Goal: Information Seeking & Learning: Learn about a topic

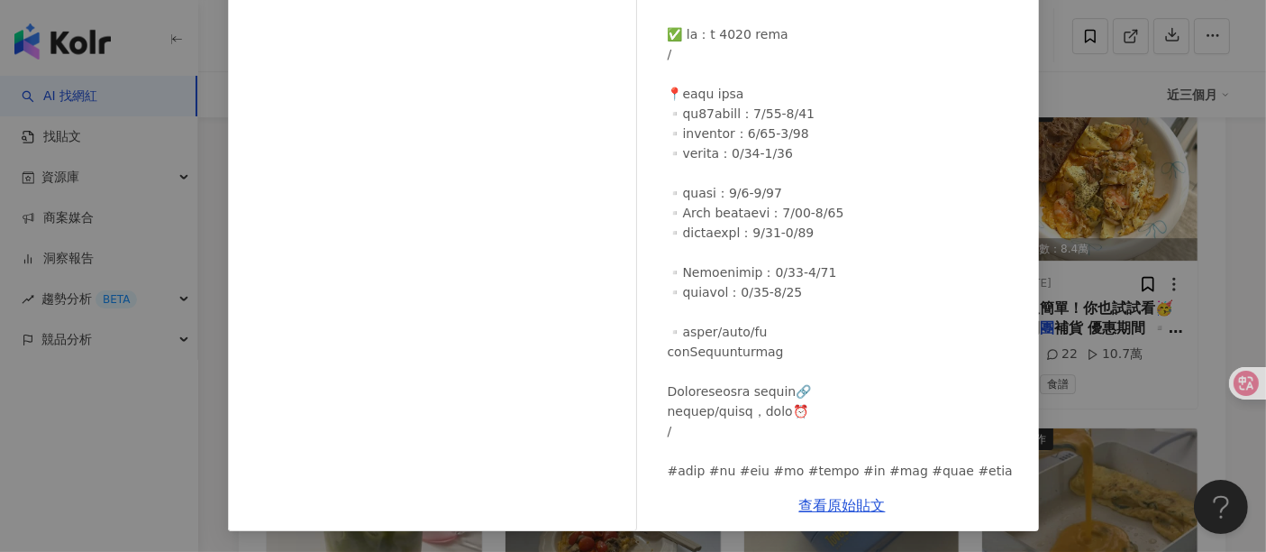
scroll to position [250, 0]
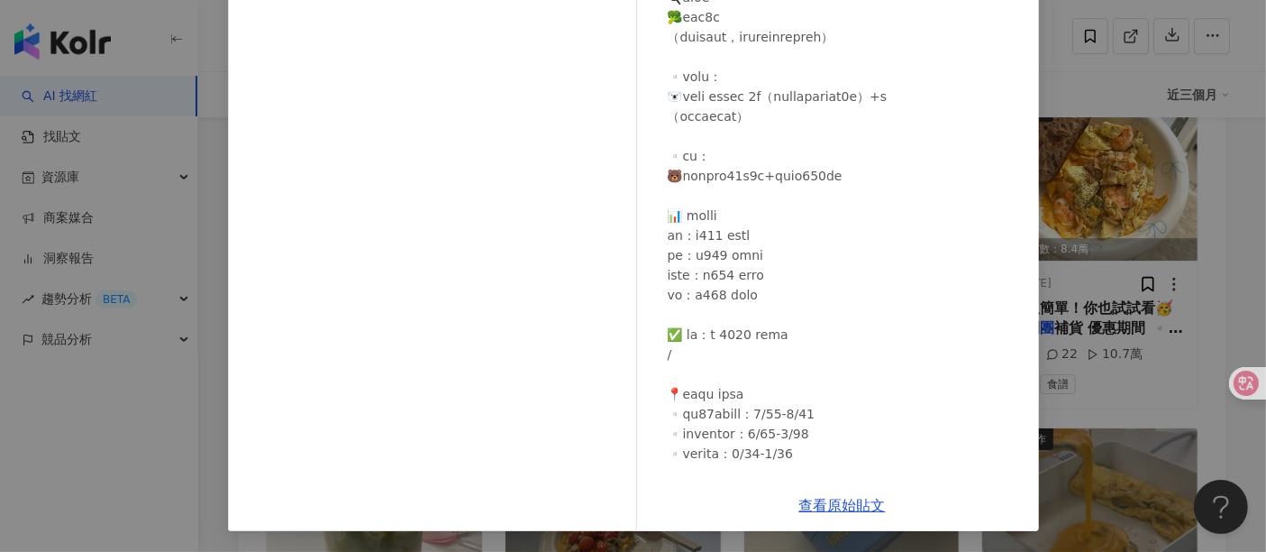
click at [1242, 297] on div "Sasa沙沙的料理日記 2025/6/19 隱藏 8 2.5萬 查看原始貼文" at bounding box center [633, 276] width 1266 height 552
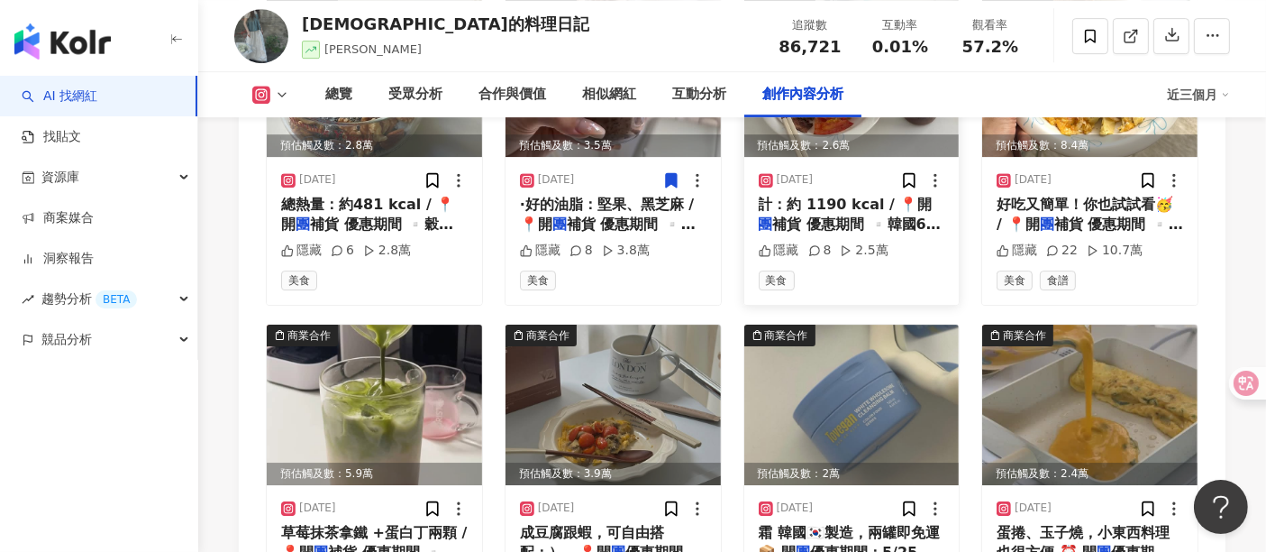
scroll to position [6001, 0]
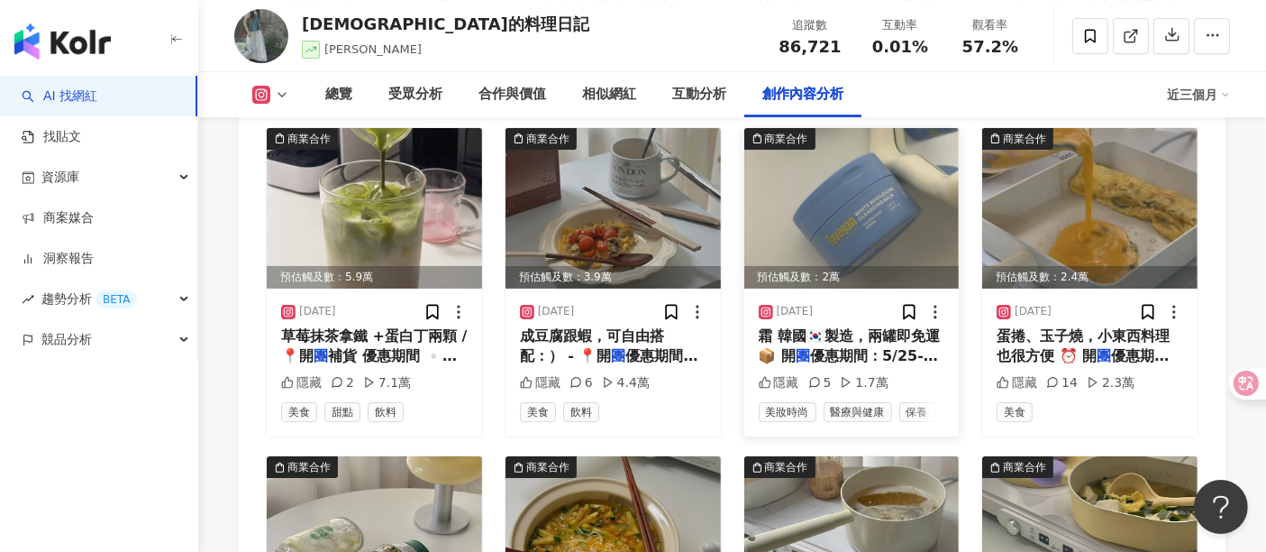
click at [863, 208] on img at bounding box center [851, 208] width 215 height 160
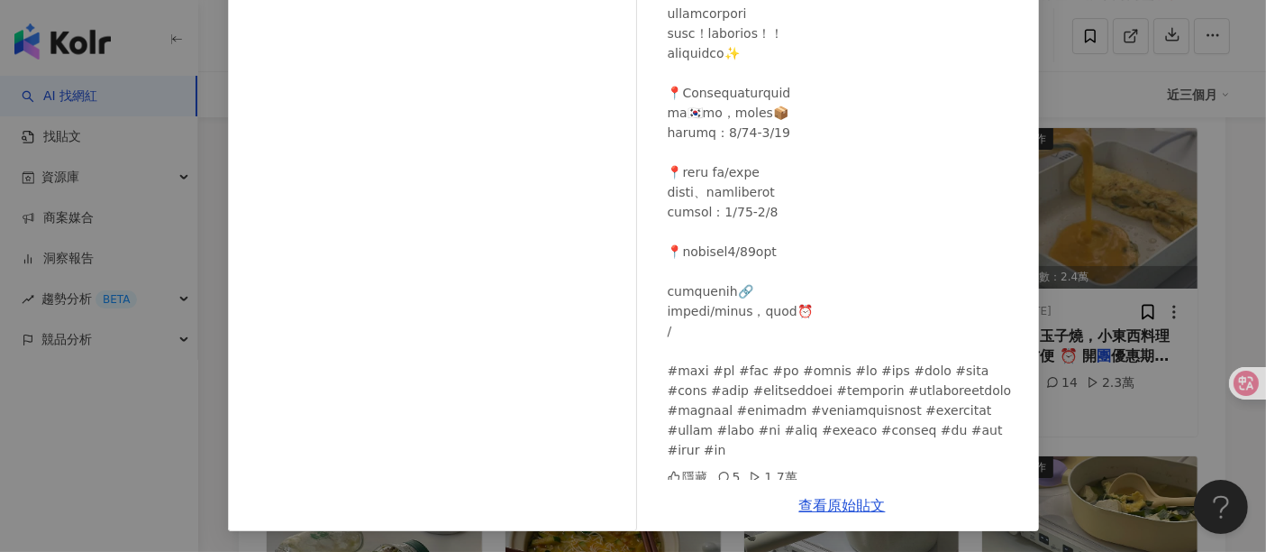
scroll to position [34, 0]
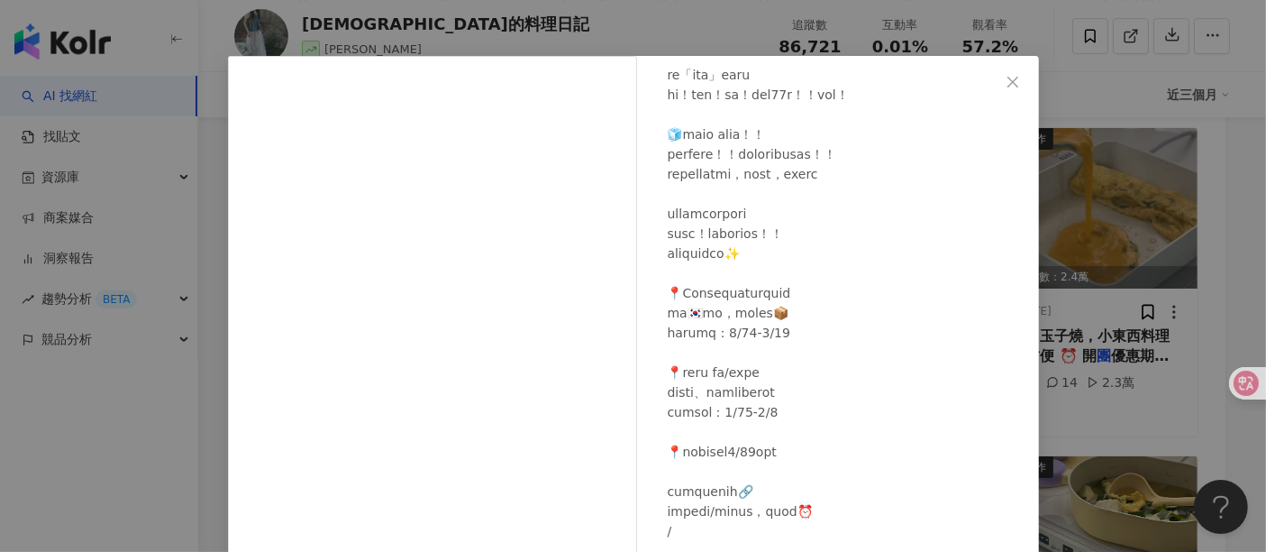
click at [1231, 321] on div "Sasa沙沙的料理日記 2025/5/28 隱藏 5 1.7萬 查看原始貼文" at bounding box center [633, 276] width 1266 height 552
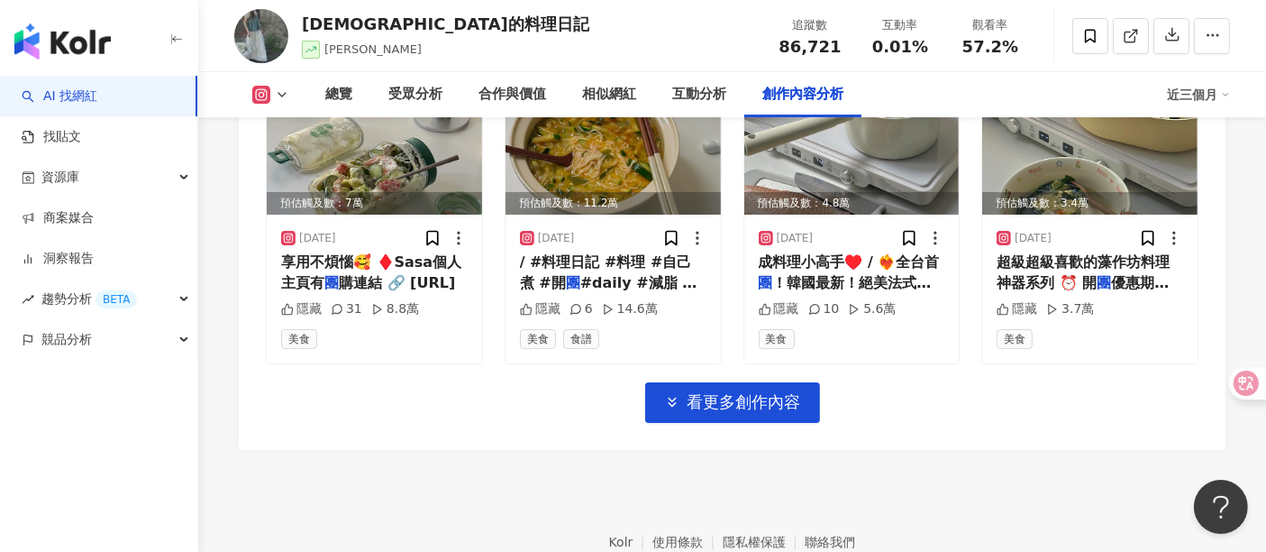
scroll to position [6489, 0]
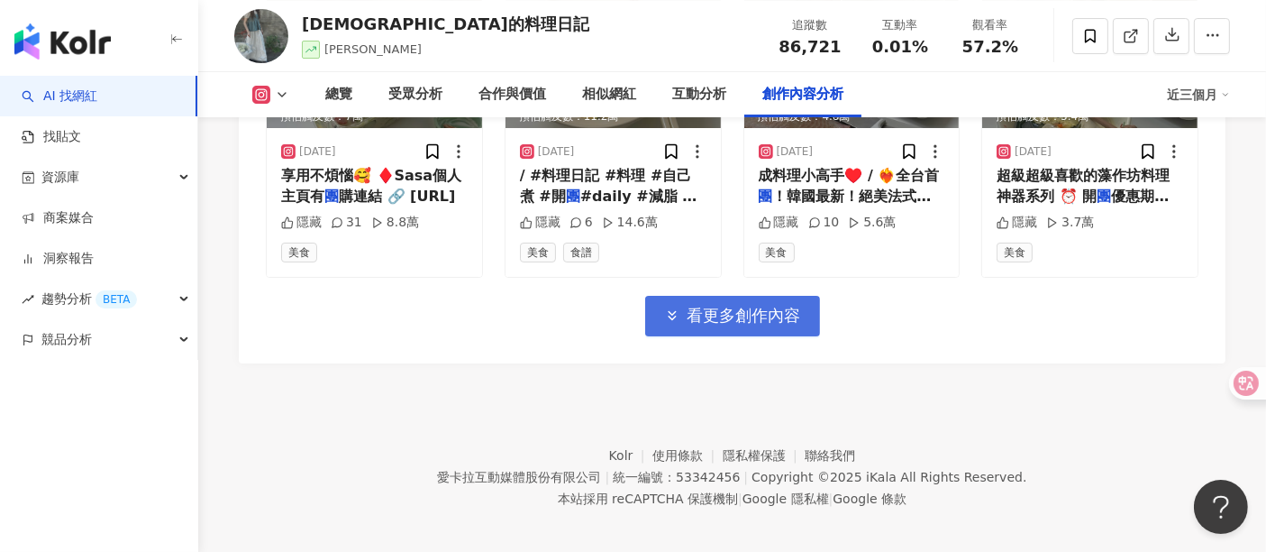
click at [667, 296] on button "看更多創作內容" at bounding box center [732, 316] width 175 height 41
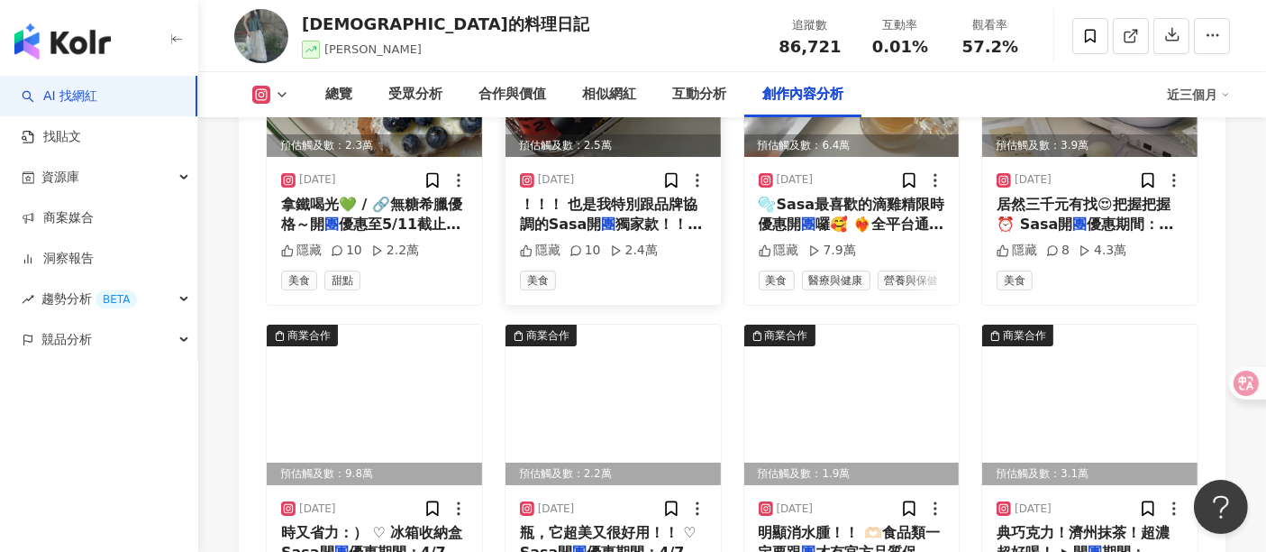
scroll to position [6890, 0]
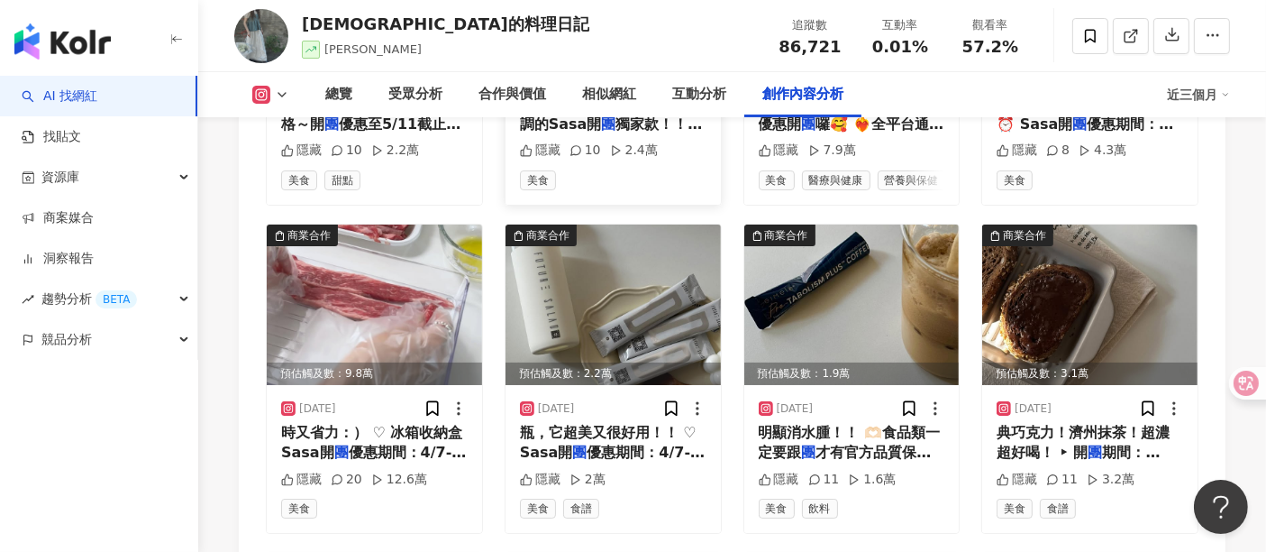
click at [666, 284] on img at bounding box center [613, 304] width 215 height 160
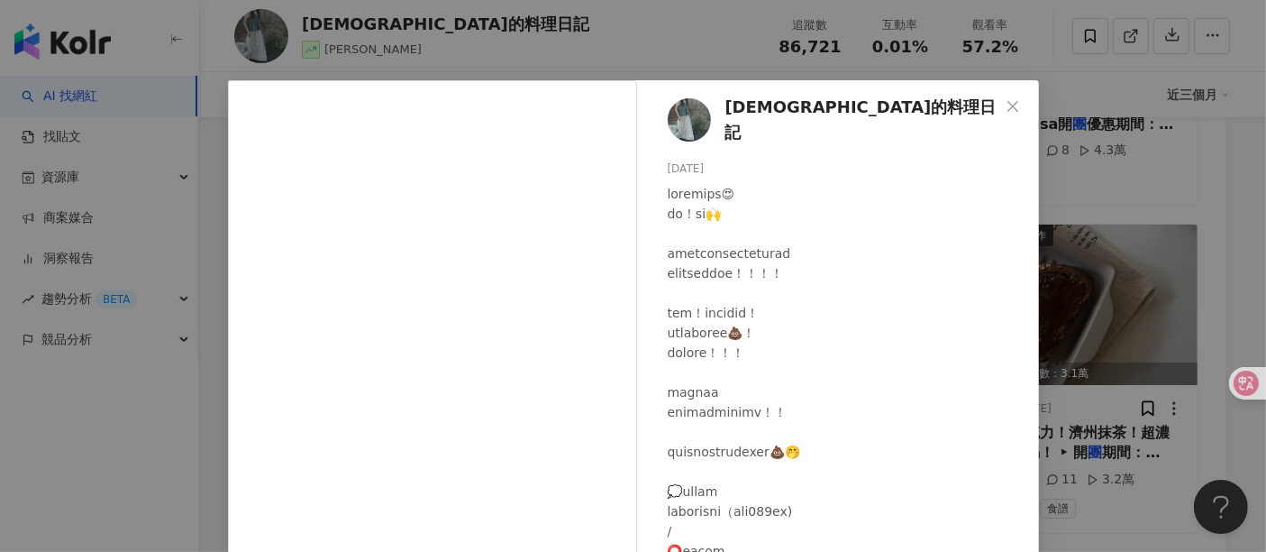
scroll to position [0, 0]
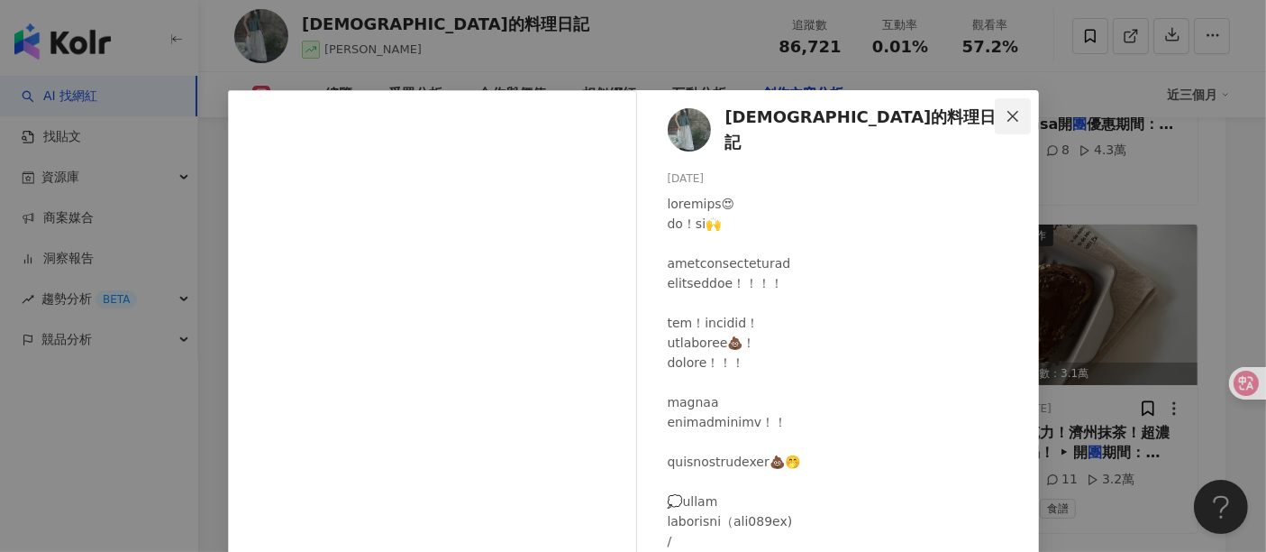
click at [1006, 113] on icon "close" at bounding box center [1013, 116] width 14 height 14
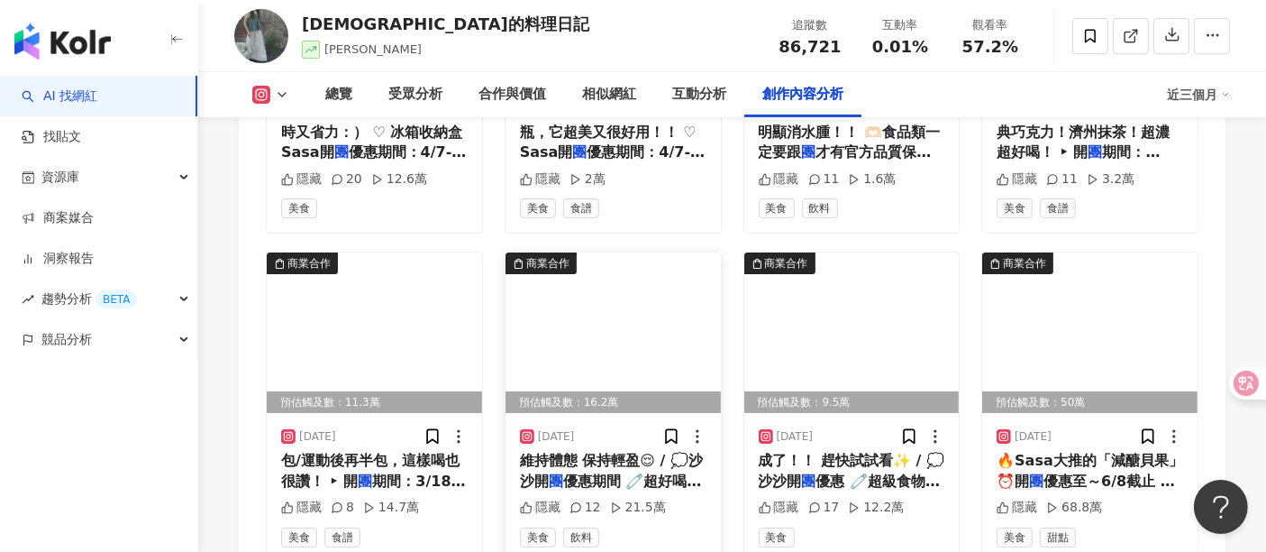
scroll to position [7486, 0]
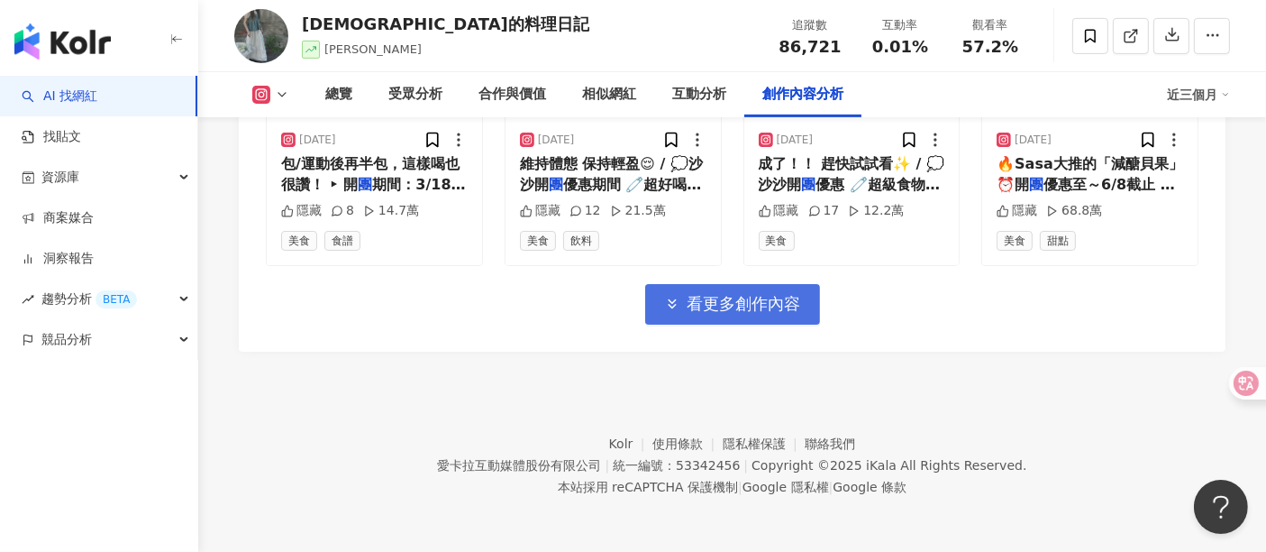
click at [753, 314] on span "看更多創作內容" at bounding box center [745, 304] width 114 height 20
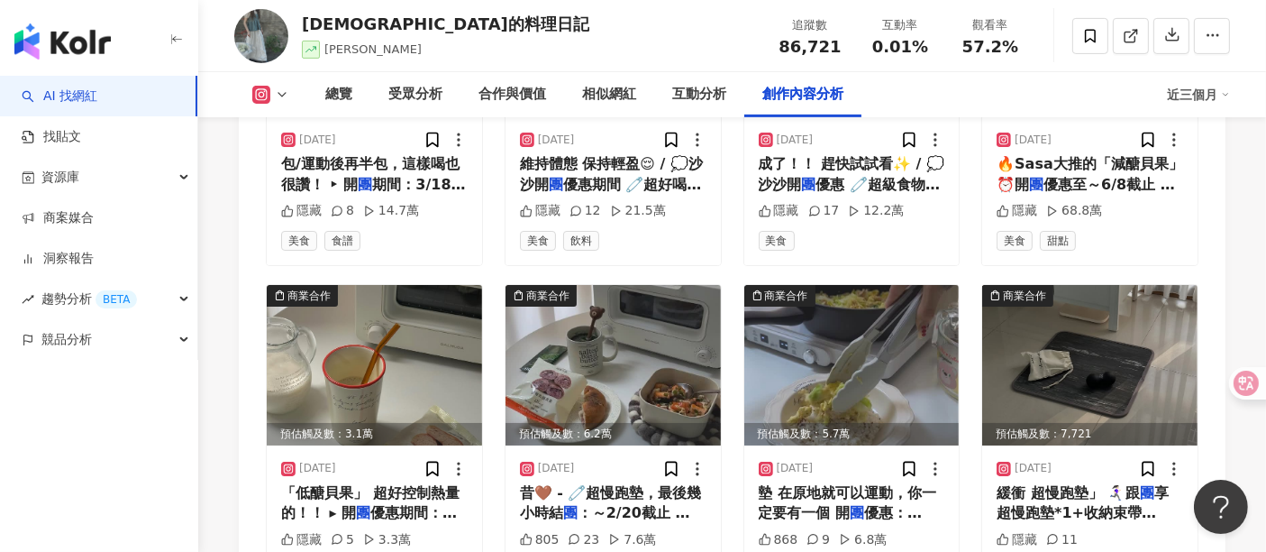
scroll to position [7586, 0]
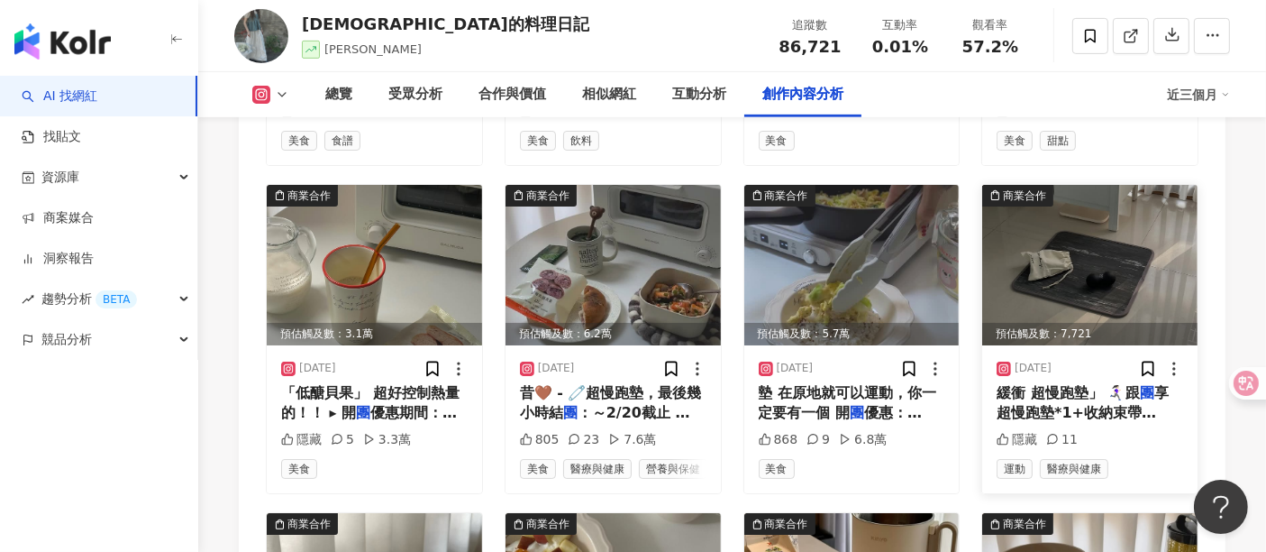
click at [1040, 397] on span "緩衝 超慢跑墊」 🏃🏻‍♀️‍➡️跟" at bounding box center [1068, 392] width 143 height 17
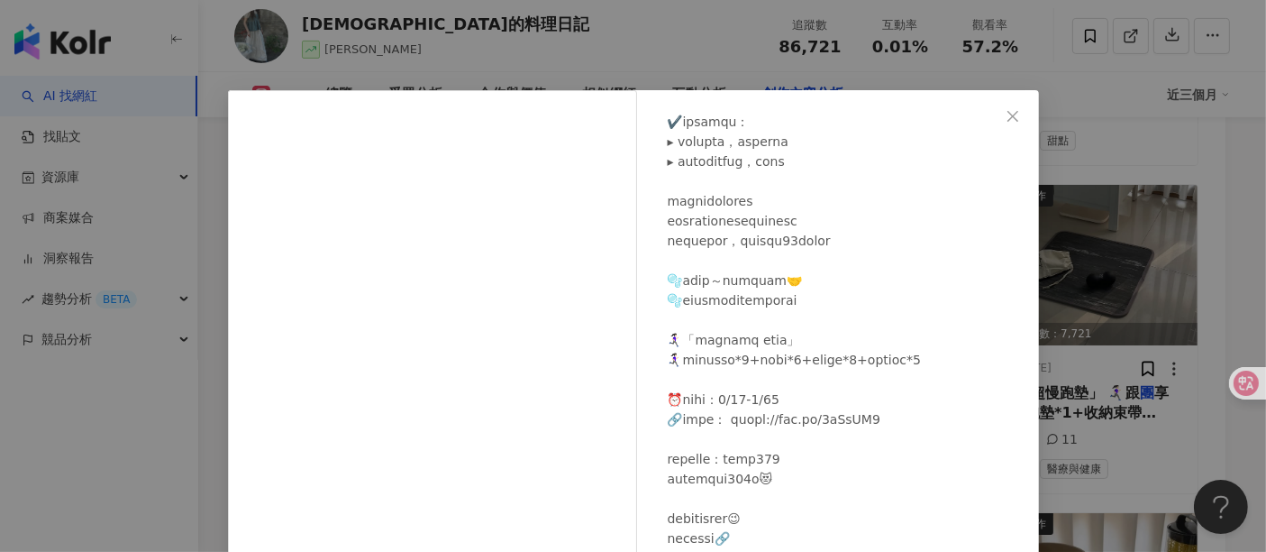
scroll to position [234, 0]
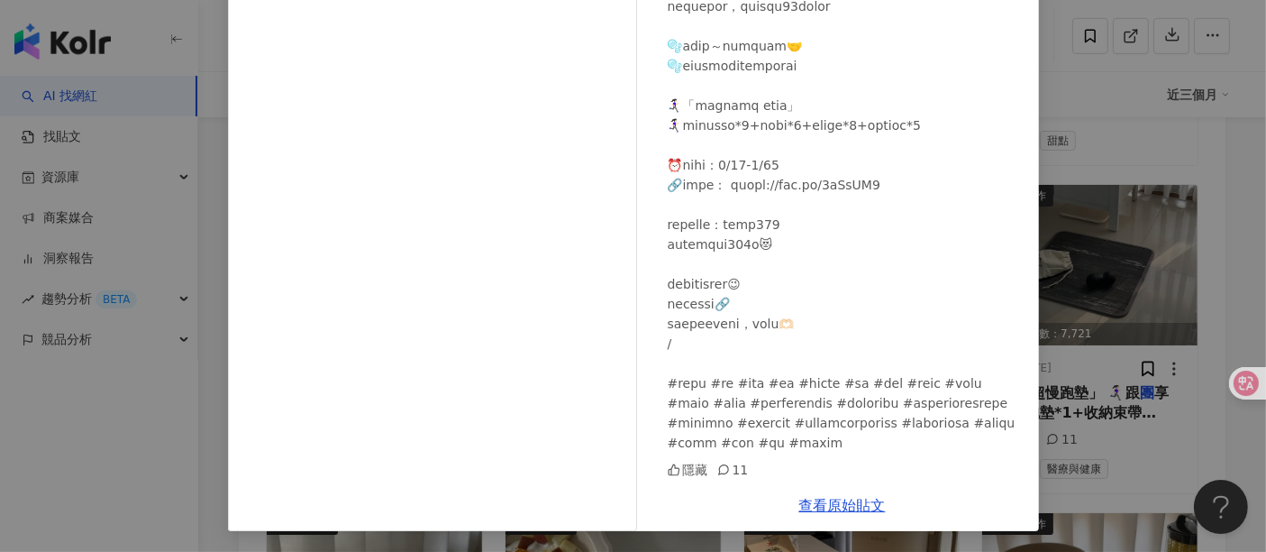
click at [1239, 305] on div "Sasa沙沙的料理日記 2025/2/14 隱藏 11 查看原始貼文" at bounding box center [633, 276] width 1266 height 552
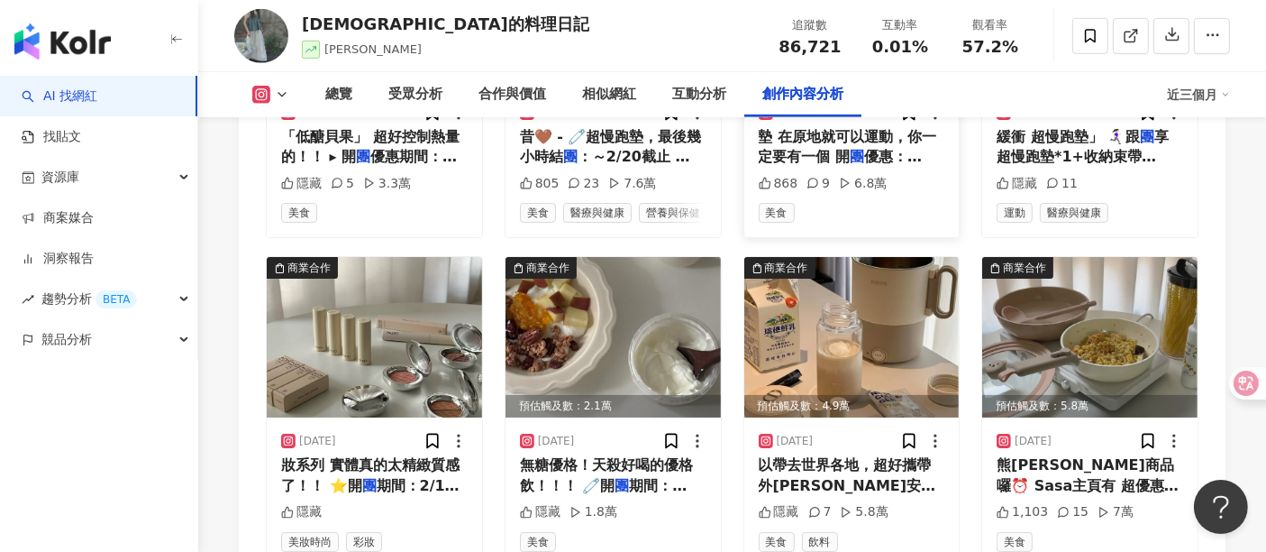
scroll to position [7887, 0]
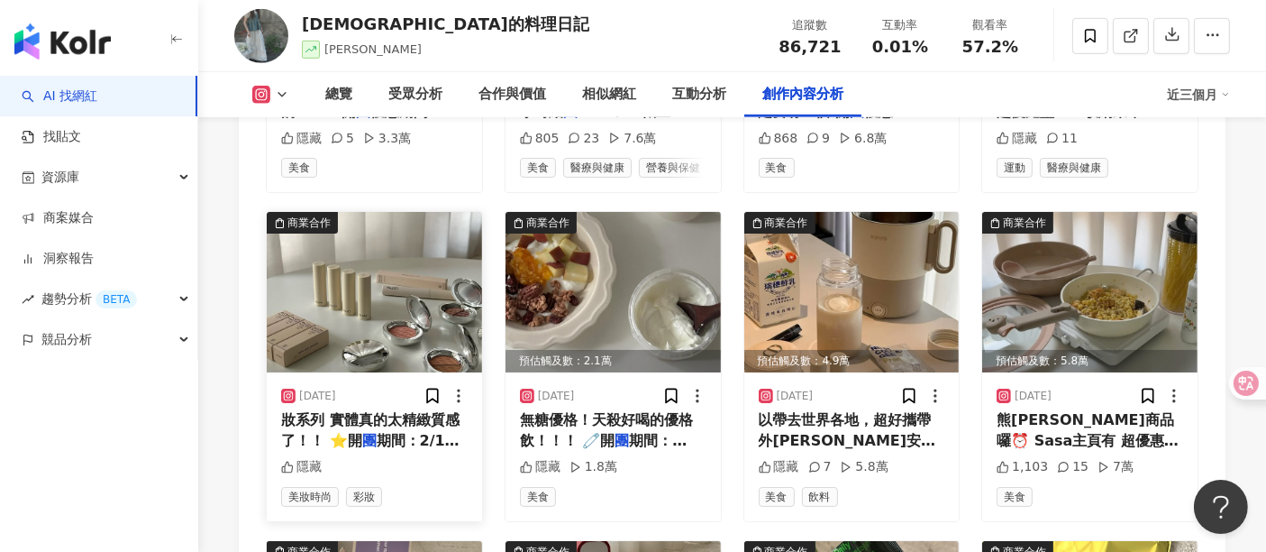
click at [414, 277] on img at bounding box center [374, 292] width 215 height 160
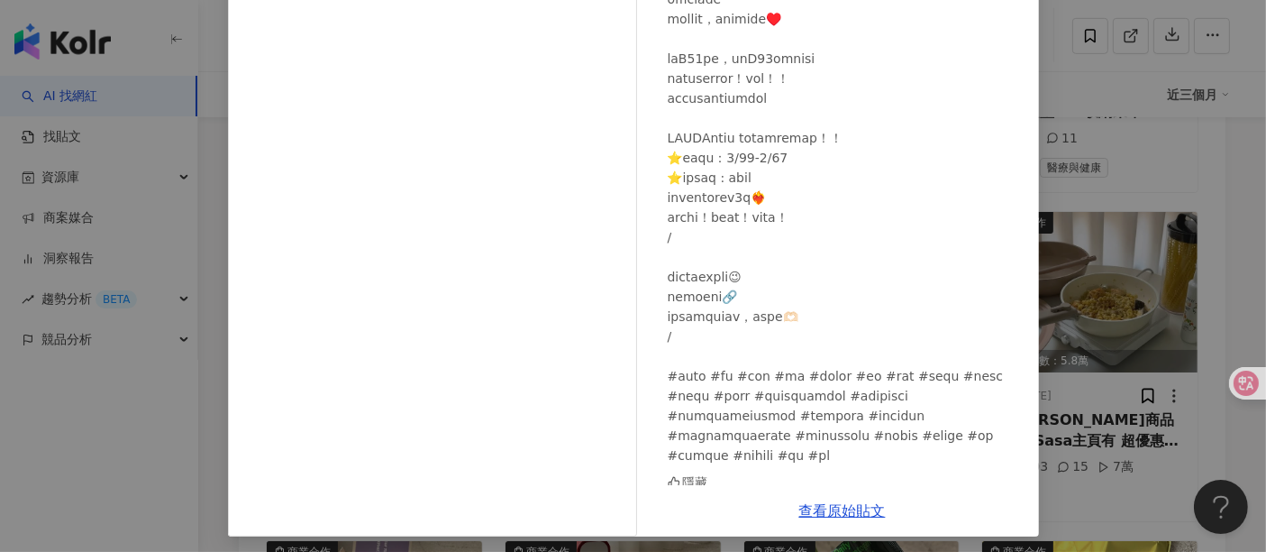
scroll to position [234, 0]
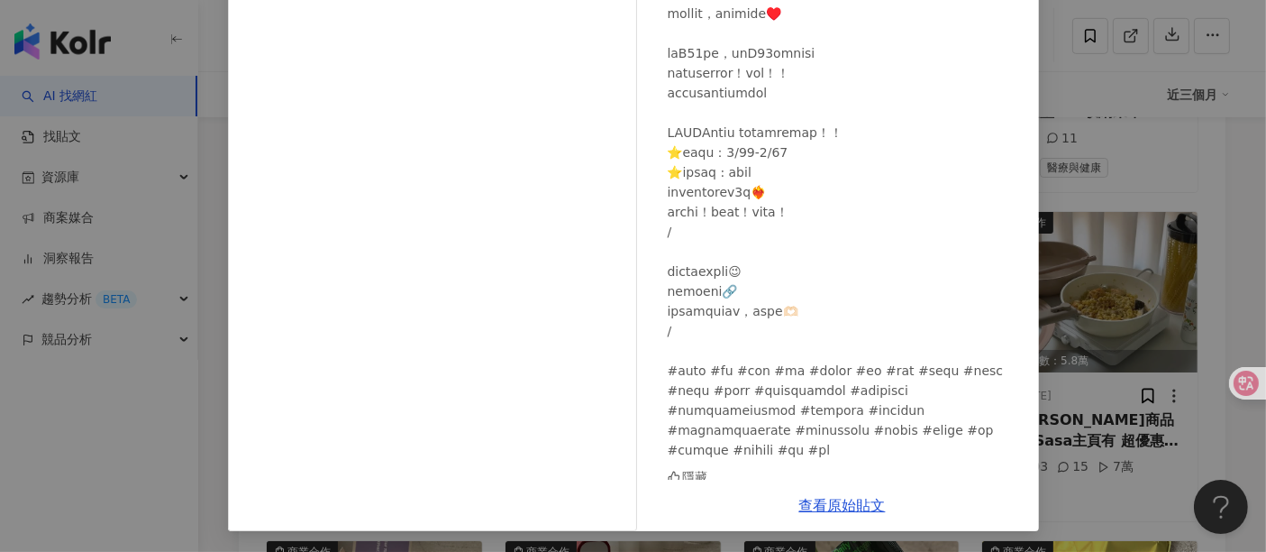
click at [1175, 211] on div "Sasa沙沙的料理日記 2025/2/13 隱藏 查看原始貼文" at bounding box center [633, 276] width 1266 height 552
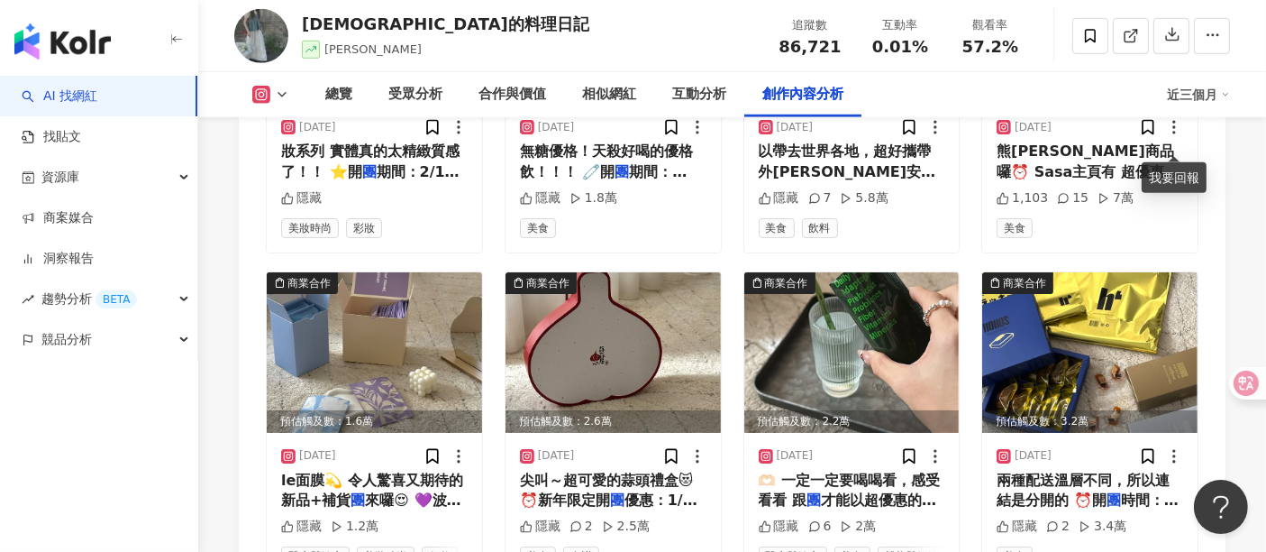
scroll to position [8187, 0]
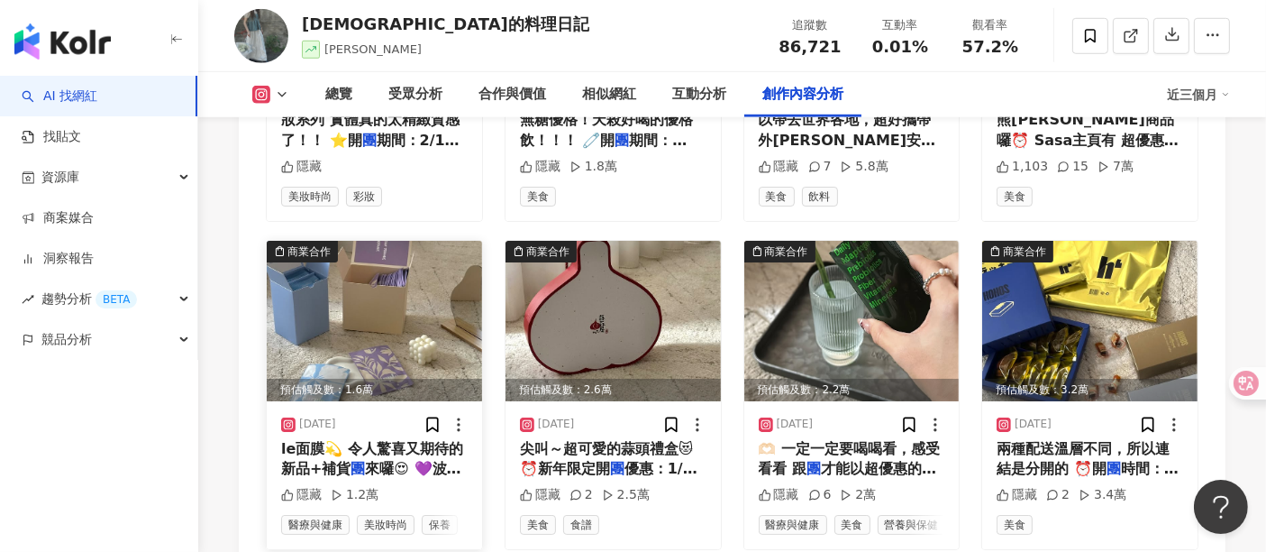
click at [320, 282] on img at bounding box center [374, 321] width 215 height 160
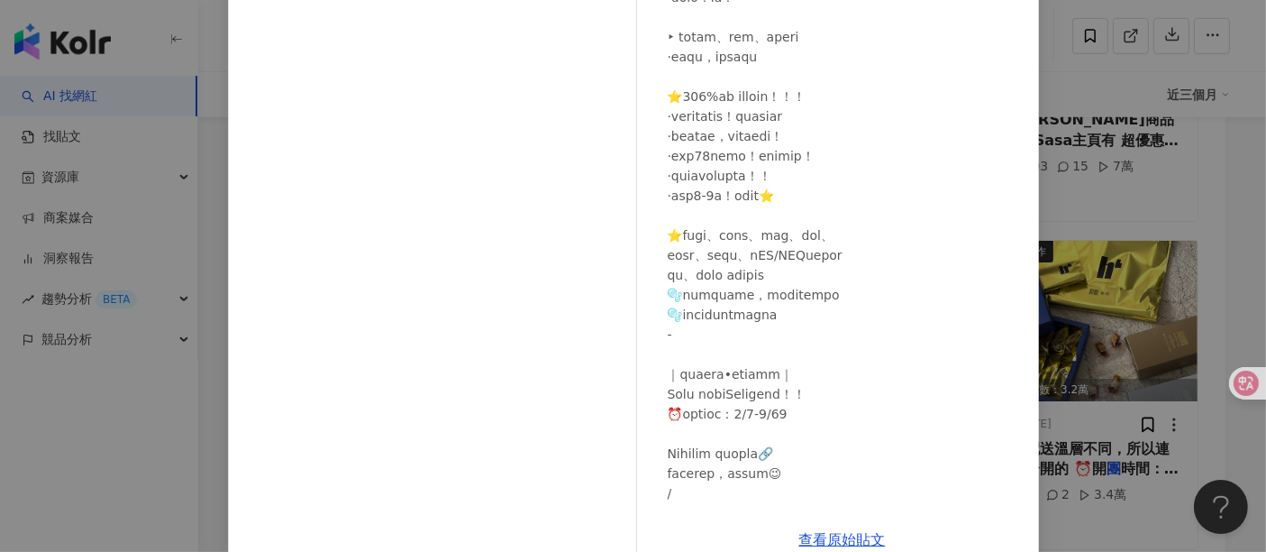
scroll to position [808, 0]
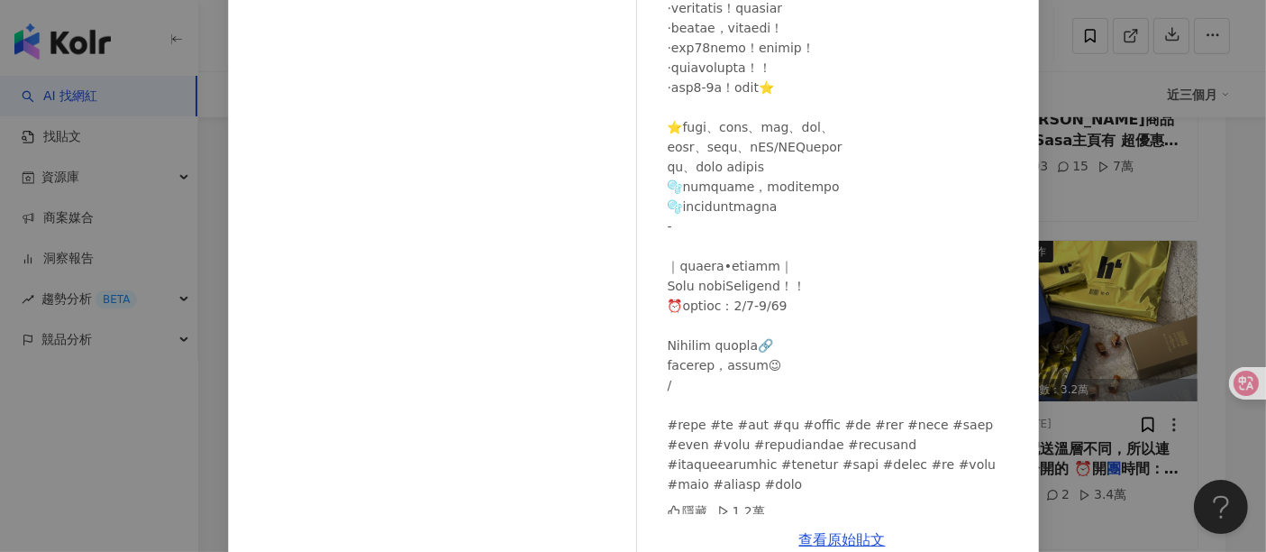
click at [1227, 216] on div "Sasa沙沙的料理日記 2025/1/9 隱藏 1.2萬 查看原始貼文" at bounding box center [633, 276] width 1266 height 552
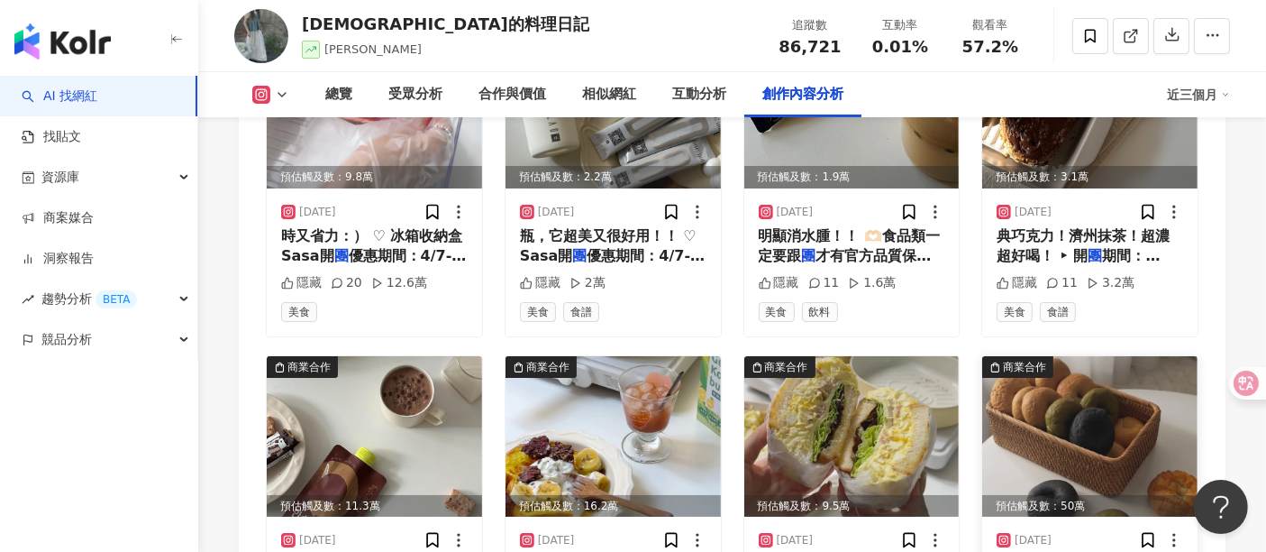
scroll to position [6986, 0]
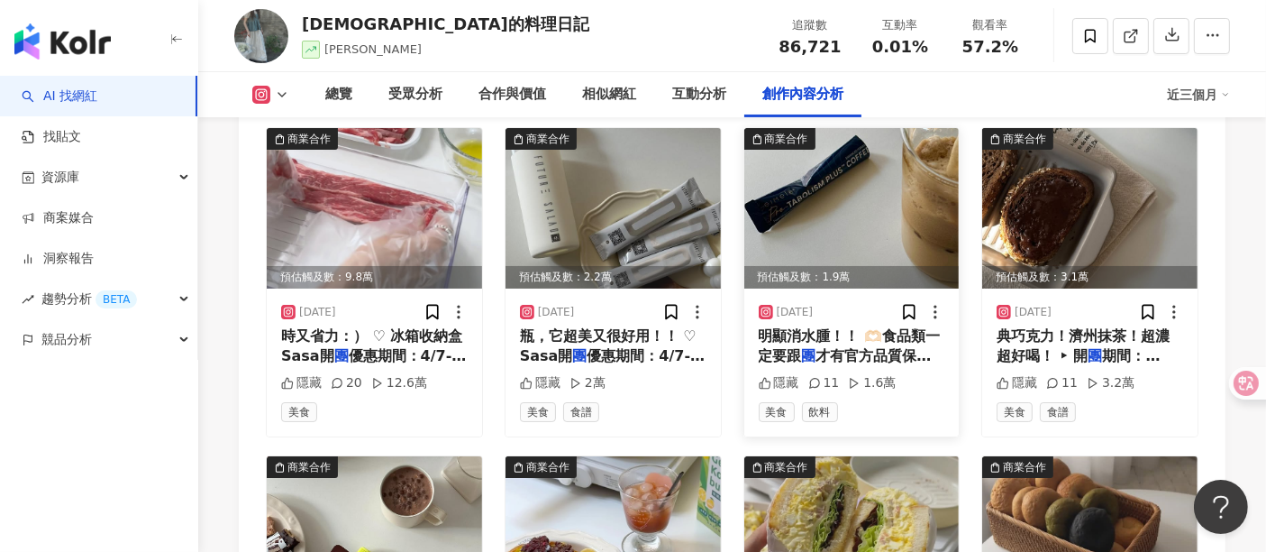
click at [872, 241] on img at bounding box center [851, 208] width 215 height 160
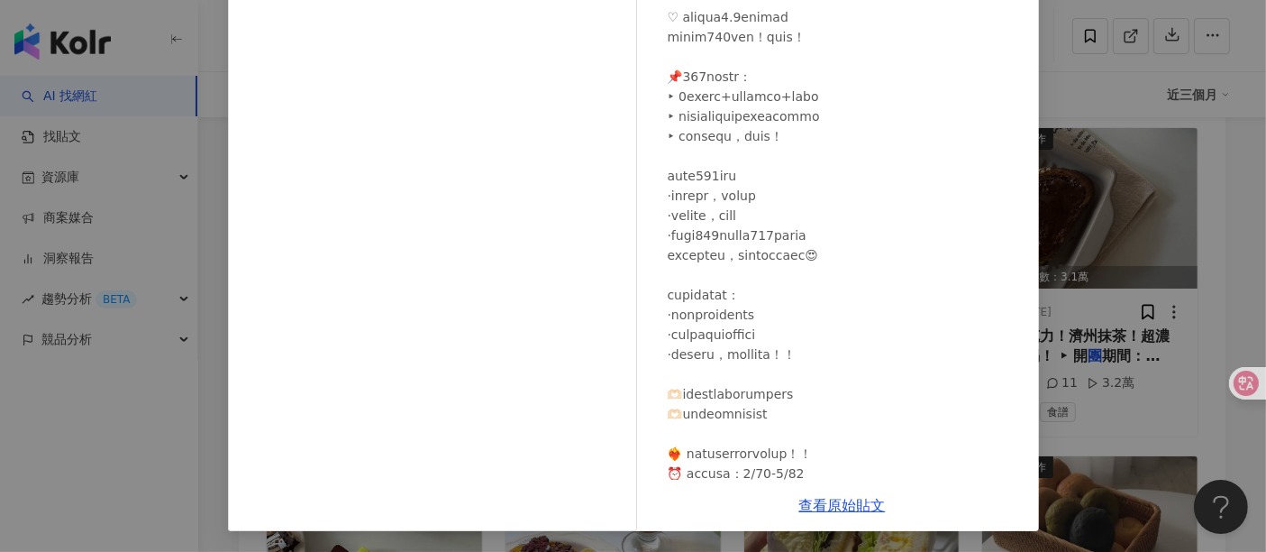
scroll to position [207, 0]
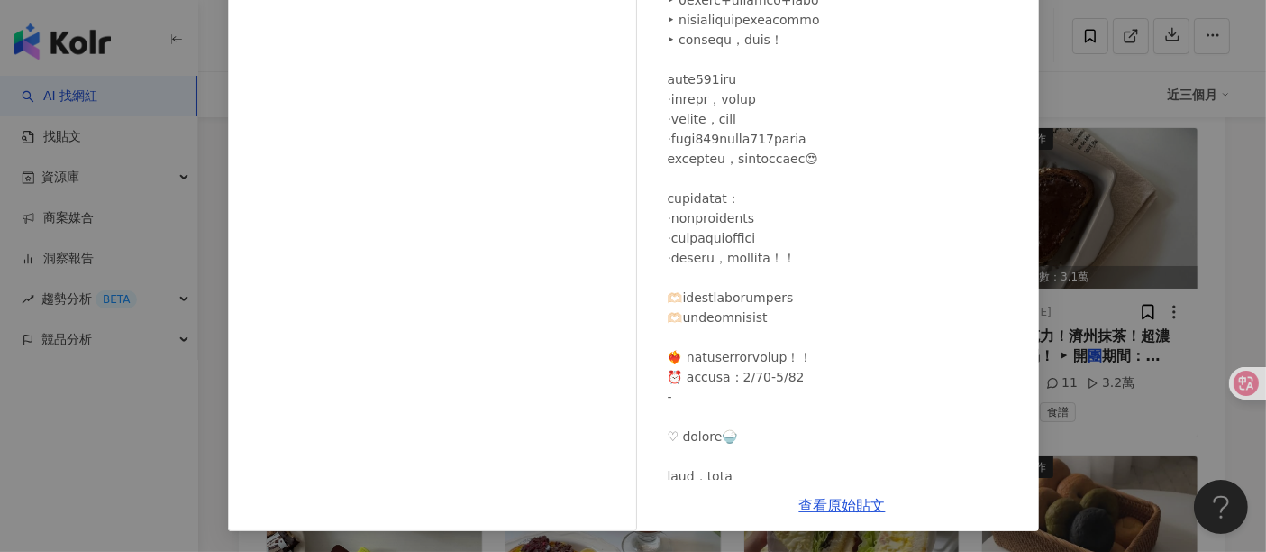
click at [1108, 89] on div "Sasa沙沙的料理日記 2025/3/24 隱藏 11 1.6萬 查看原始貼文" at bounding box center [633, 276] width 1266 height 552
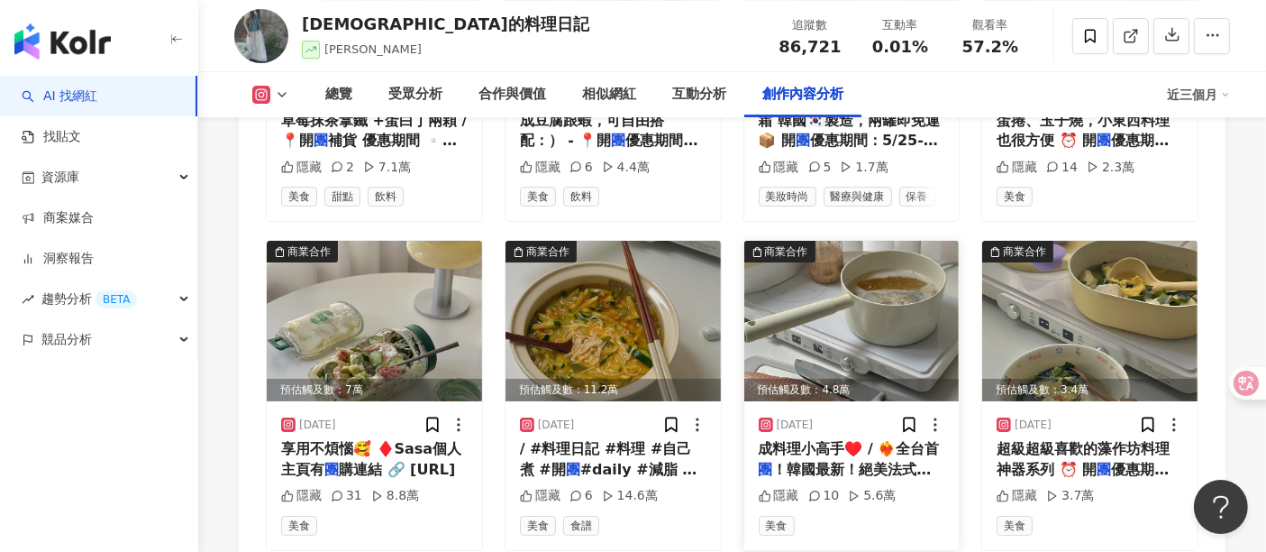
scroll to position [6185, 0]
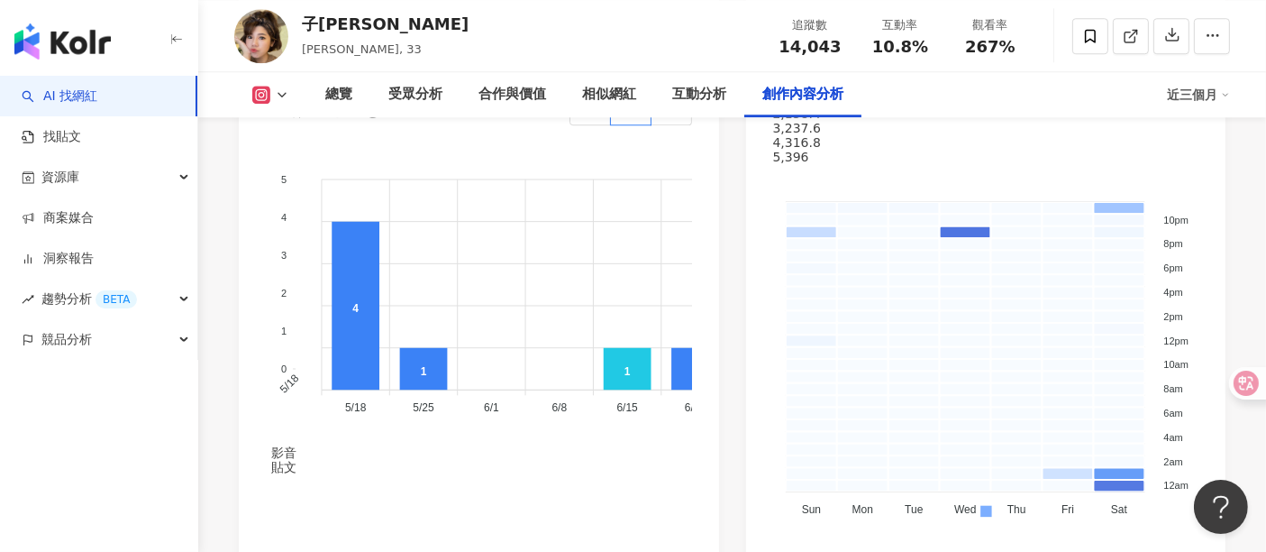
scroll to position [5356, 0]
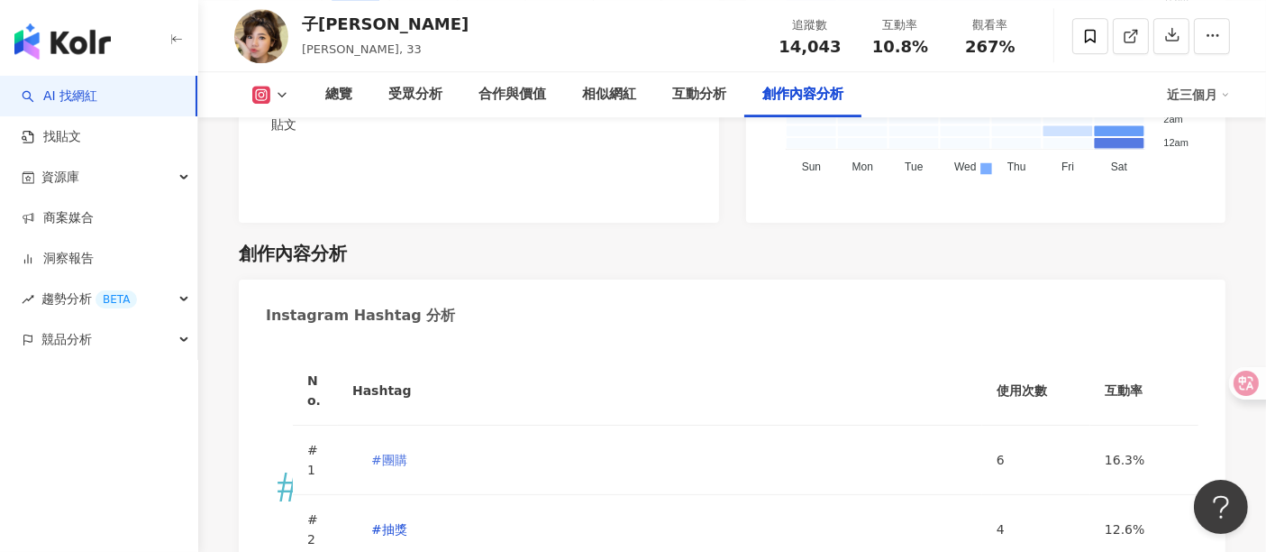
click at [407, 452] on span "#團購" at bounding box center [389, 459] width 36 height 14
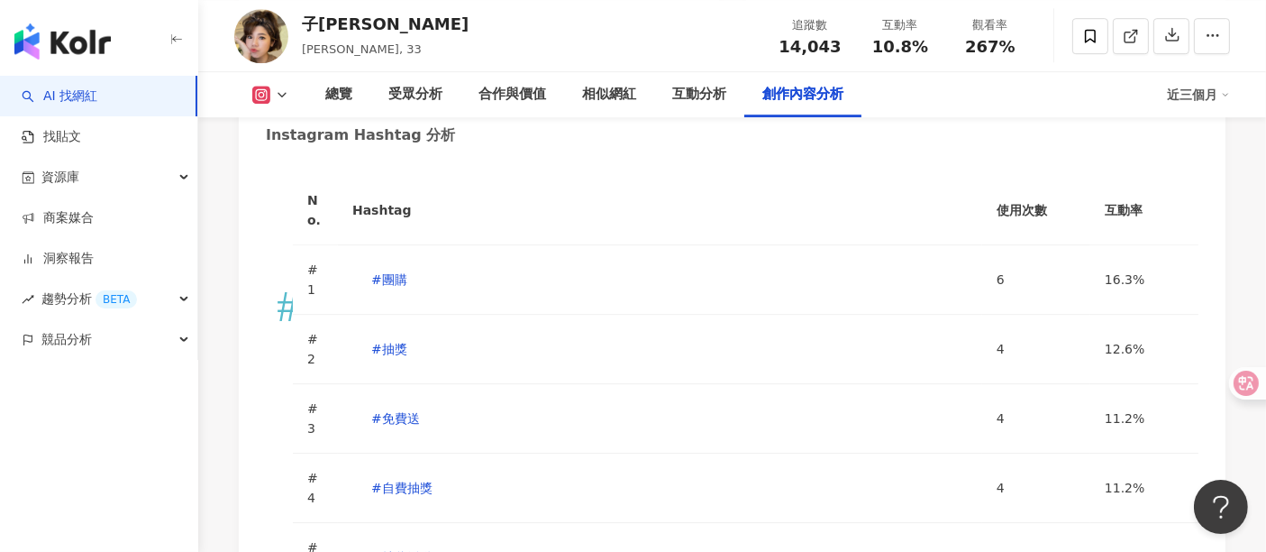
type input "***"
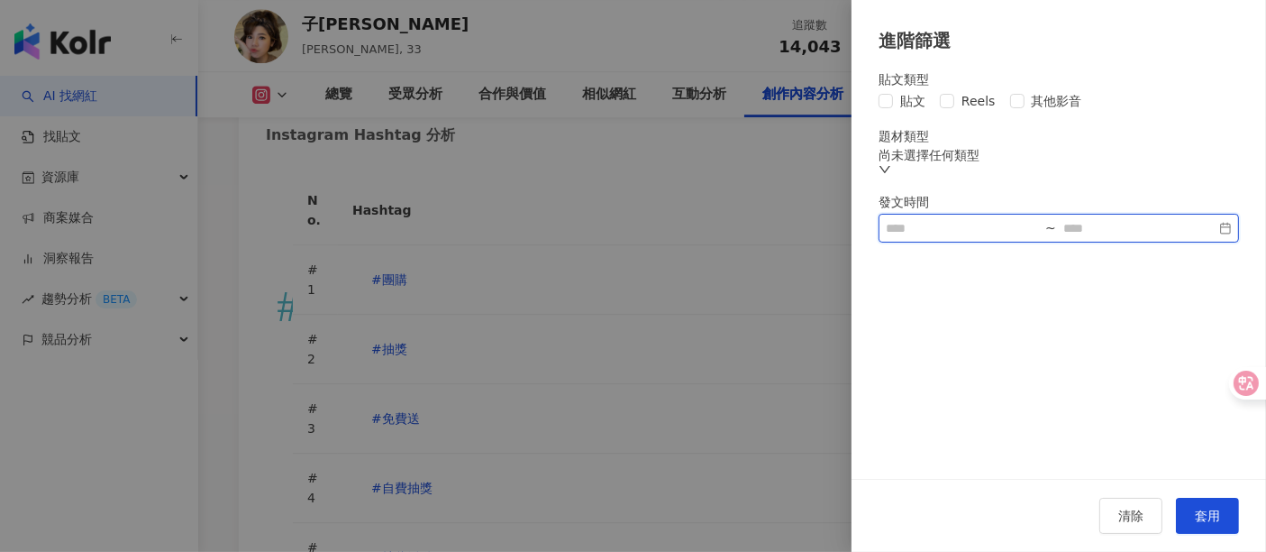
click at [955, 238] on input at bounding box center [962, 228] width 152 height 20
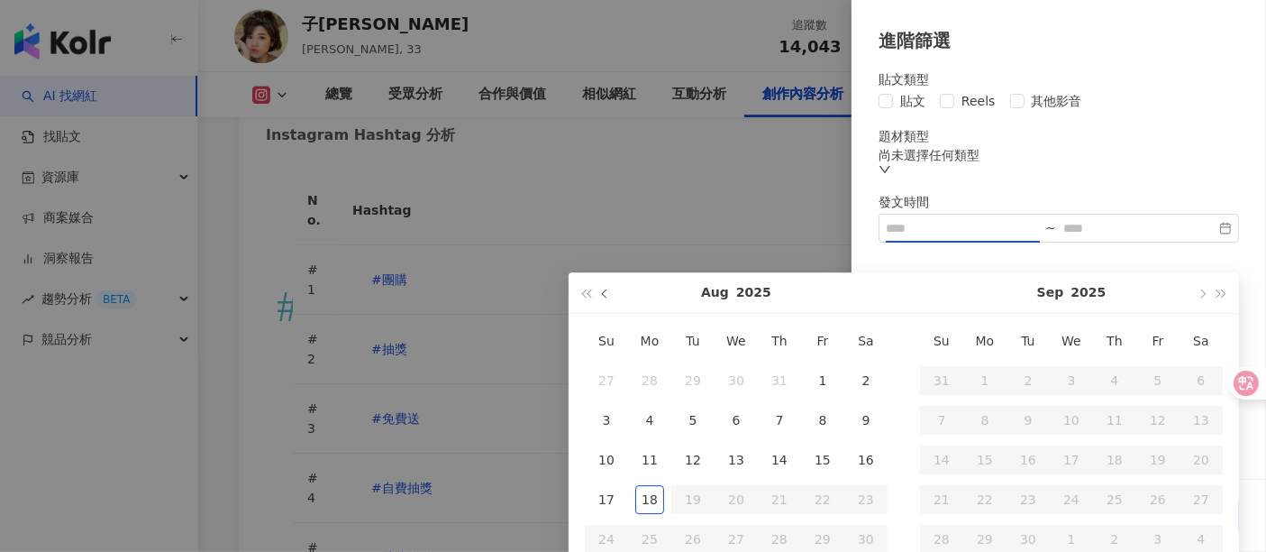
click at [607, 284] on button "button" at bounding box center [606, 292] width 20 height 41
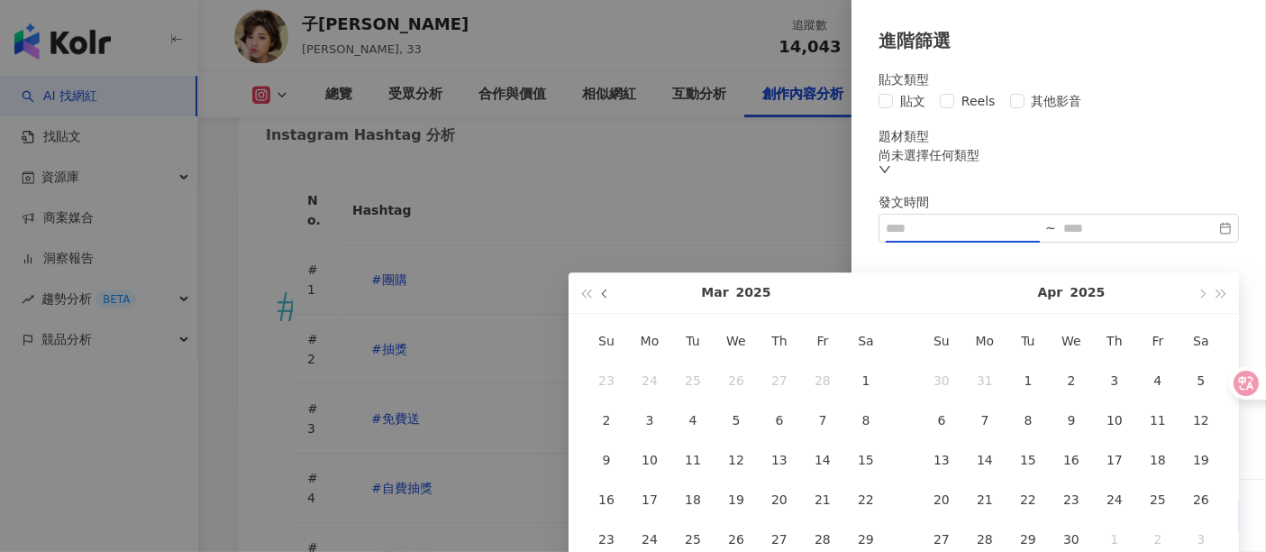
click at [607, 284] on button "button" at bounding box center [606, 292] width 20 height 41
type input "**********"
click at [728, 371] on div "1" at bounding box center [736, 380] width 29 height 29
click at [1199, 289] on button "button" at bounding box center [1202, 292] width 20 height 41
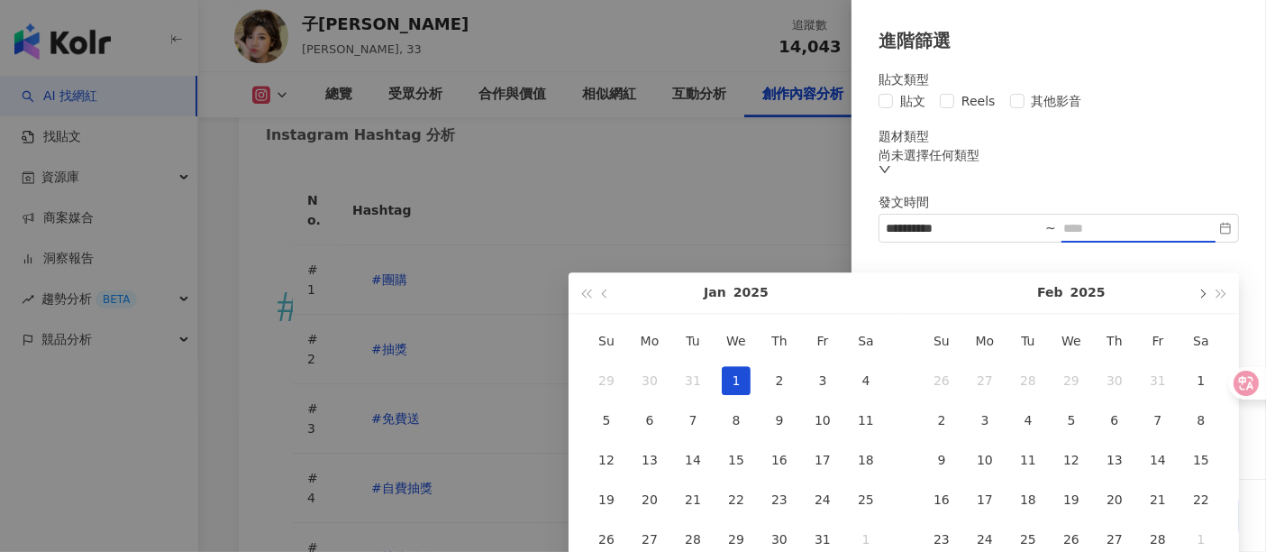
click at [1200, 291] on span "button" at bounding box center [1201, 292] width 9 height 9
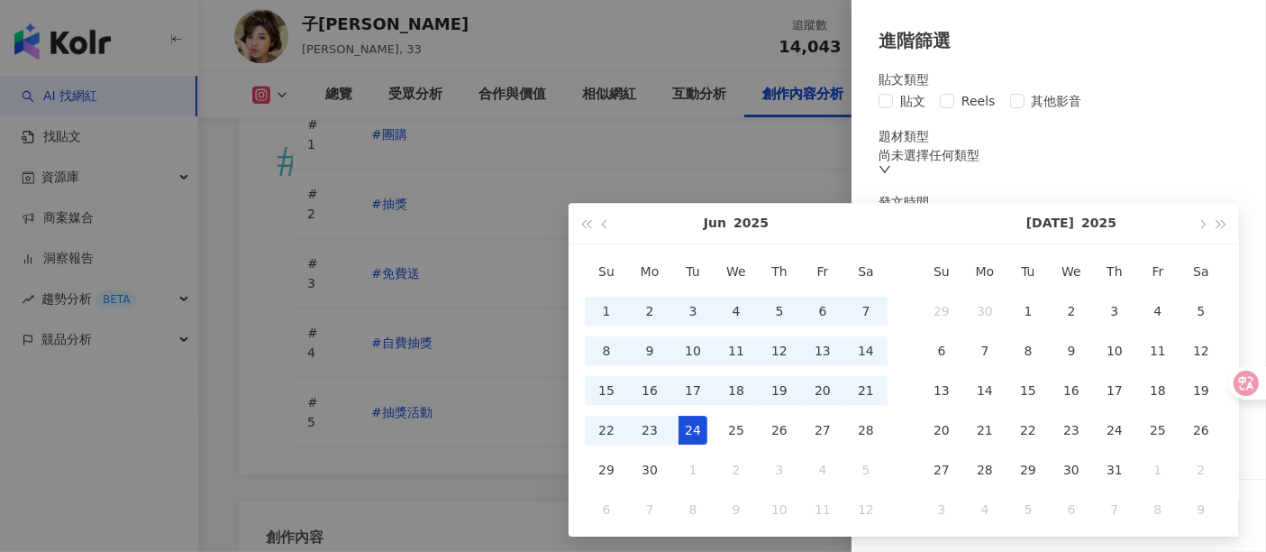
scroll to position [5737, 0]
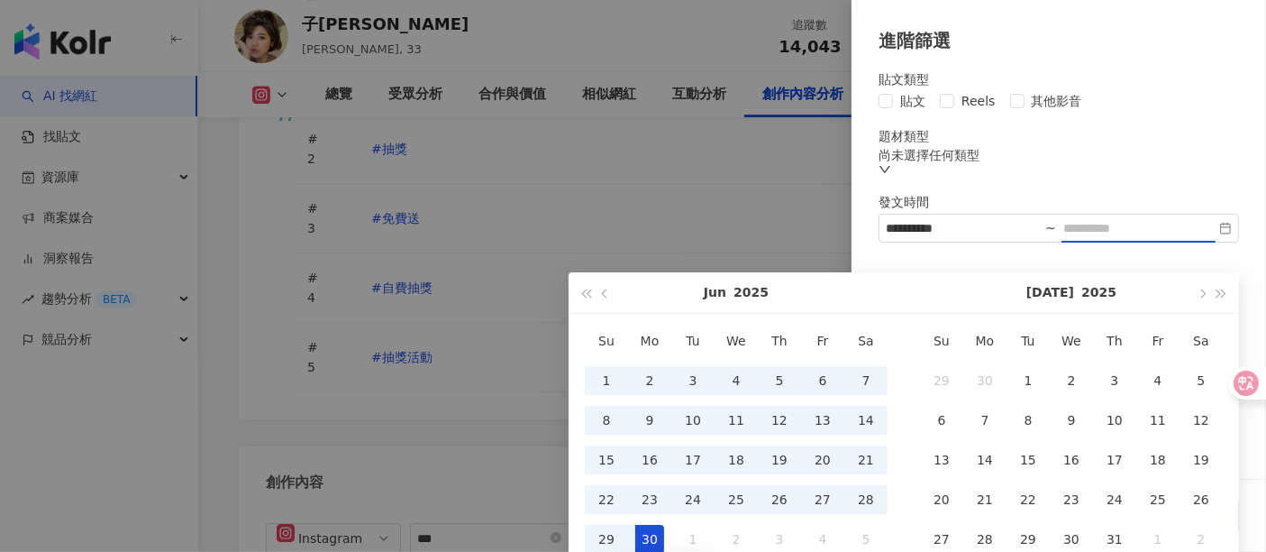
click at [637, 534] on div "30" at bounding box center [649, 539] width 29 height 29
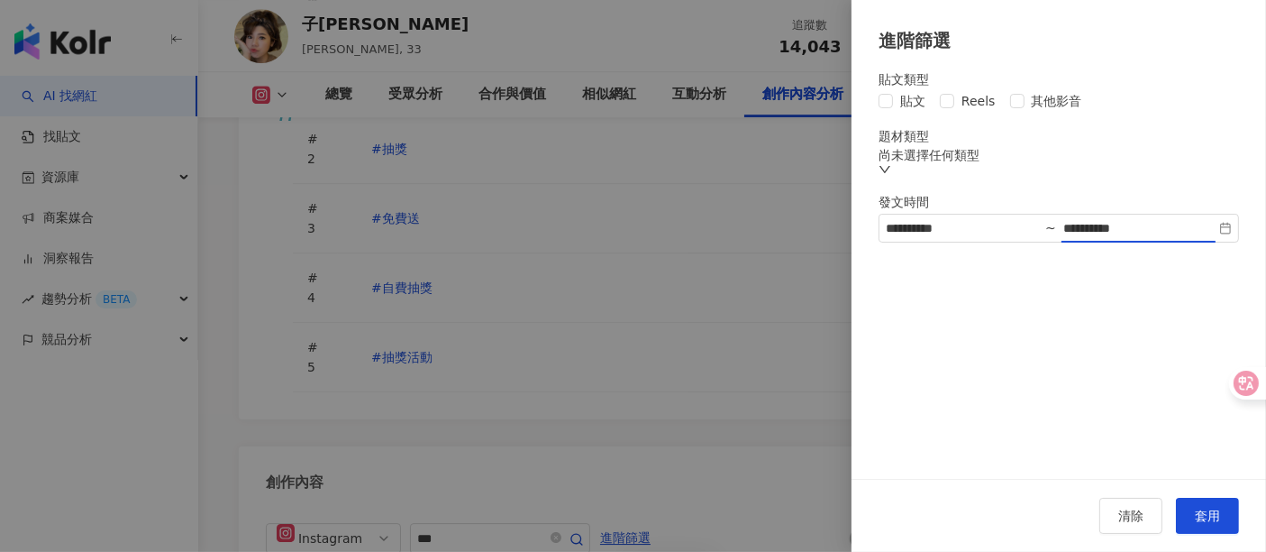
type input "**********"
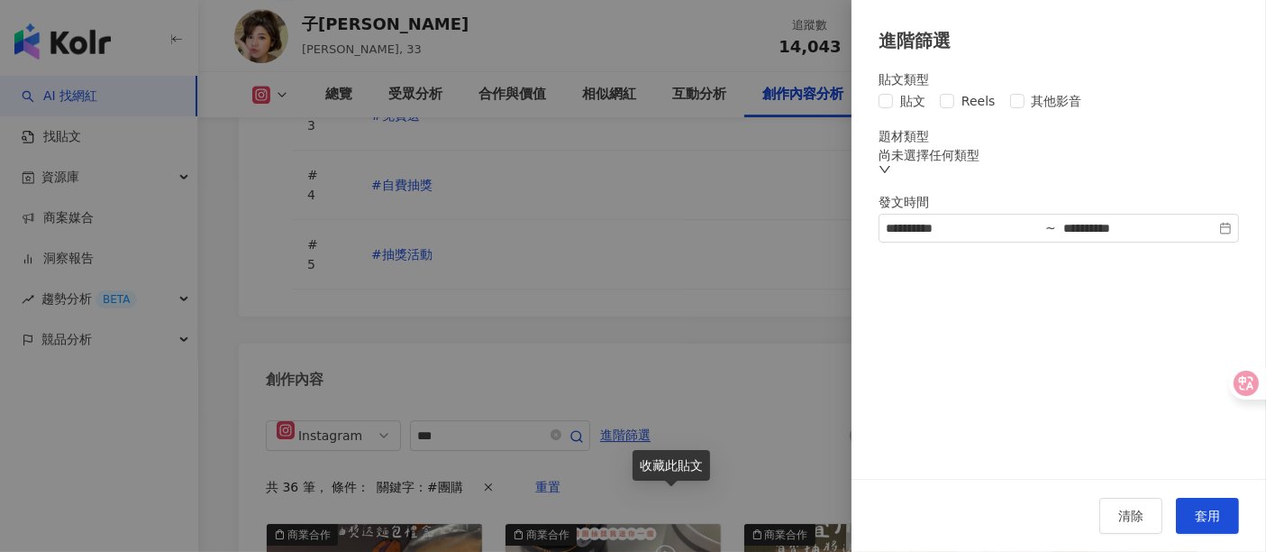
scroll to position [5938, 0]
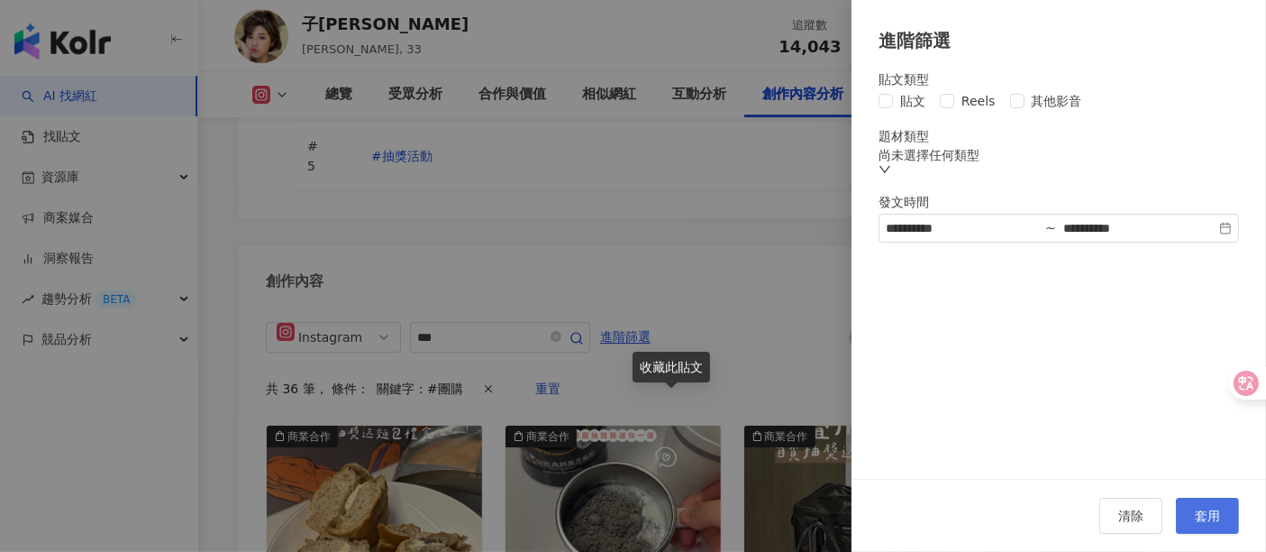
click at [1219, 525] on button "套用" at bounding box center [1207, 516] width 63 height 36
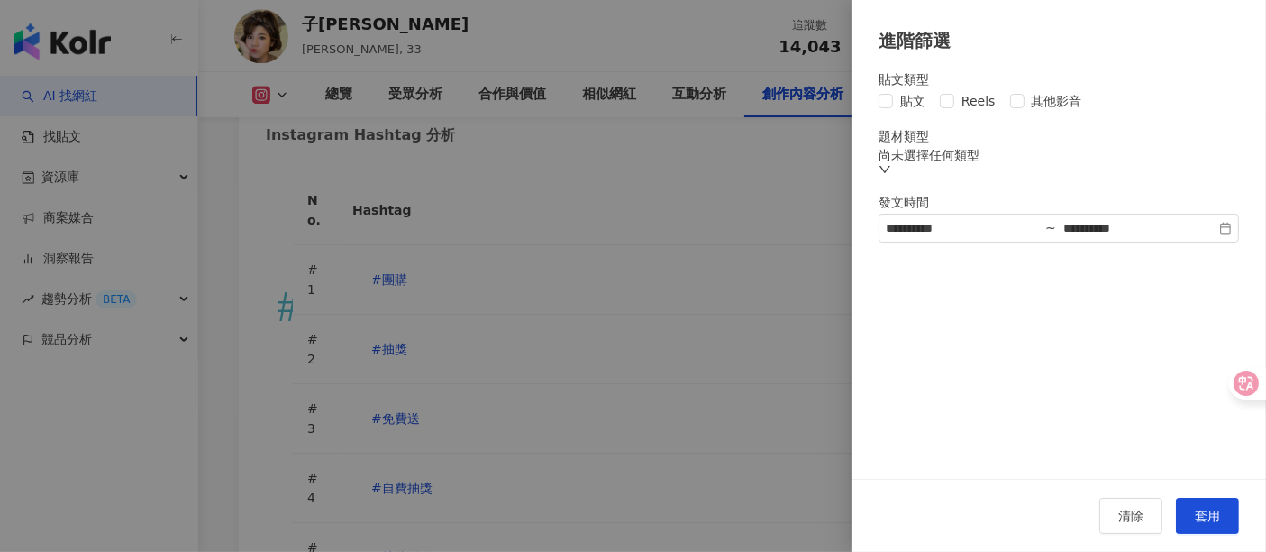
click at [939, 180] on div "**********" at bounding box center [633, 276] width 1266 height 552
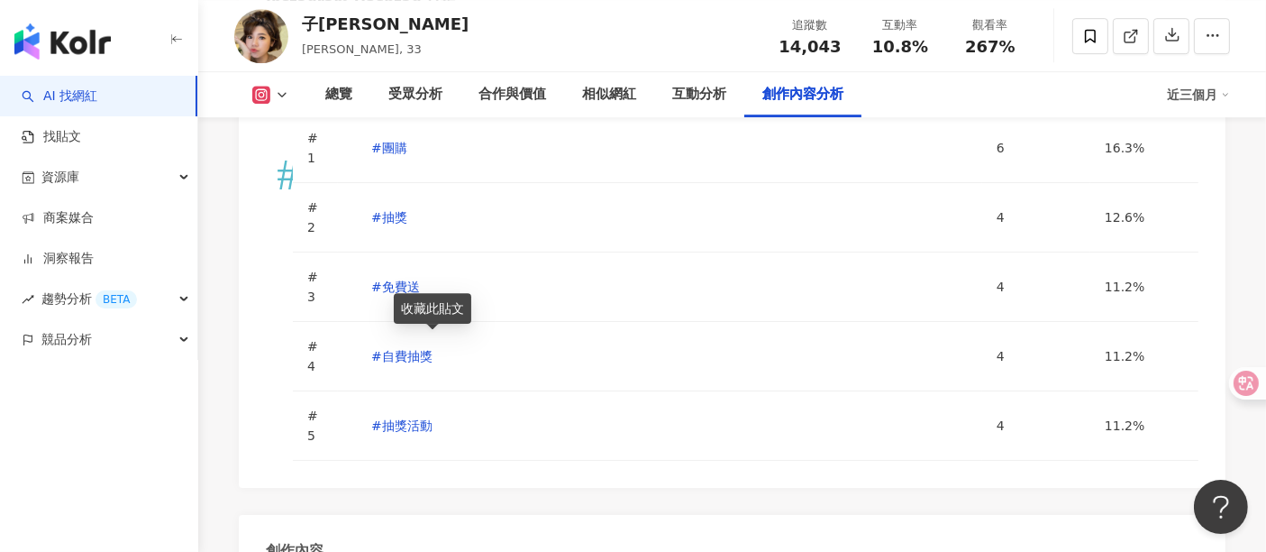
scroll to position [5637, 0]
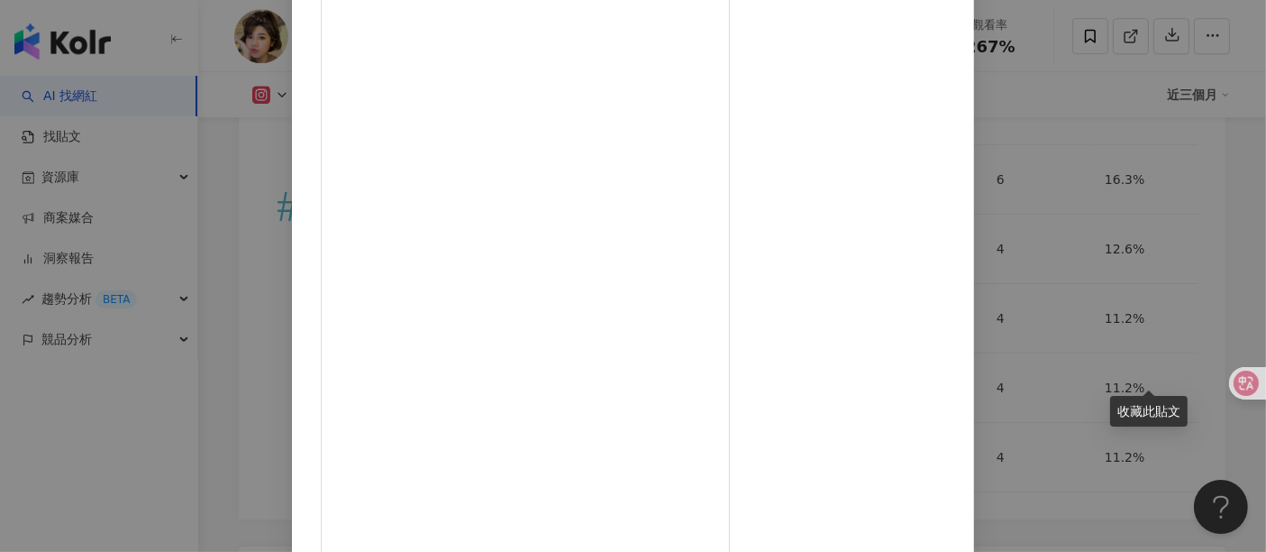
scroll to position [115, 0]
click at [1202, 216] on div "子珊 2025/6/20 741 360 查看原始貼文" at bounding box center [633, 276] width 1266 height 552
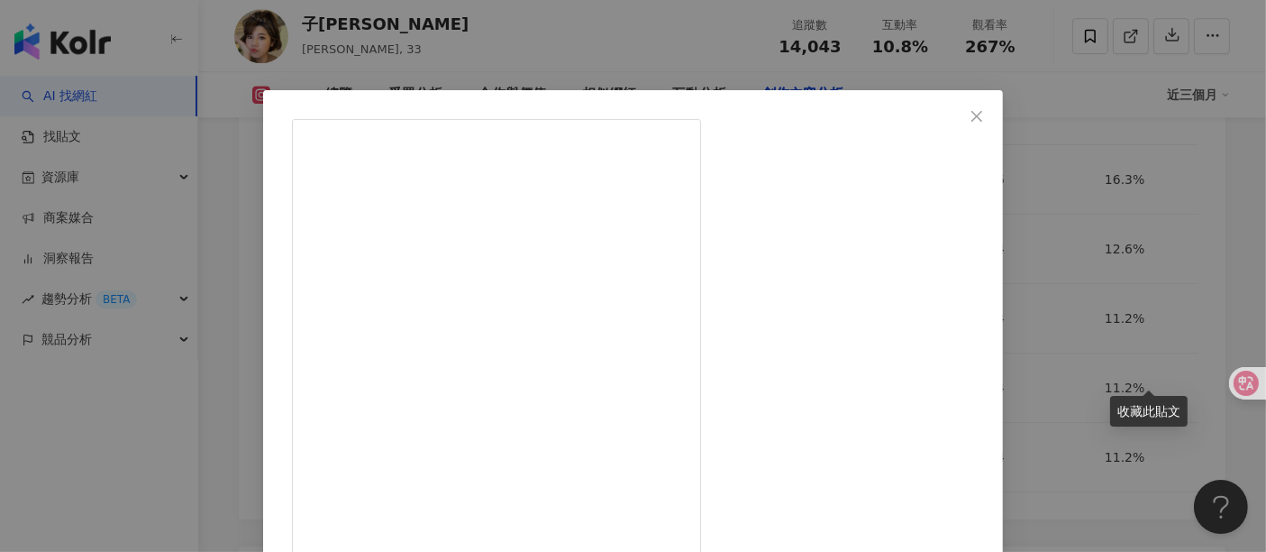
scroll to position [351, 0]
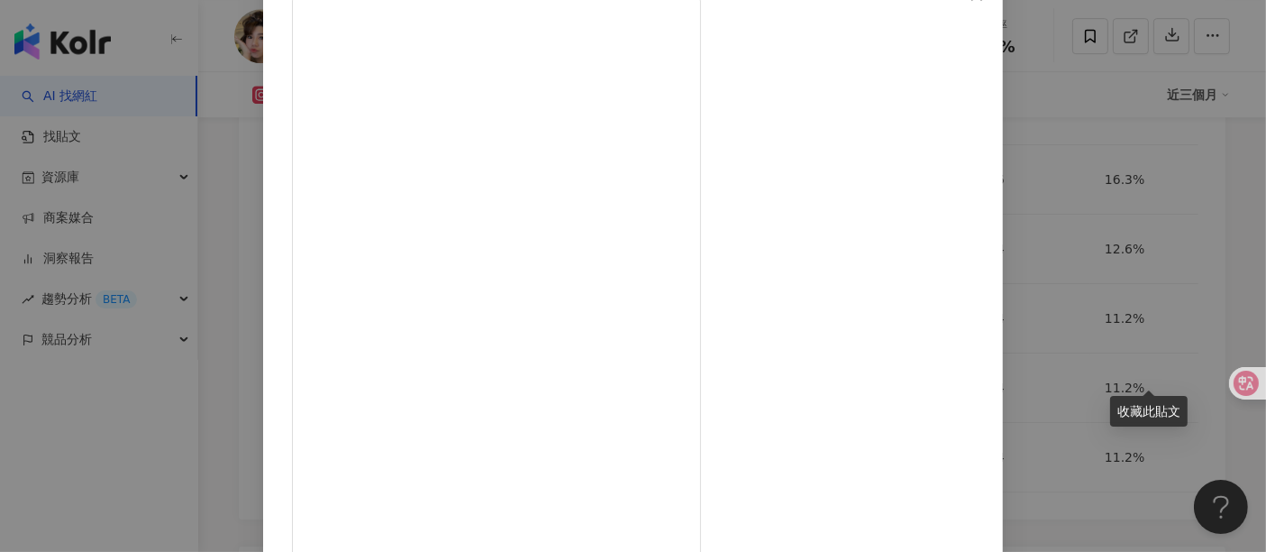
scroll to position [256, 0]
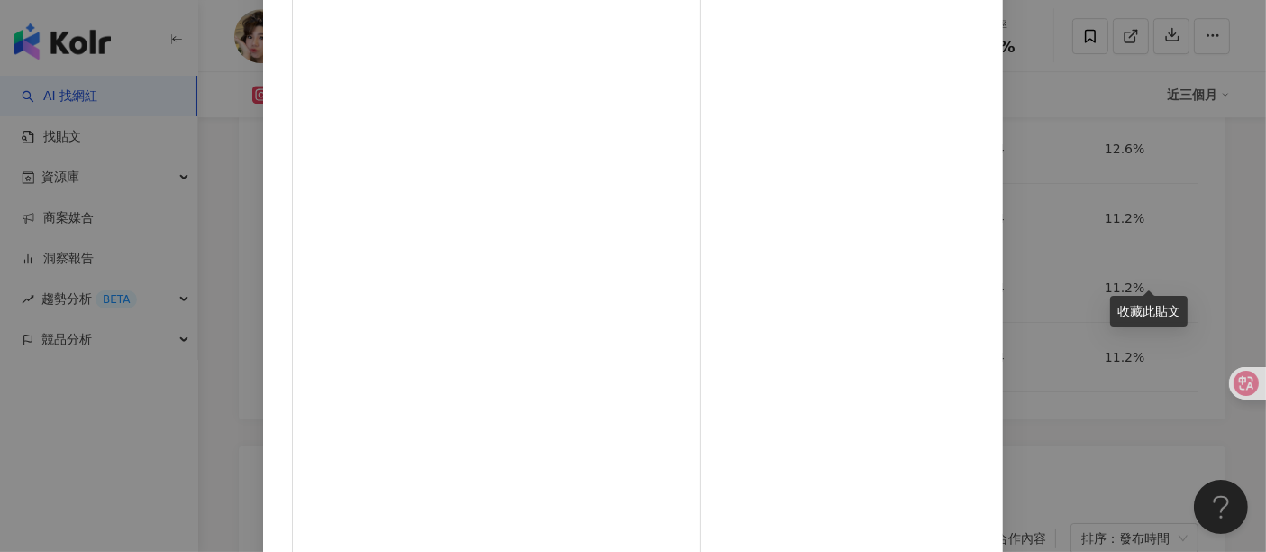
click at [1155, 386] on div "子珊 2025/5/28 545 1,842 3.9萬 查看原始貼文" at bounding box center [633, 276] width 1266 height 552
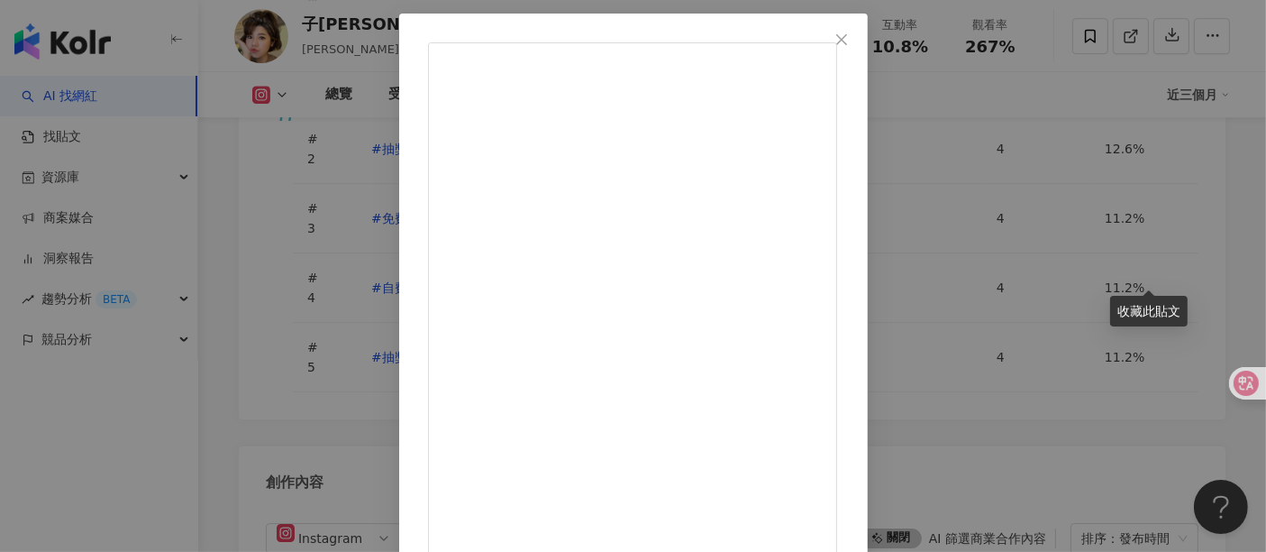
scroll to position [0, 0]
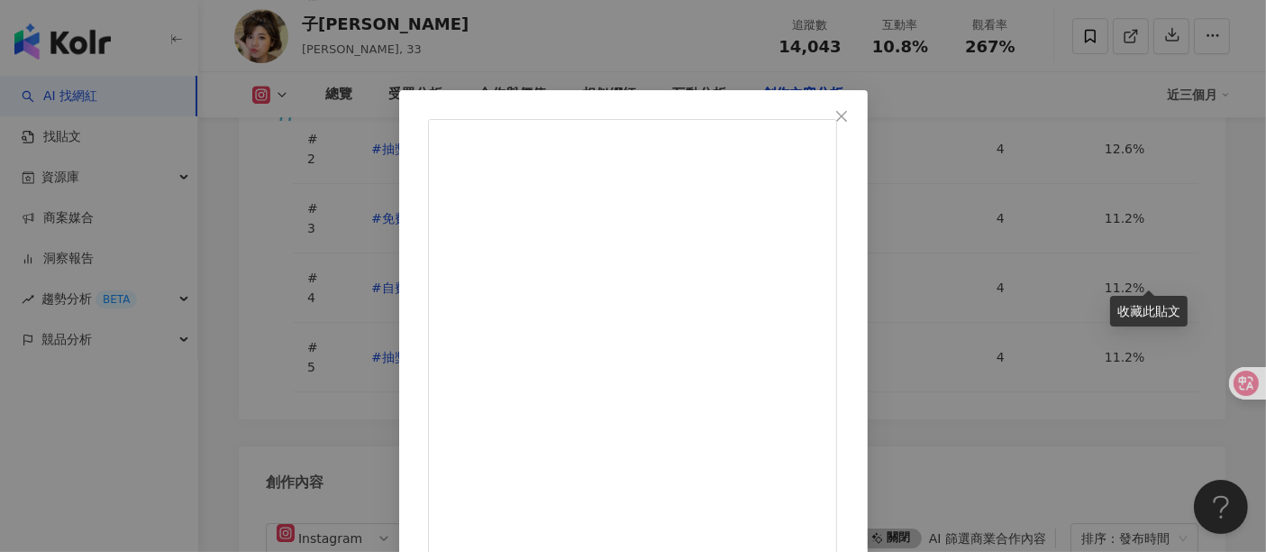
drag, startPoint x: 698, startPoint y: 217, endPoint x: 746, endPoint y: 214, distance: 48.8
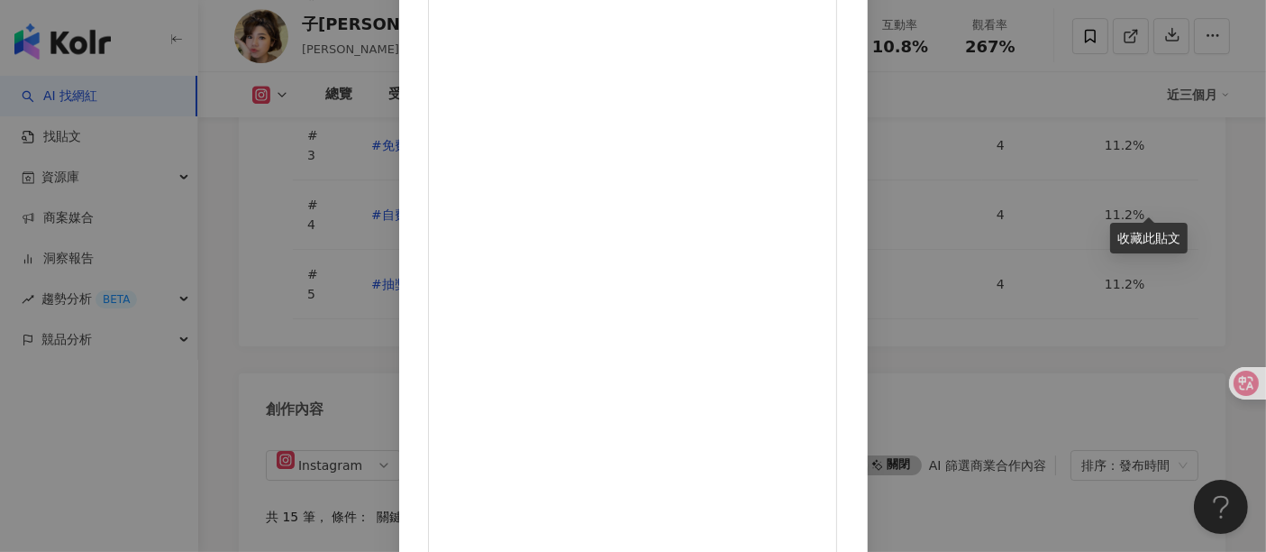
scroll to position [5838, 0]
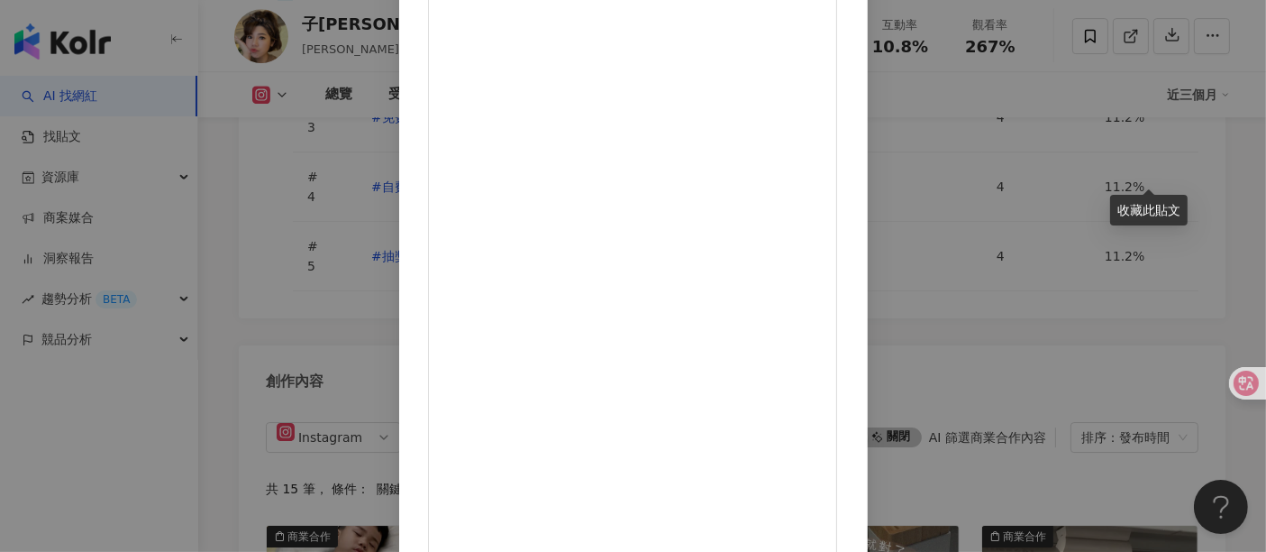
drag, startPoint x: 704, startPoint y: 446, endPoint x: 723, endPoint y: 440, distance: 20.0
click at [1220, 299] on div "子珊 2025/5/24 2,995 1,279 15.8萬 查看原始貼文" at bounding box center [633, 276] width 1266 height 552
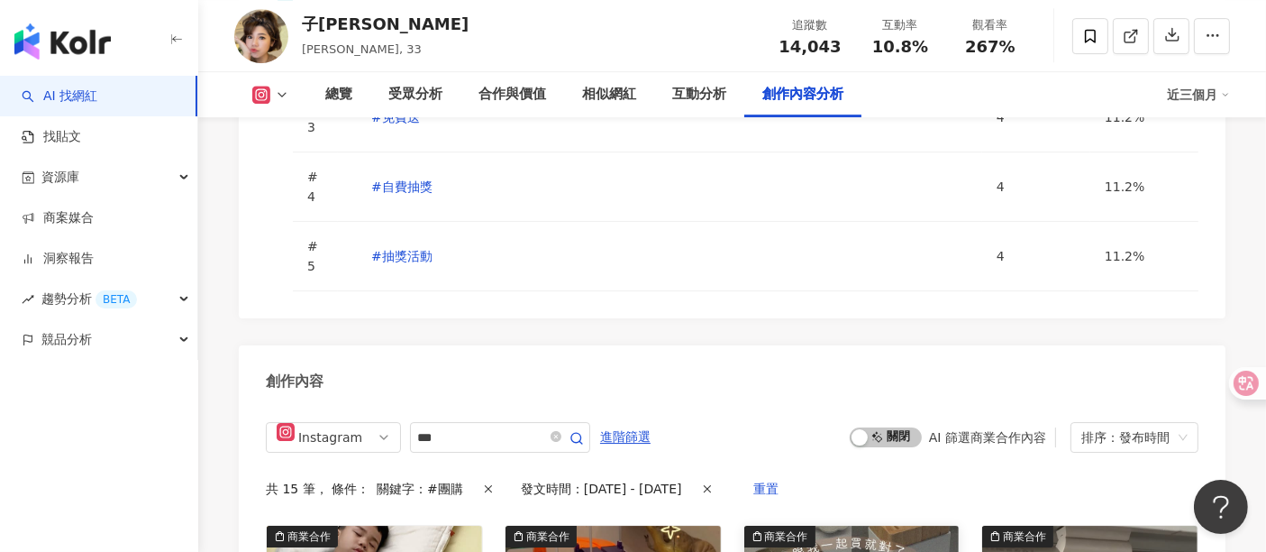
scroll to position [5737, 0]
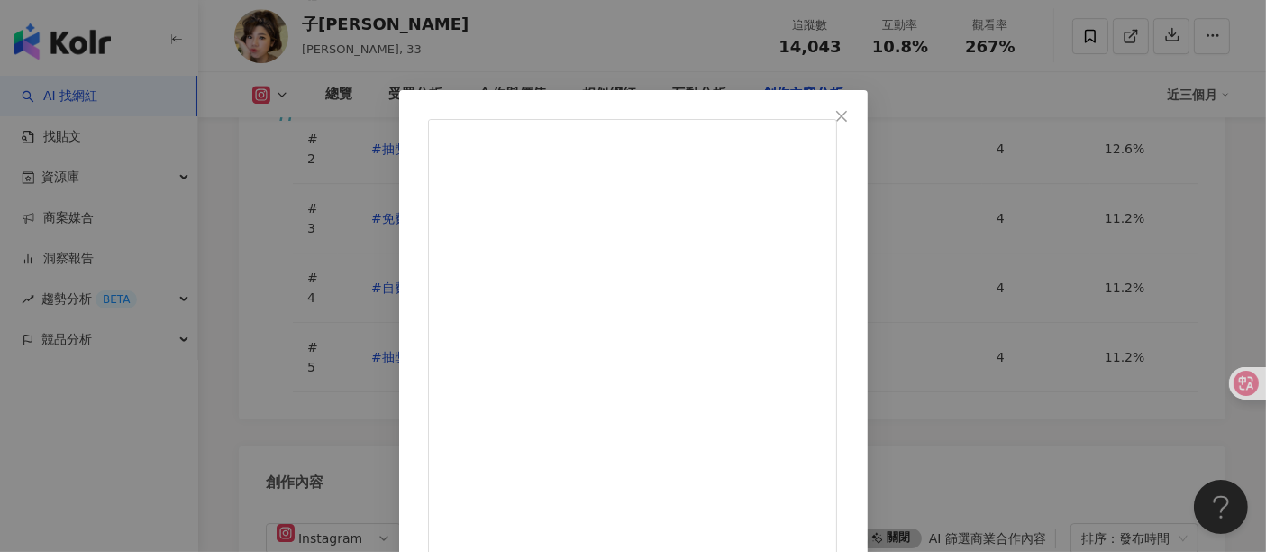
scroll to position [192, 0]
drag, startPoint x: 656, startPoint y: 342, endPoint x: 807, endPoint y: 343, distance: 150.5
copy div "UNY 感應式便攜 LED 檯燈（"
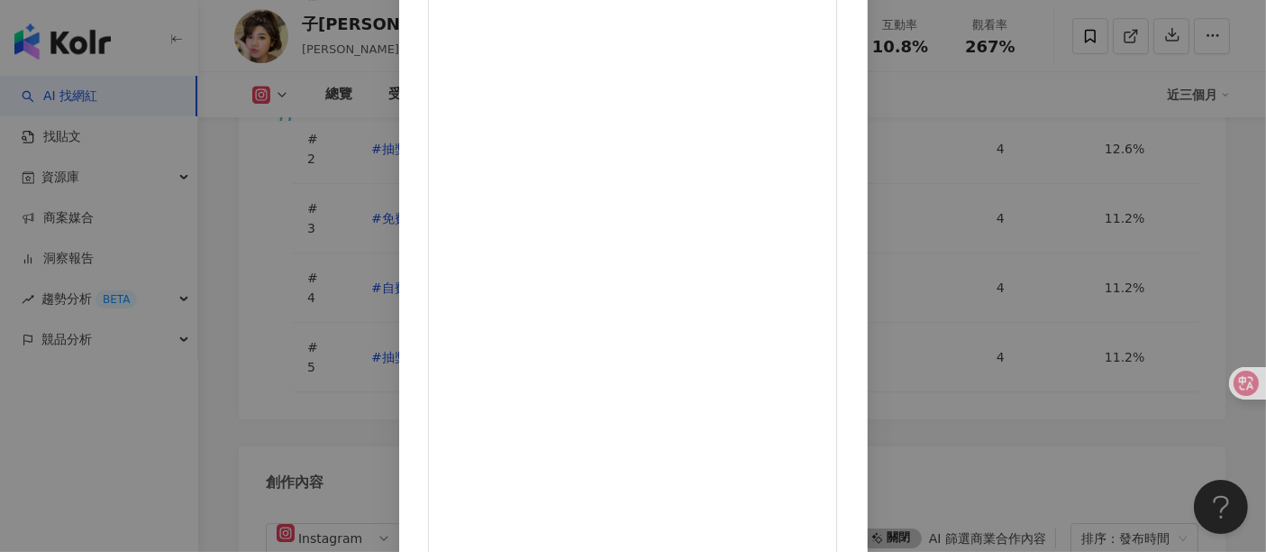
scroll to position [256, 0]
click at [1241, 217] on div "子珊 2025/5/18 346 673 2.3萬 查看原始貼文" at bounding box center [633, 276] width 1266 height 552
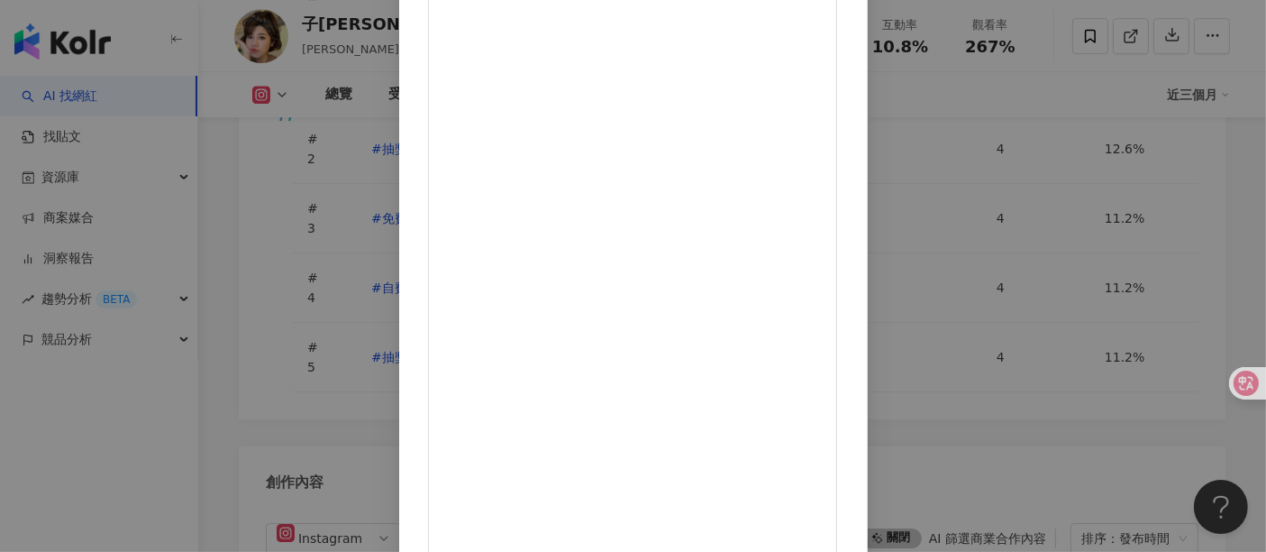
click at [1251, 214] on div "子珊 2025/5/18 346 673 2.3萬 查看原始貼文" at bounding box center [633, 276] width 1266 height 552
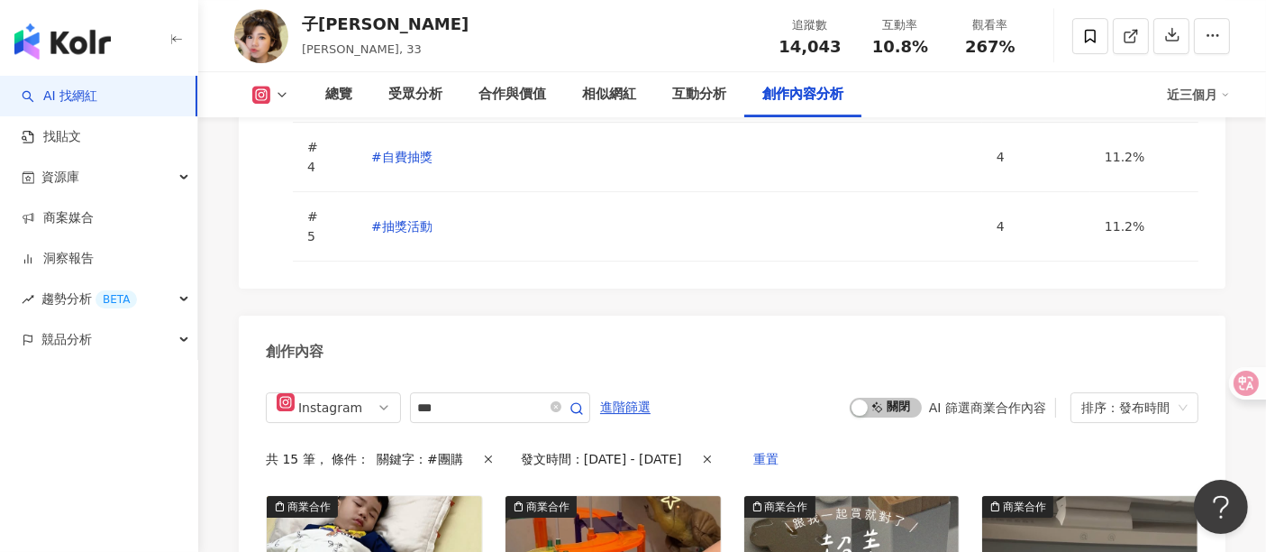
scroll to position [5938, 0]
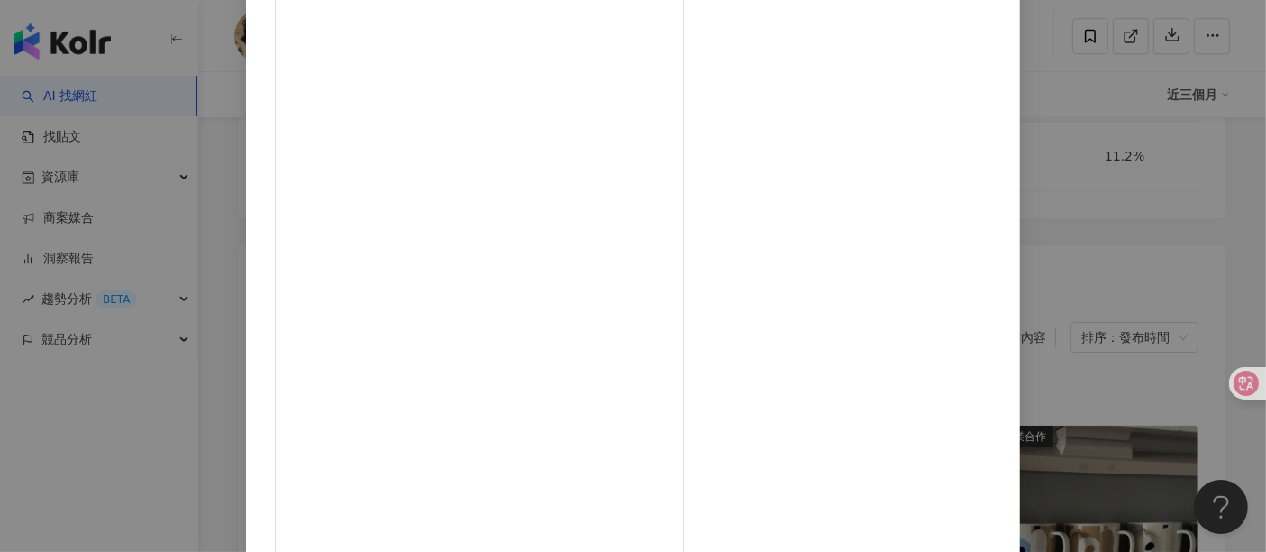
scroll to position [256, 0]
drag, startPoint x: 689, startPoint y: 425, endPoint x: 710, endPoint y: 418, distance: 21.9
drag, startPoint x: 836, startPoint y: 271, endPoint x: 750, endPoint y: 232, distance: 95.2
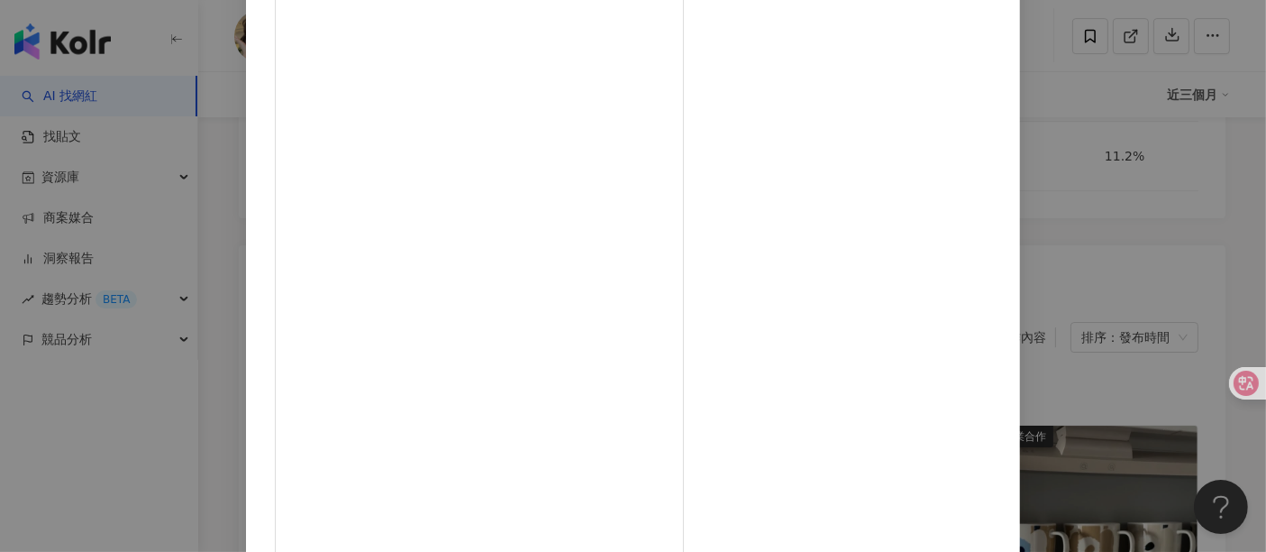
drag, startPoint x: 711, startPoint y: 209, endPoint x: 858, endPoint y: 209, distance: 146.9
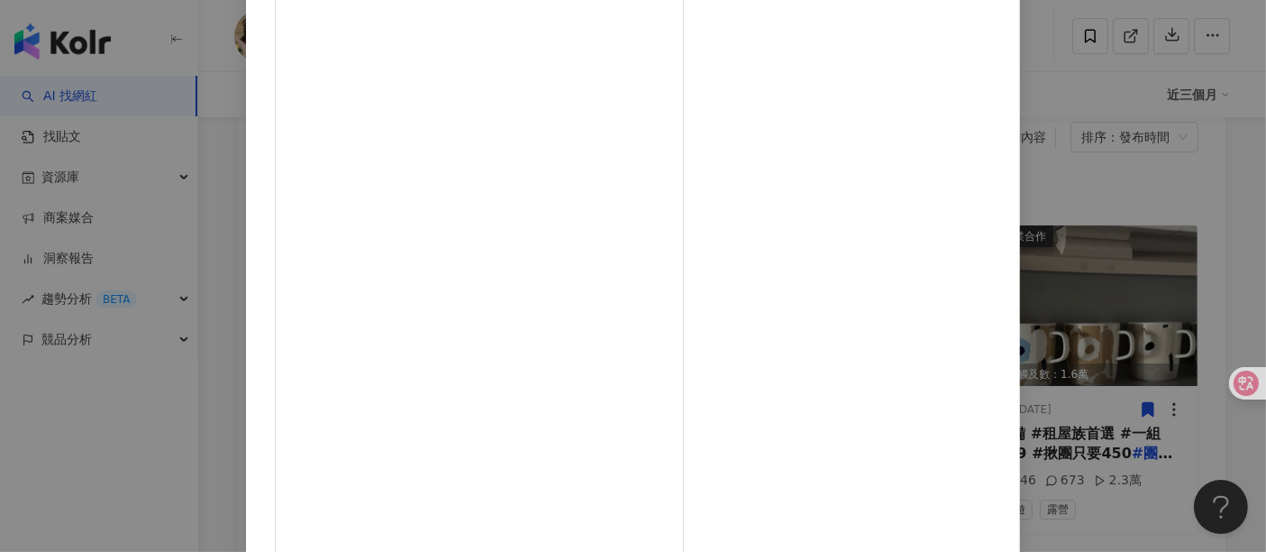
click at [1206, 302] on div "子珊 2025/5/2 283 308 4.2萬 查看原始貼文" at bounding box center [633, 276] width 1266 height 552
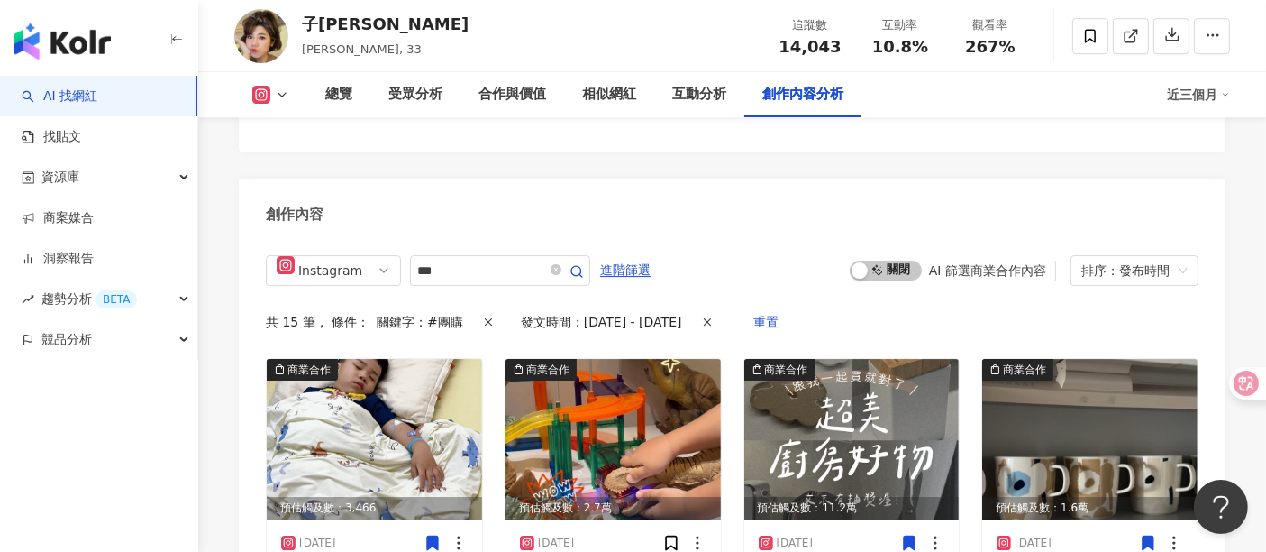
scroll to position [5938, 0]
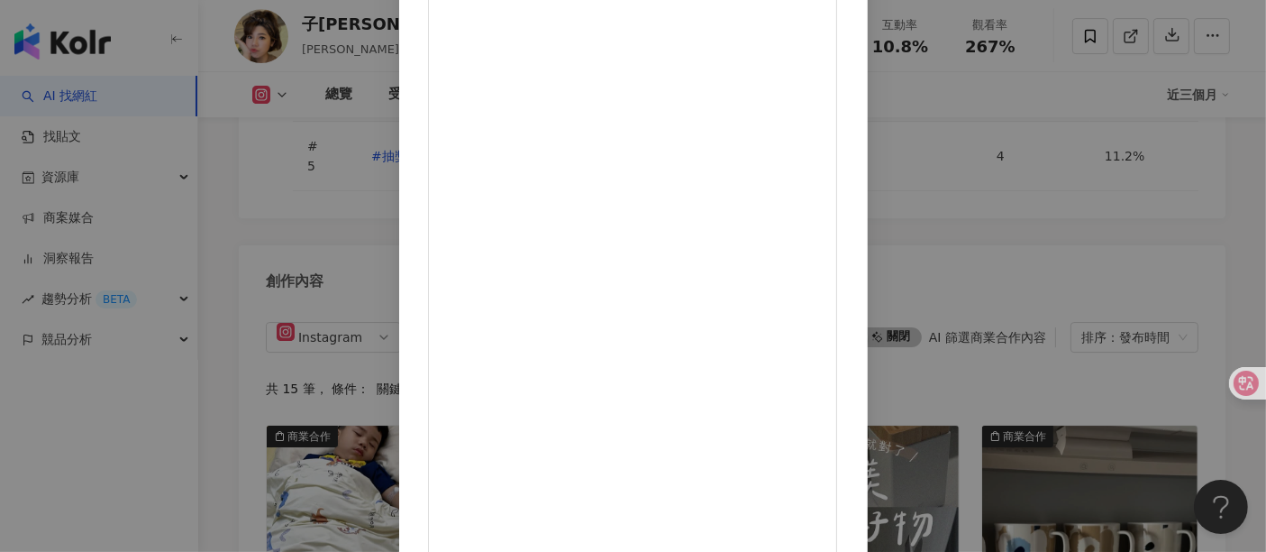
scroll to position [256, 0]
drag, startPoint x: 749, startPoint y: 400, endPoint x: 716, endPoint y: 418, distance: 37.9
drag, startPoint x: 669, startPoint y: 407, endPoint x: 750, endPoint y: 404, distance: 81.2
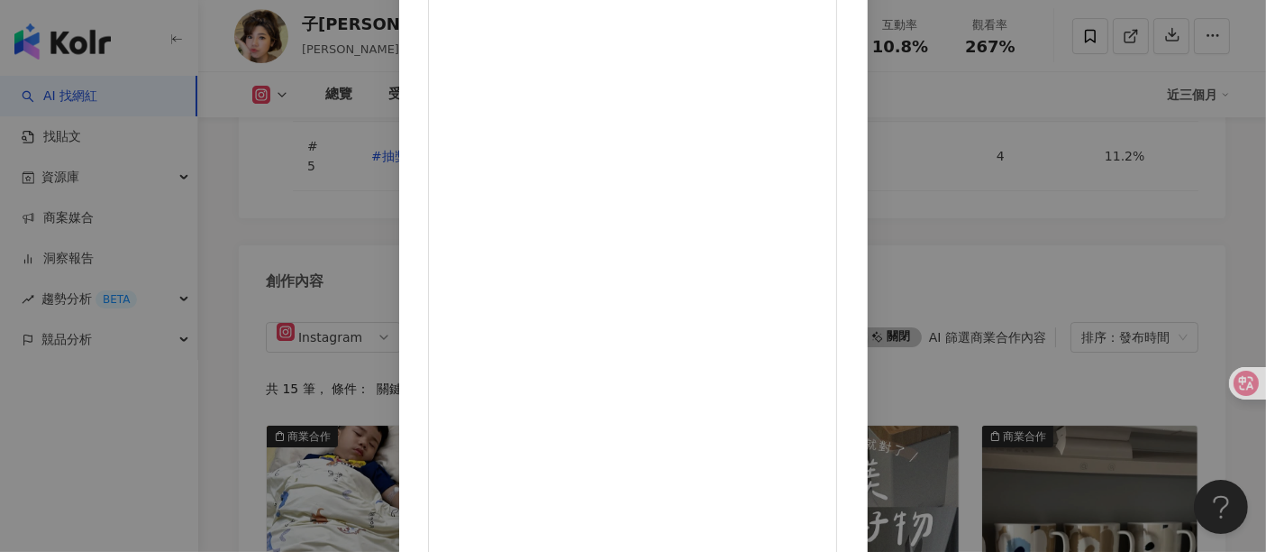
copy div "WanboT2Ultra"
click at [1164, 206] on div "子珊 2025/4/25 1,047 2,137 6.8萬 查看原始貼文" at bounding box center [633, 276] width 1266 height 552
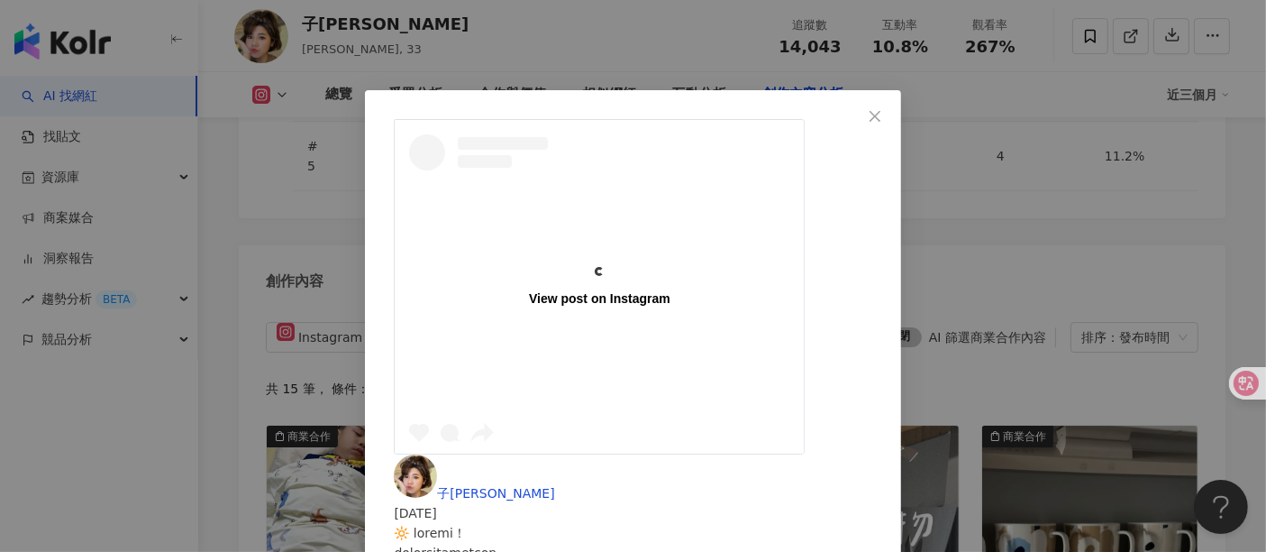
scroll to position [200, 0]
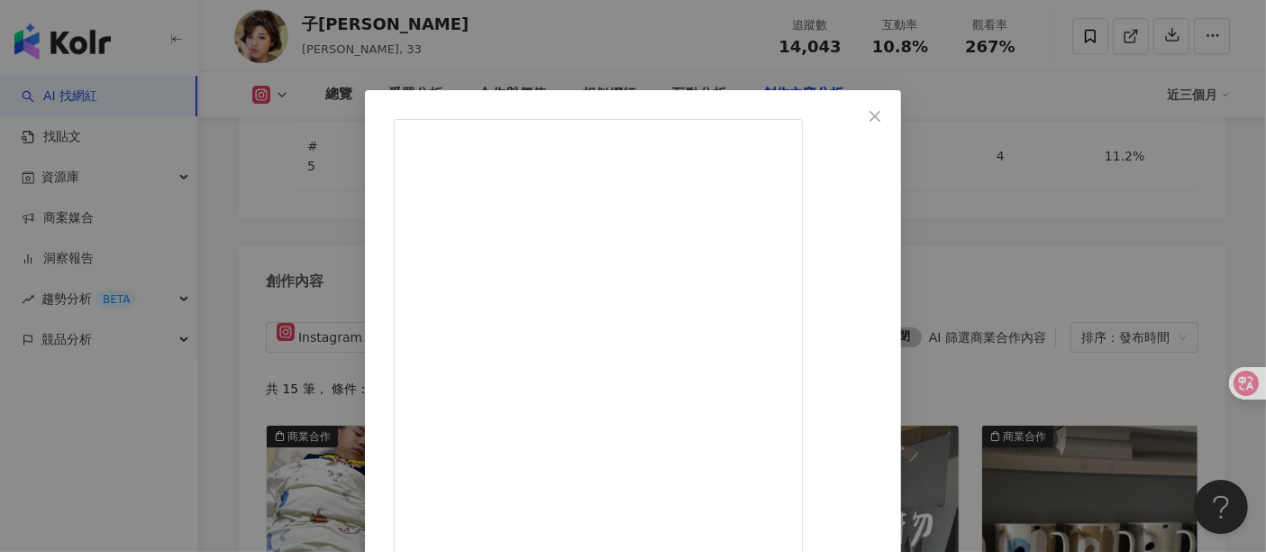
drag, startPoint x: 728, startPoint y: 132, endPoint x: 800, endPoint y: 128, distance: 72.2
copy div "蘿琳益生菌"
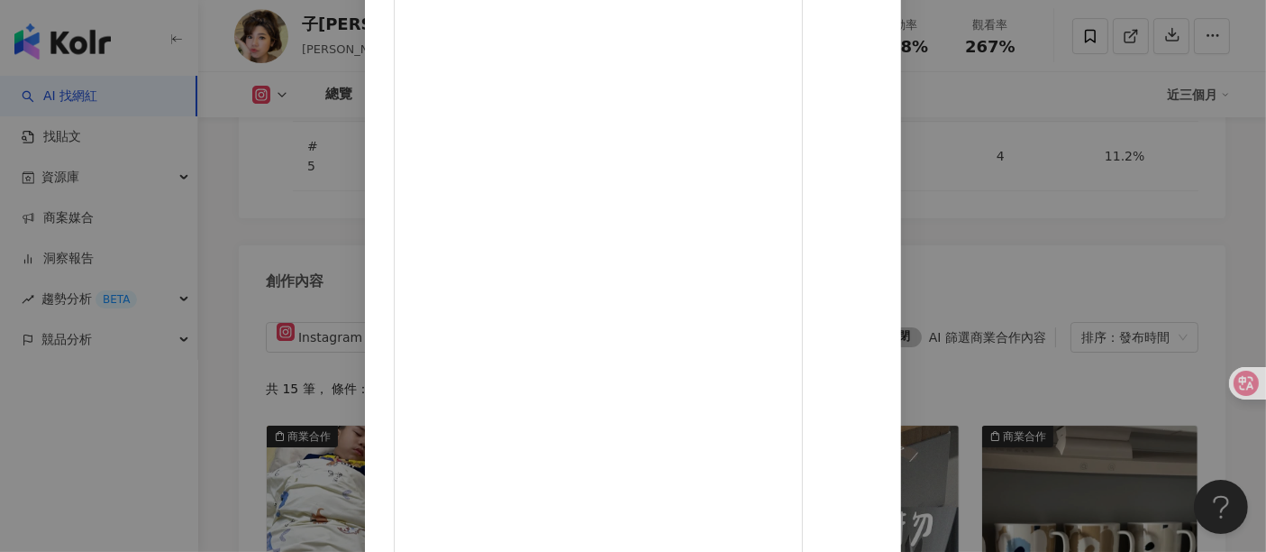
scroll to position [256, 0]
click at [1217, 269] on div "子珊 2025/4/11 176 345 1.2萬 查看原始貼文" at bounding box center [633, 276] width 1266 height 552
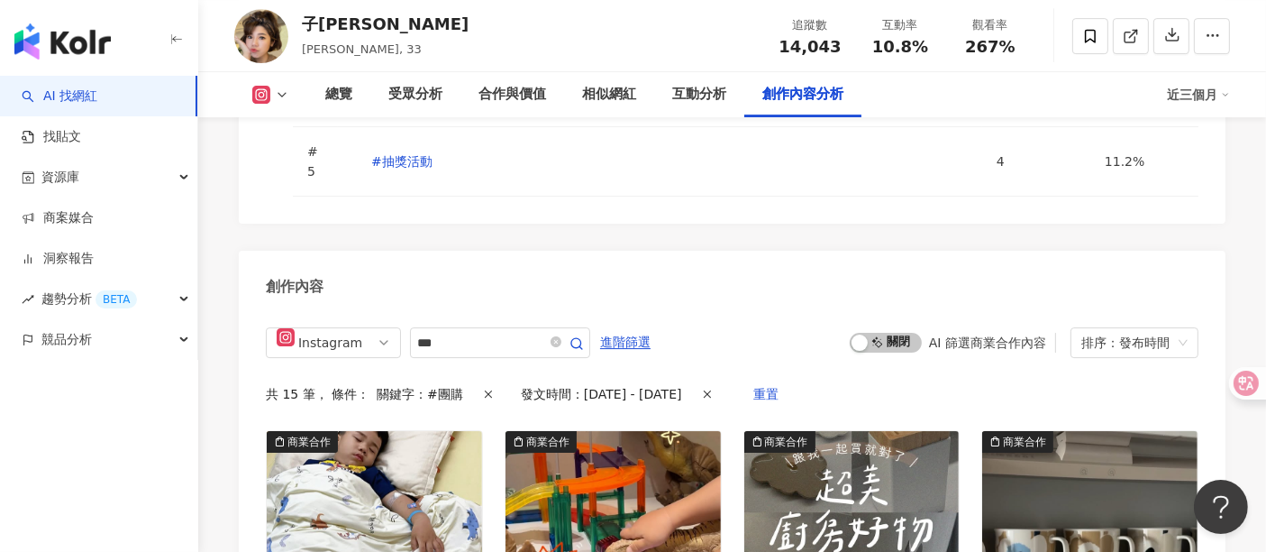
scroll to position [6038, 0]
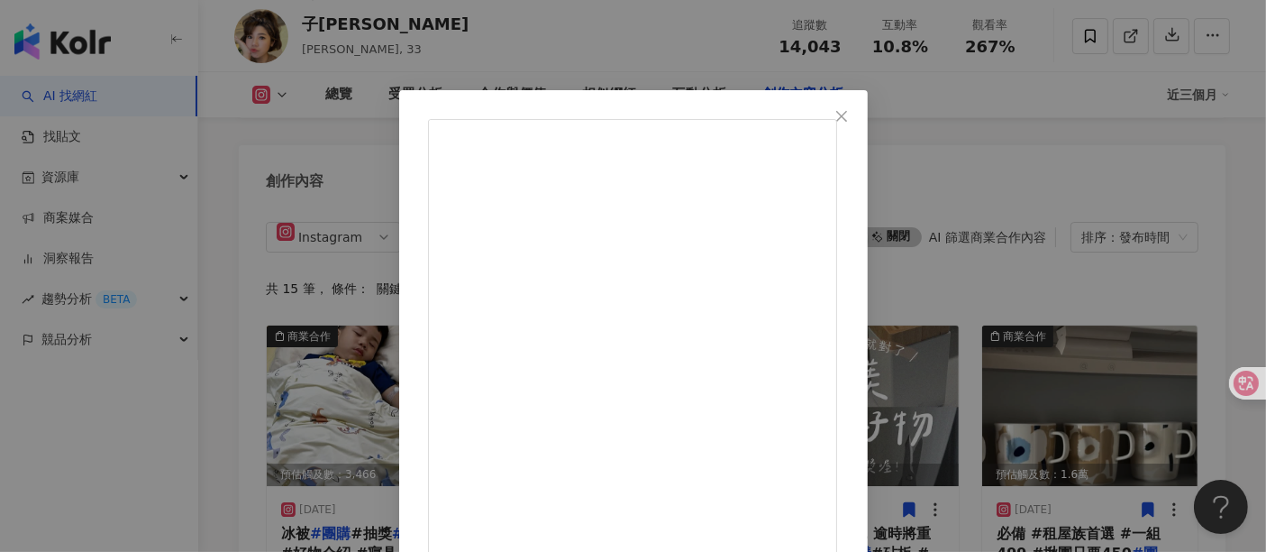
drag, startPoint x: 661, startPoint y: 194, endPoint x: 774, endPoint y: 192, distance: 113.6
drag, startPoint x: 795, startPoint y: 190, endPoint x: 670, endPoint y: 189, distance: 125.3
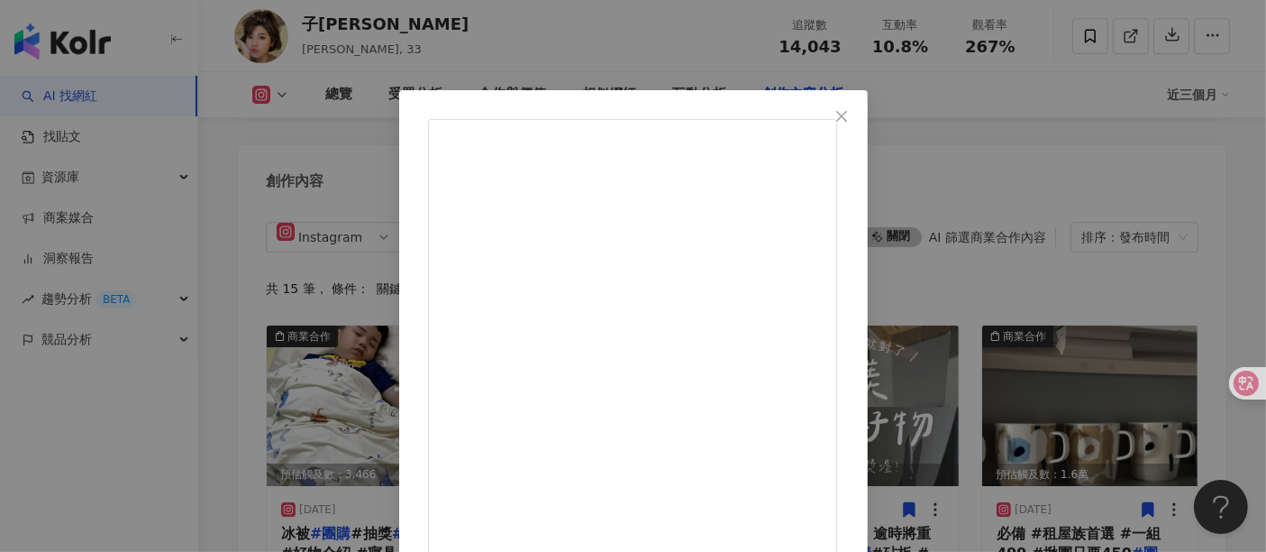
drag, startPoint x: 657, startPoint y: 197, endPoint x: 752, endPoint y: 238, distance: 103.0
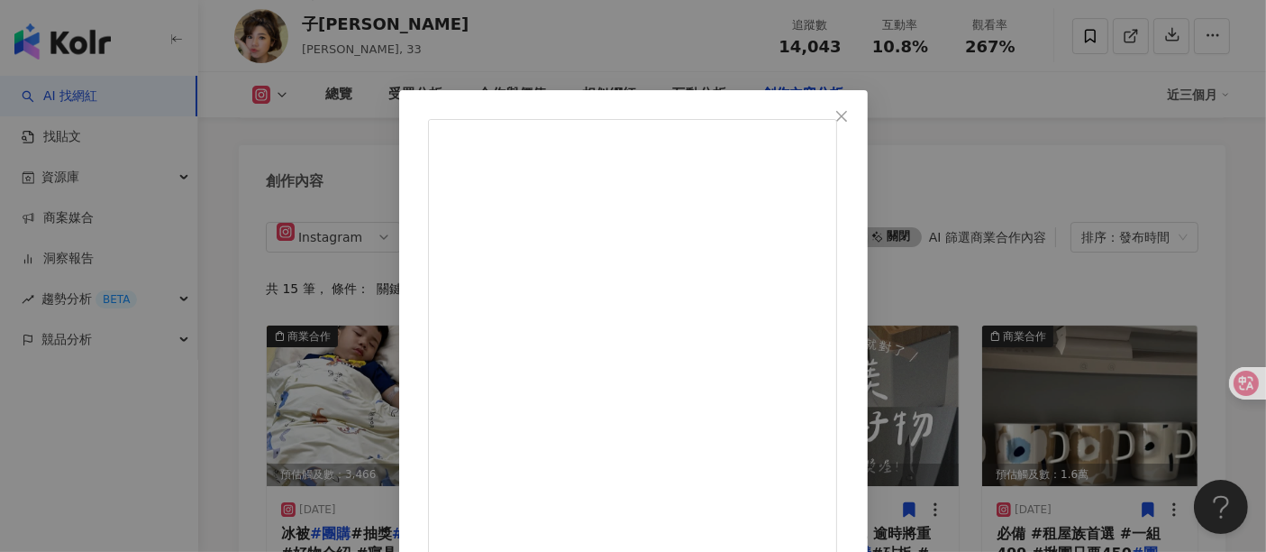
drag, startPoint x: 782, startPoint y: 200, endPoint x: 651, endPoint y: 184, distance: 132.6
copy div "INNERHOWS香氛沐浴"
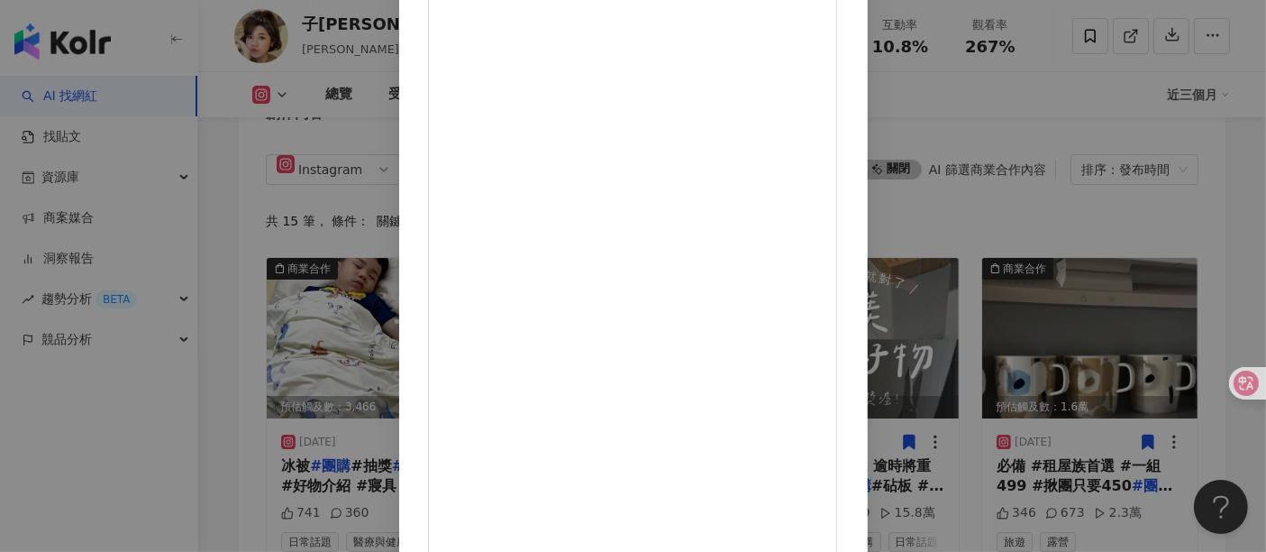
scroll to position [6138, 0]
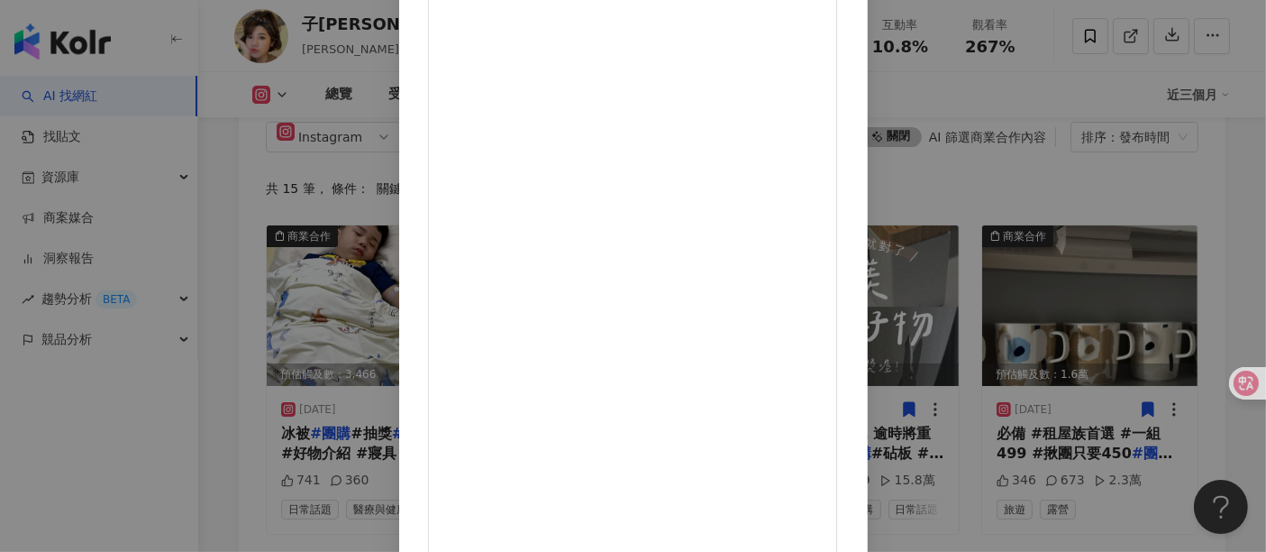
click at [1169, 272] on div "子珊 2025/4/11 239 620 1.6萬 查看原始貼文" at bounding box center [633, 276] width 1266 height 552
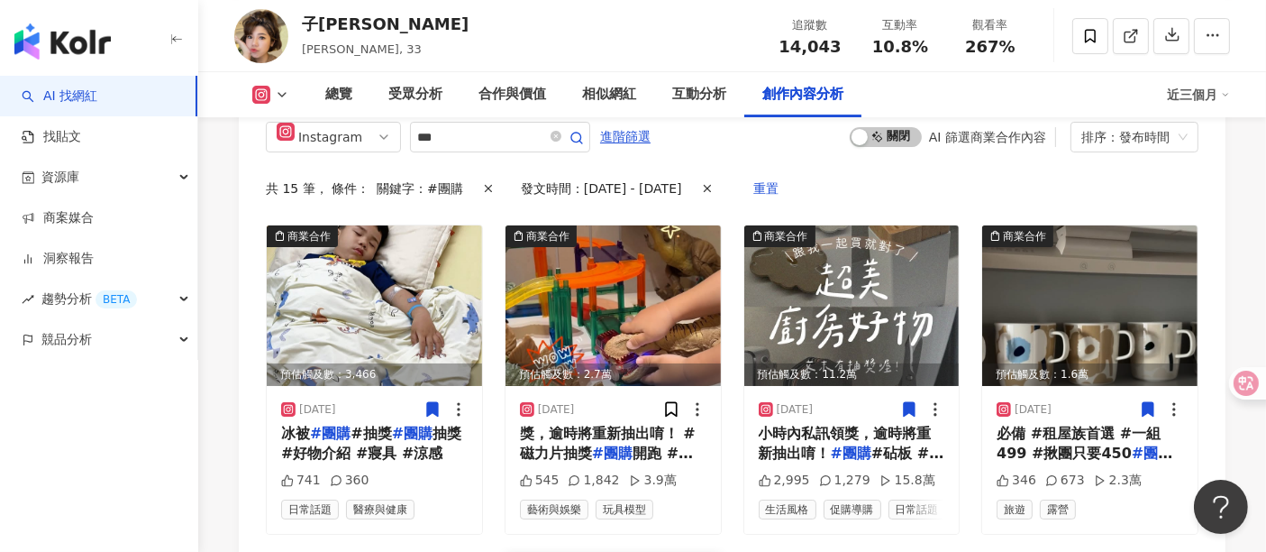
scroll to position [6338, 0]
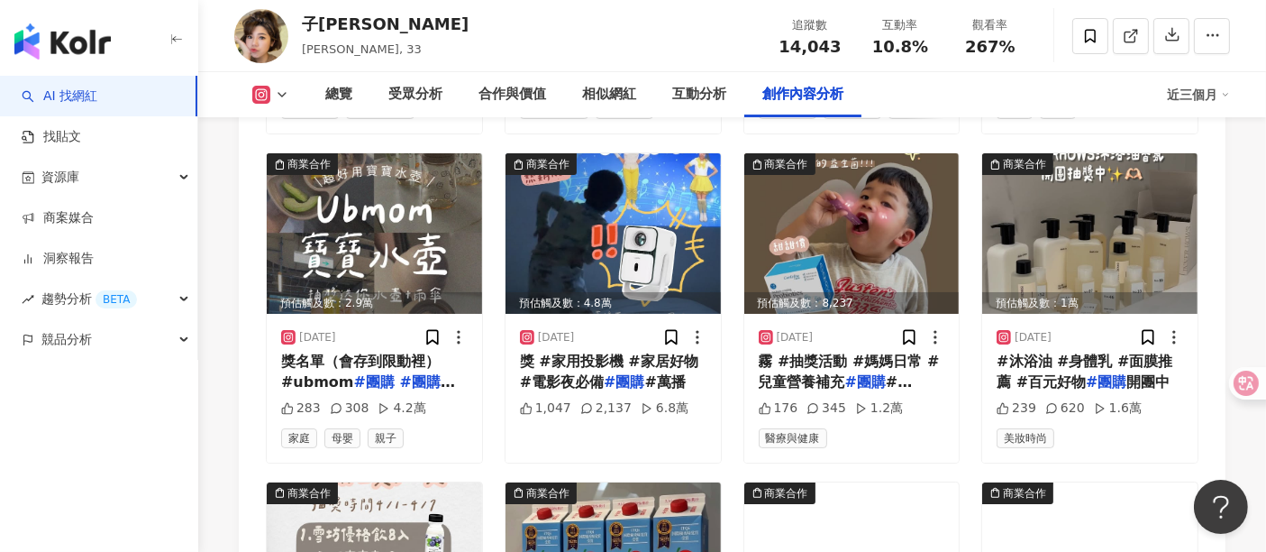
scroll to position [6638, 0]
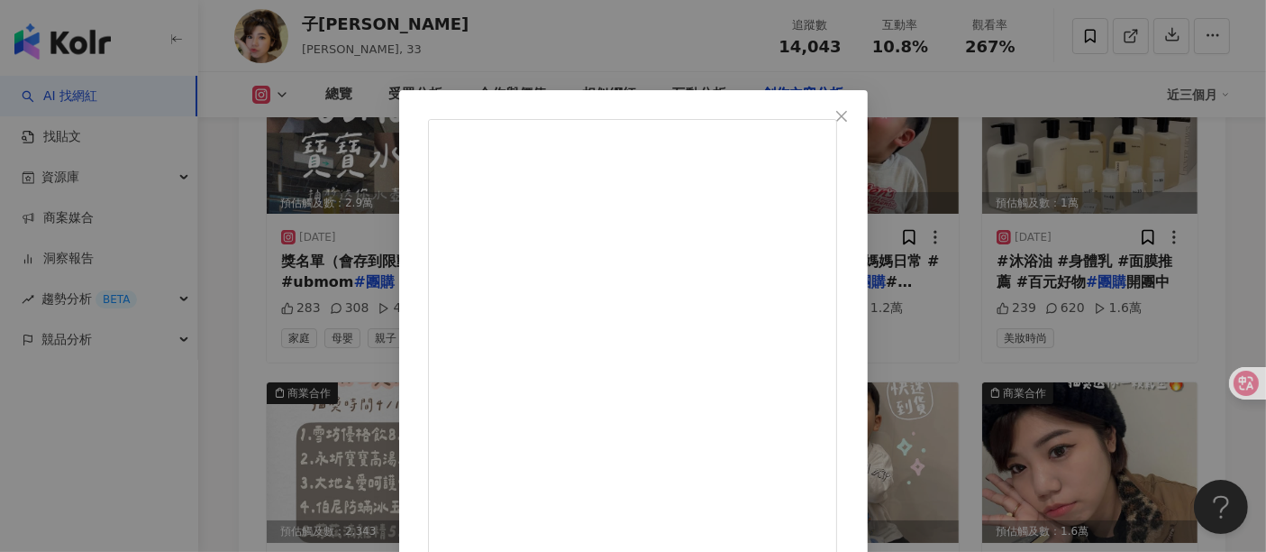
click at [1172, 338] on div "子珊 2025/2/20 288 710 查看原始貼文" at bounding box center [633, 276] width 1266 height 552
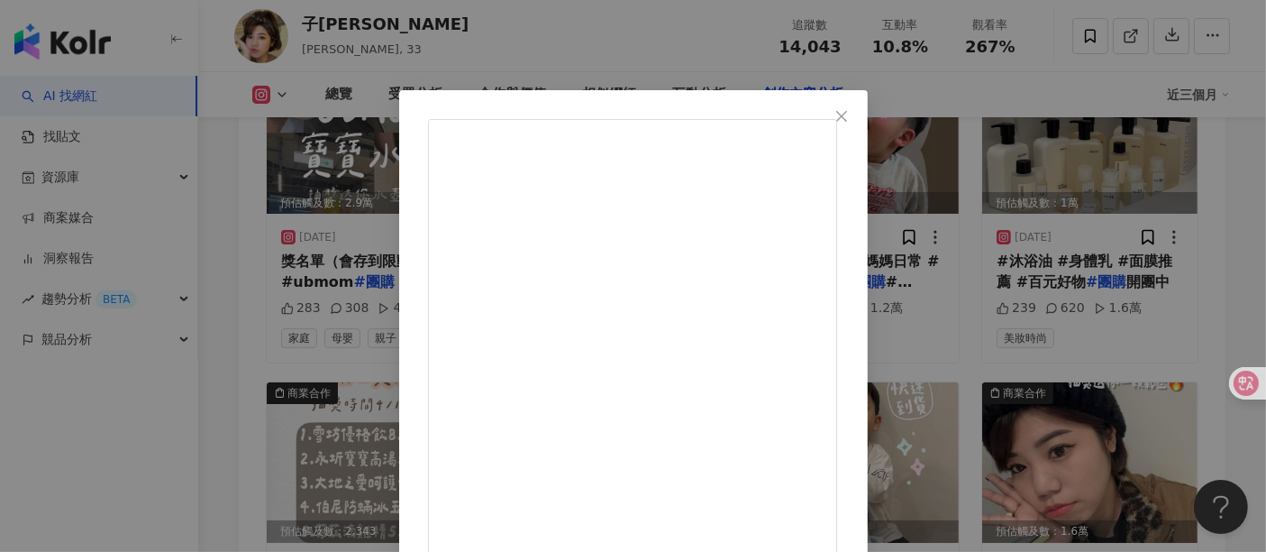
scroll to position [100, 0]
drag, startPoint x: 731, startPoint y: 114, endPoint x: 798, endPoint y: 239, distance: 141.1
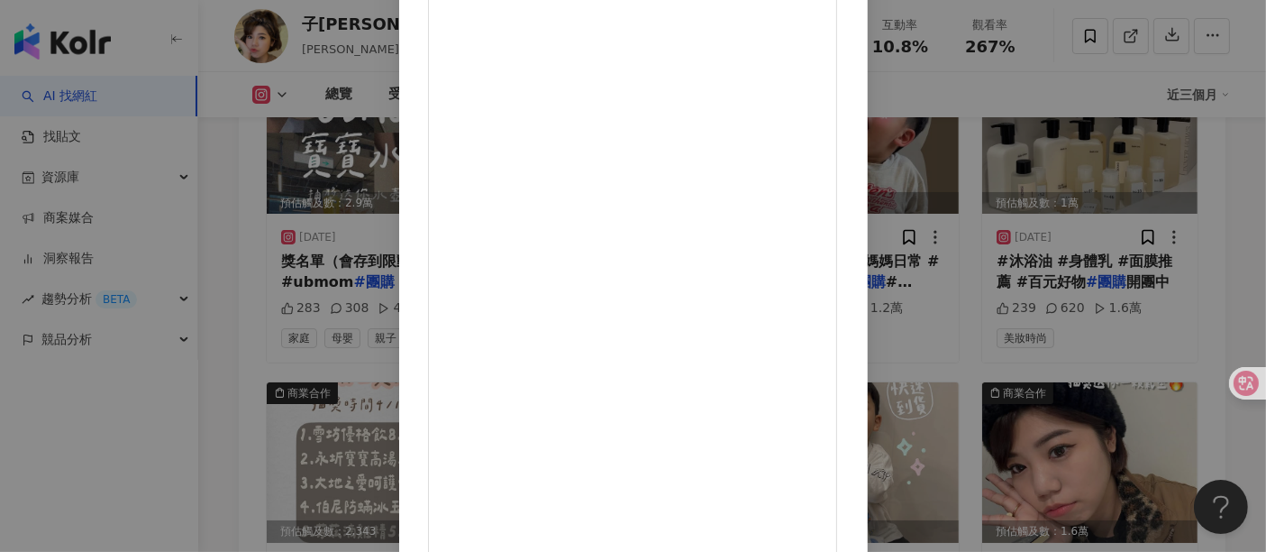
scroll to position [256, 0]
click at [1119, 301] on div "子珊 2025/2/6 465 1,329 3.6萬 查看原始貼文" at bounding box center [633, 276] width 1266 height 552
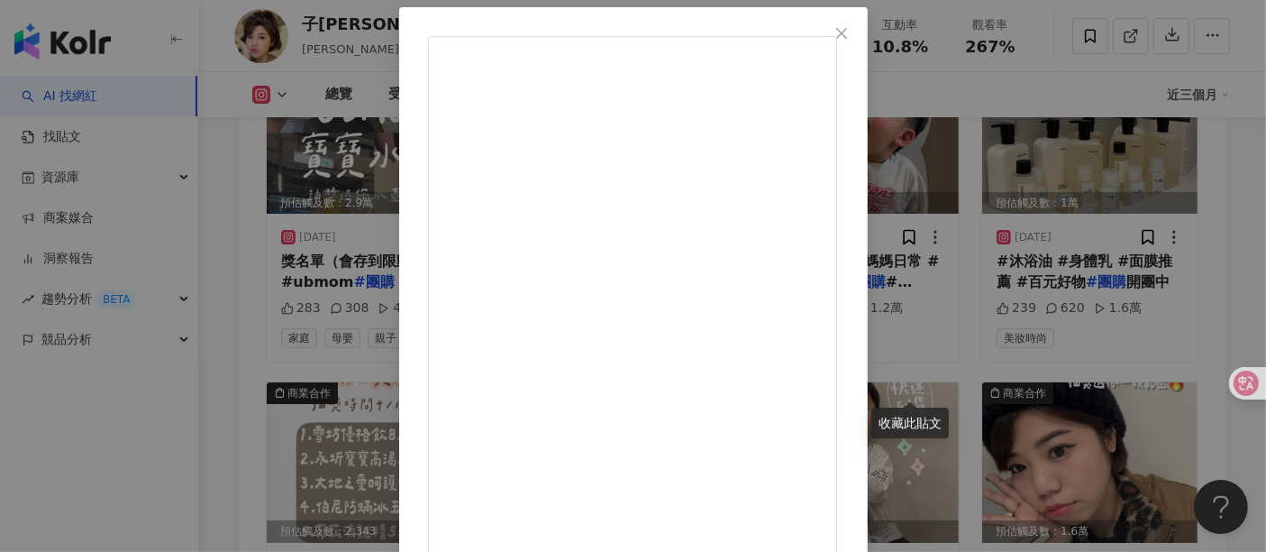
scroll to position [200, 0]
click at [1137, 347] on div "子珊 2025/1/6 又來自費抽獎寵粉啦！ 過年要到了對吧❤️ 一定會聚在一起煮火鍋🔥 這個火鍋組合真的是完美，鍋夠深～～～ 顏值高又便宜，除了煮火鍋以外，…" at bounding box center [633, 276] width 1266 height 552
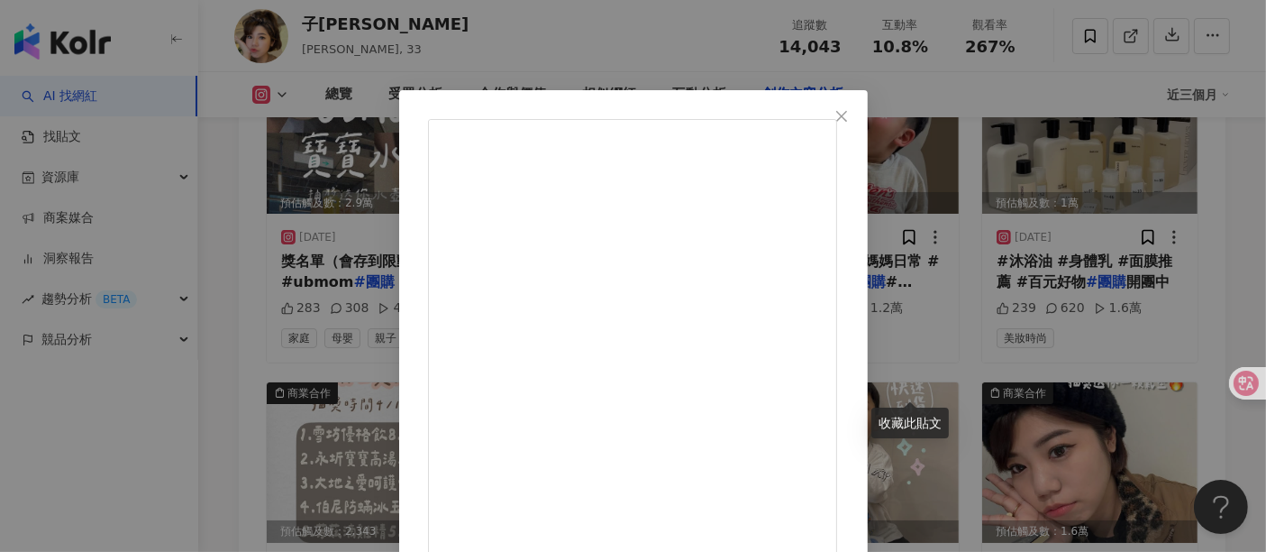
scroll to position [256, 0]
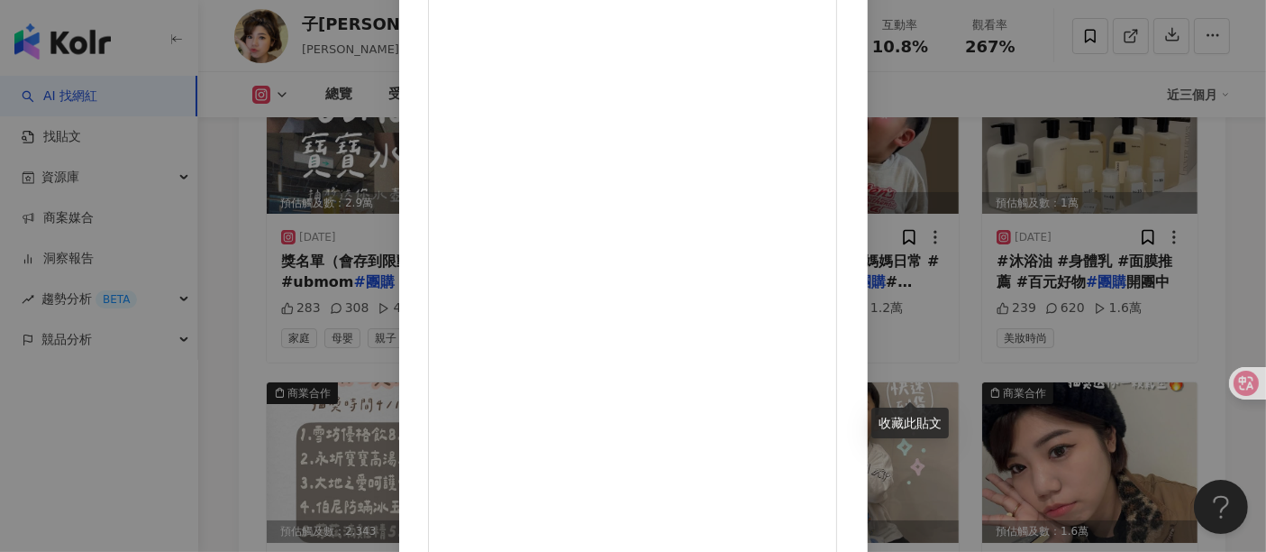
drag, startPoint x: 699, startPoint y: 141, endPoint x: 897, endPoint y: 137, distance: 197.4
copy div "i】IH變頻火鍋電磁爐組 抽獎辦法："
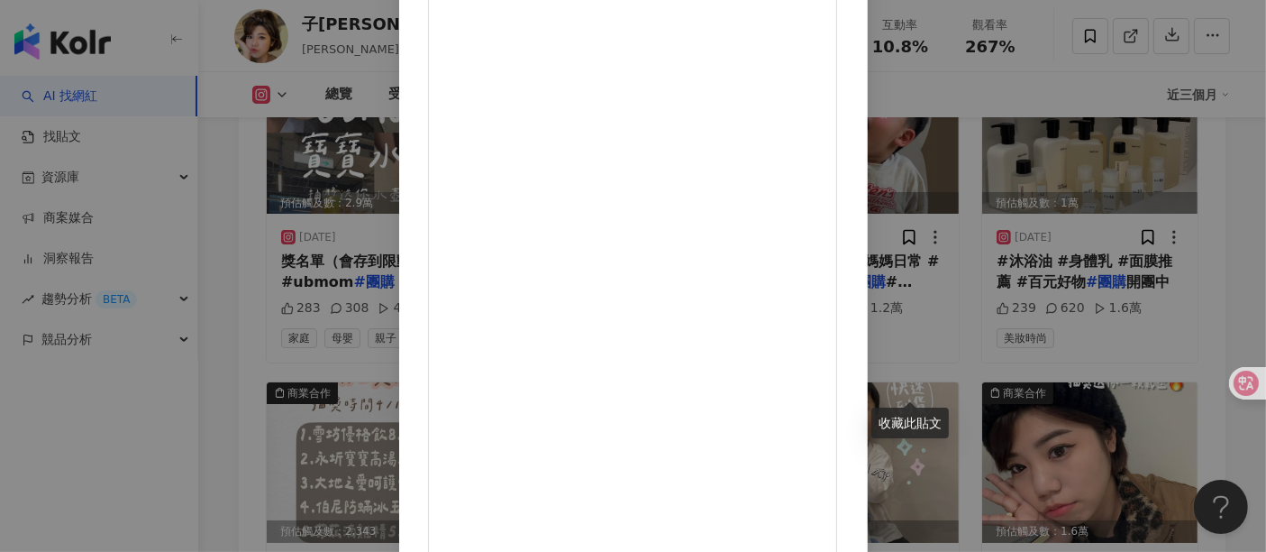
scroll to position [256, 0]
click at [1215, 353] on div "子珊 2025/1/6 又來自費抽獎寵粉啦！ 過年要到了對吧❤️ 一定會聚在一起煮火鍋🔥 這個火鍋組合真的是完美，鍋夠深～～～ 顏值高又便宜，除了煮火鍋以外，…" at bounding box center [633, 276] width 1266 height 552
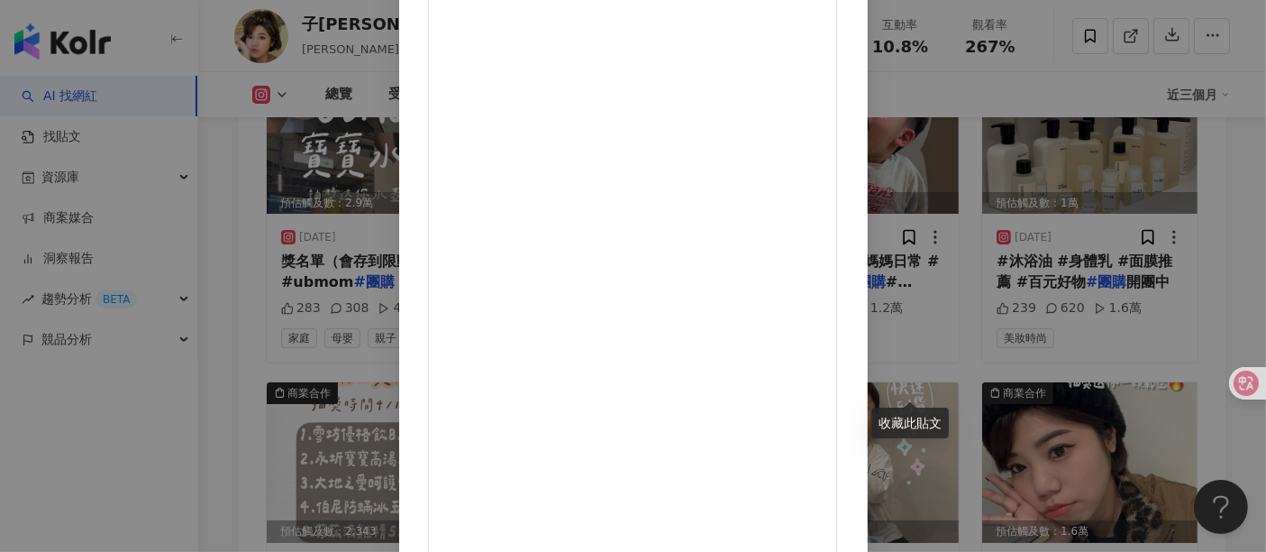
click at [1151, 258] on div "子珊 2025/2/6 465 1,329 3.6萬 查看原始貼文" at bounding box center [633, 276] width 1266 height 552
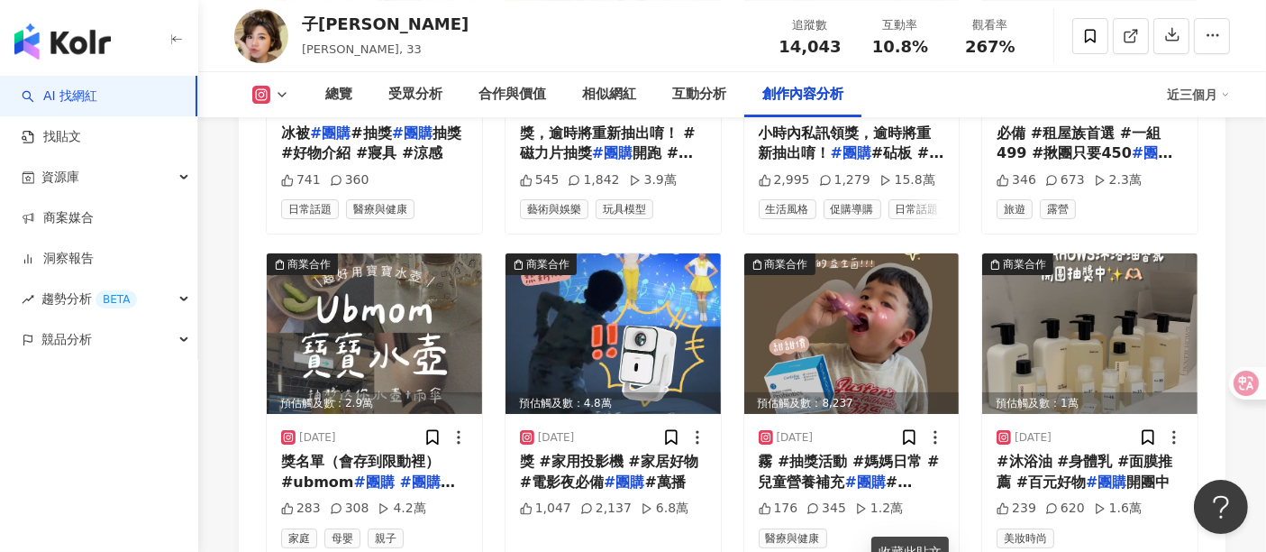
scroll to position [6338, 0]
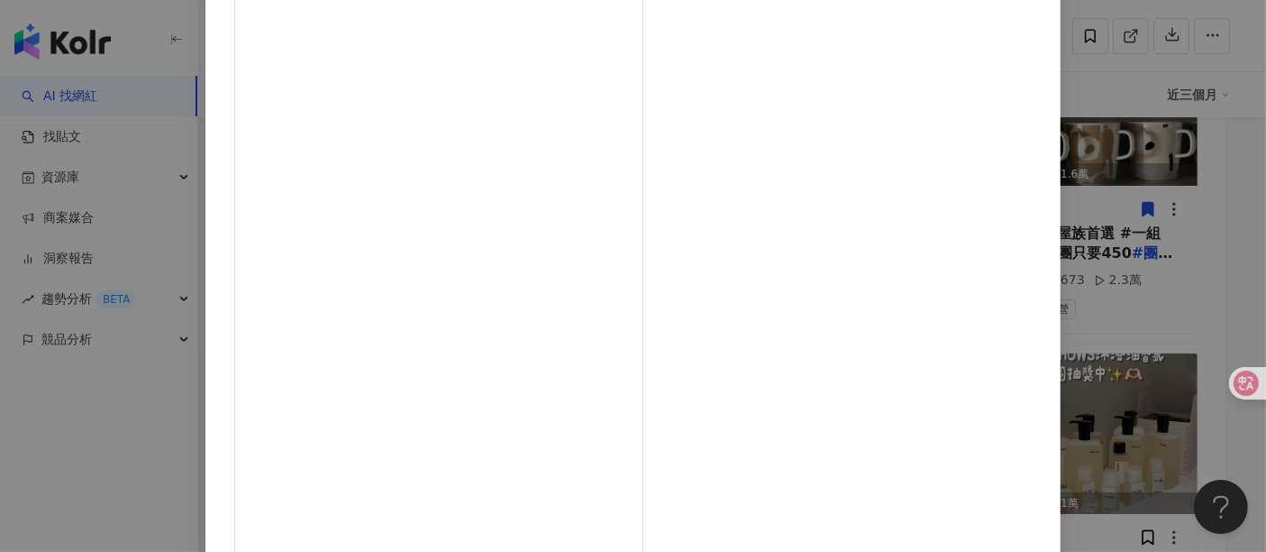
scroll to position [56, 0]
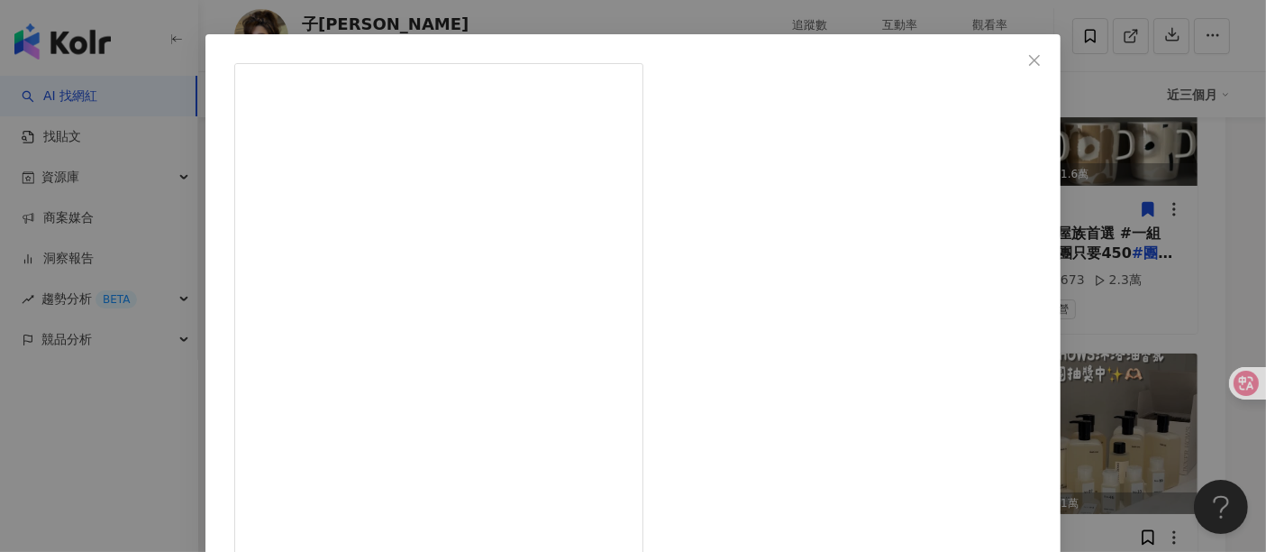
drag, startPoint x: 751, startPoint y: 159, endPoint x: 918, endPoint y: 150, distance: 167.9
copy div "貝恩濕紙巾、洗衣精、沐浴洗"
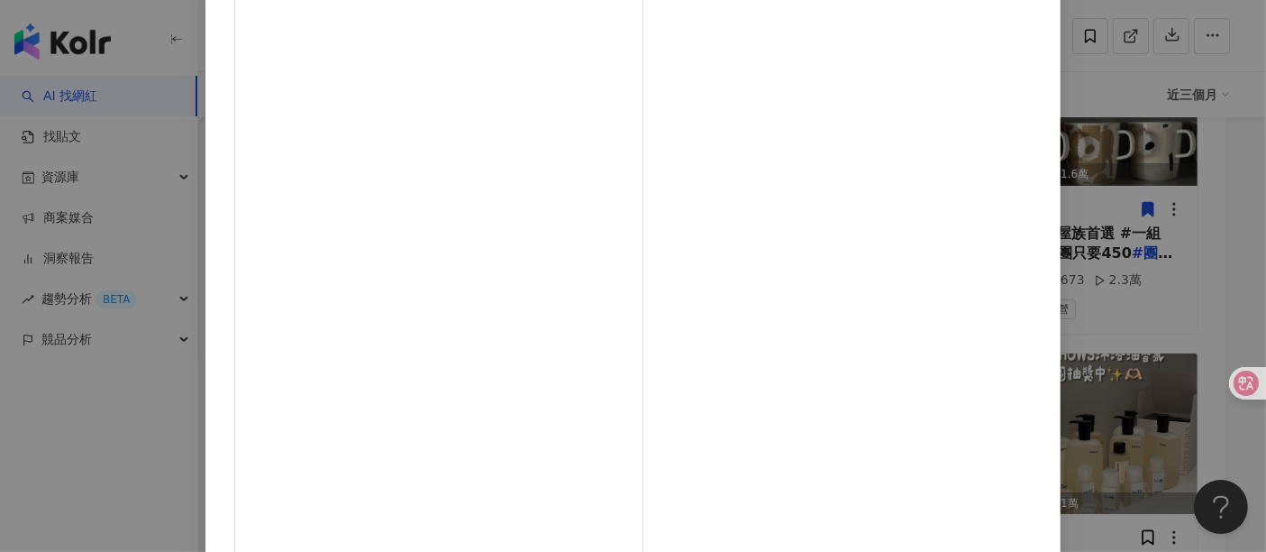
scroll to position [256, 0]
click at [1119, 506] on div "子珊 2025/3/26 561 860 3.2萬 查看原始貼文" at bounding box center [633, 276] width 1266 height 552
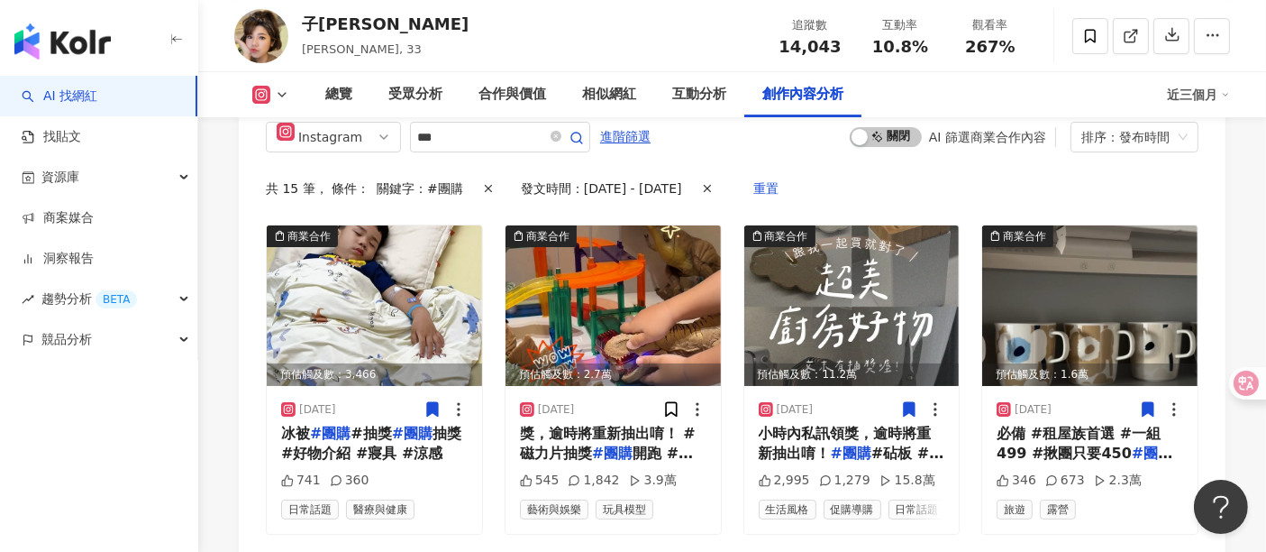
scroll to position [6038, 0]
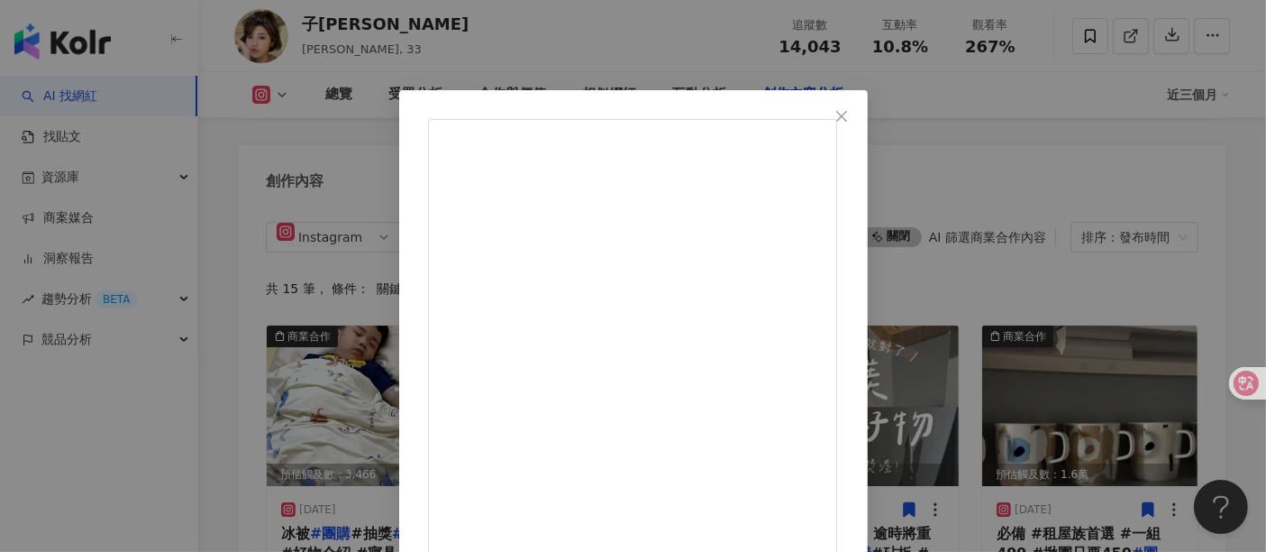
scroll to position [256, 0]
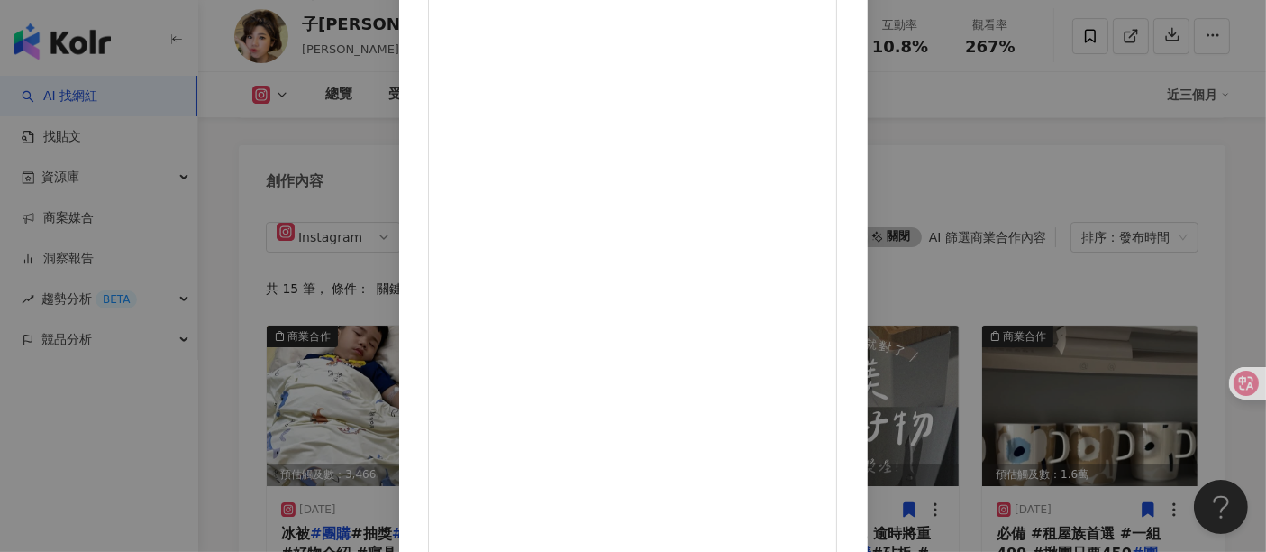
click at [1119, 310] on div "子珊 2025/4/11 239 620 1.6萬 查看原始貼文" at bounding box center [633, 276] width 1266 height 552
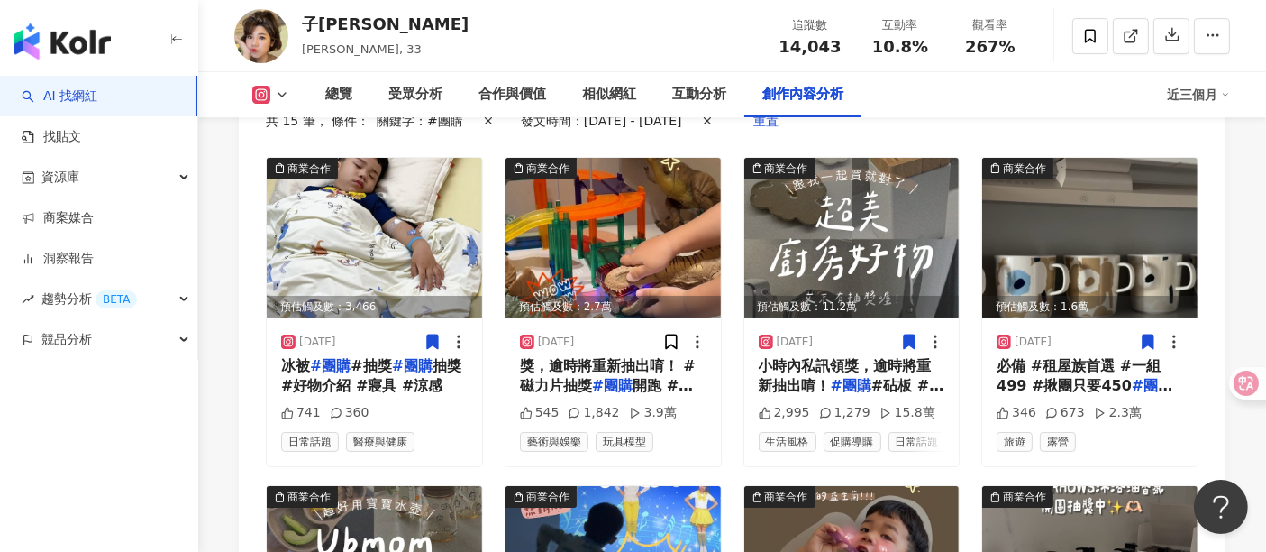
scroll to position [6238, 0]
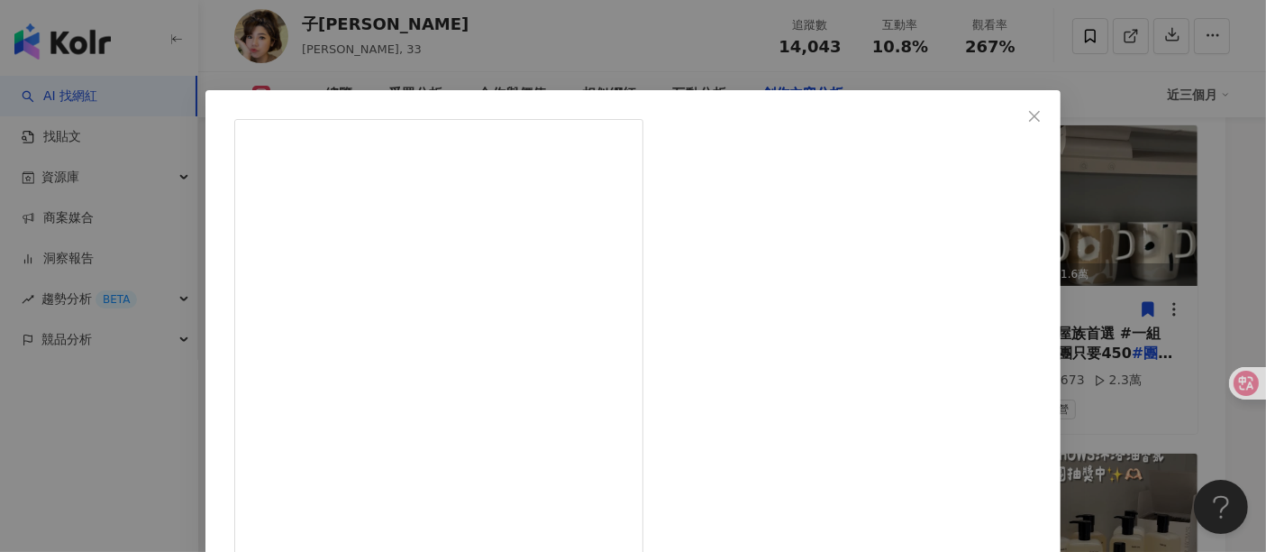
drag, startPoint x: 1005, startPoint y: 117, endPoint x: 864, endPoint y: 11, distance: 176.3
click at [1027, 117] on icon "close" at bounding box center [1034, 116] width 14 height 14
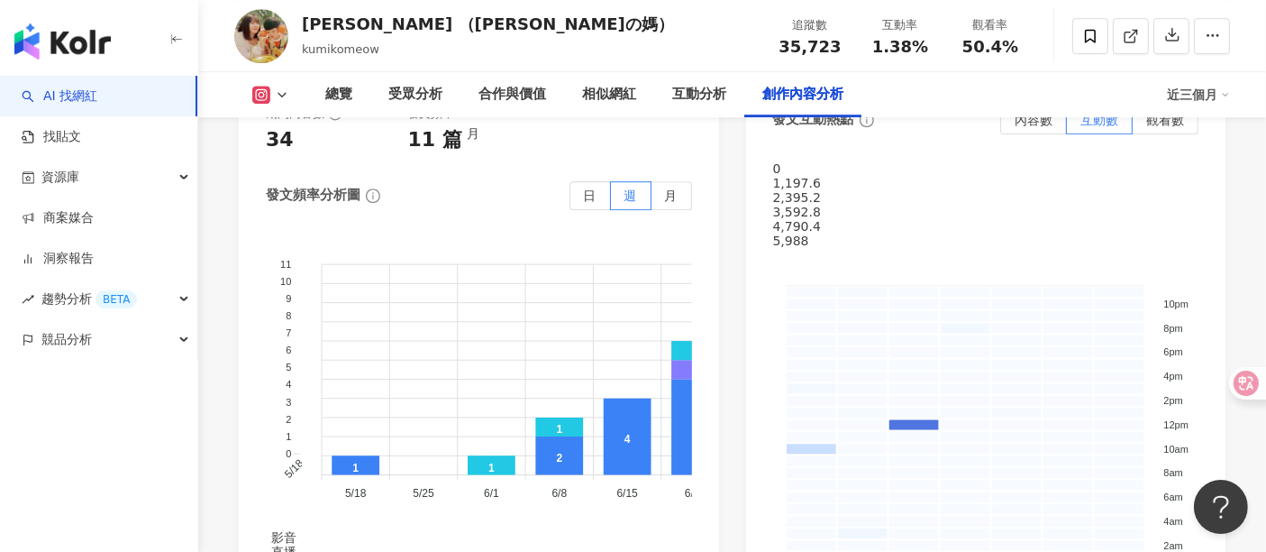
scroll to position [5608, 0]
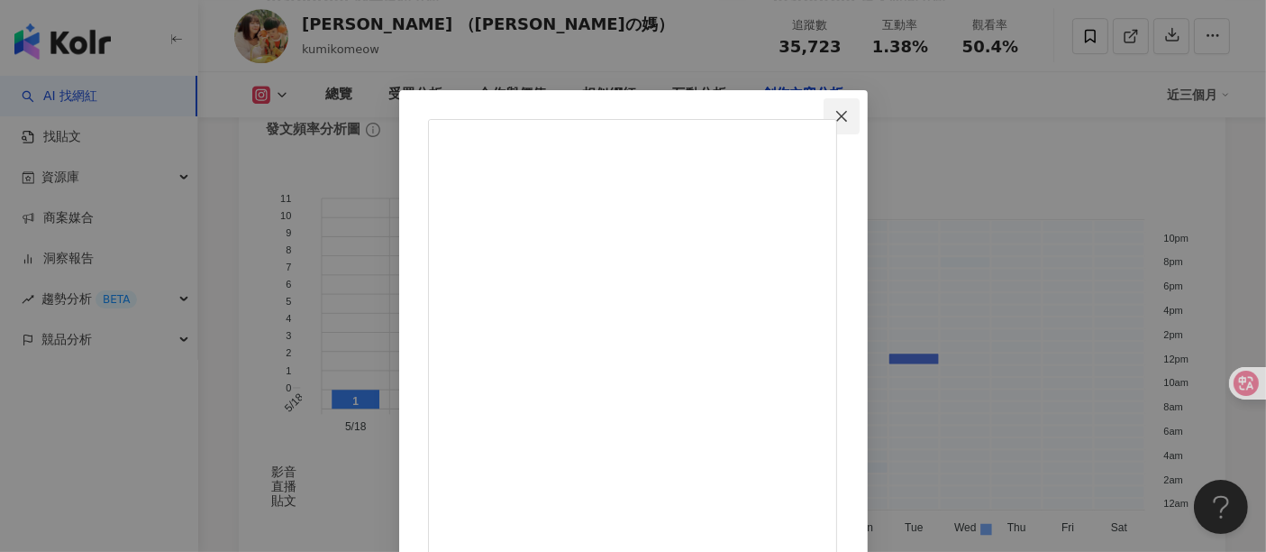
click at [849, 110] on icon "close" at bounding box center [842, 116] width 14 height 14
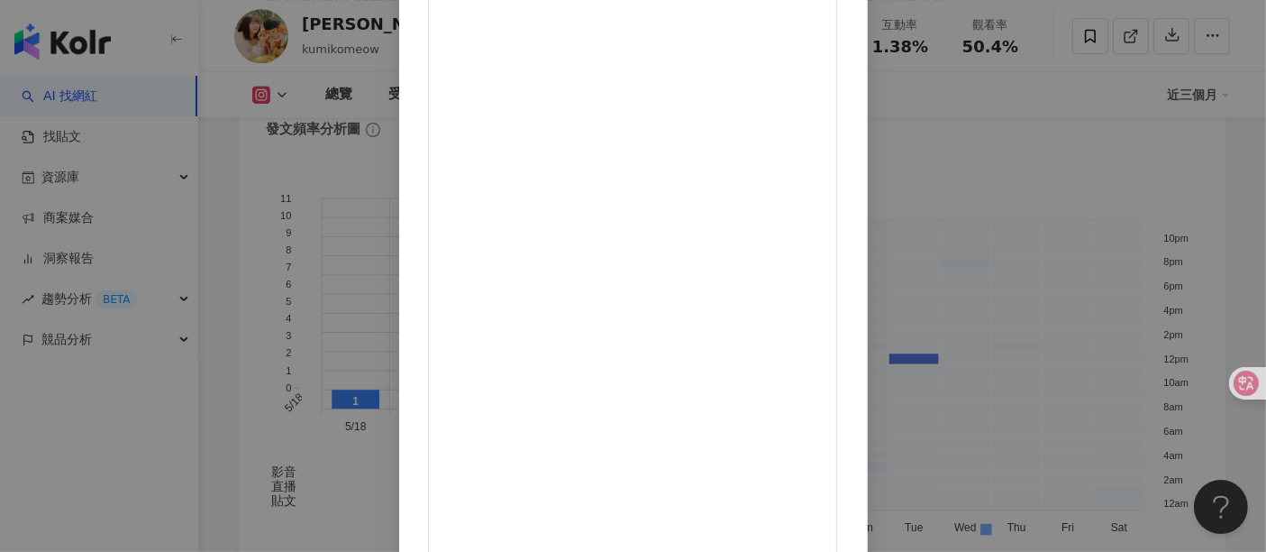
scroll to position [256, 0]
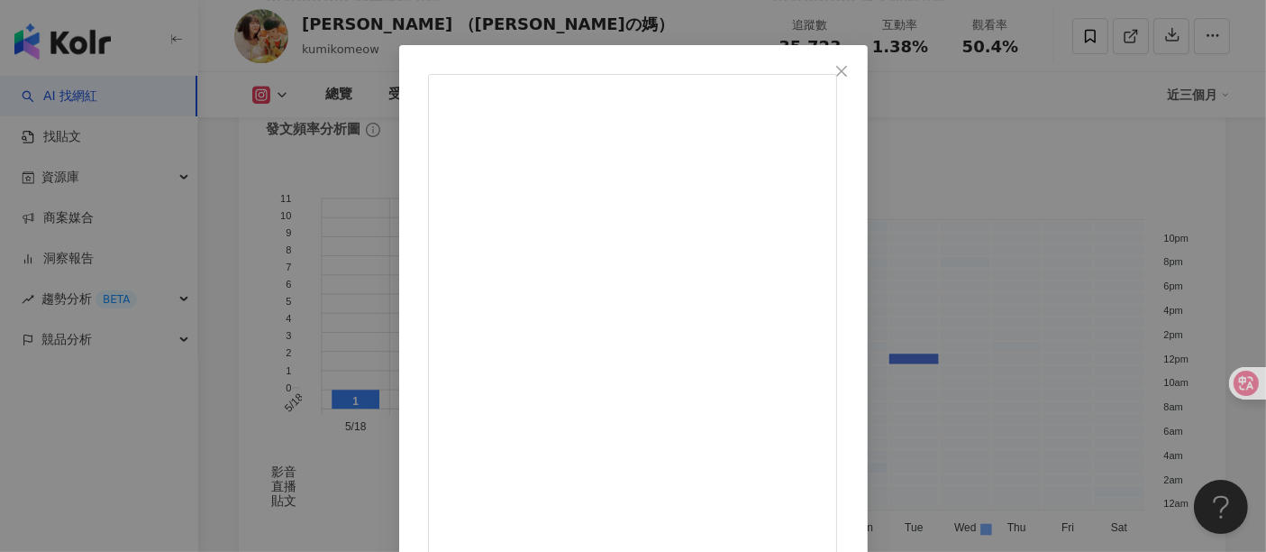
scroll to position [0, 0]
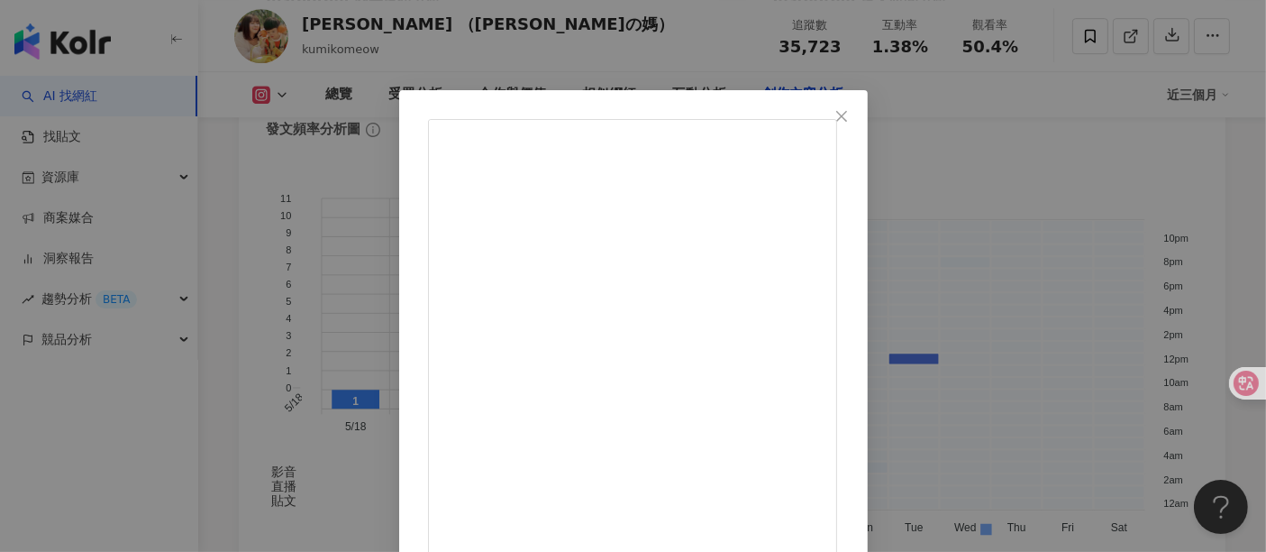
click at [849, 120] on icon "close" at bounding box center [842, 116] width 14 height 14
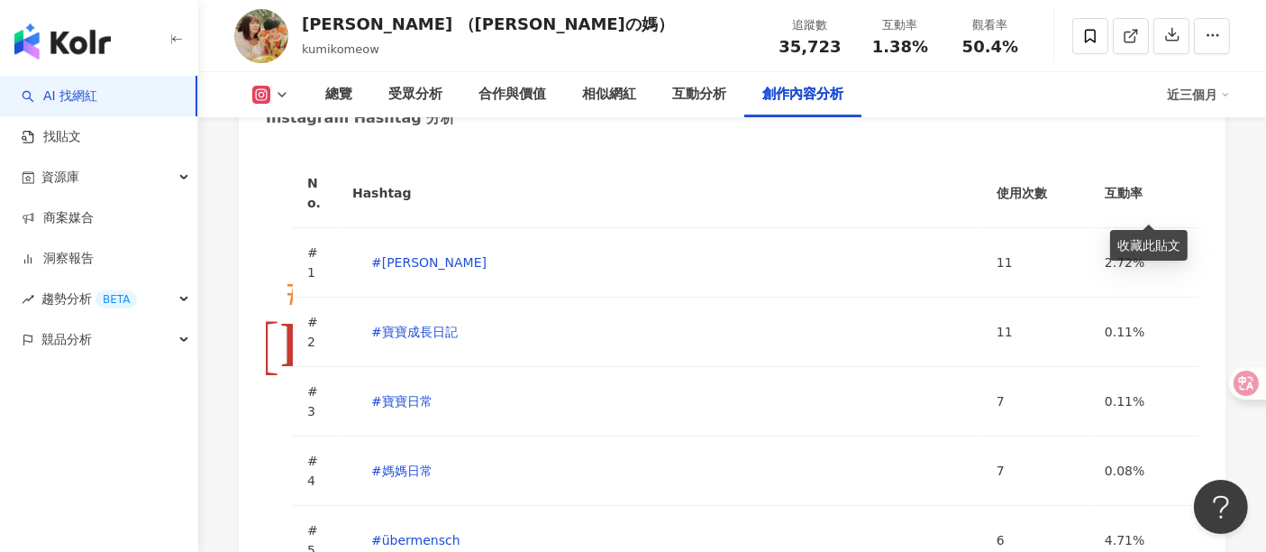
scroll to position [6409, 0]
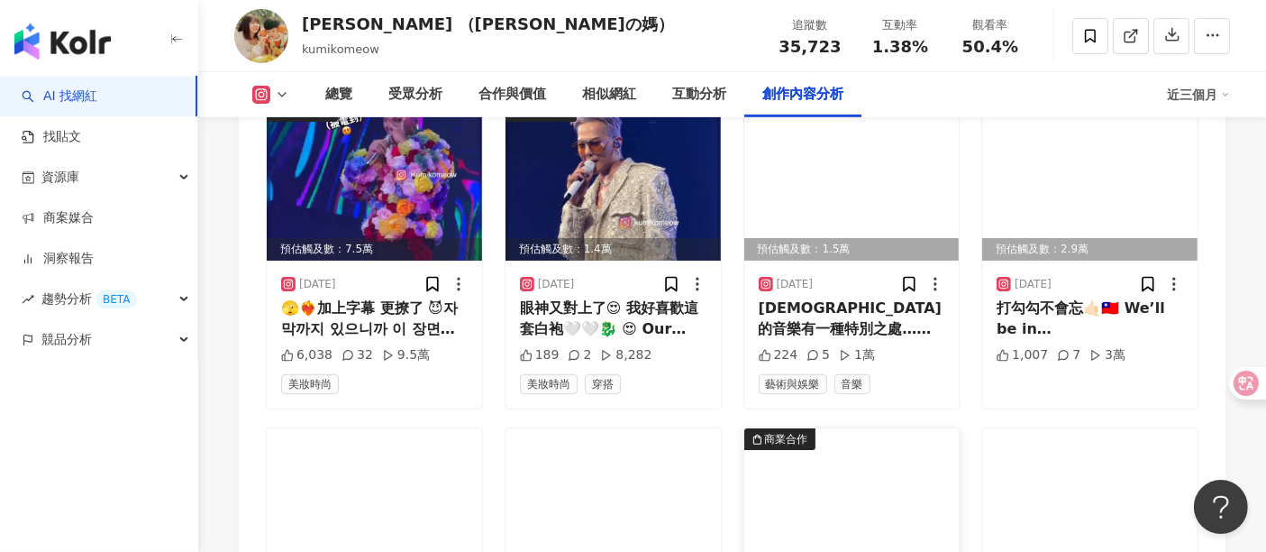
scroll to position [7109, 0]
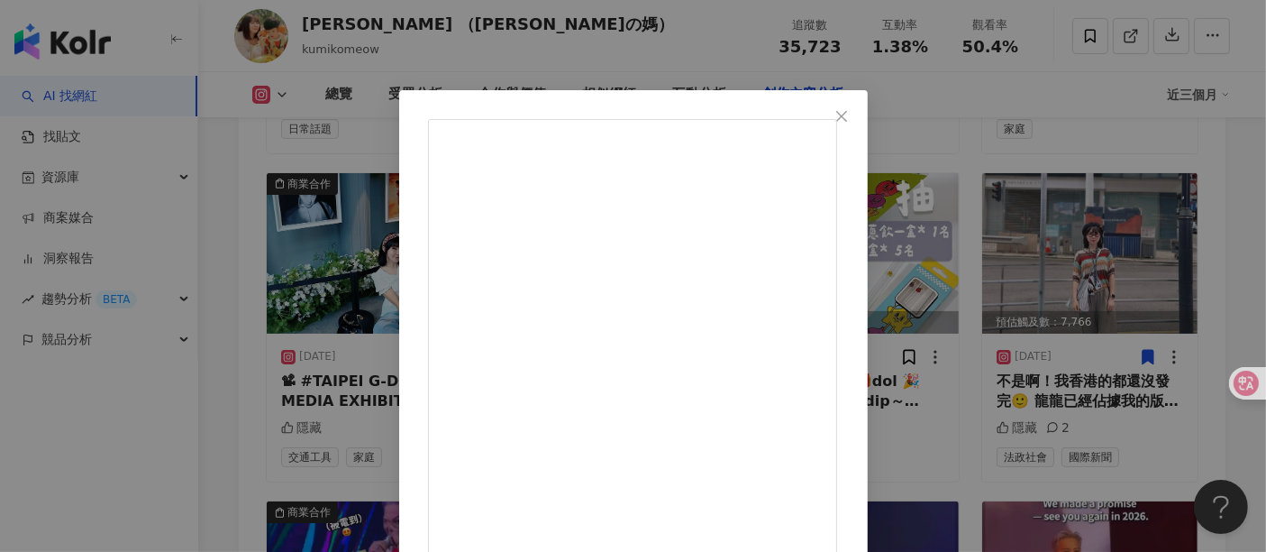
drag, startPoint x: 834, startPoint y: 239, endPoint x: 963, endPoint y: 238, distance: 128.9
copy div "PO行動電源 3.5代 🎉"
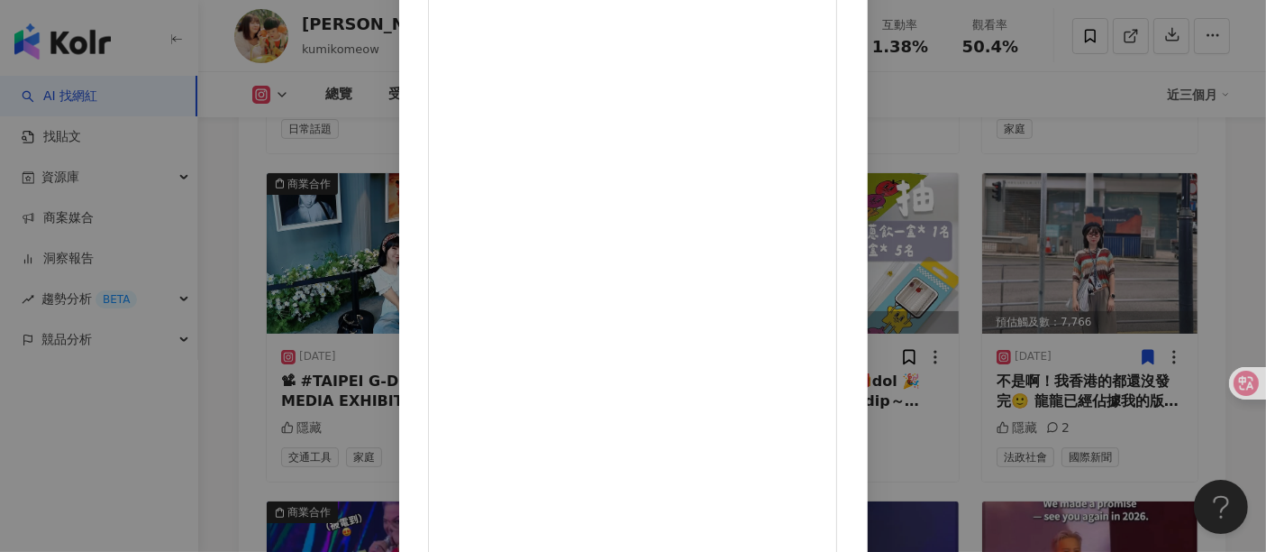
scroll to position [234, 0]
click at [1216, 251] on div "柚子萱 （勛勛の媽） 2025/6/25 隱藏 17 2.6萬 查看原始貼文" at bounding box center [633, 276] width 1266 height 552
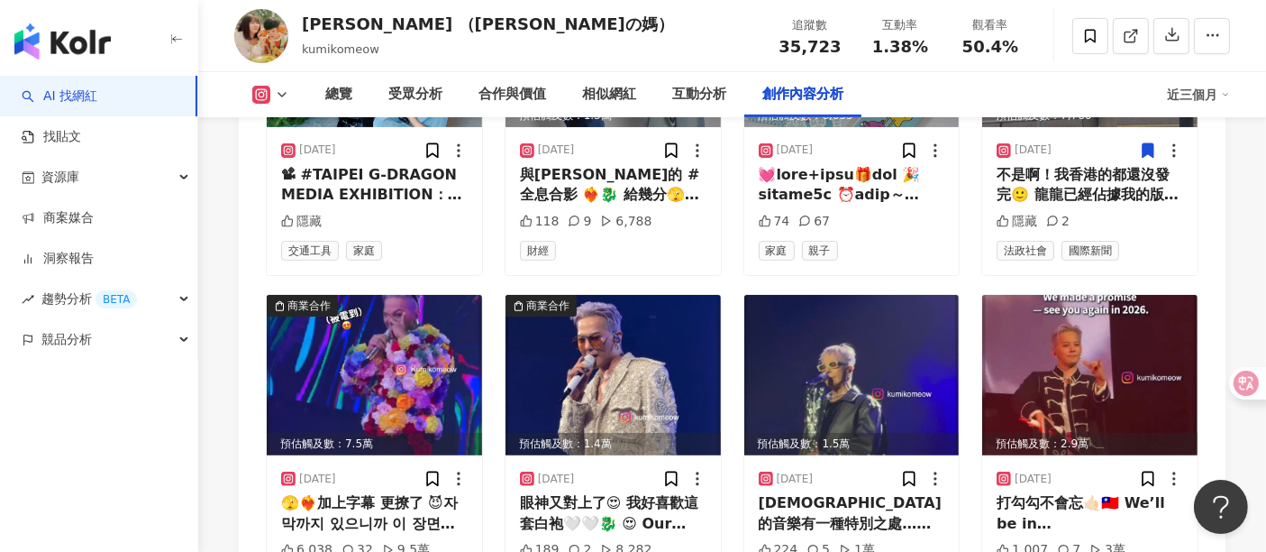
scroll to position [7410, 0]
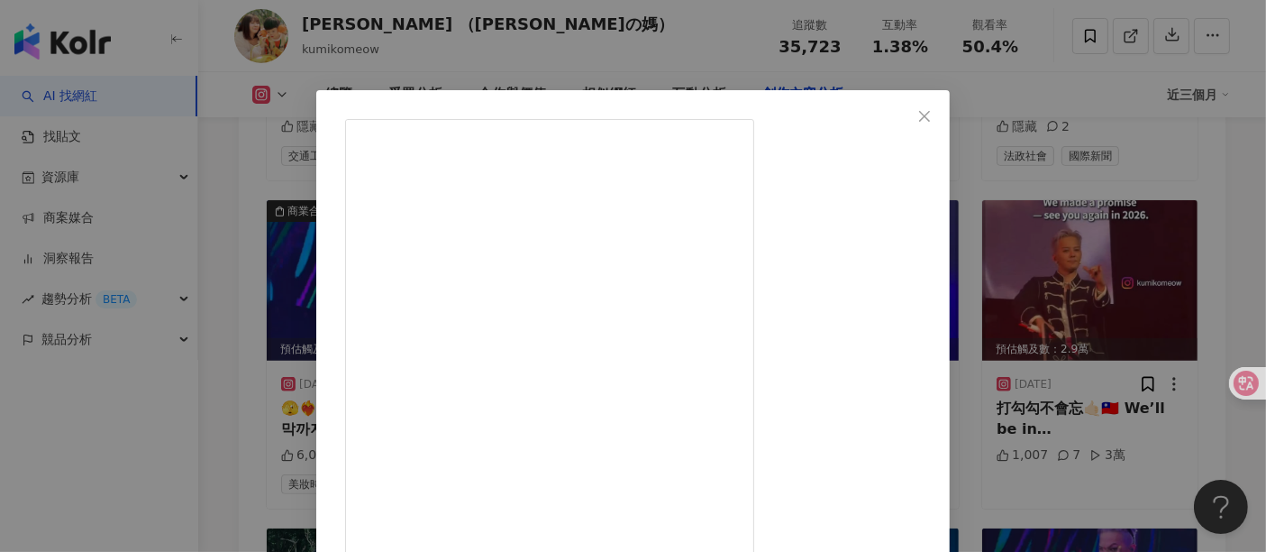
drag, startPoint x: 741, startPoint y: 237, endPoint x: 909, endPoint y: 233, distance: 168.6
copy div "泰陞TAICEND 寶貝液體護膜"
drag, startPoint x: 827, startPoint y: 248, endPoint x: 809, endPoint y: 248, distance: 18.0
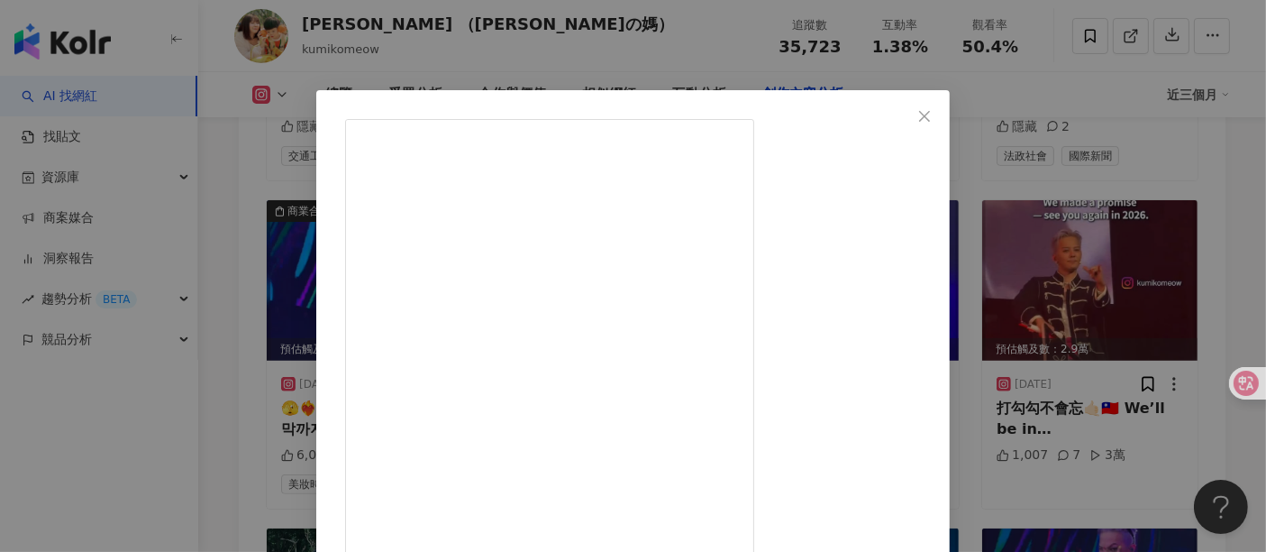
drag, startPoint x: 762, startPoint y: 235, endPoint x: 942, endPoint y: 239, distance: 180.3
copy div "陞TAICEND 寶貝液體護膜"
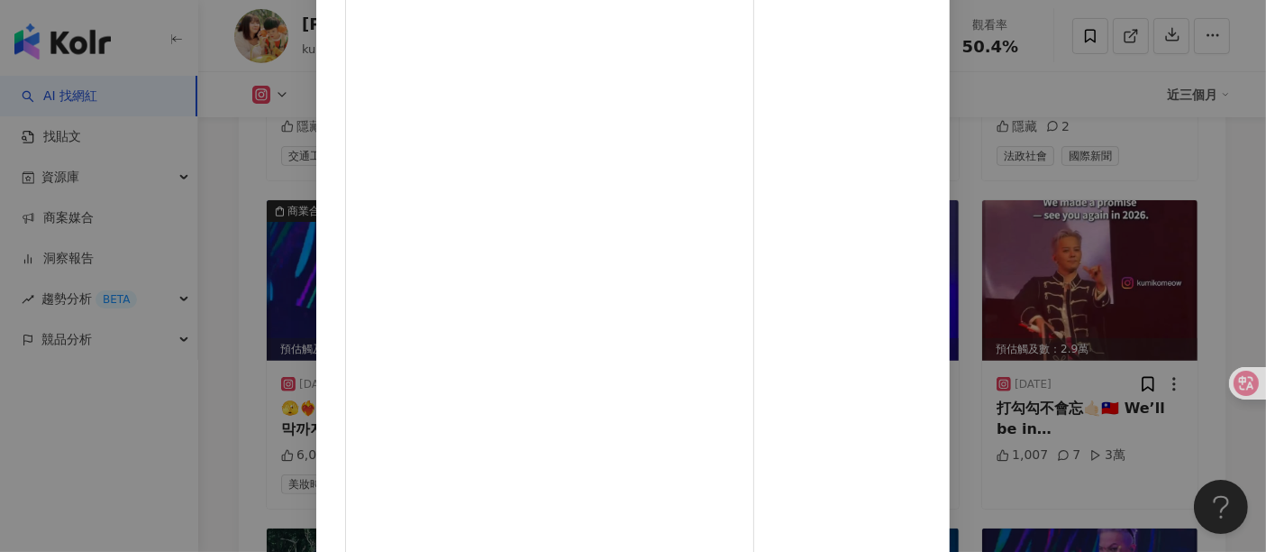
scroll to position [234, 0]
click at [1075, 255] on div "柚子萱 （勛勛の媽） 2025/6/25 隱藏 7 4,145 查看原始貼文" at bounding box center [633, 276] width 1266 height 552
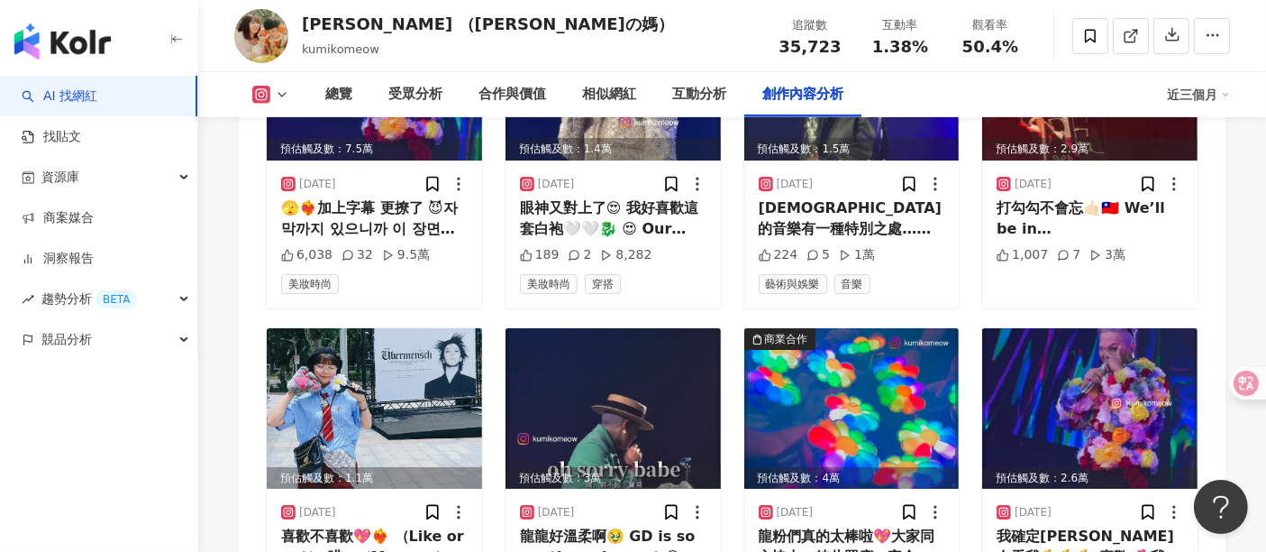
scroll to position [7410, 0]
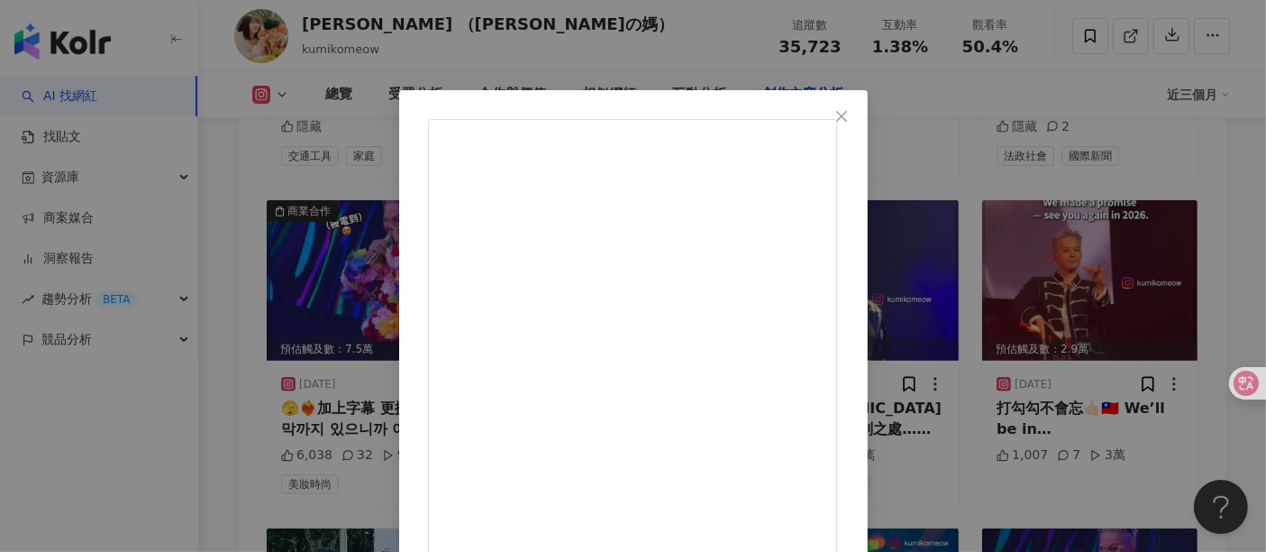
scroll to position [0, 0]
drag, startPoint x: 734, startPoint y: 189, endPoint x: 813, endPoint y: 192, distance: 79.4
copy div "卡蘿琳第18團"
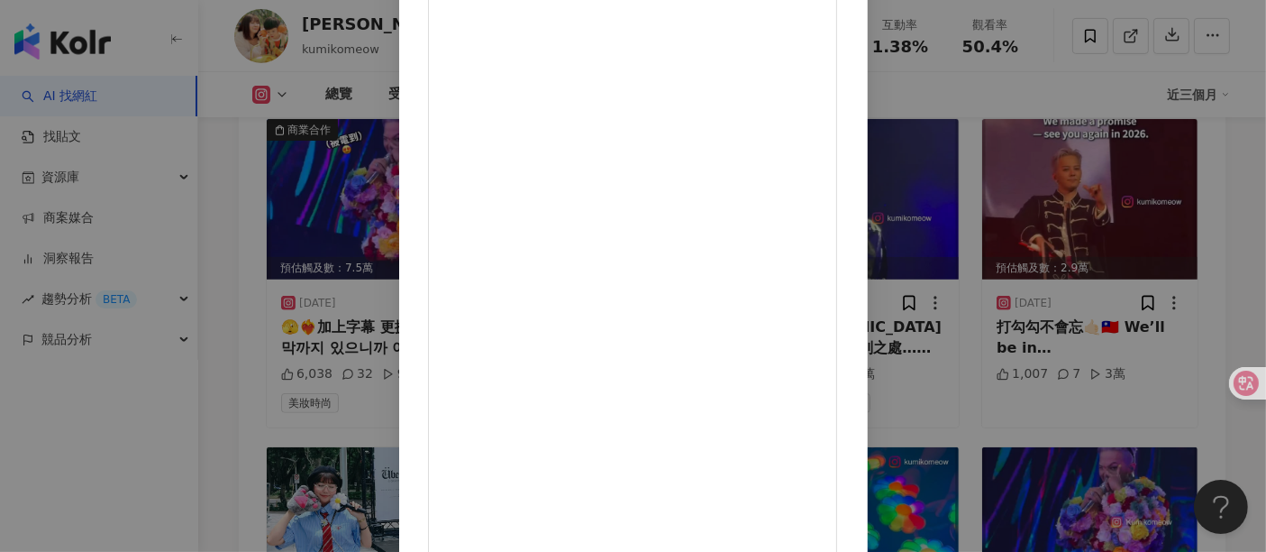
scroll to position [7511, 0]
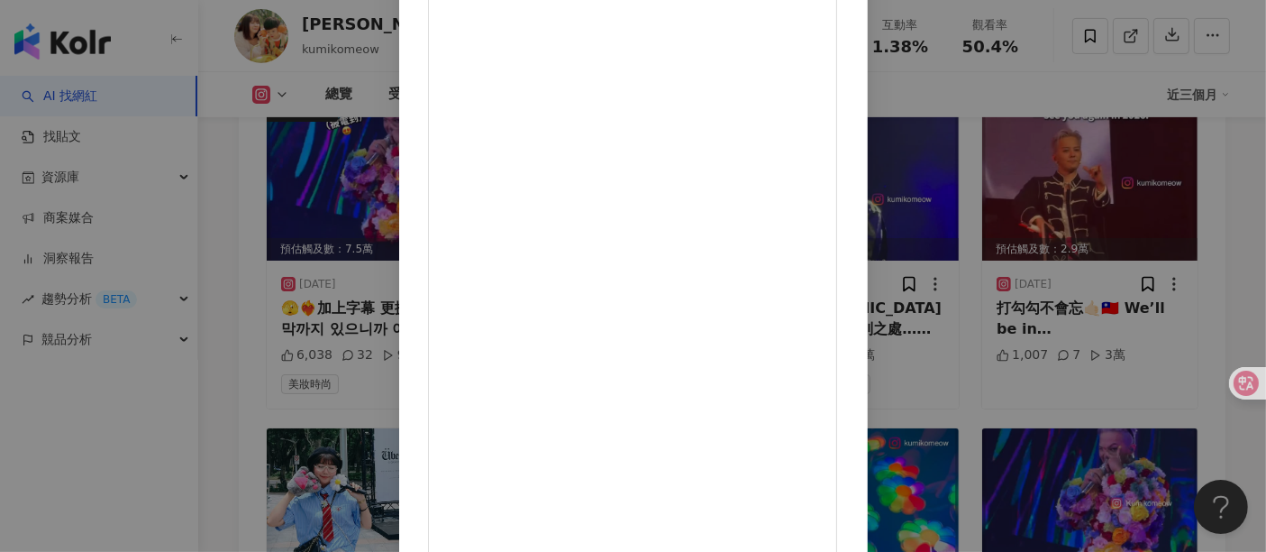
click at [1150, 236] on div "柚子萱 （勛勛の媽） 2025/6/23 隱藏 122 查看原始貼文" at bounding box center [633, 276] width 1266 height 552
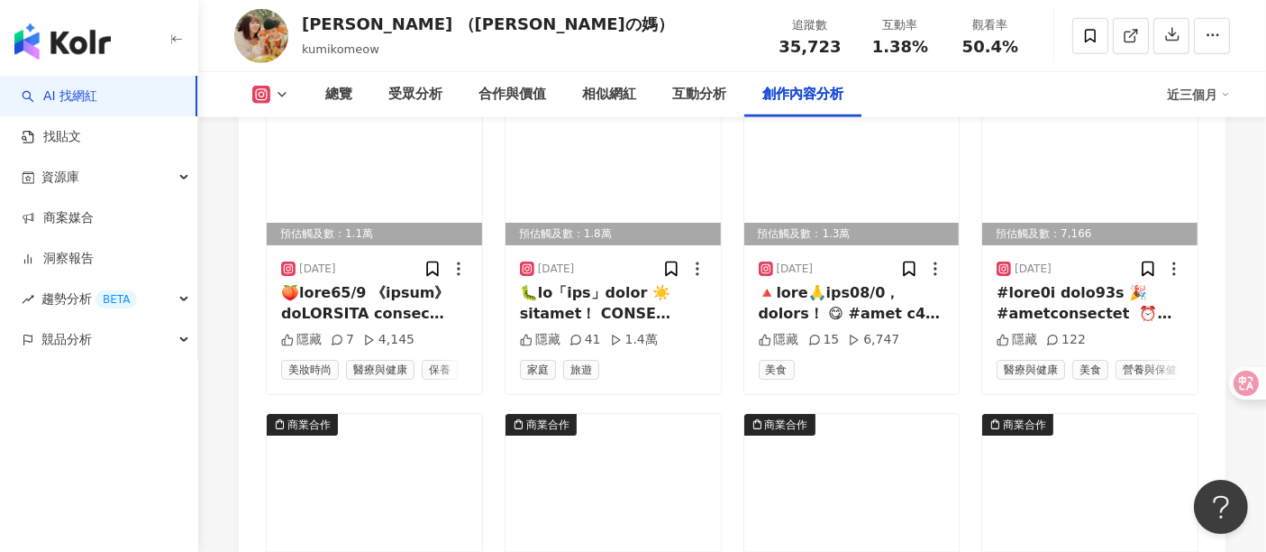
scroll to position [8512, 0]
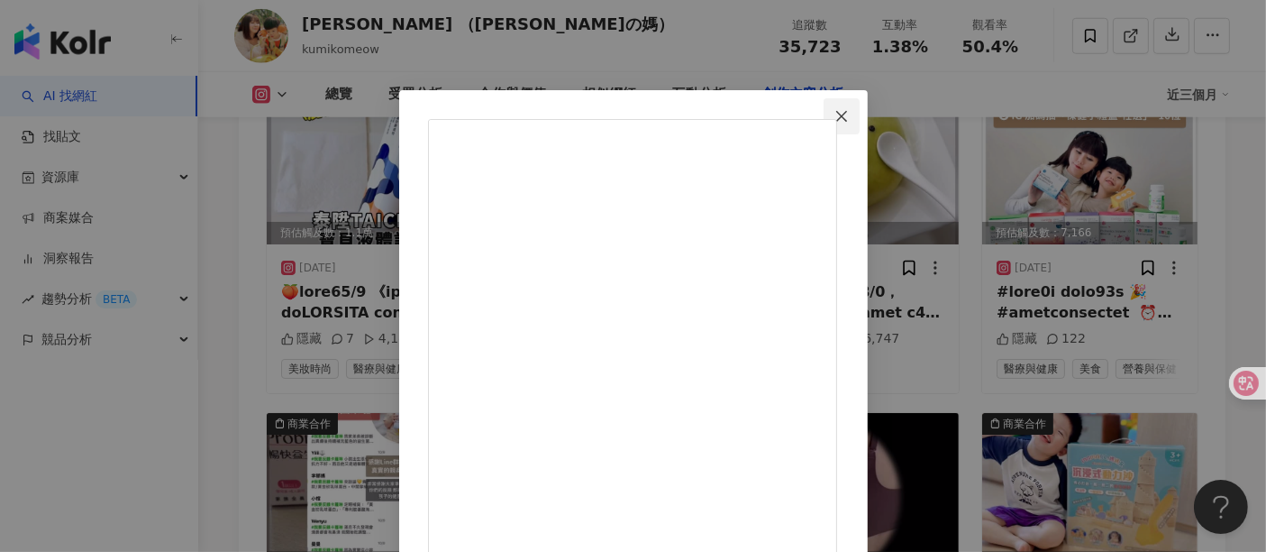
click at [849, 115] on icon "close" at bounding box center [842, 116] width 14 height 14
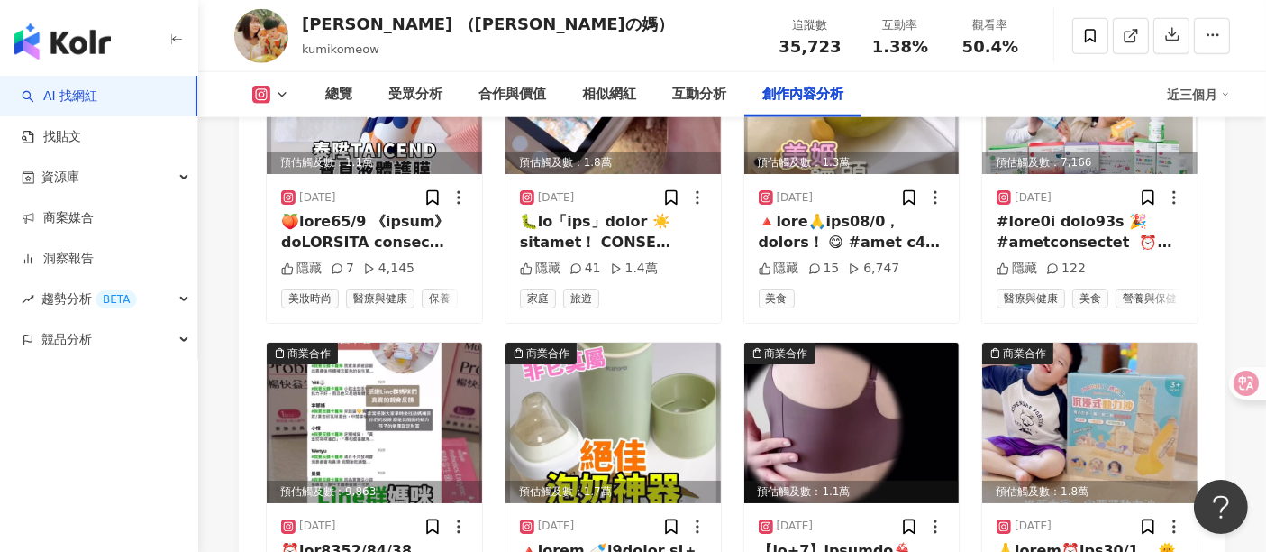
scroll to position [8612, 0]
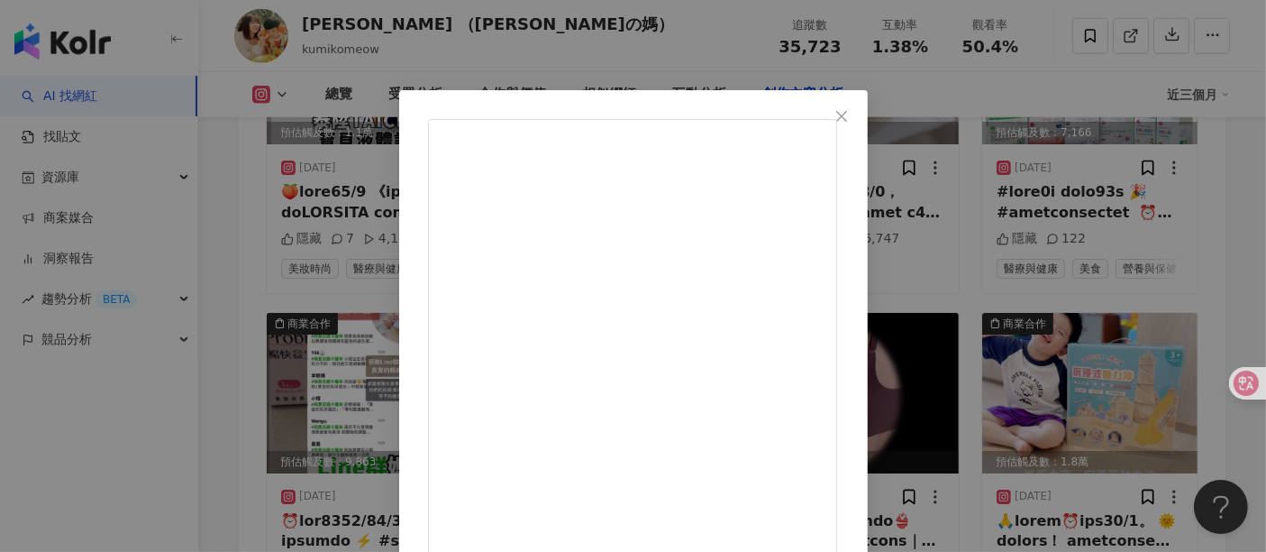
drag, startPoint x: 829, startPoint y: 200, endPoint x: 900, endPoint y: 195, distance: 71.4
copy div "洋蔥飲 ✨真"
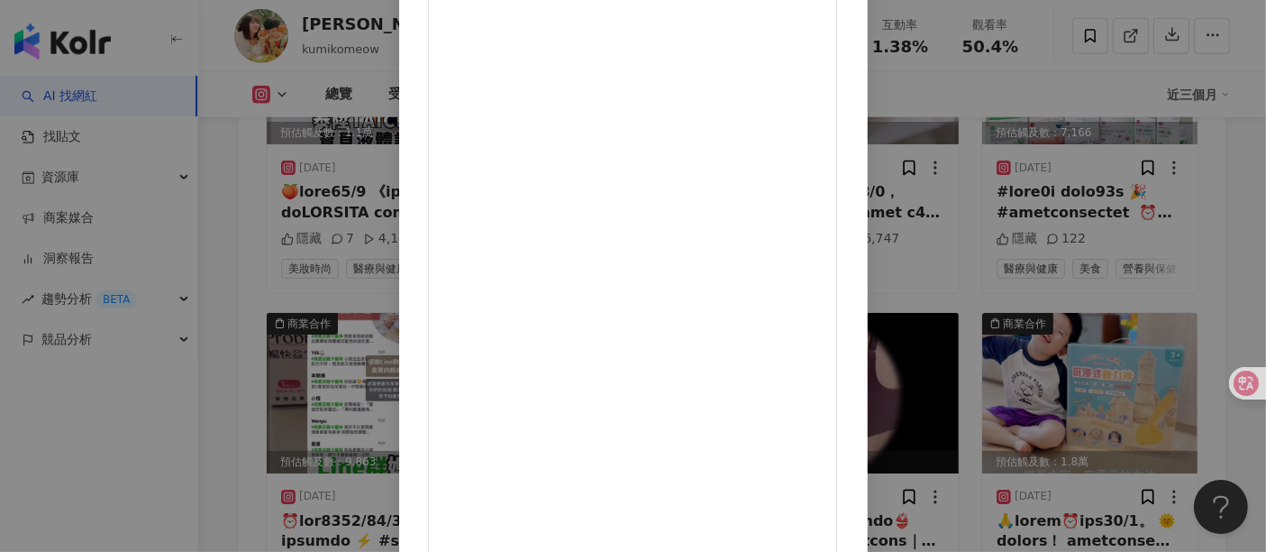
scroll to position [234, 0]
click at [1169, 171] on div "柚子萱 （勛勛の媽） 2025/5/12 隱藏 55 9,344 查看原始貼文" at bounding box center [633, 276] width 1266 height 552
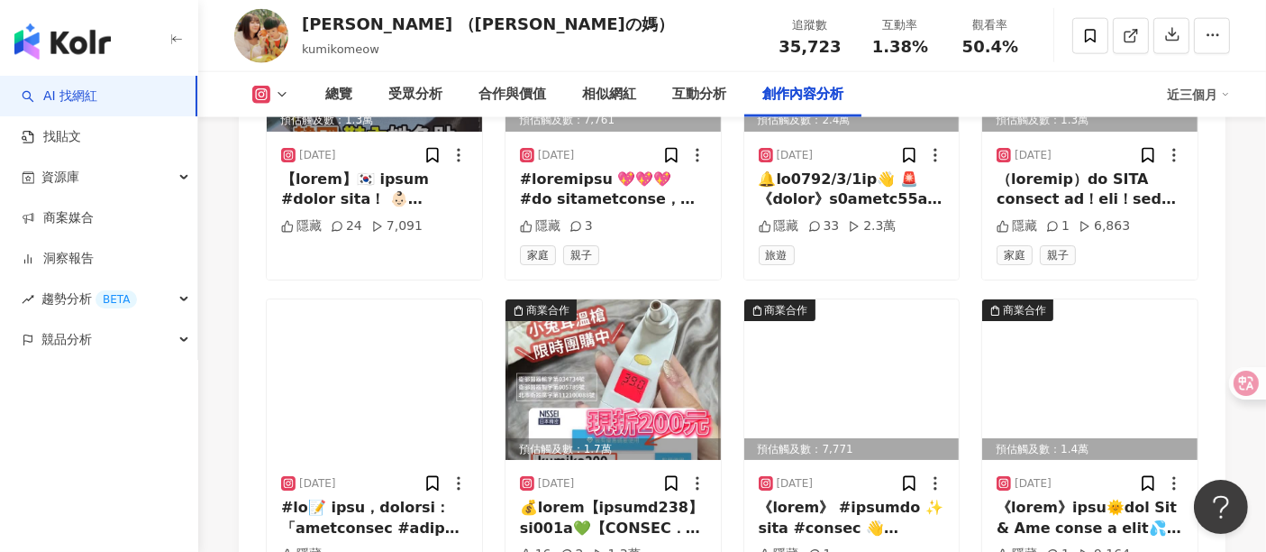
scroll to position [9313, 0]
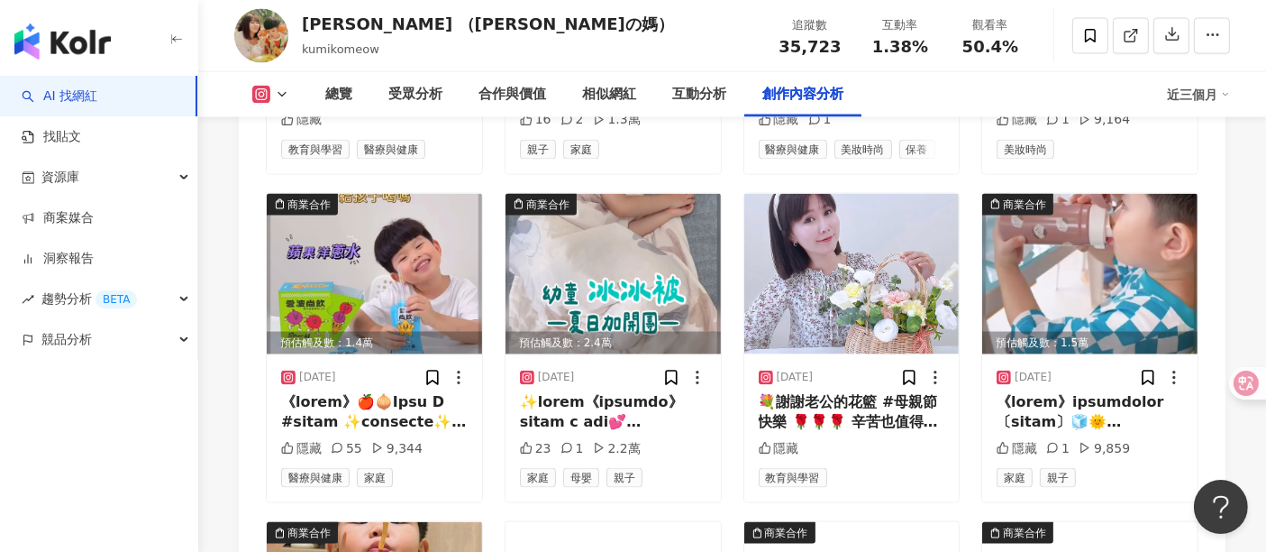
scroll to position [9813, 0]
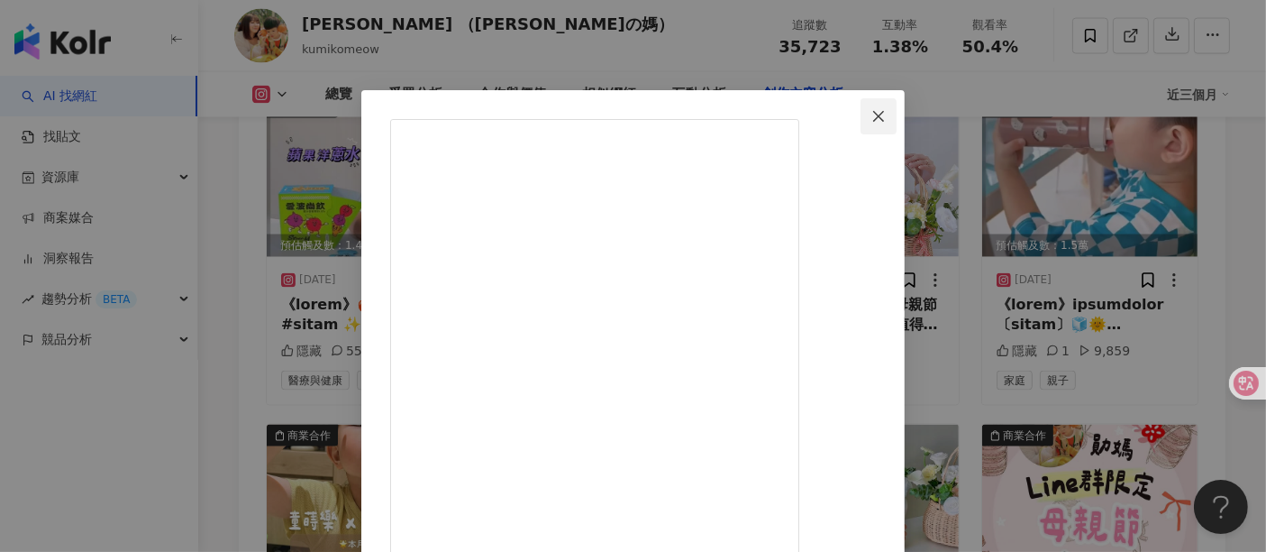
click at [897, 106] on button "Close" at bounding box center [879, 116] width 36 height 36
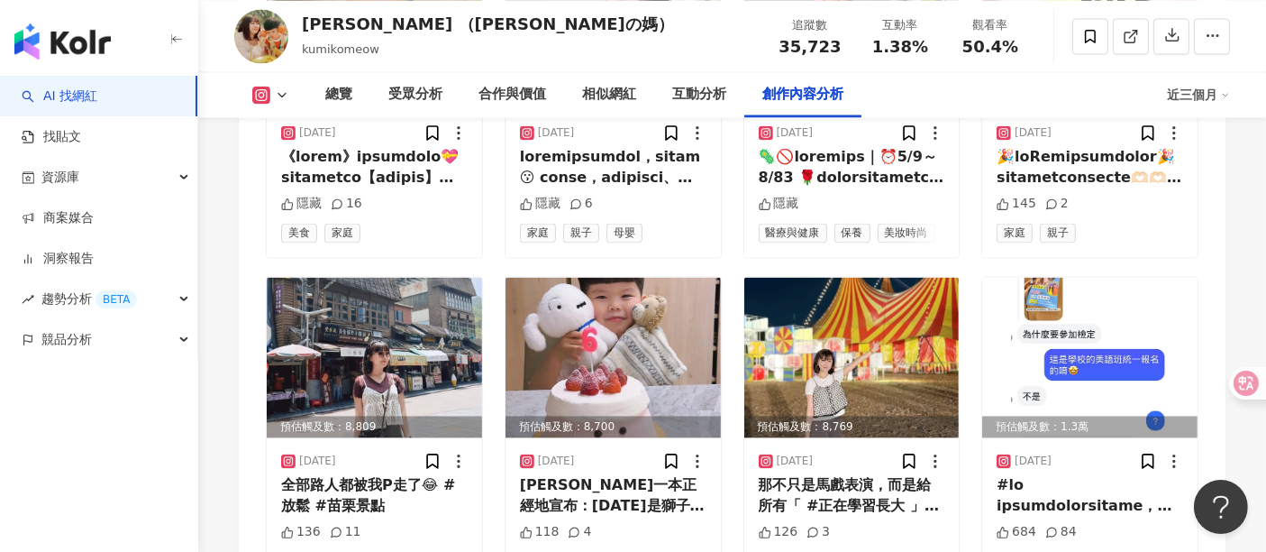
scroll to position [10415, 0]
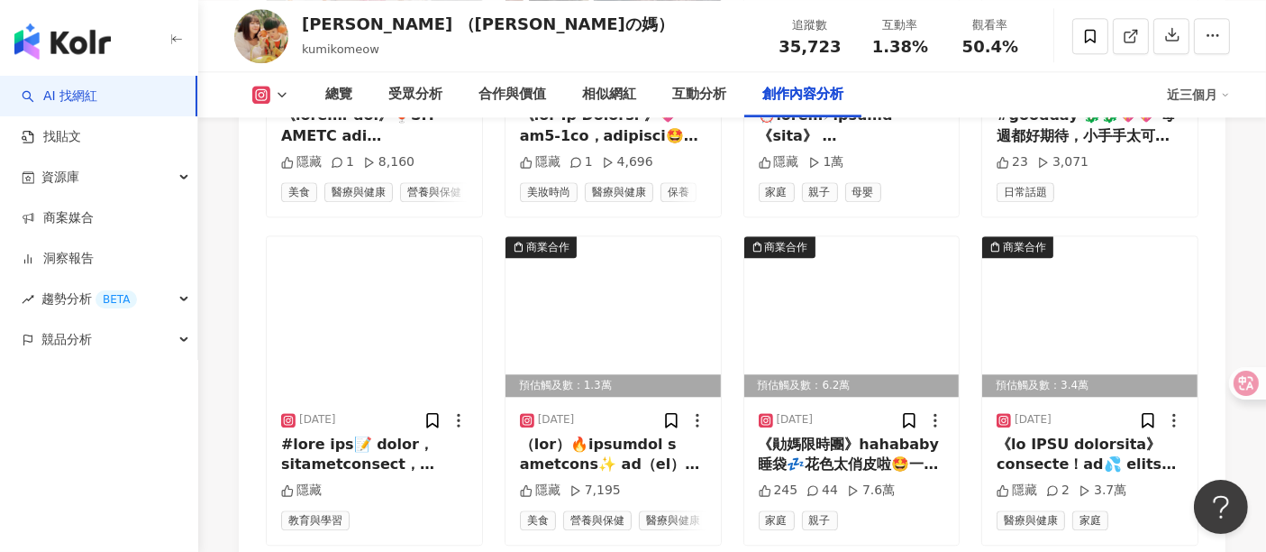
scroll to position [11565, 0]
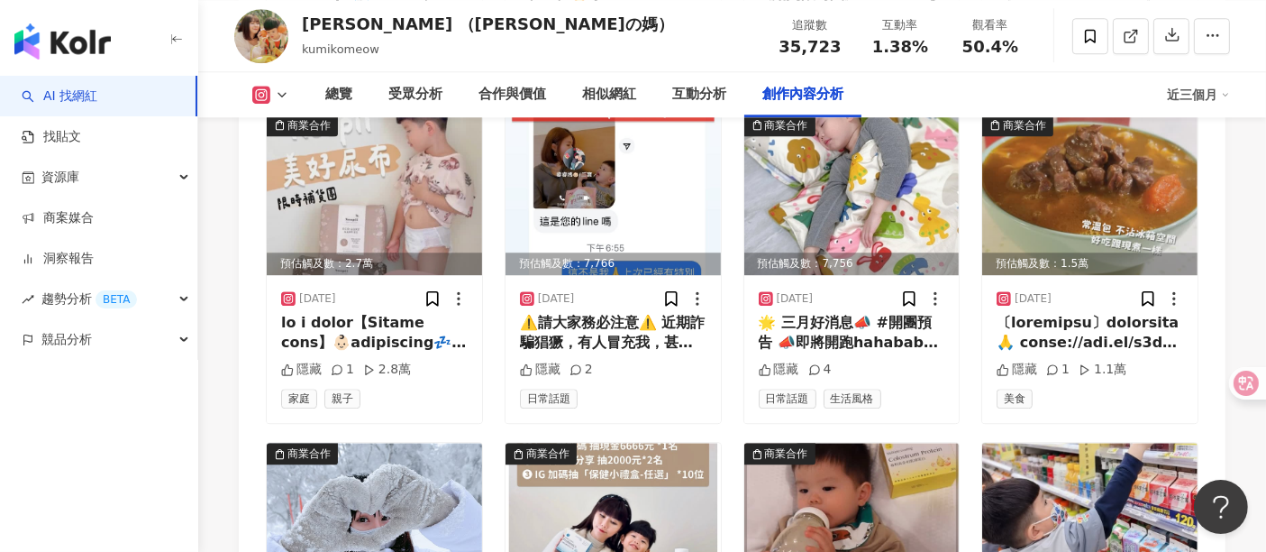
scroll to position [11966, 0]
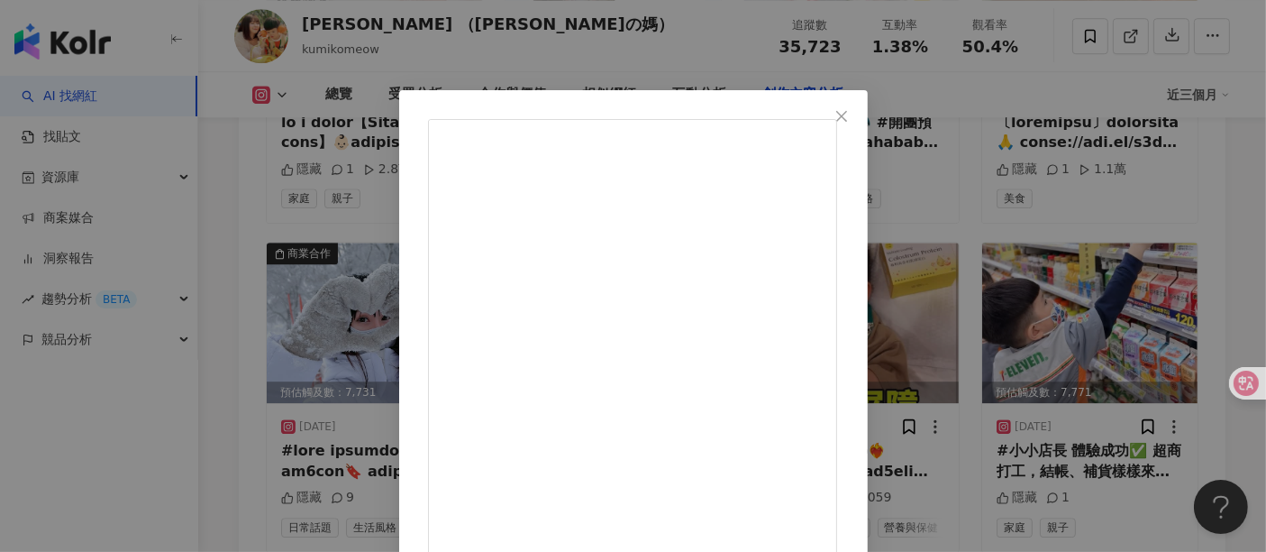
drag, startPoint x: 786, startPoint y: 197, endPoint x: 888, endPoint y: 197, distance: 101.8
copy div "淨海 Teddy洗衣球"
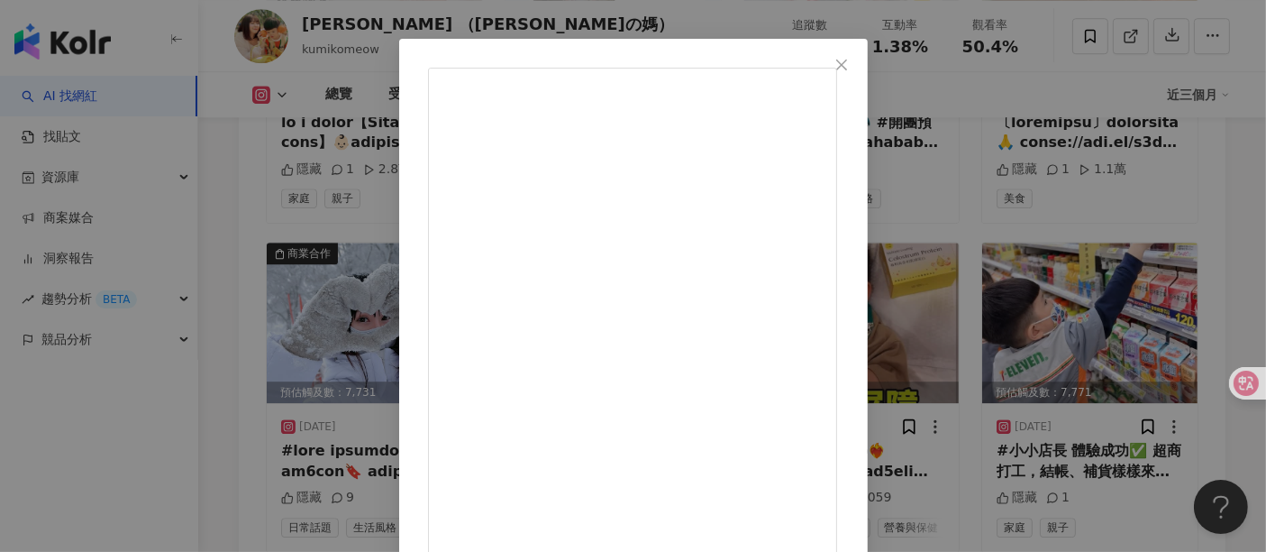
scroll to position [79, 0]
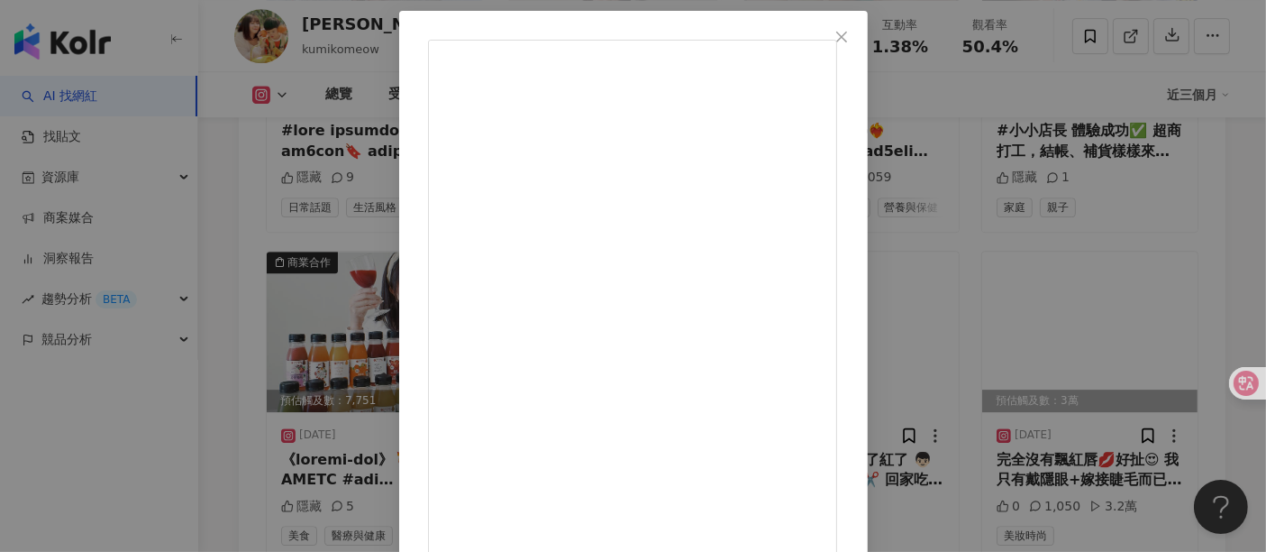
scroll to position [12366, 0]
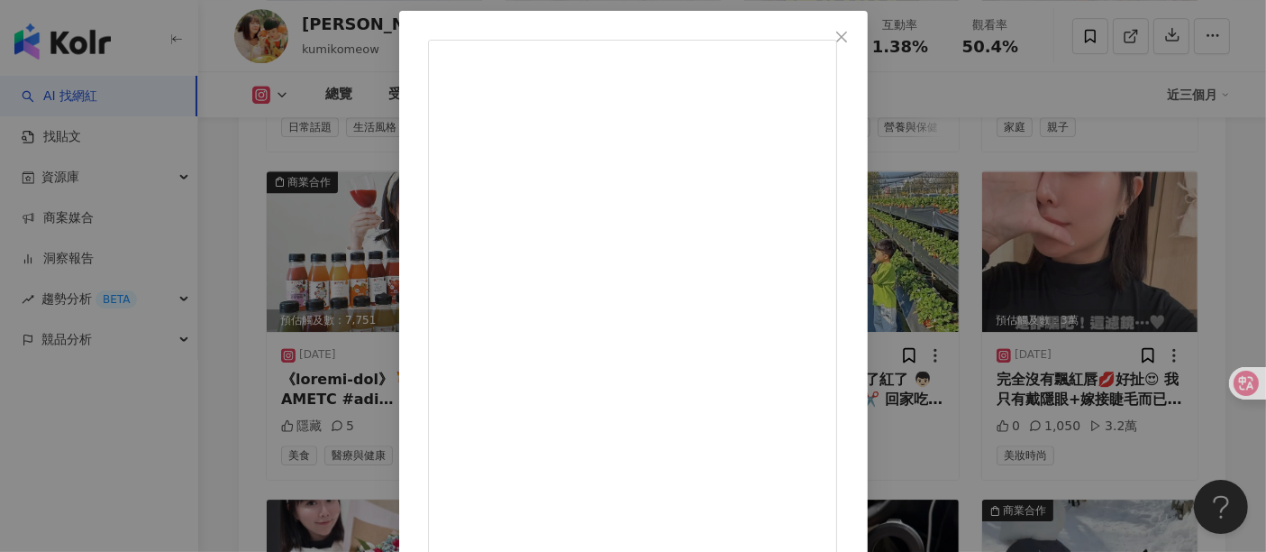
click at [1090, 464] on div "柚子萱 （勛勛の媽） 2025/2/10 21 17 查看原始貼文" at bounding box center [633, 276] width 1266 height 552
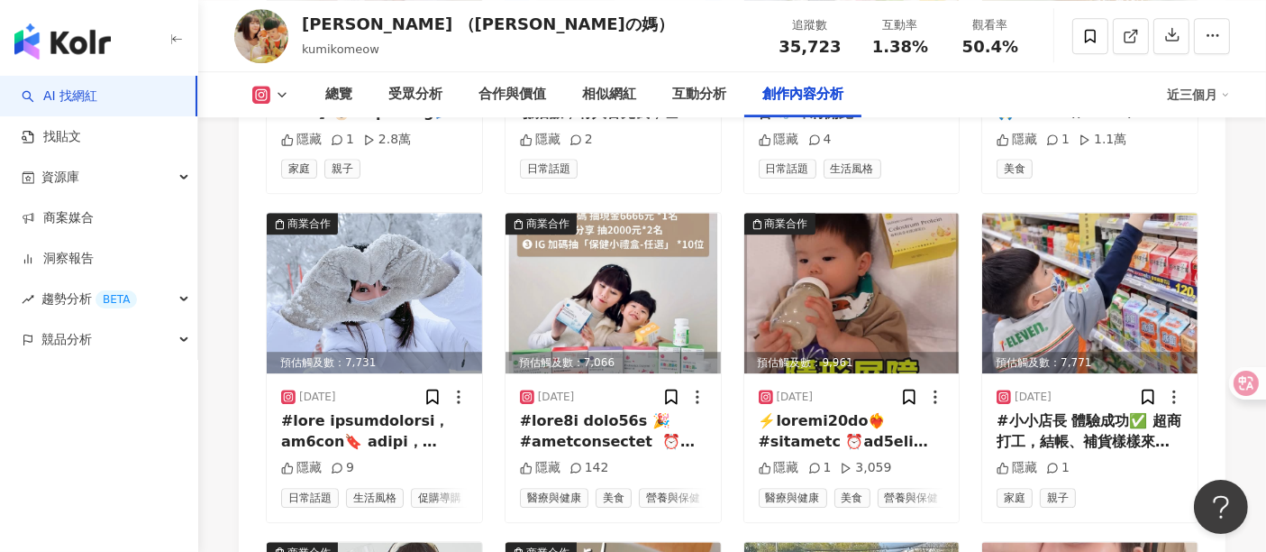
scroll to position [11966, 0]
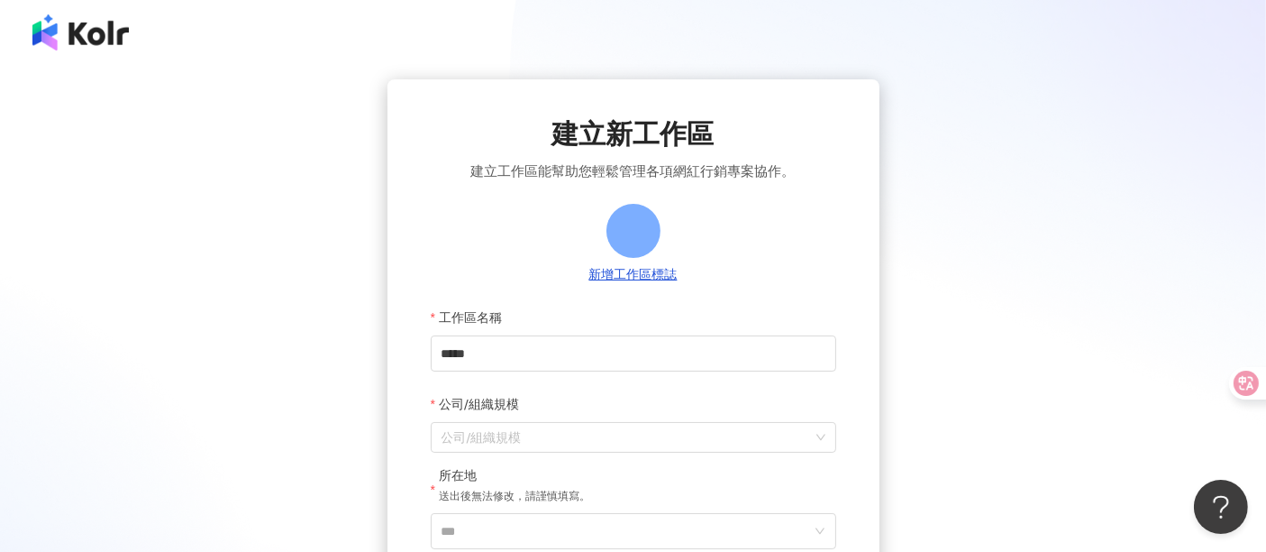
click at [110, 34] on img at bounding box center [80, 32] width 96 height 36
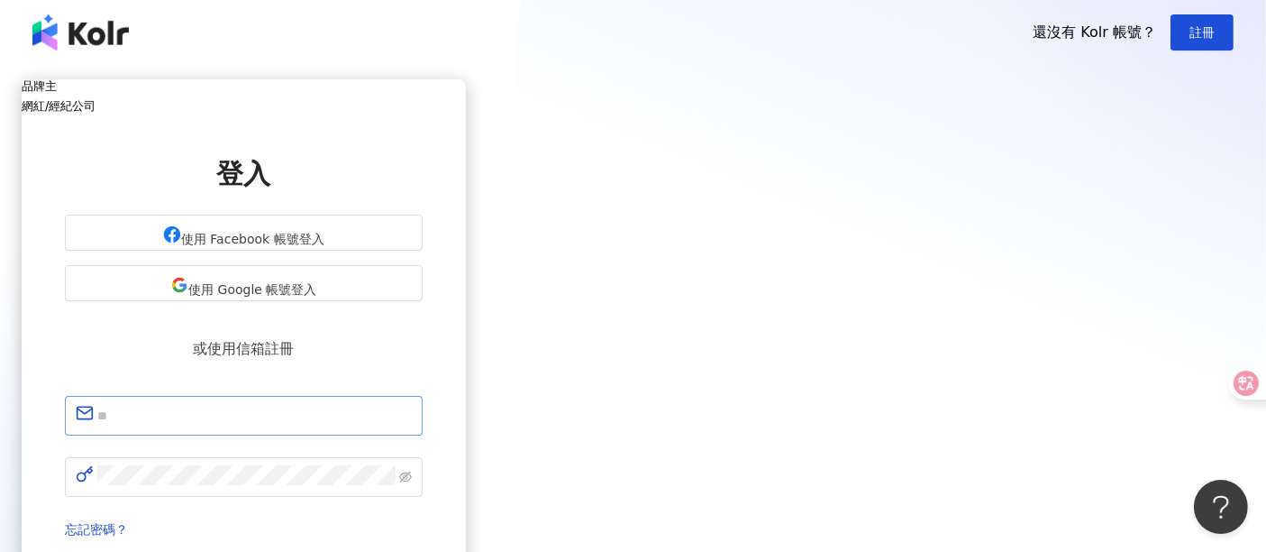
click at [423, 404] on span at bounding box center [244, 416] width 358 height 40
click at [412, 404] on input "text" at bounding box center [254, 415] width 315 height 23
type input "**********"
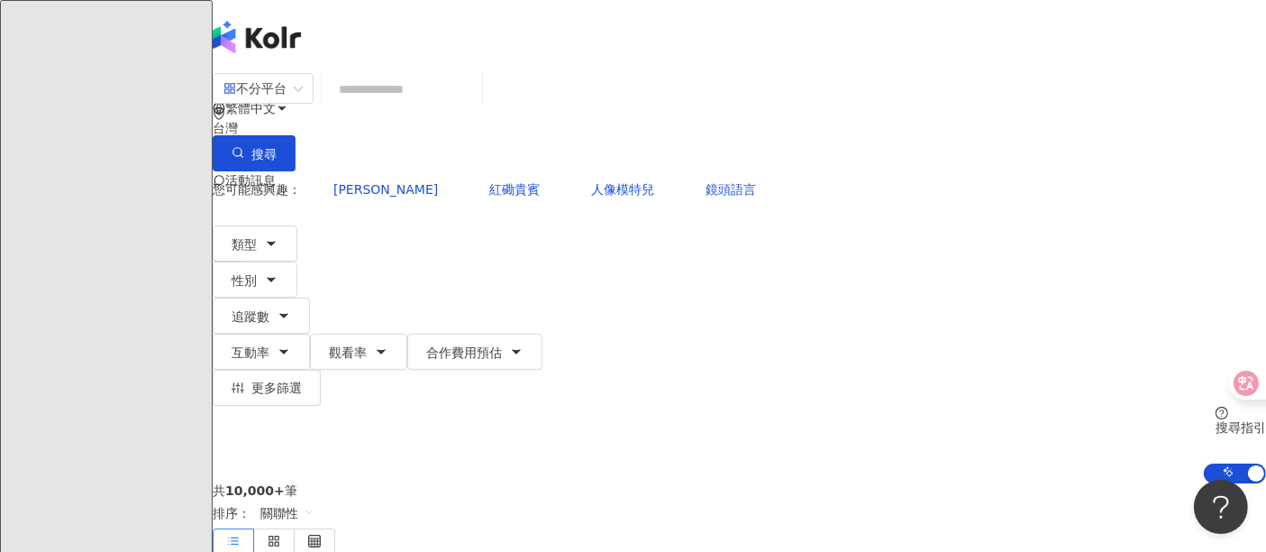
paste input "**********"
type input "**********"
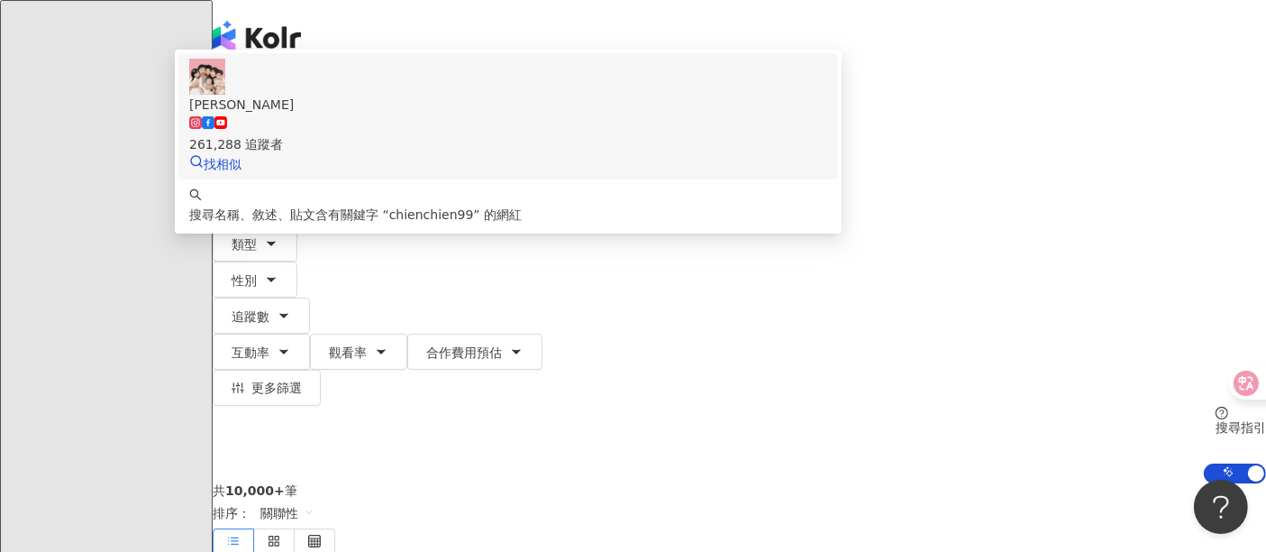
click at [650, 154] on div "261,288 追蹤者" at bounding box center [508, 134] width 638 height 40
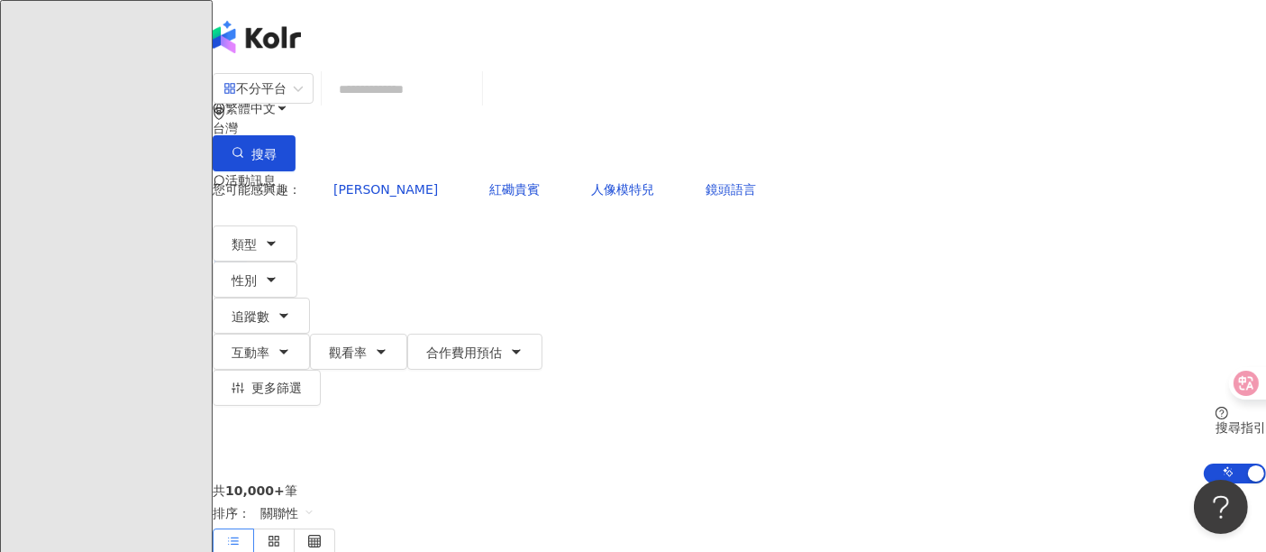
click at [475, 106] on input "search" at bounding box center [402, 89] width 146 height 34
click at [470, 106] on input "search" at bounding box center [402, 89] width 146 height 34
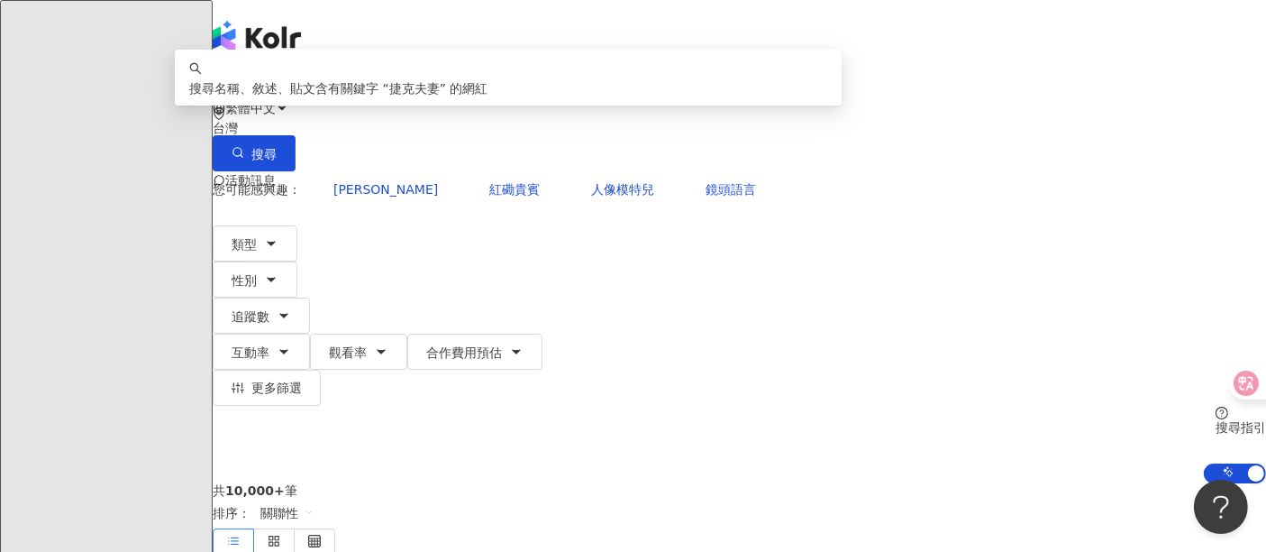
type input "****"
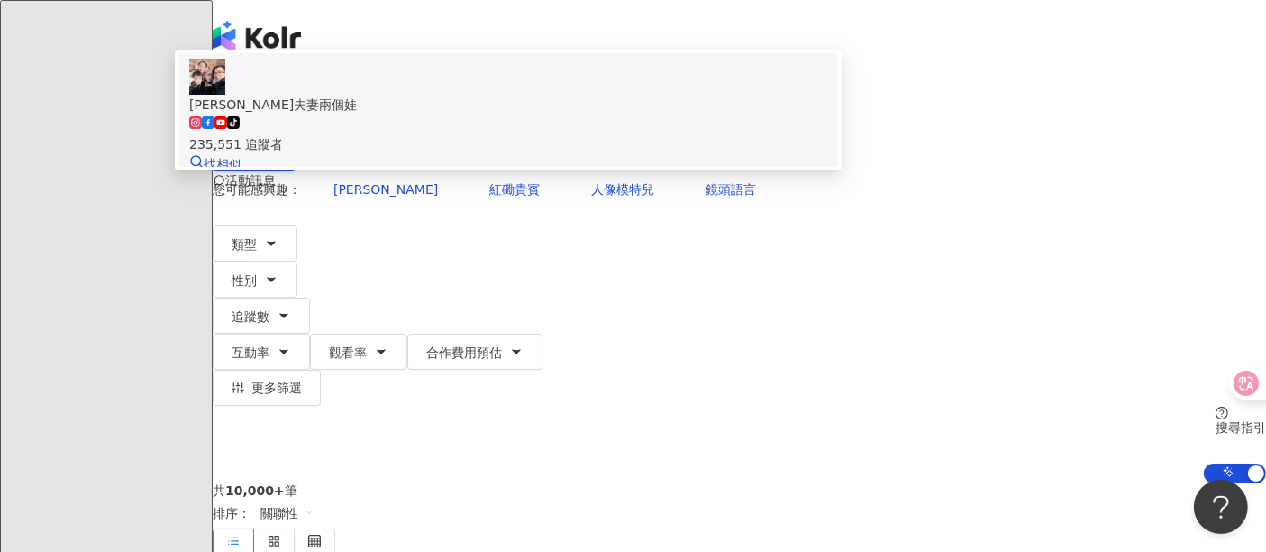
click at [538, 154] on div "235,551 追蹤者" at bounding box center [508, 144] width 638 height 20
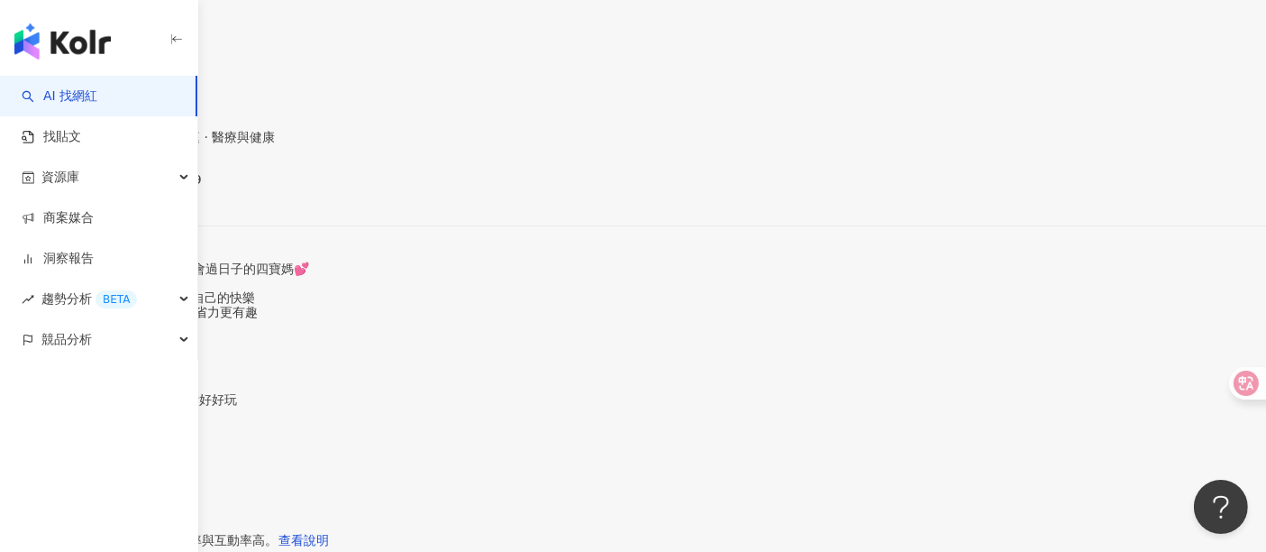
scroll to position [552, 0]
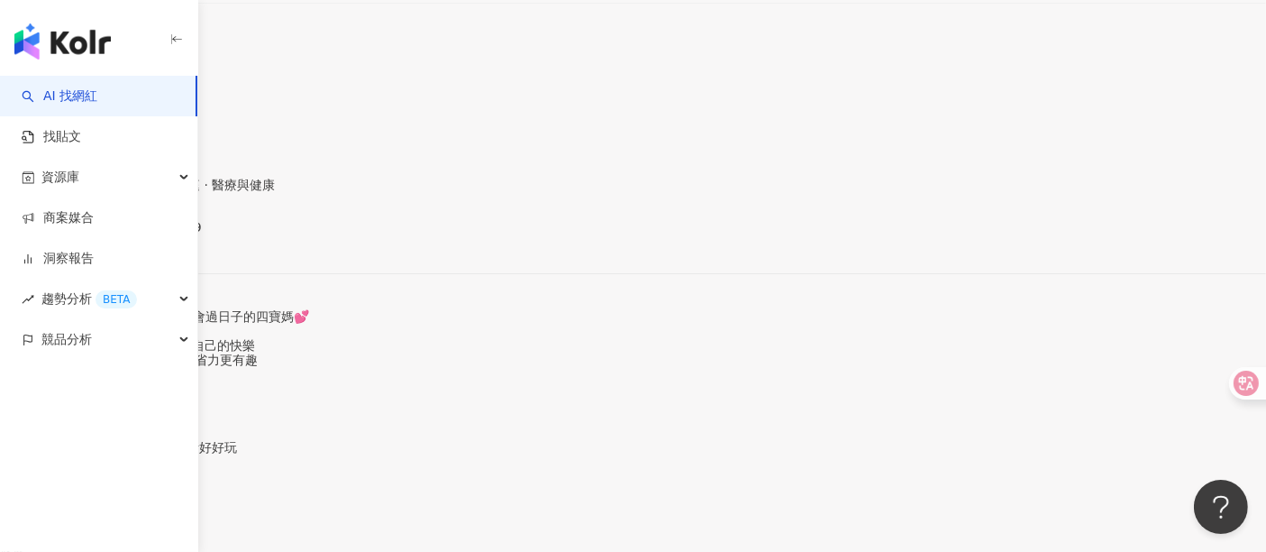
drag, startPoint x: 766, startPoint y: 196, endPoint x: 752, endPoint y: 176, distance: 25.3
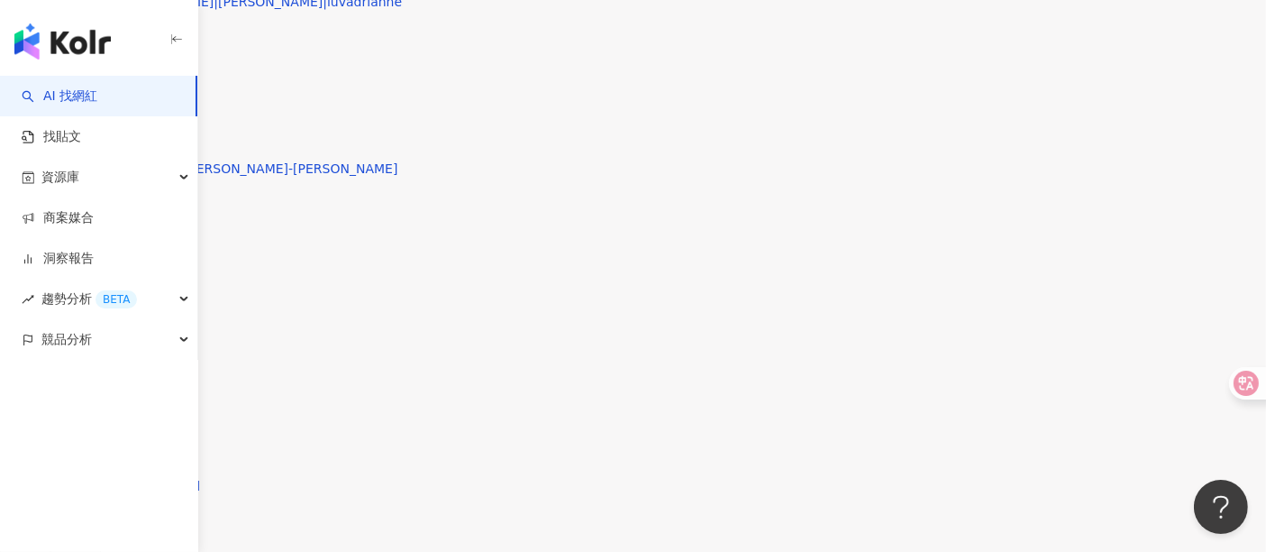
scroll to position [5136, 0]
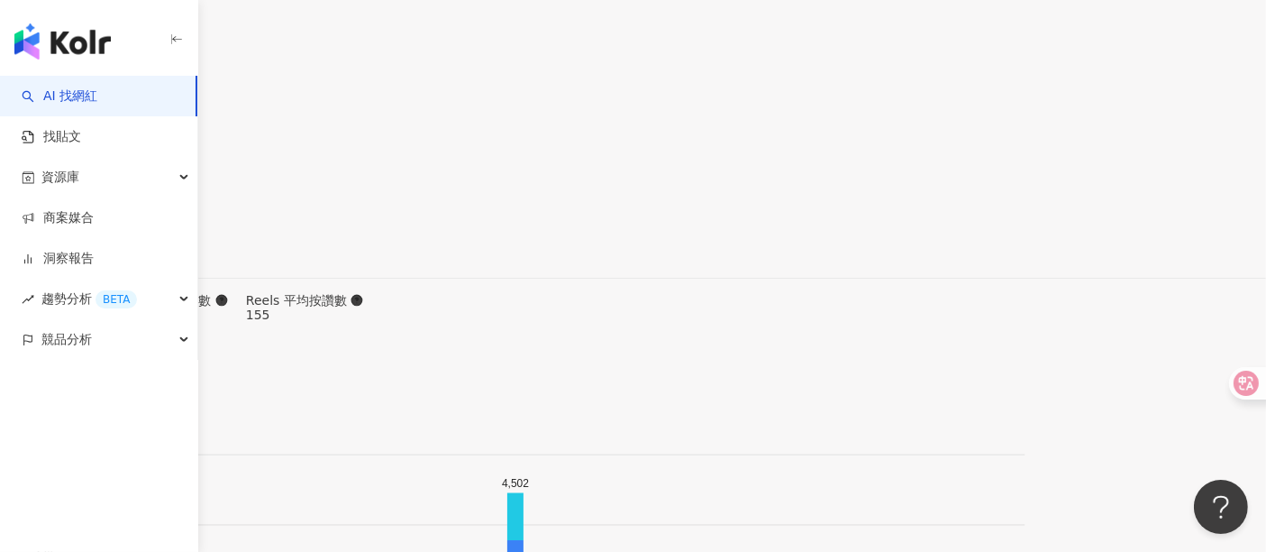
type input "*****"
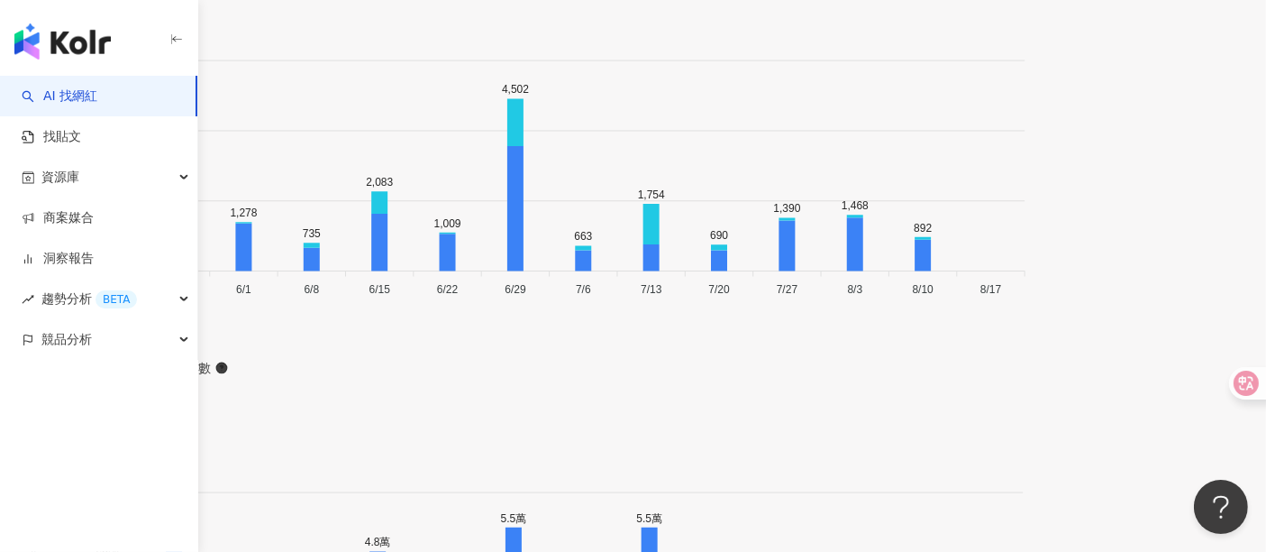
scroll to position [5940, 0]
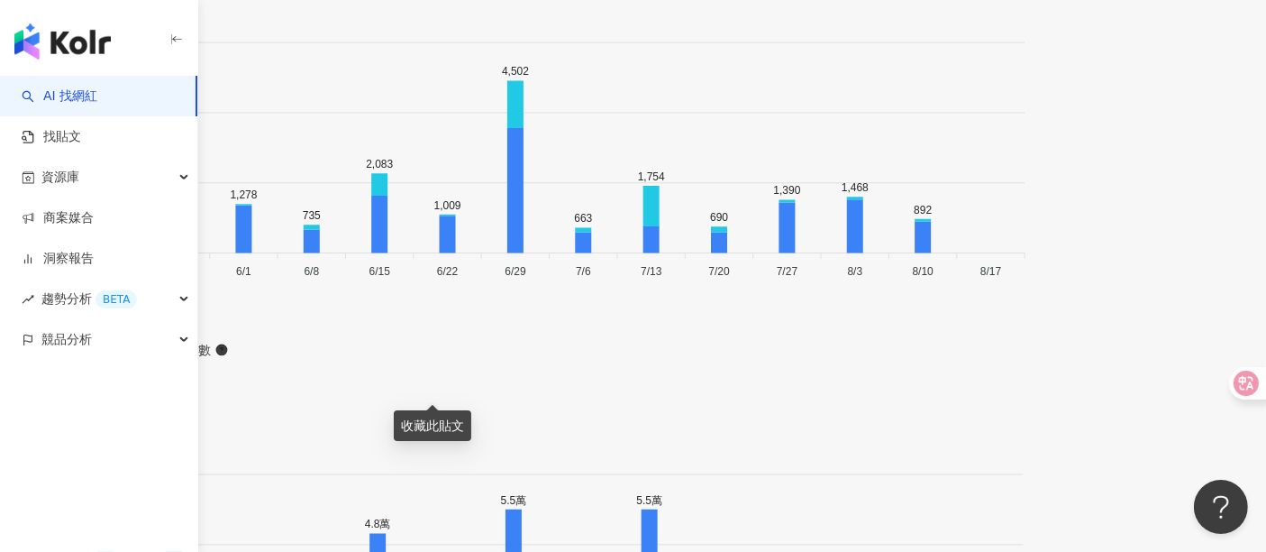
click at [412, 410] on div "收藏此貼文" at bounding box center [433, 425] width 78 height 31
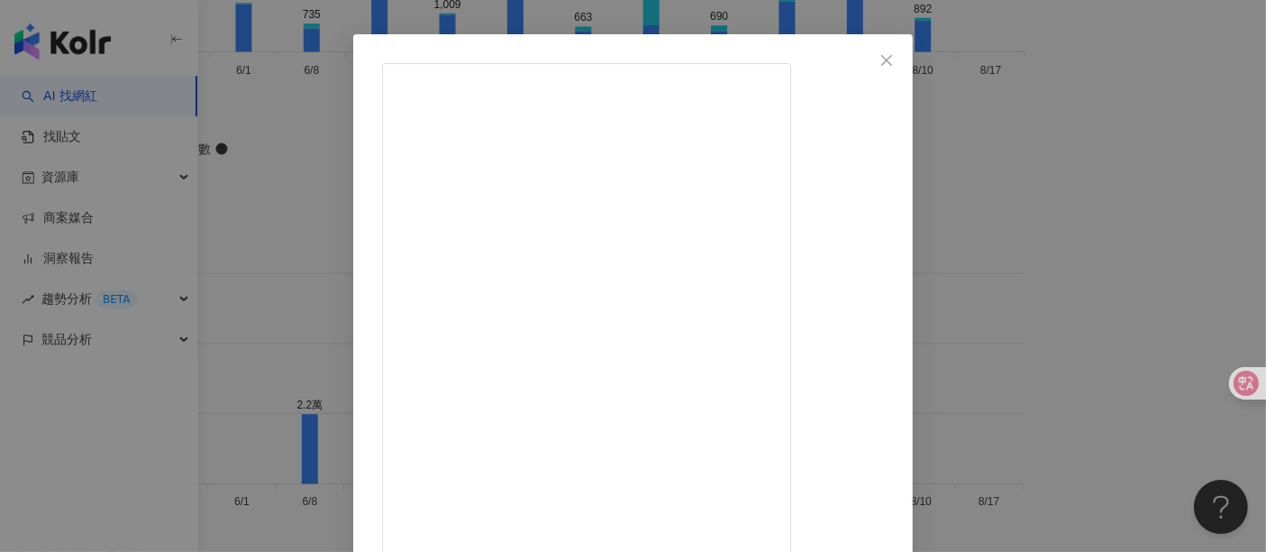
scroll to position [1402, 0]
drag, startPoint x: 663, startPoint y: 229, endPoint x: 772, endPoint y: 230, distance: 108.2
copy div "兩款： 🧡4合1多功能-"
click at [1139, 353] on div "[PERSON_NAME] [DATE] 302 357 3.9萬 查看原始貼文" at bounding box center [633, 276] width 1266 height 552
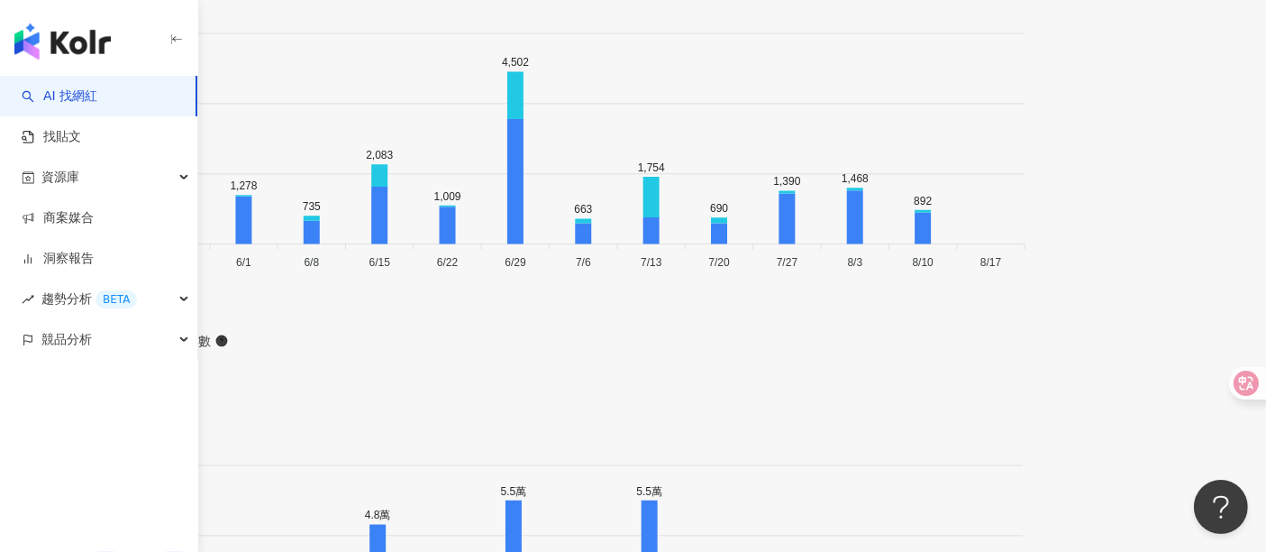
scroll to position [6041, 0]
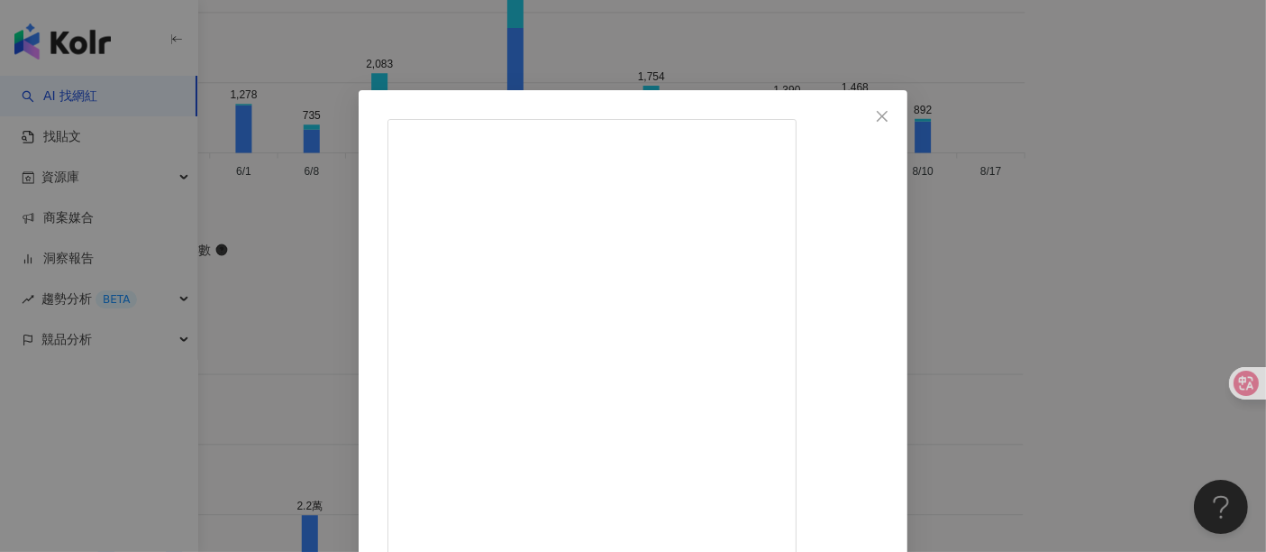
scroll to position [393, 0]
drag, startPoint x: 783, startPoint y: 199, endPoint x: 824, endPoint y: 197, distance: 40.6
copy div "貼款（只"
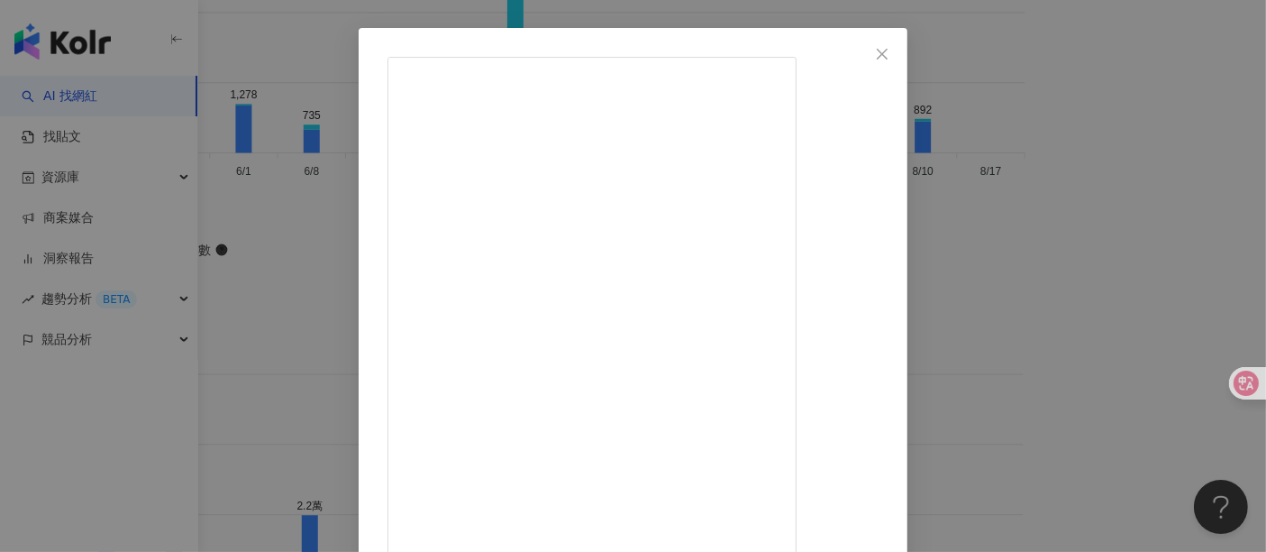
scroll to position [154, 0]
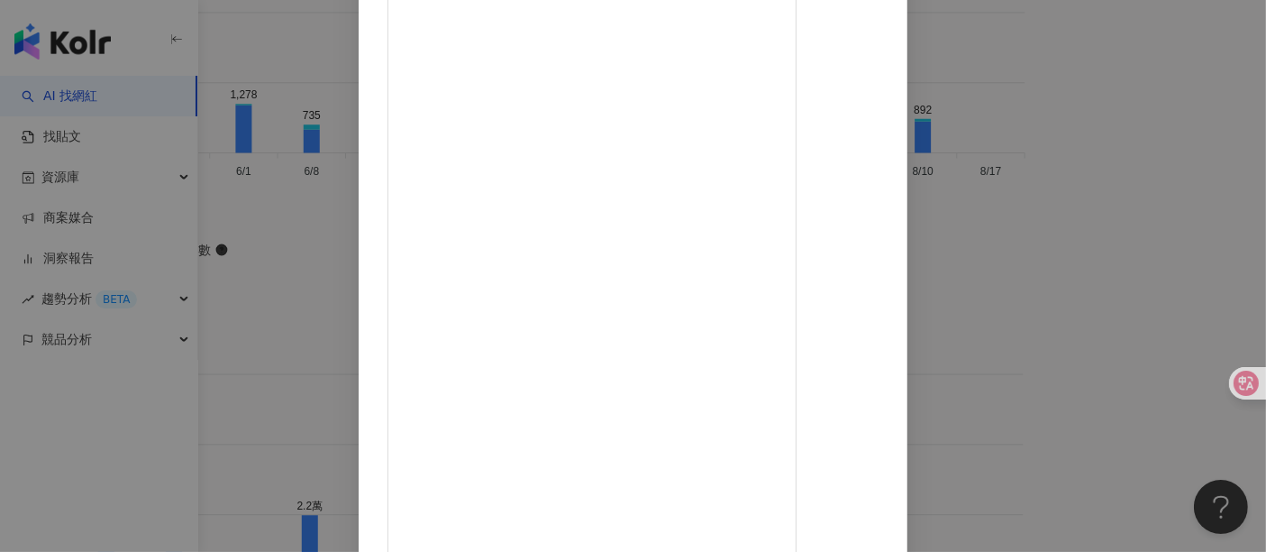
click at [1081, 379] on div "[PERSON_NAME] [DATE] 93 86 查看原始貼文" at bounding box center [633, 276] width 1266 height 552
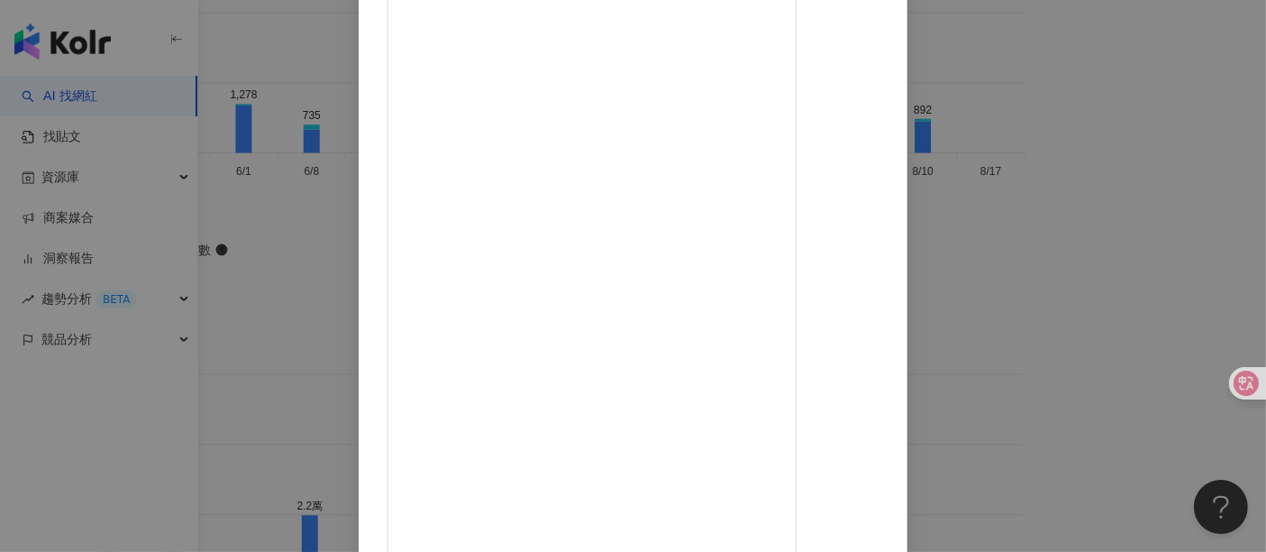
click at [1139, 404] on div "[PERSON_NAME] [DATE] 93 86 查看原始貼文" at bounding box center [633, 276] width 1266 height 552
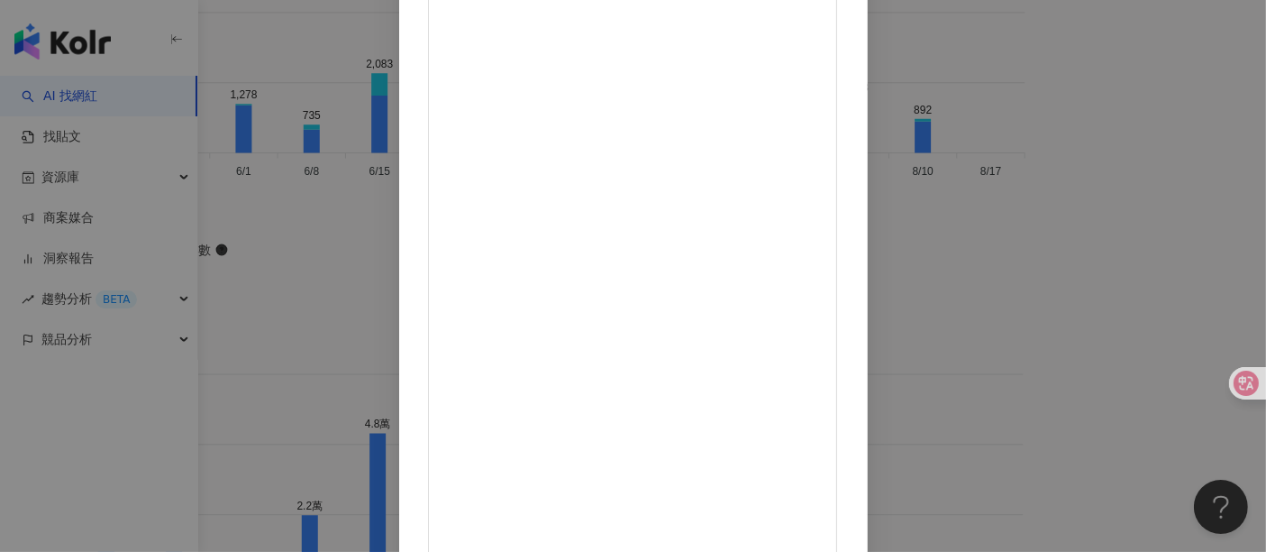
scroll to position [256, 0]
click at [1109, 227] on div "[PERSON_NAME] [DATE] 59 116 8,595 查看原始貼文" at bounding box center [633, 276] width 1266 height 552
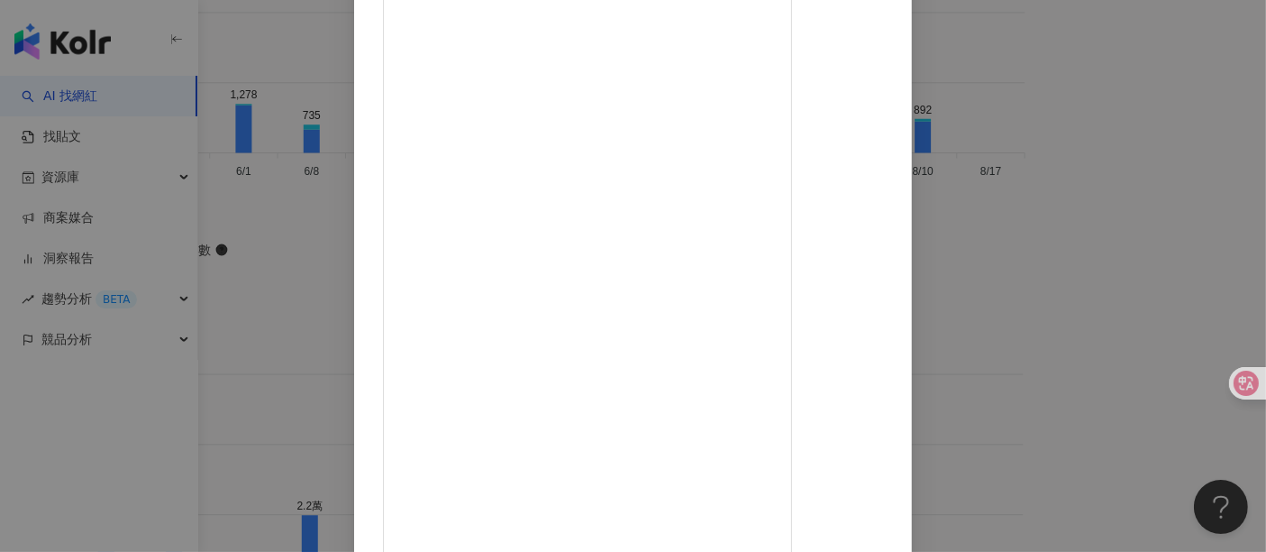
scroll to position [0, 0]
click at [1139, 280] on div "[PERSON_NAME] [DATE] 200 28 查看原始貼文" at bounding box center [633, 276] width 1266 height 552
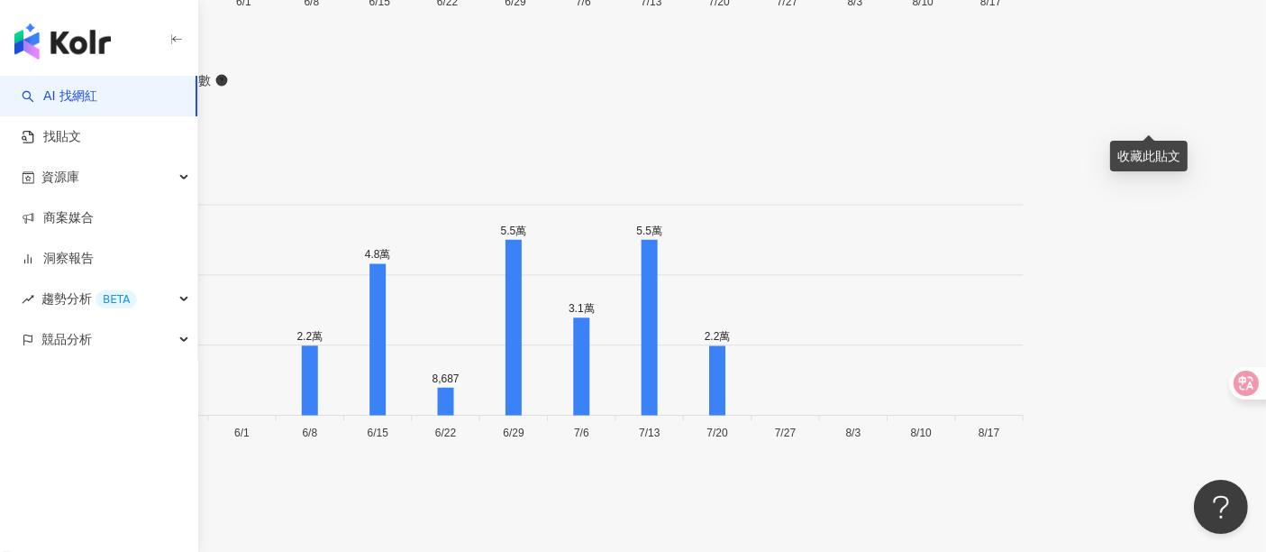
scroll to position [6241, 0]
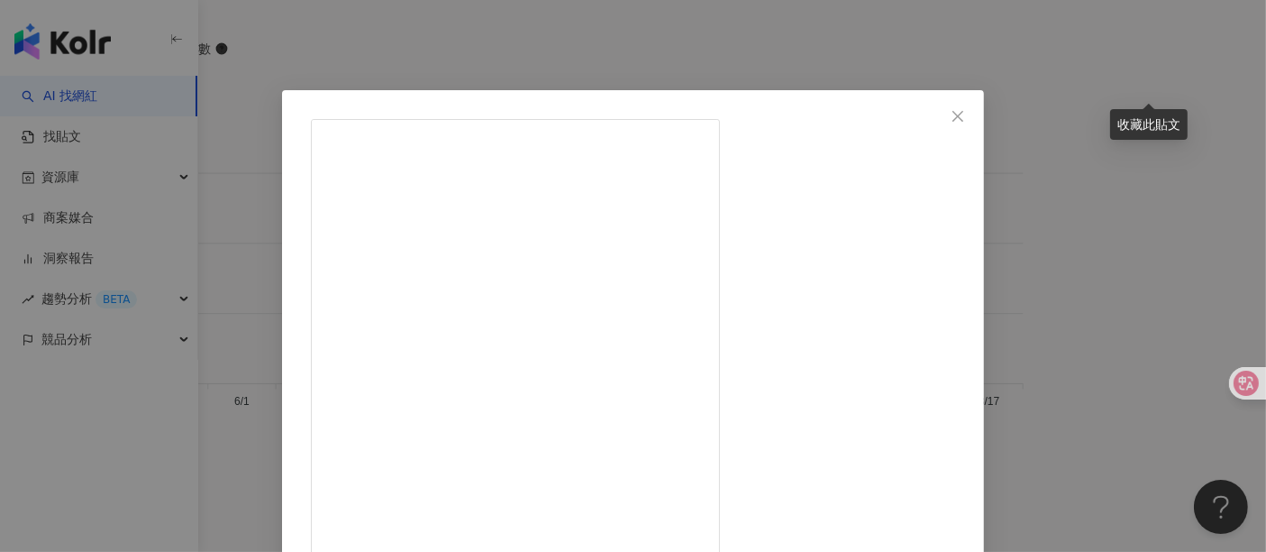
scroll to position [1001, 0]
click at [1139, 423] on div "[PERSON_NAME] [DATE] 69 查看原始貼文" at bounding box center [633, 276] width 1266 height 552
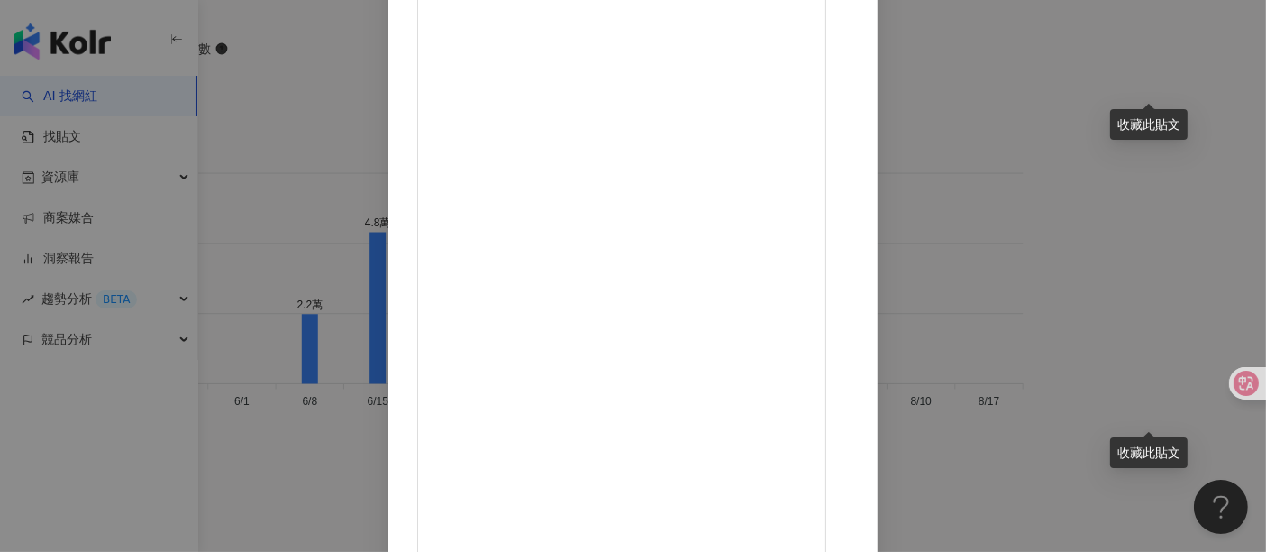
scroll to position [1243, 0]
click at [1139, 235] on div "[PERSON_NAME] [DATE] 114 93 2.7萬 查看原始貼文" at bounding box center [633, 276] width 1266 height 552
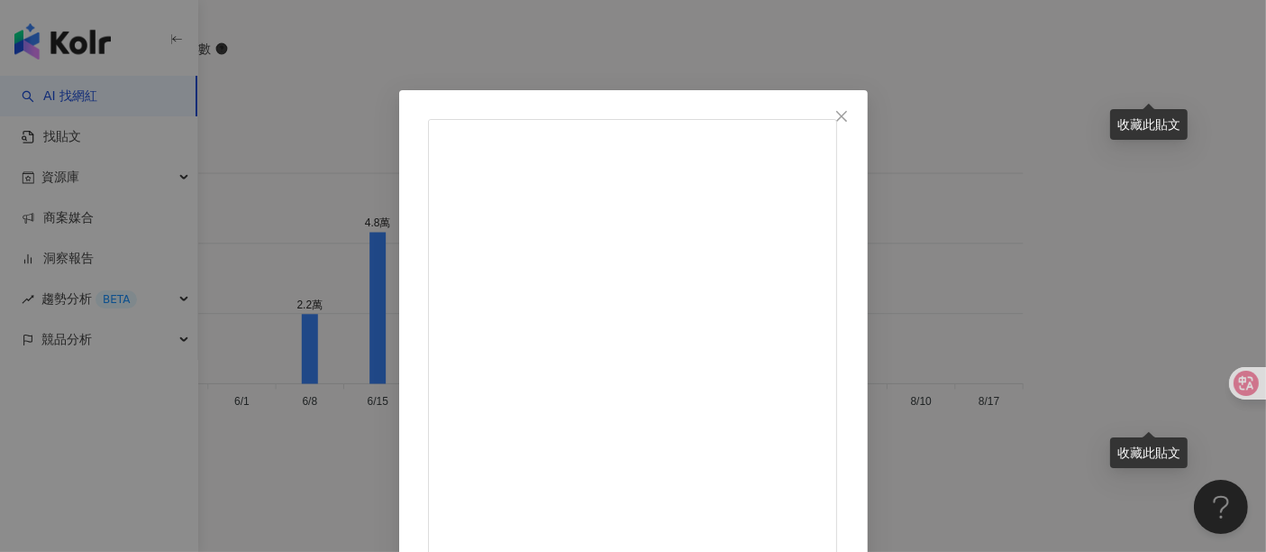
scroll to position [113, 0]
drag, startPoint x: 835, startPoint y: 265, endPoint x: 1093, endPoint y: 373, distance: 280.4
click at [1093, 373] on div "[PERSON_NAME] [DATE] 130 385 1.4萬 查看原始貼文" at bounding box center [633, 276] width 1266 height 552
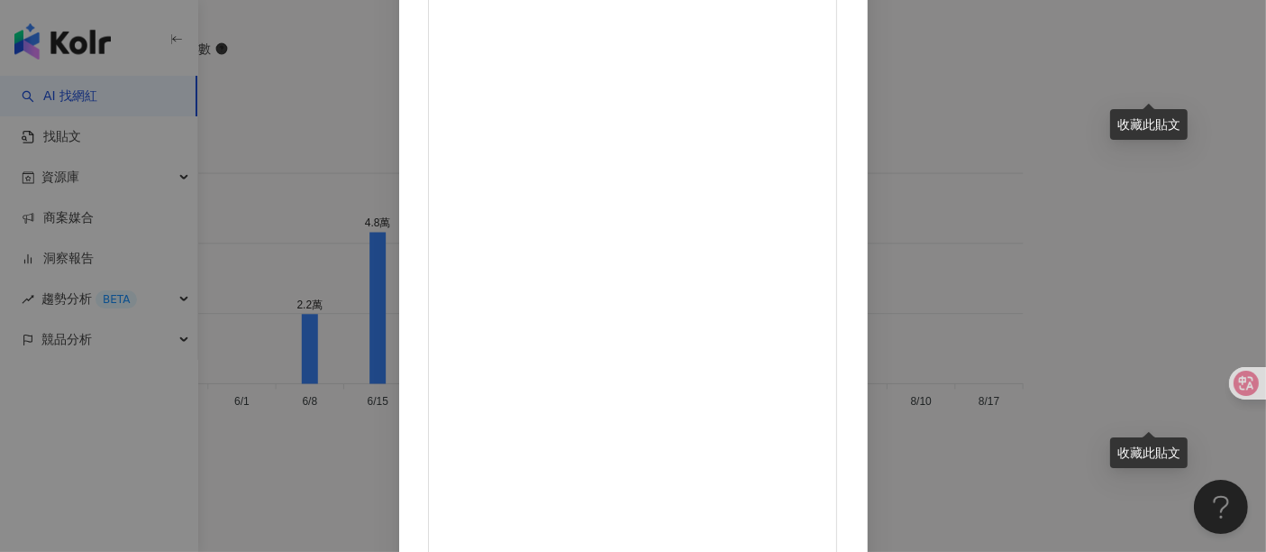
scroll to position [256, 0]
click at [1139, 289] on div "[PERSON_NAME] [DATE] 130 385 1.4萬 查看原始貼文" at bounding box center [633, 276] width 1266 height 552
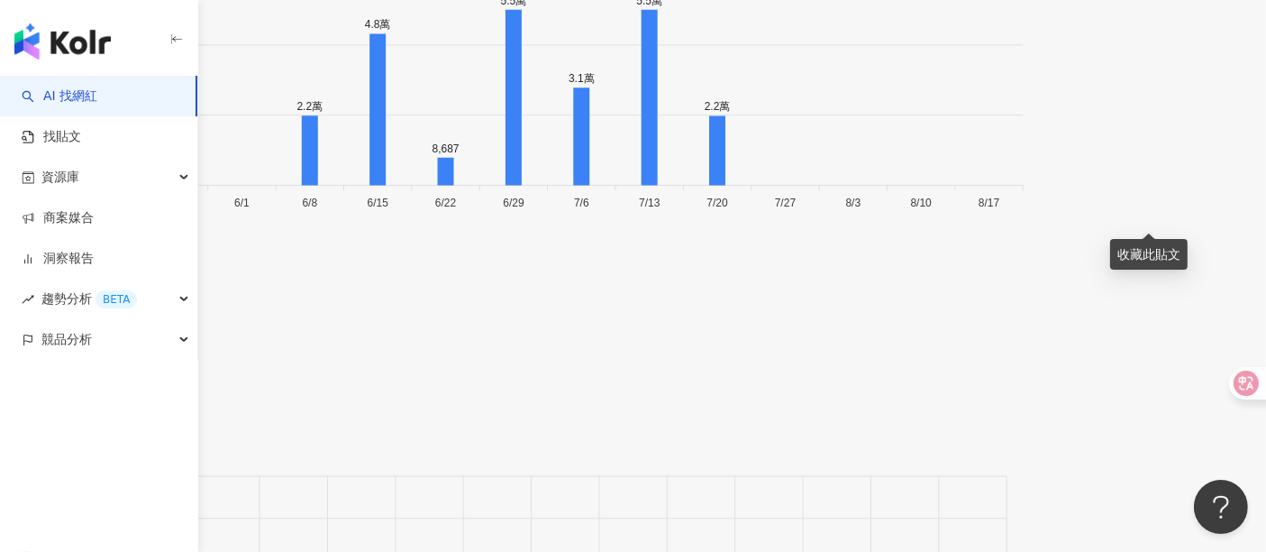
scroll to position [6516, 0]
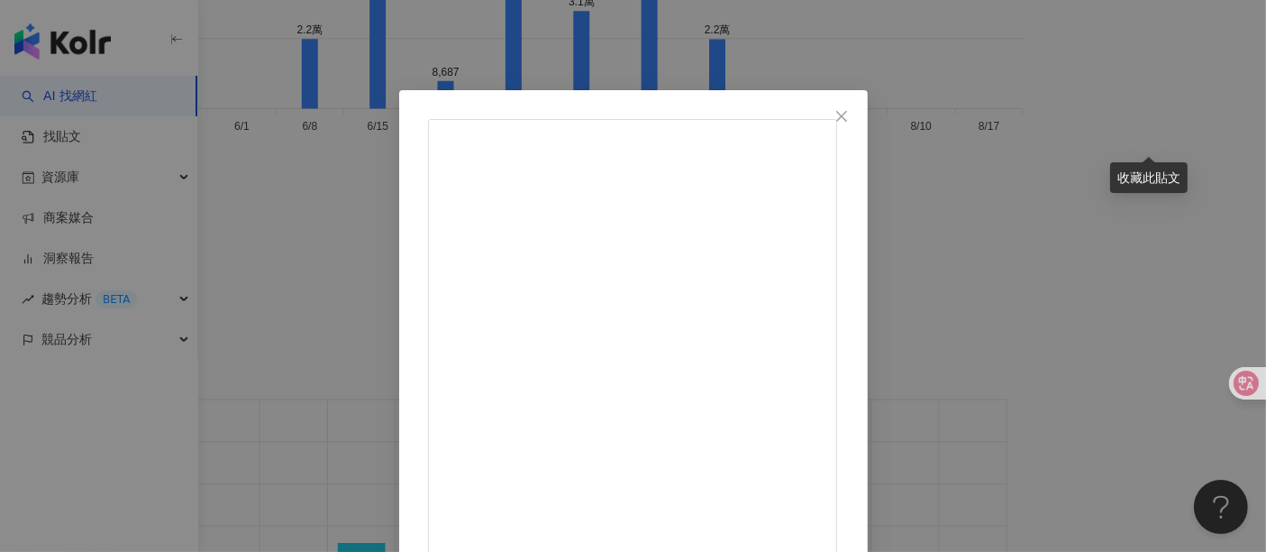
scroll to position [400, 0]
click at [1089, 367] on div "[PERSON_NAME] [DATE] 23 查看原始貼文" at bounding box center [633, 276] width 1266 height 552
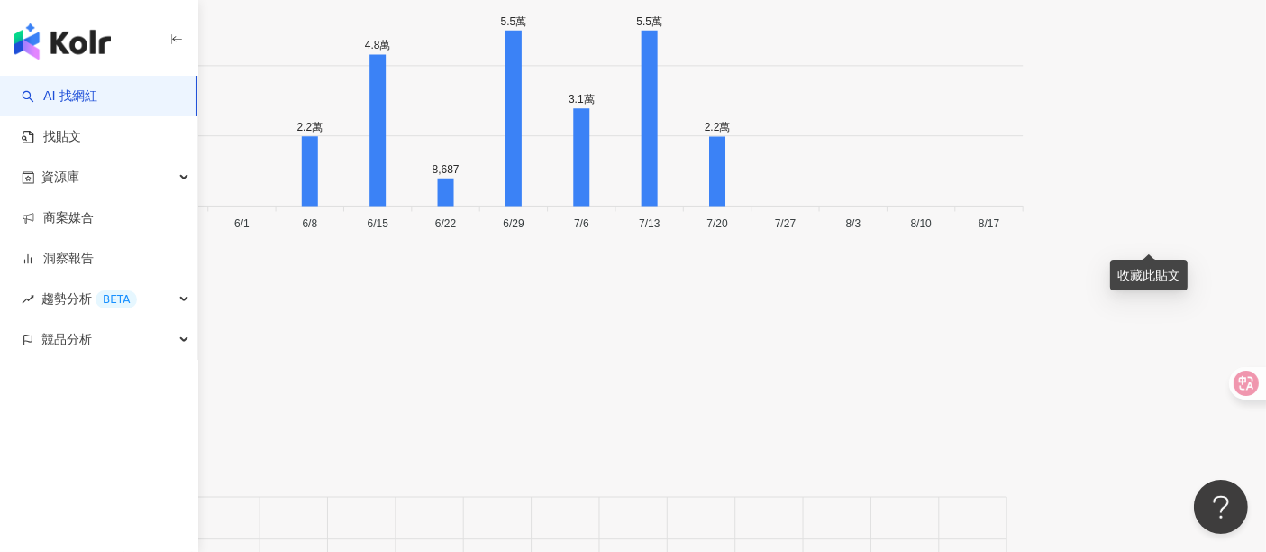
scroll to position [6316, 0]
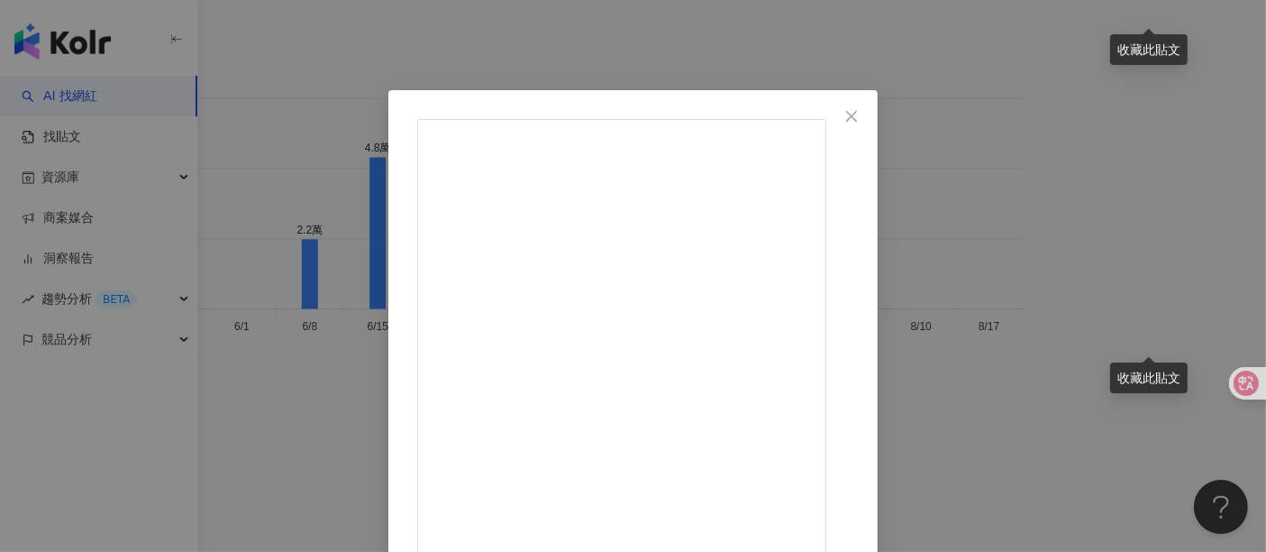
click at [1121, 470] on div "[PERSON_NAME] [DATE] 114 93 2.7萬 查看原始貼文" at bounding box center [633, 276] width 1266 height 552
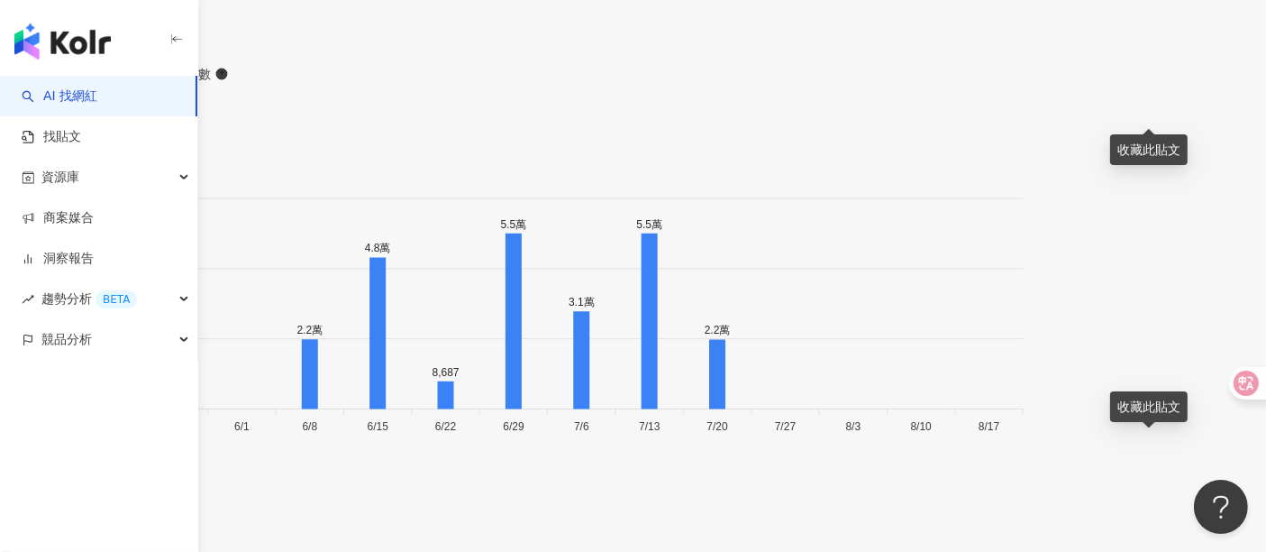
scroll to position [6015, 0]
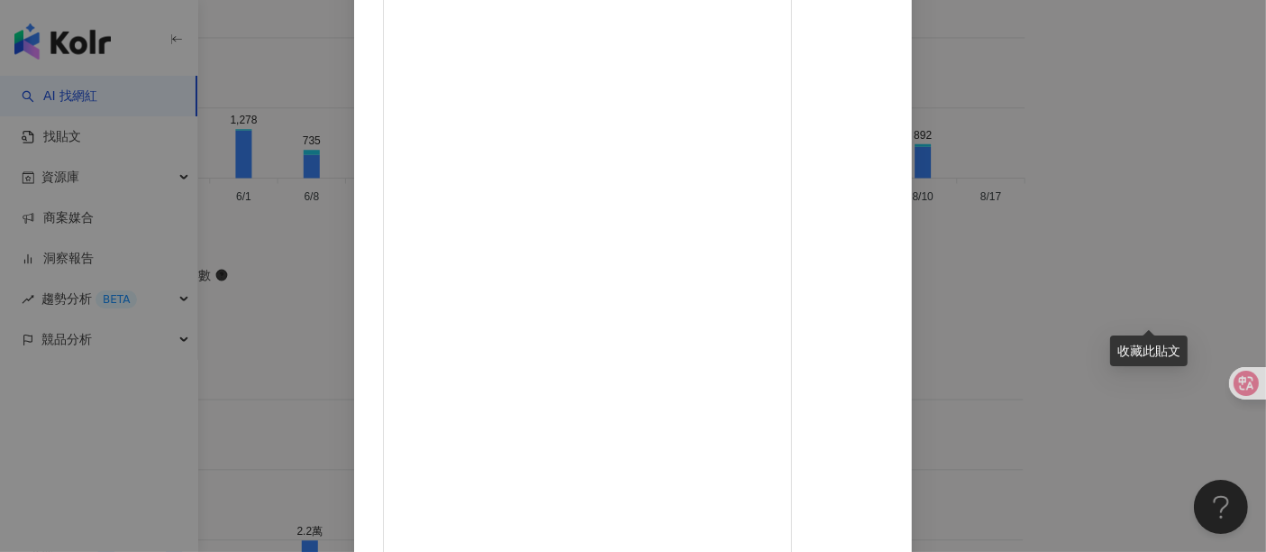
scroll to position [290, 0]
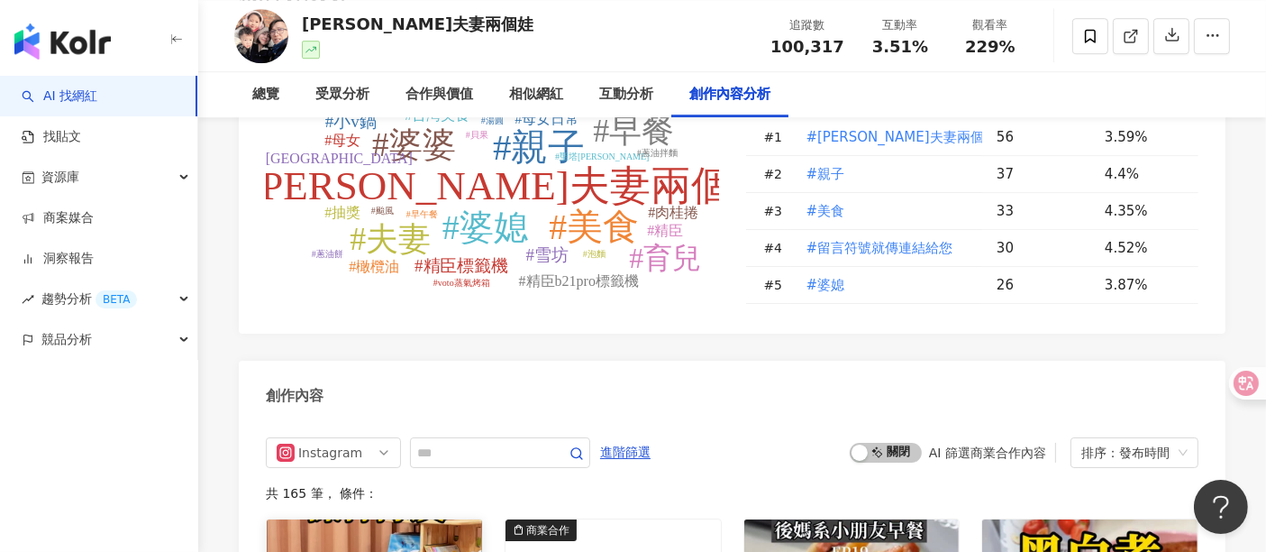
scroll to position [5397, 0]
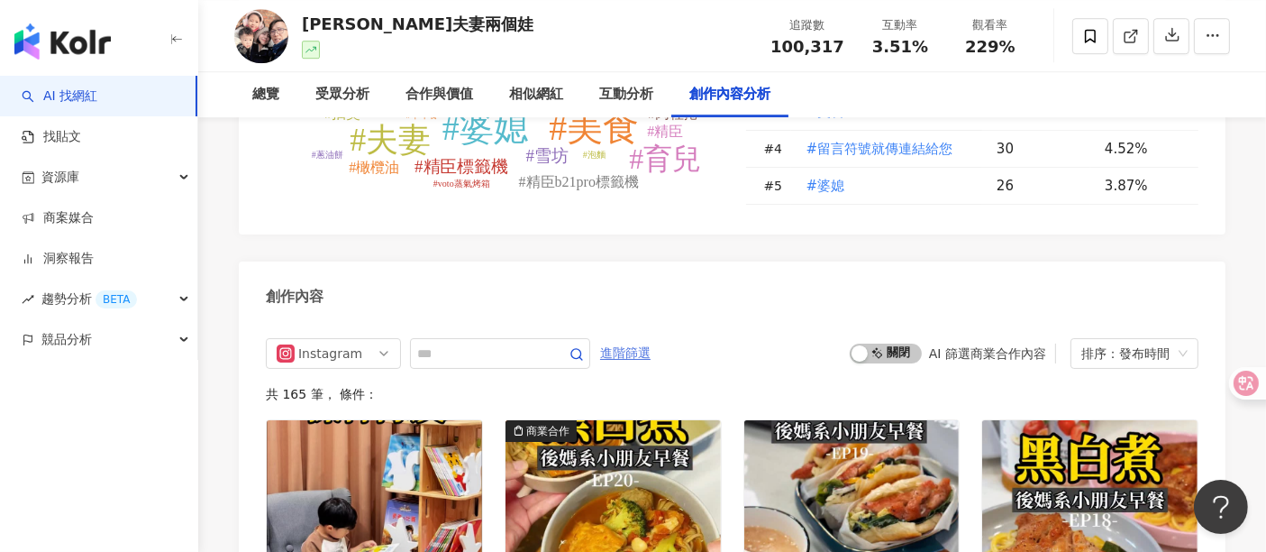
click at [651, 339] on span "進階篩選" at bounding box center [625, 353] width 50 height 29
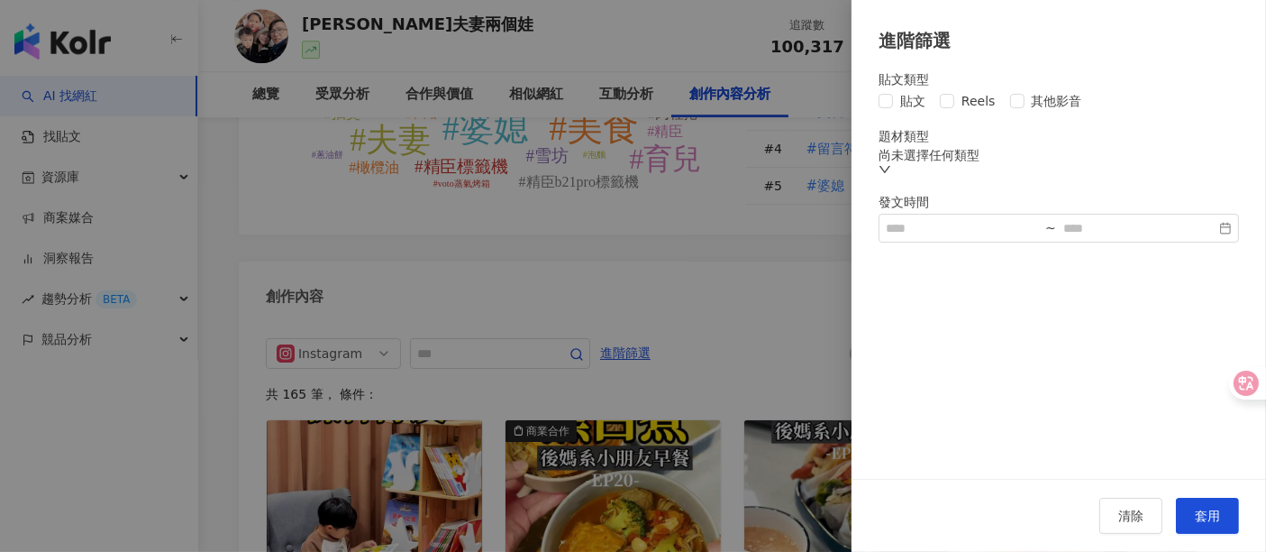
drag, startPoint x: 907, startPoint y: 111, endPoint x: 939, endPoint y: 106, distance: 32.8
click at [912, 110] on span "貼文" at bounding box center [913, 101] width 40 height 20
click at [1005, 165] on div "尚未選擇任何類型" at bounding box center [1059, 162] width 361 height 29
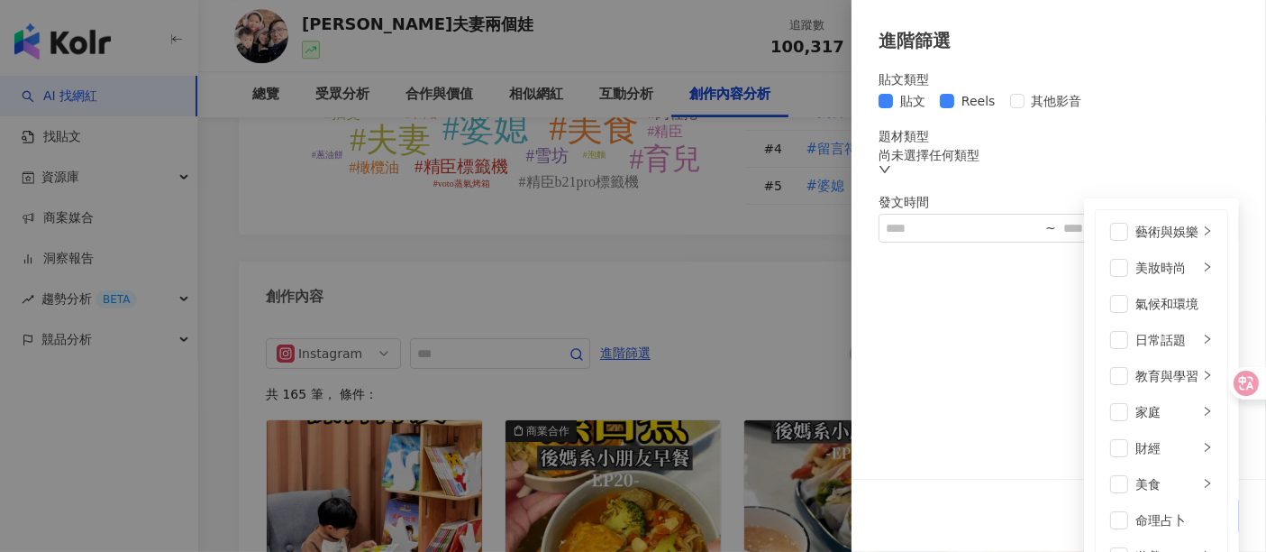
drag, startPoint x: 1041, startPoint y: 173, endPoint x: 1047, endPoint y: 185, distance: 13.3
click at [1044, 171] on div "尚未選擇任何類型 藝術與娛樂 美妝時尚 氣候和環境 日常話題 教育與學習 家庭 財經 美食 命理占卜 遊戲 法政社會 生活風格 影視娛樂 醫療與健康 寵物 攝…" at bounding box center [1059, 162] width 361 height 29
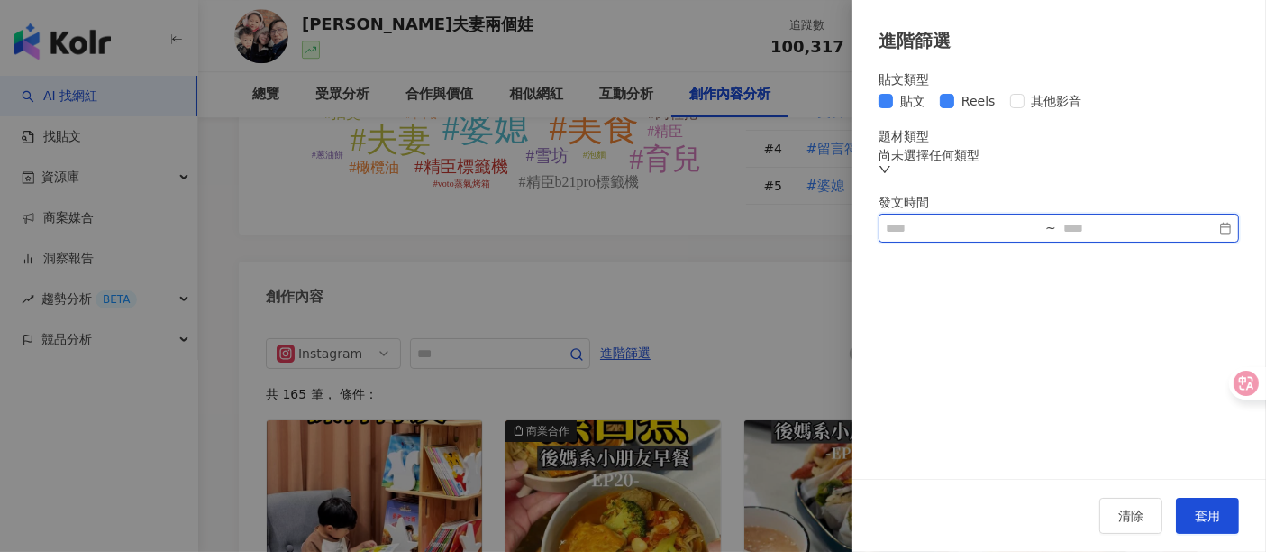
click at [963, 238] on input at bounding box center [962, 228] width 152 height 20
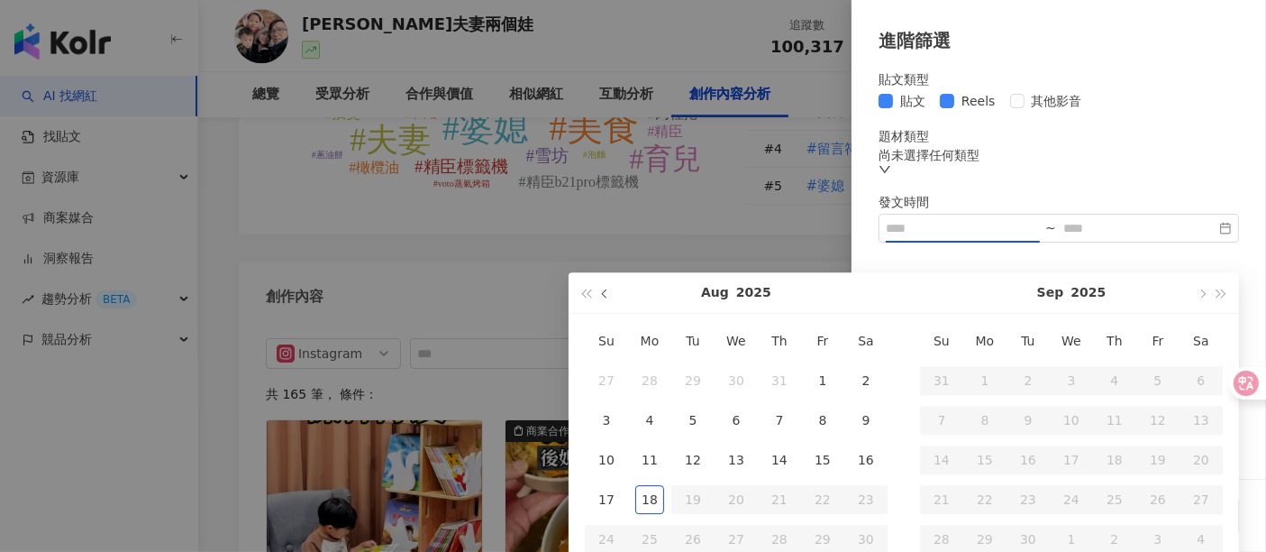
click at [613, 291] on button "button" at bounding box center [606, 292] width 20 height 41
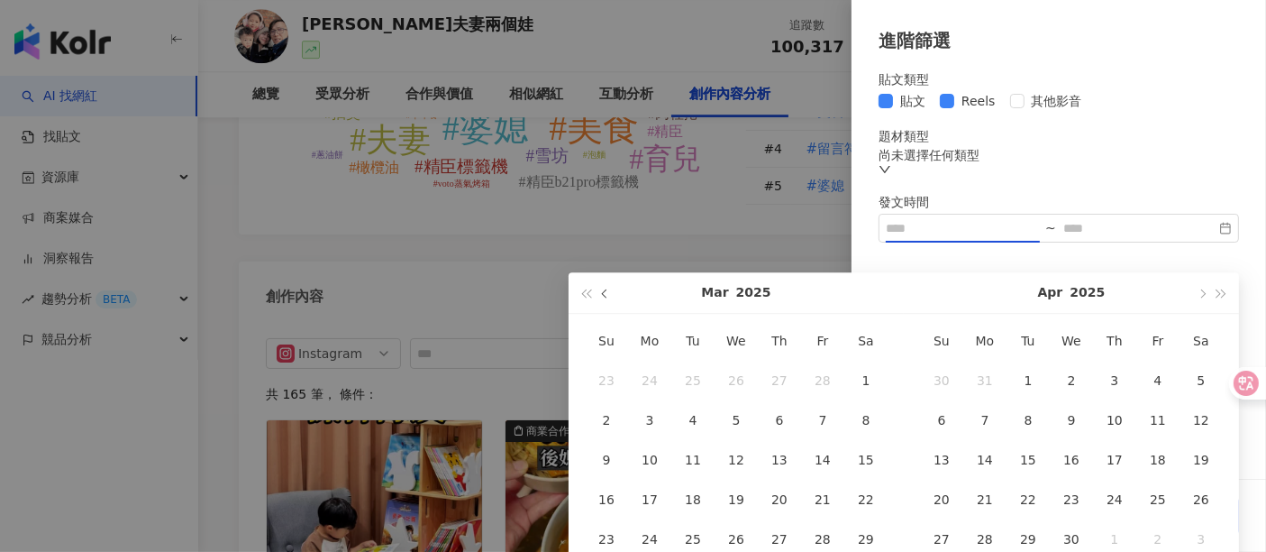
click at [613, 291] on button "button" at bounding box center [606, 292] width 20 height 41
type input "**********"
click at [728, 374] on div "1" at bounding box center [736, 380] width 29 height 29
click at [1139, 289] on button "button" at bounding box center [1202, 292] width 20 height 41
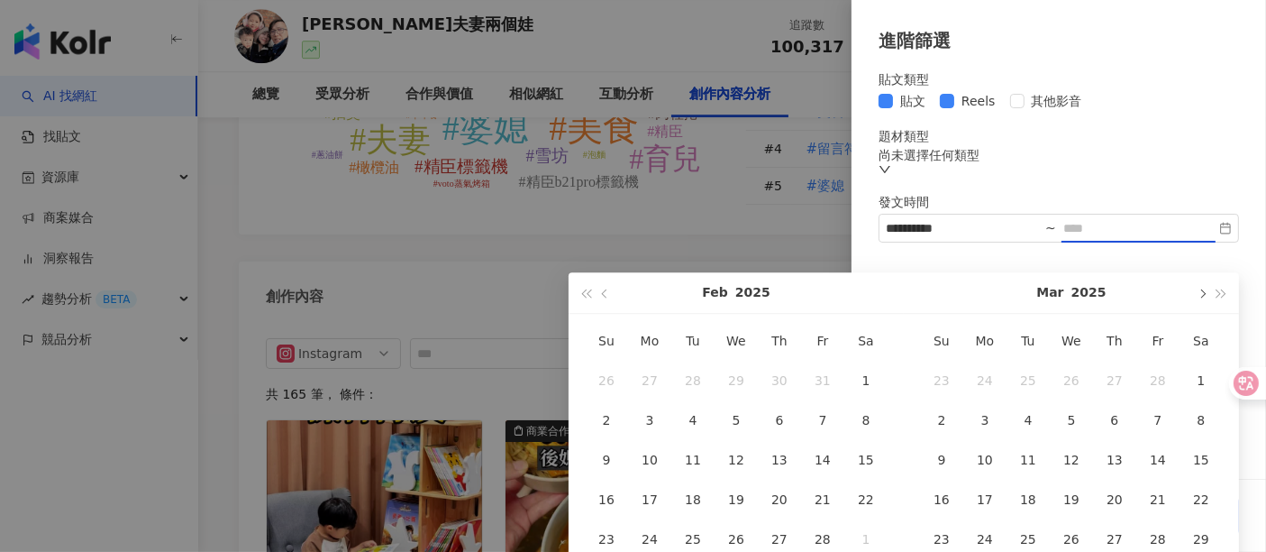
click at [1139, 289] on button "button" at bounding box center [1202, 292] width 20 height 41
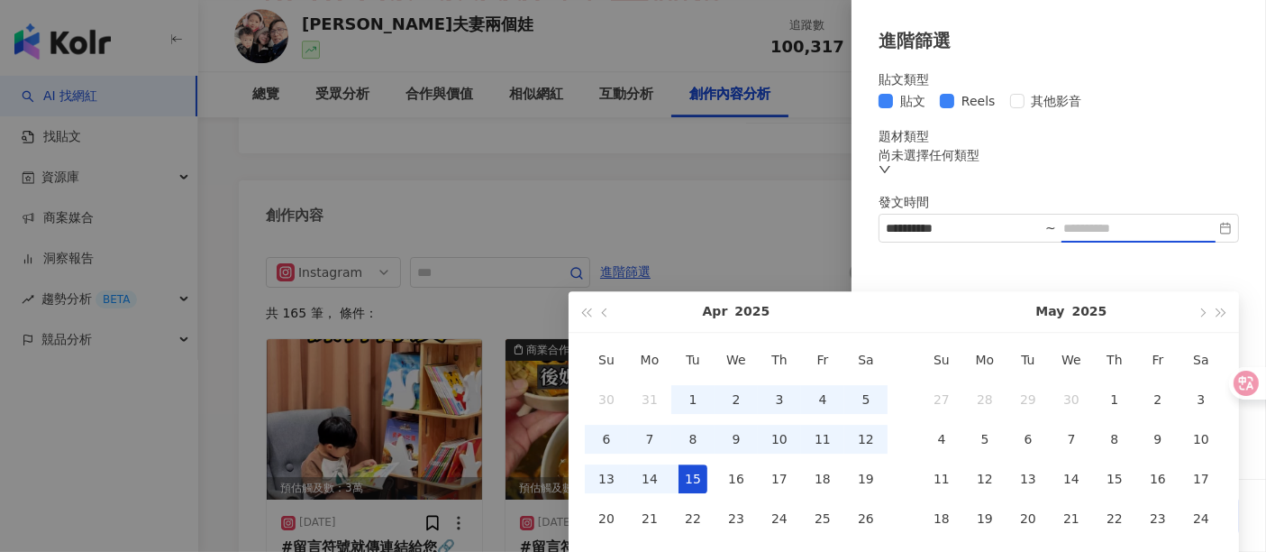
scroll to position [5498, 0]
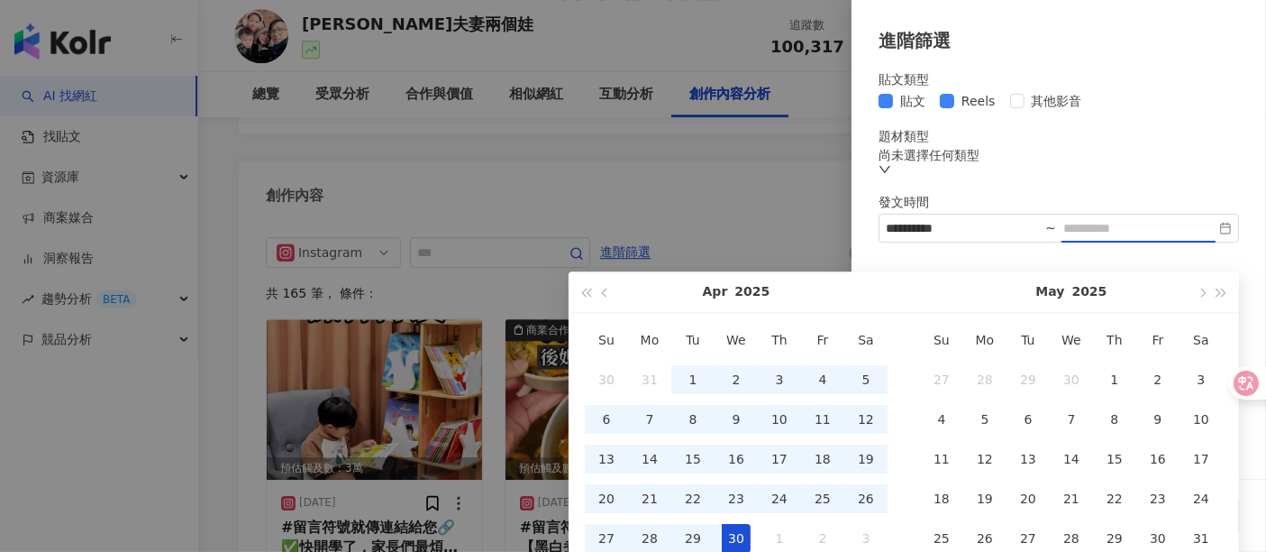
click at [751, 496] on td "30" at bounding box center [736, 538] width 43 height 40
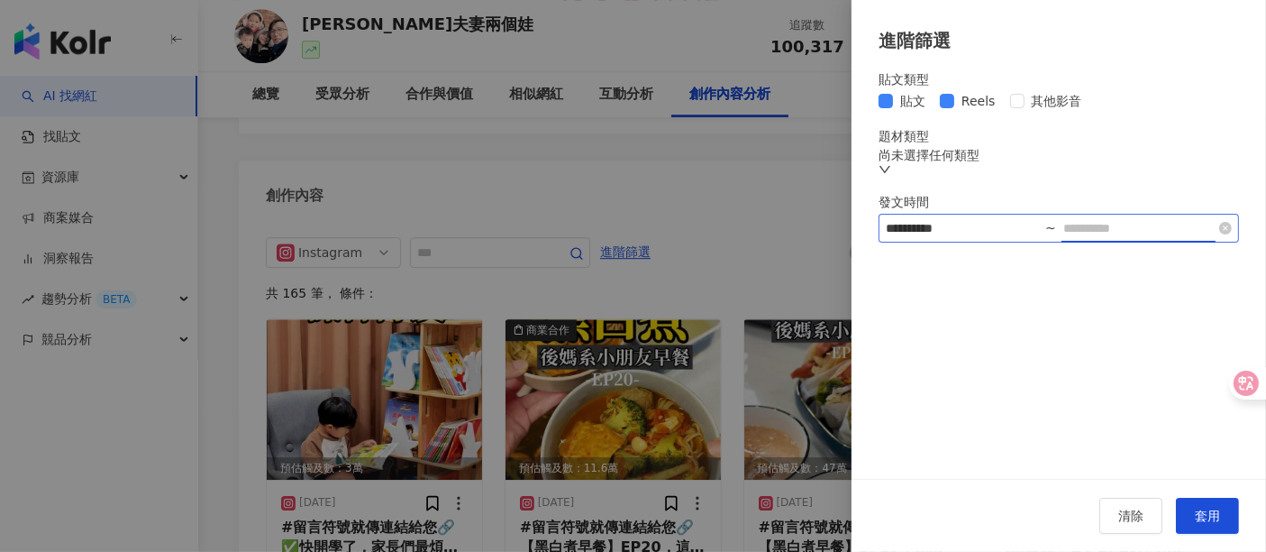
type input "**********"
click at [1139, 496] on button "套用" at bounding box center [1207, 516] width 63 height 36
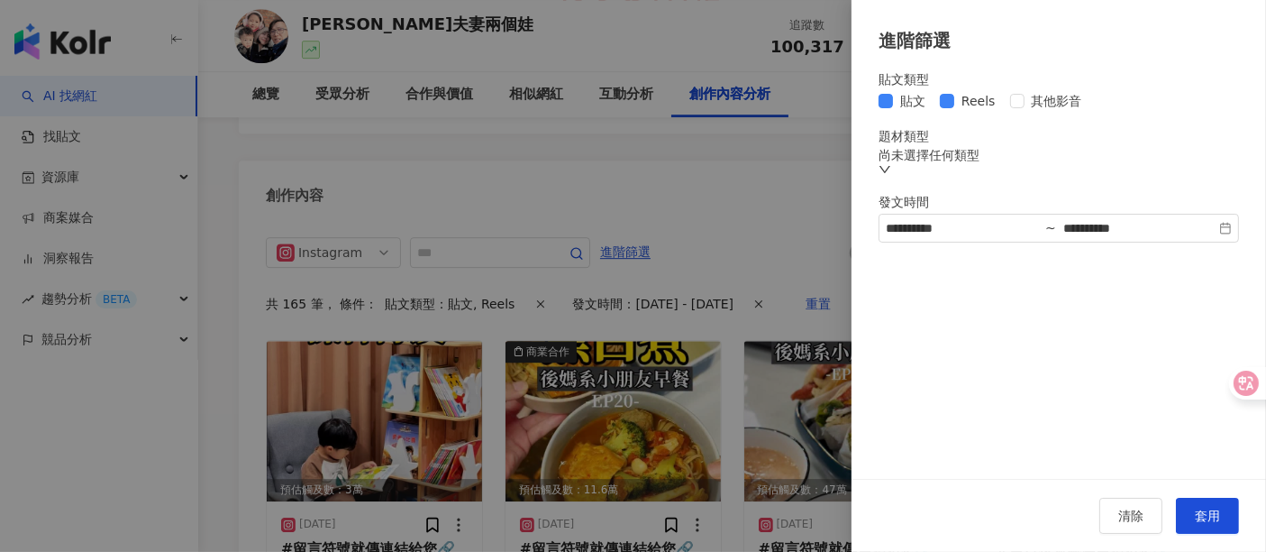
scroll to position [5511, 0]
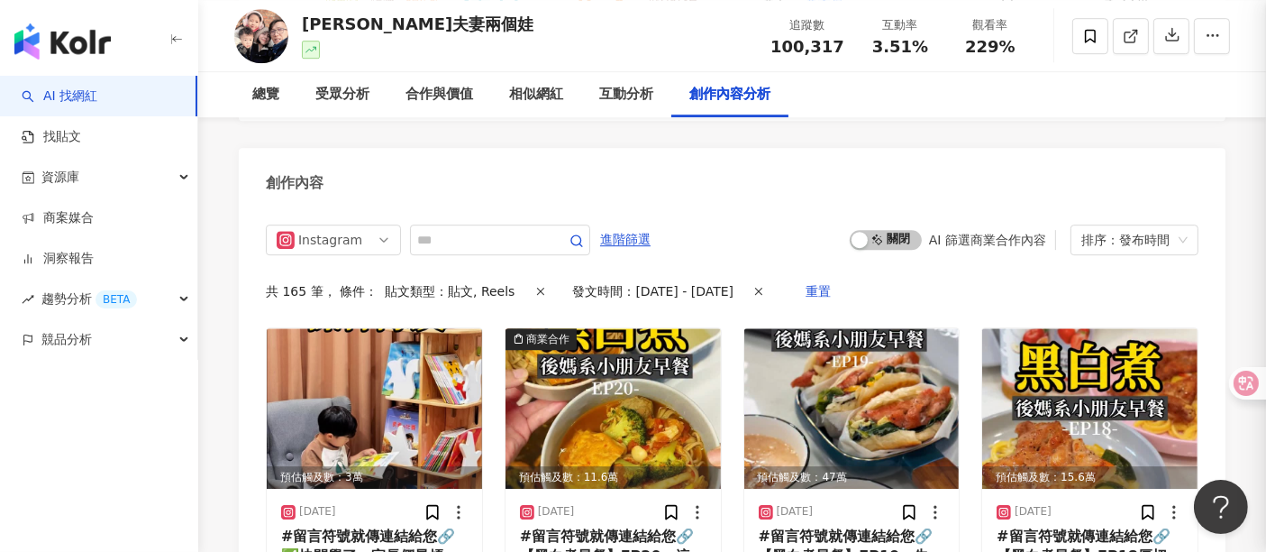
click at [473, 215] on div at bounding box center [633, 276] width 1266 height 552
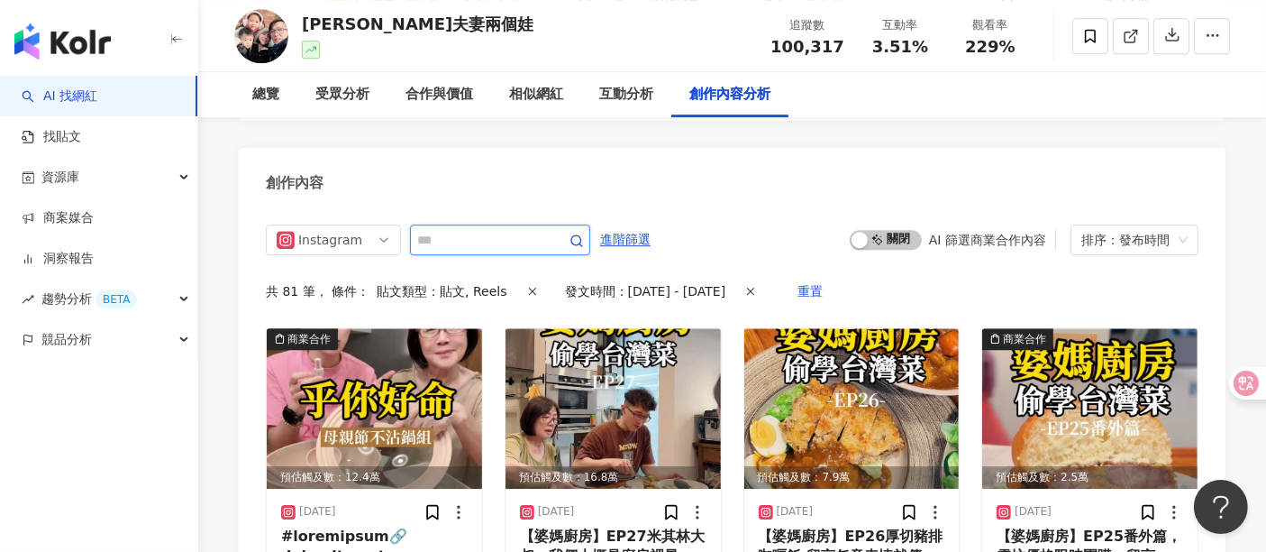
click at [481, 229] on input "text" at bounding box center [480, 240] width 126 height 22
type input "*"
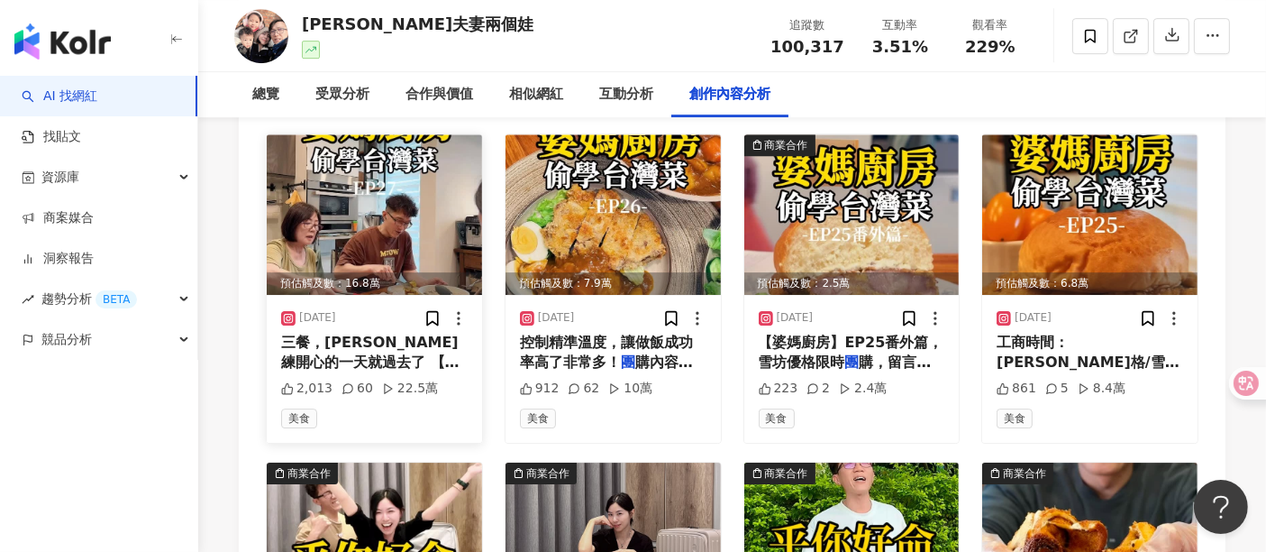
scroll to position [5711, 0]
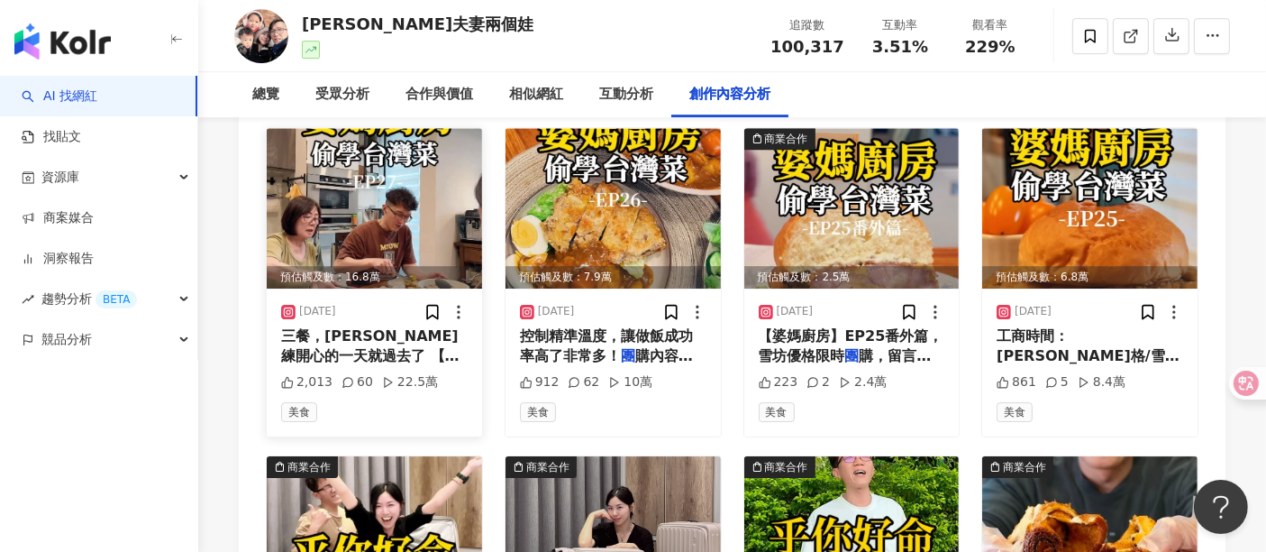
click at [398, 204] on img at bounding box center [374, 208] width 215 height 160
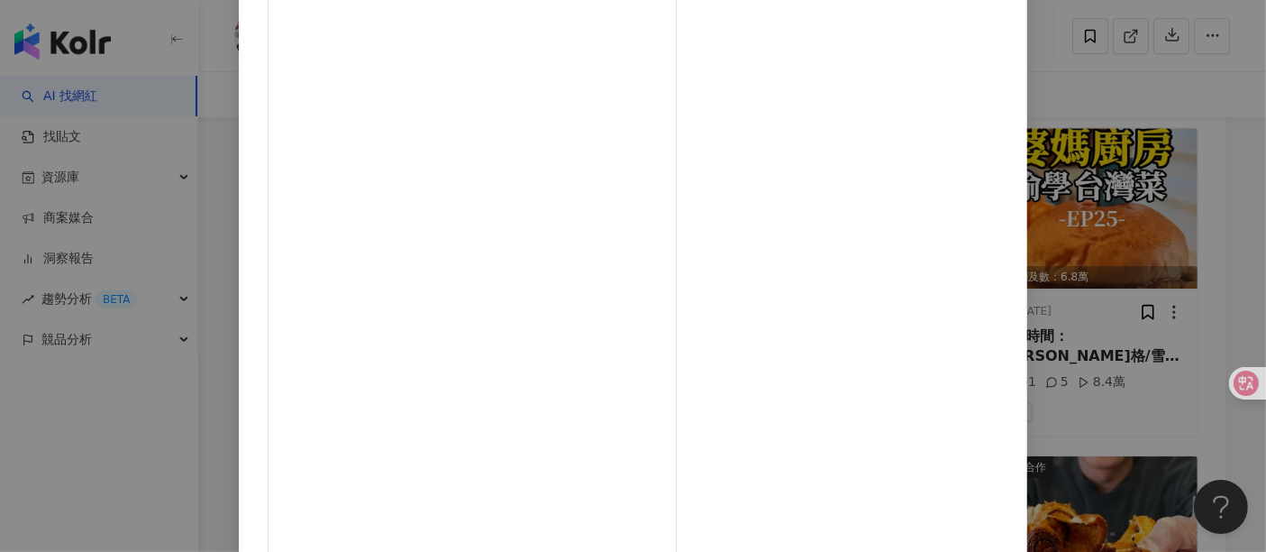
scroll to position [256, 0]
click at [1139, 299] on div "[PERSON_NAME]夫妻兩個娃 [DATE] 【婆媽廚房】EP27米其林大叔，我們大概是廚房裡最合的婆媳了吧😂彼此參和一天三餐，[PERSON_NAME…" at bounding box center [633, 276] width 1266 height 552
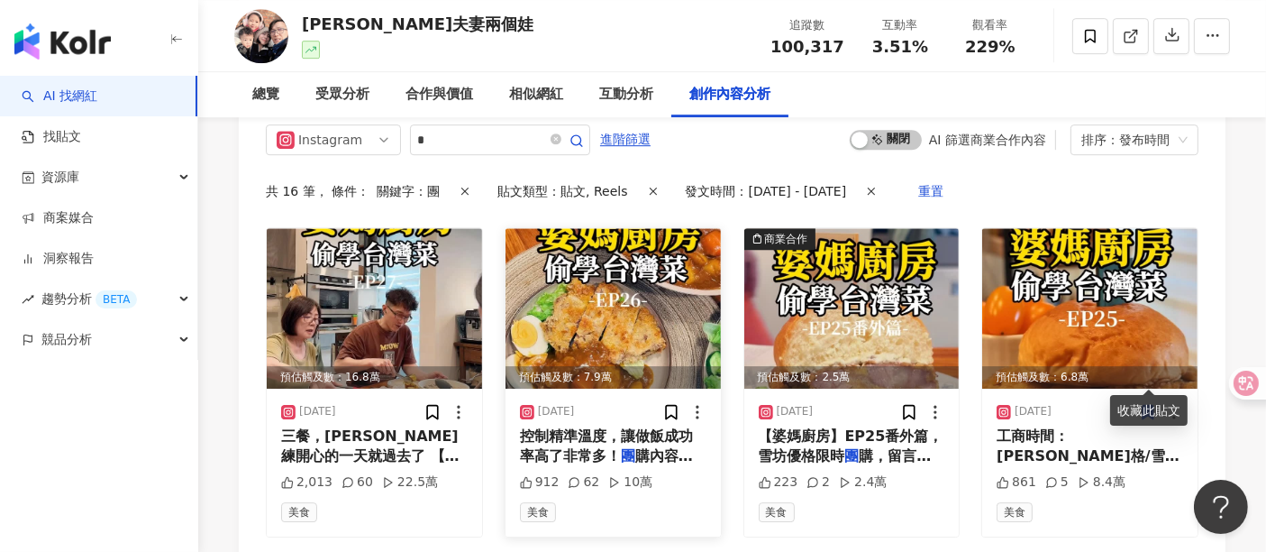
click at [651, 290] on img at bounding box center [613, 308] width 215 height 160
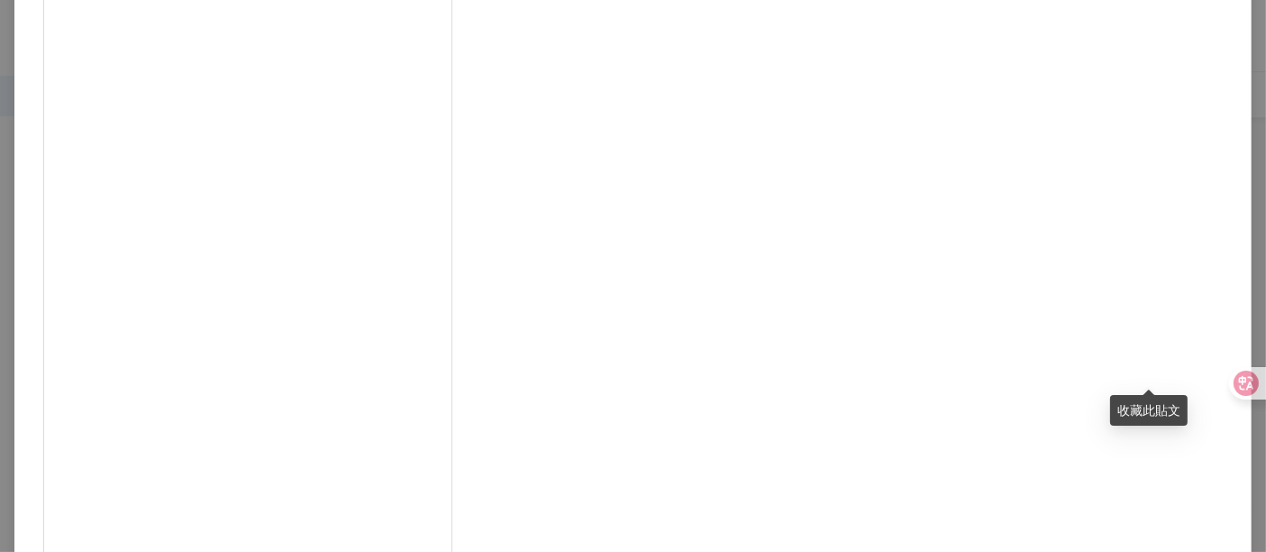
scroll to position [256, 0]
drag, startPoint x: 1128, startPoint y: 242, endPoint x: 1035, endPoint y: 279, distance: 100.3
click at [1130, 241] on div "[PERSON_NAME]夫妻兩個娃 [DATE] 【婆媽廚房】EP26厚切豬排咖喱飯 留言任意表情就傳連結給您🔗 「母親節讓媽媽越煮越快樂」之母親節特輯 […" at bounding box center [633, 276] width 1266 height 552
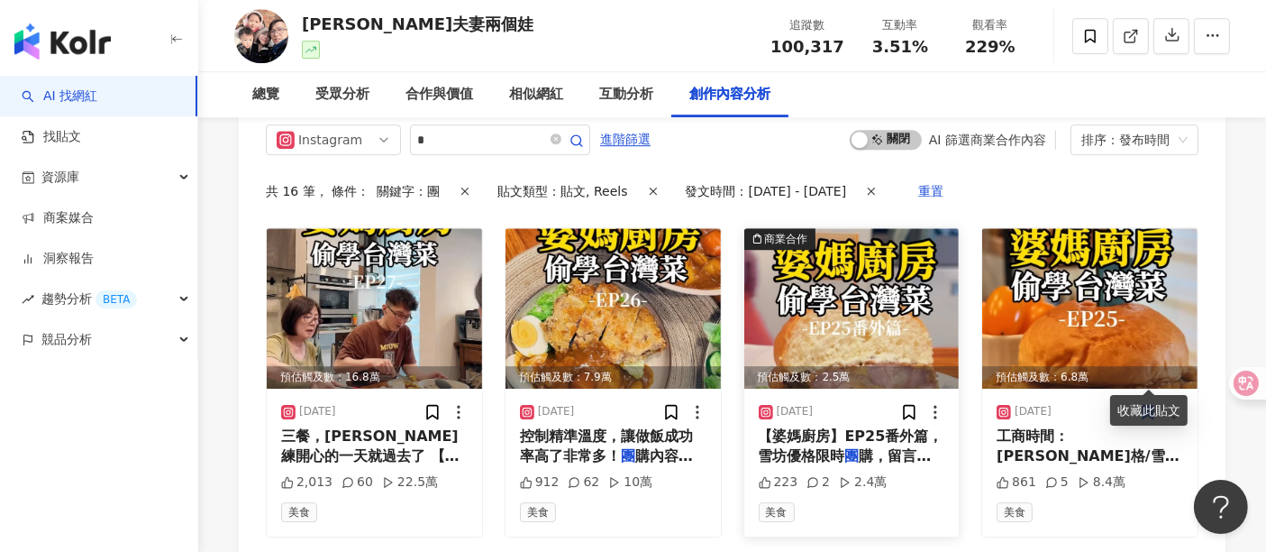
click at [892, 297] on img at bounding box center [851, 308] width 215 height 160
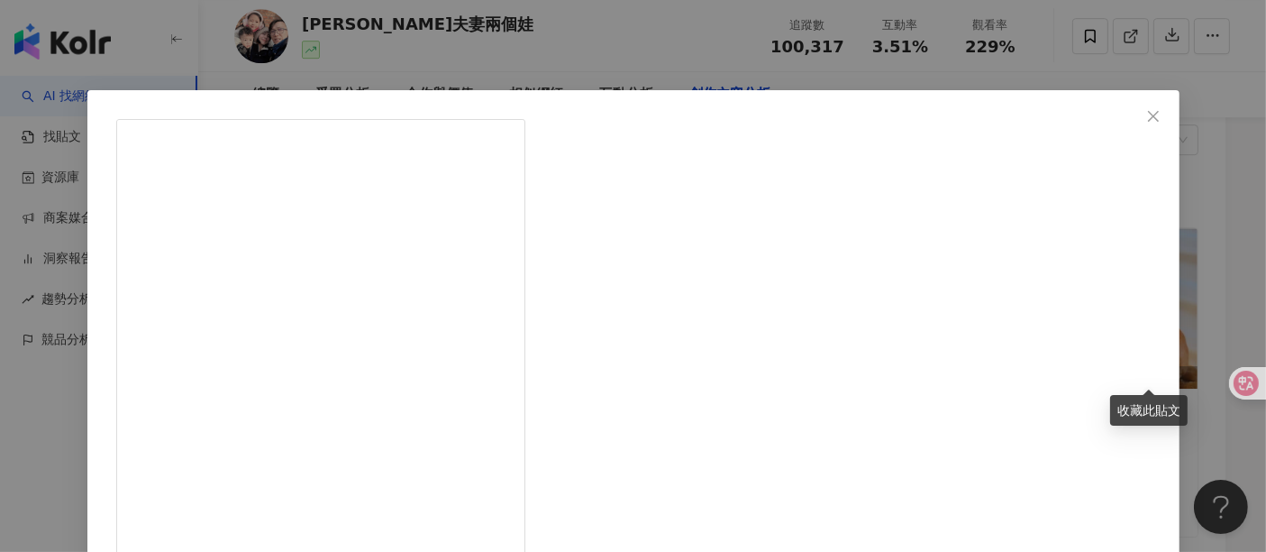
scroll to position [100, 0]
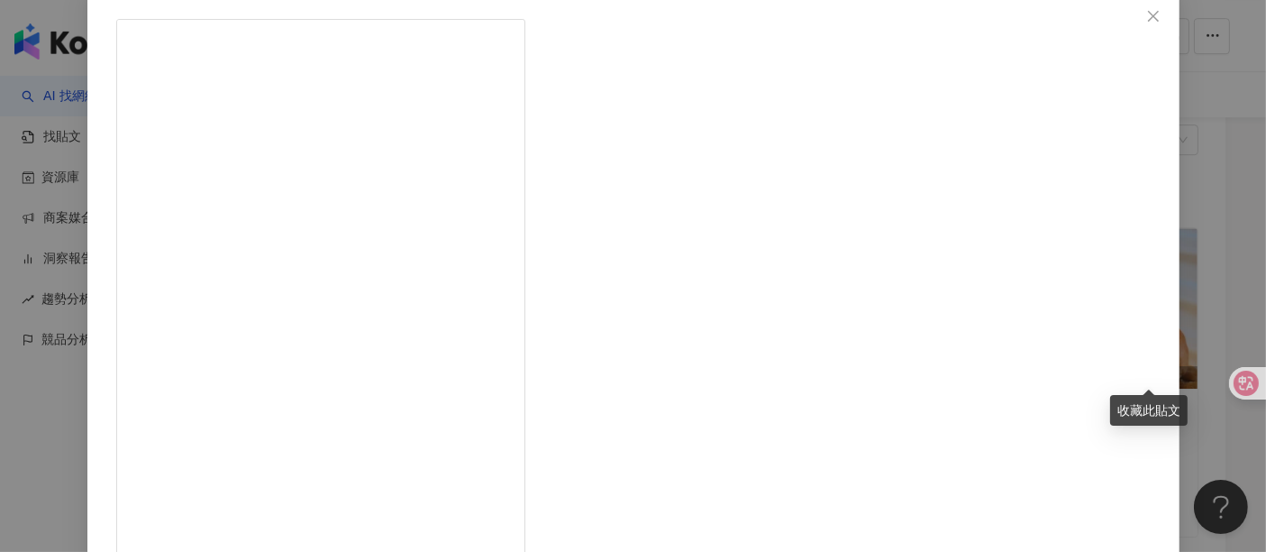
drag, startPoint x: 817, startPoint y: 97, endPoint x: 865, endPoint y: 96, distance: 47.8
click at [1062, 123] on div "[PERSON_NAME]夫妻兩個娃 [DATE] 【婆媽廚房】EP25番外篇，雪坊優格限時團購，留言任意表情就傳連結給您🔗 優格別只拿來單吃，加入料理裡健康…" at bounding box center [633, 276] width 1266 height 552
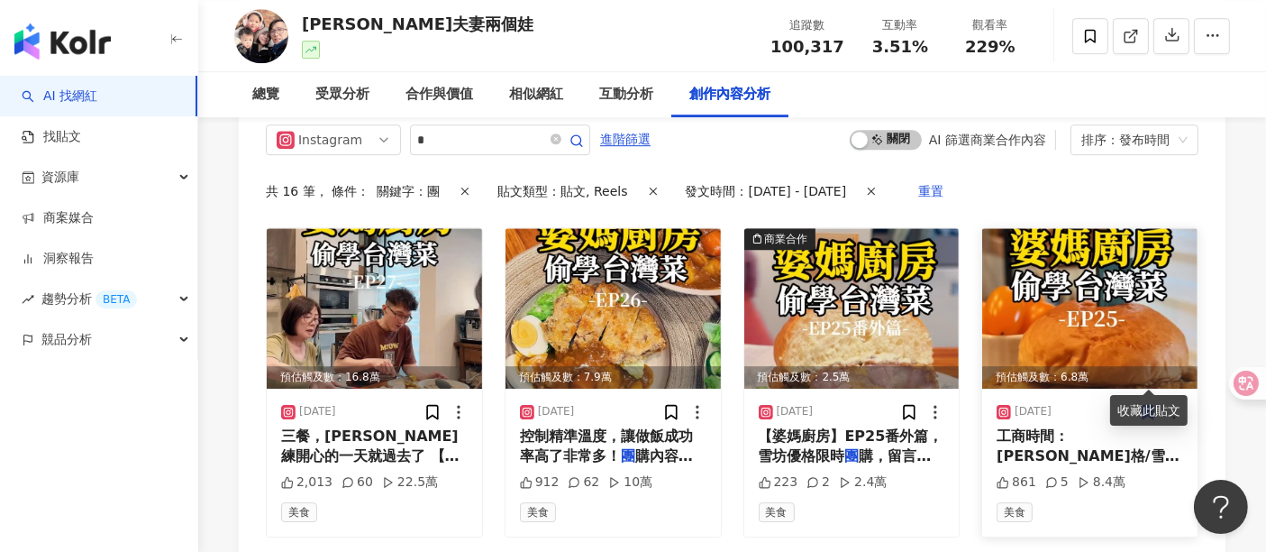
click at [1094, 228] on img at bounding box center [1089, 308] width 215 height 160
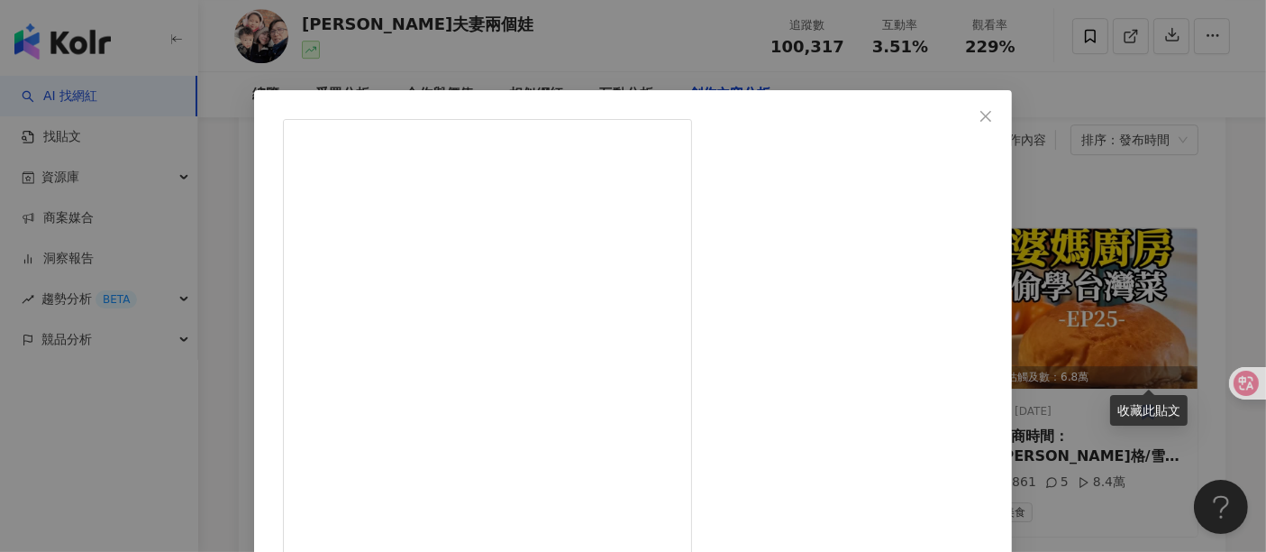
scroll to position [0, 0]
click at [1139, 169] on div "[PERSON_NAME]夫妻兩個娃 [DATE] 【婆媽廚房】EP25本來以為只有鹽和胡椒調味的炸豬排應該不會太好吃～誰知驚為天人啊！！！回歸食材本味，很值…" at bounding box center [633, 276] width 1266 height 552
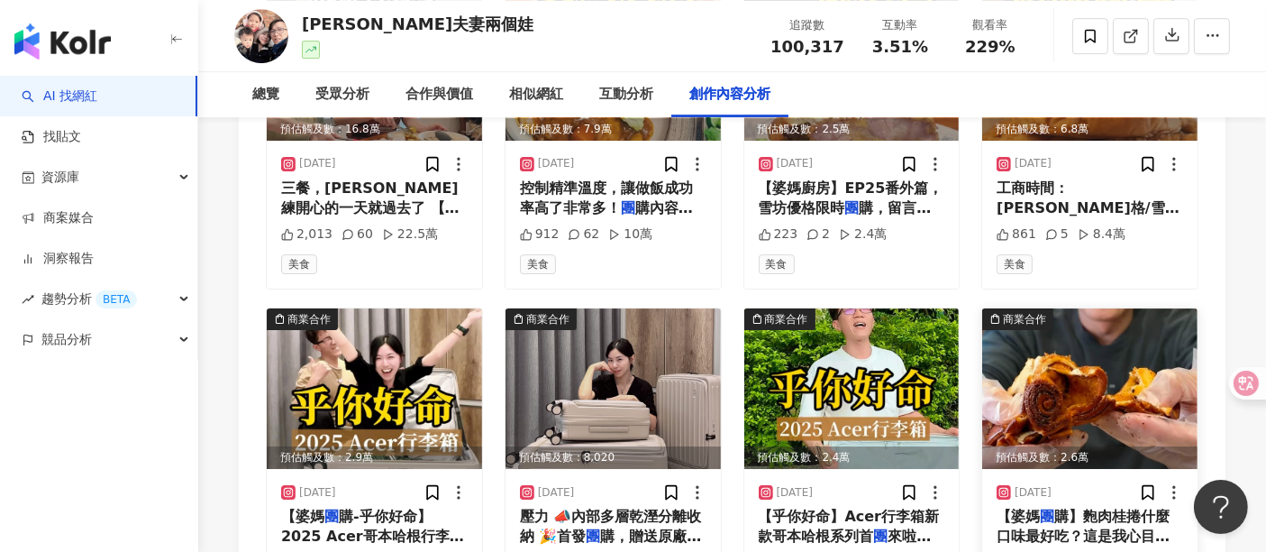
scroll to position [5811, 0]
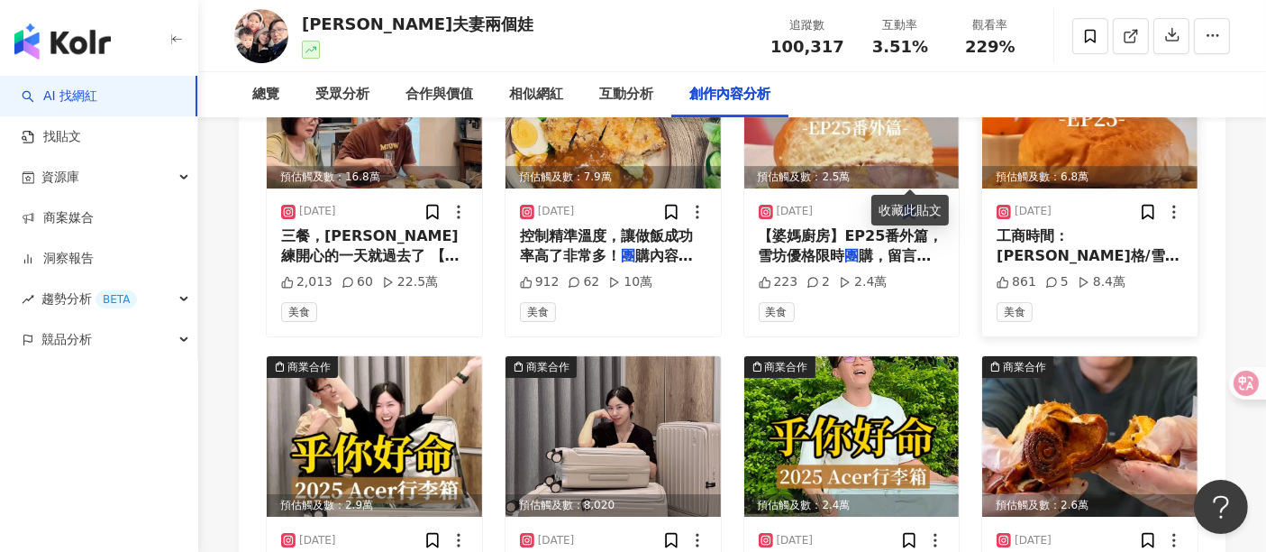
click at [1065, 188] on div "[DATE] 工商時間：[PERSON_NAME]格/雪坊果醬/雪坊優格飲 團 購中！點主頁簡介連結～ #婆媳 #婆 861 5 8.4萬 美食" at bounding box center [1089, 262] width 215 height 148
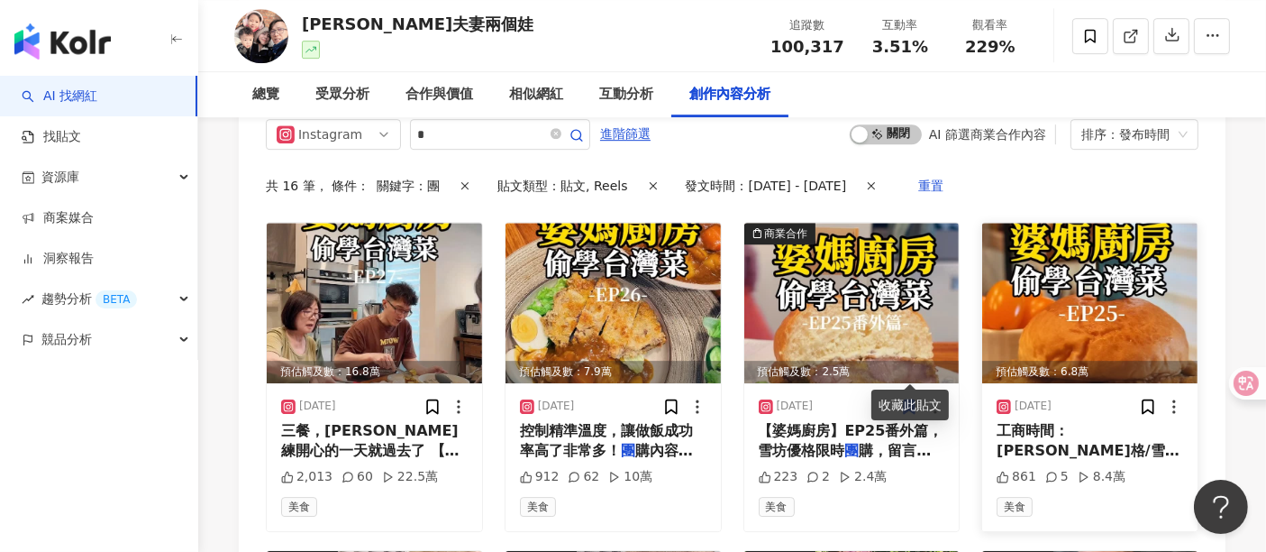
scroll to position [5611, 0]
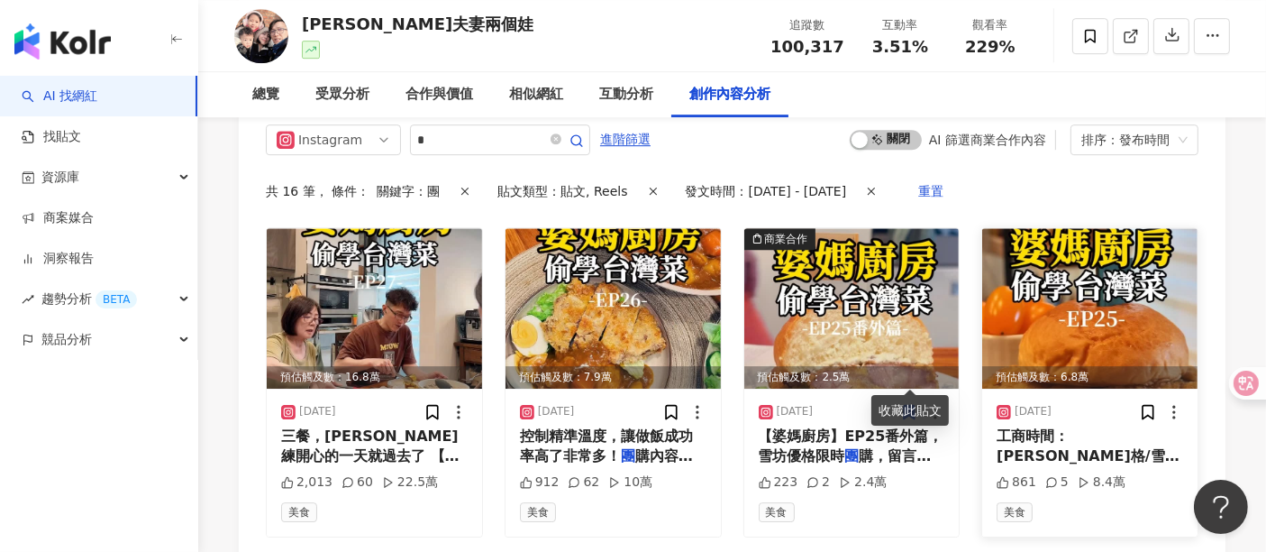
click at [1055, 228] on img at bounding box center [1089, 308] width 215 height 160
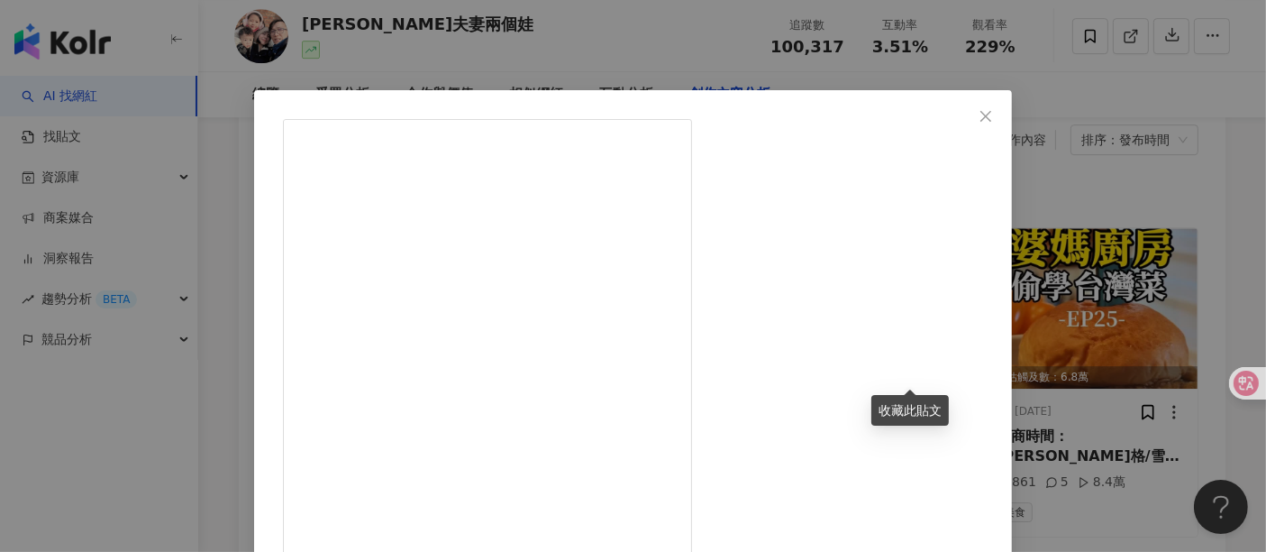
drag, startPoint x: 741, startPoint y: 280, endPoint x: 792, endPoint y: 271, distance: 52.2
copy div "坊優格/"
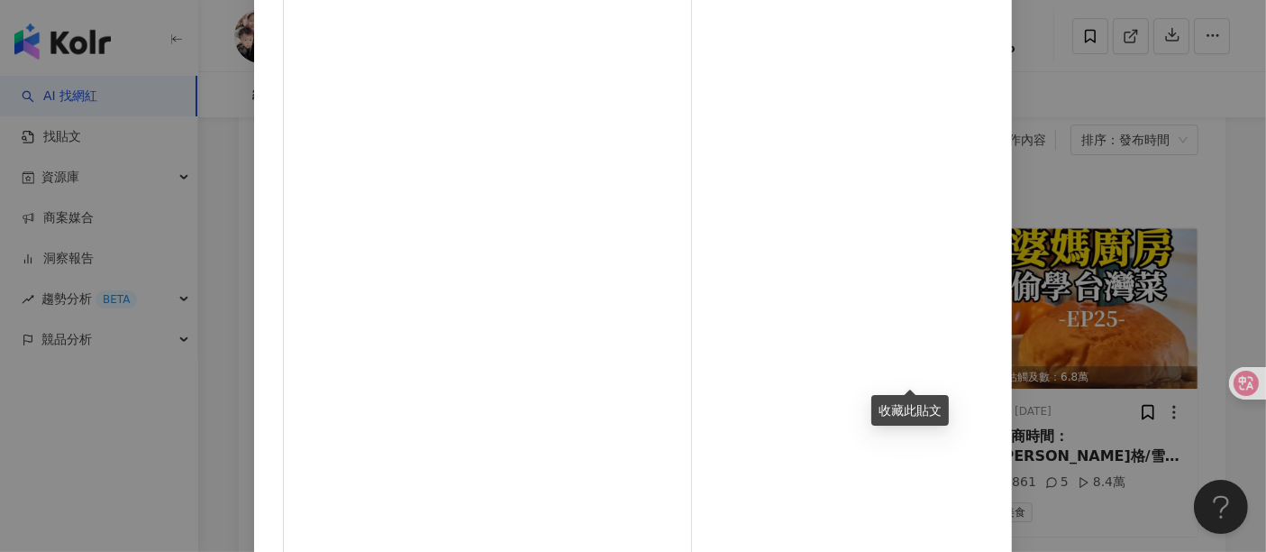
scroll to position [256, 0]
click at [1133, 163] on div "[PERSON_NAME]夫妻兩個娃 [DATE] 【婆媽廚房】EP25本來以為只有鹽和胡椒調味的炸豬排應該不會太好吃～誰知驚為天人啊！！！回歸食材本味，很值…" at bounding box center [633, 276] width 1266 height 552
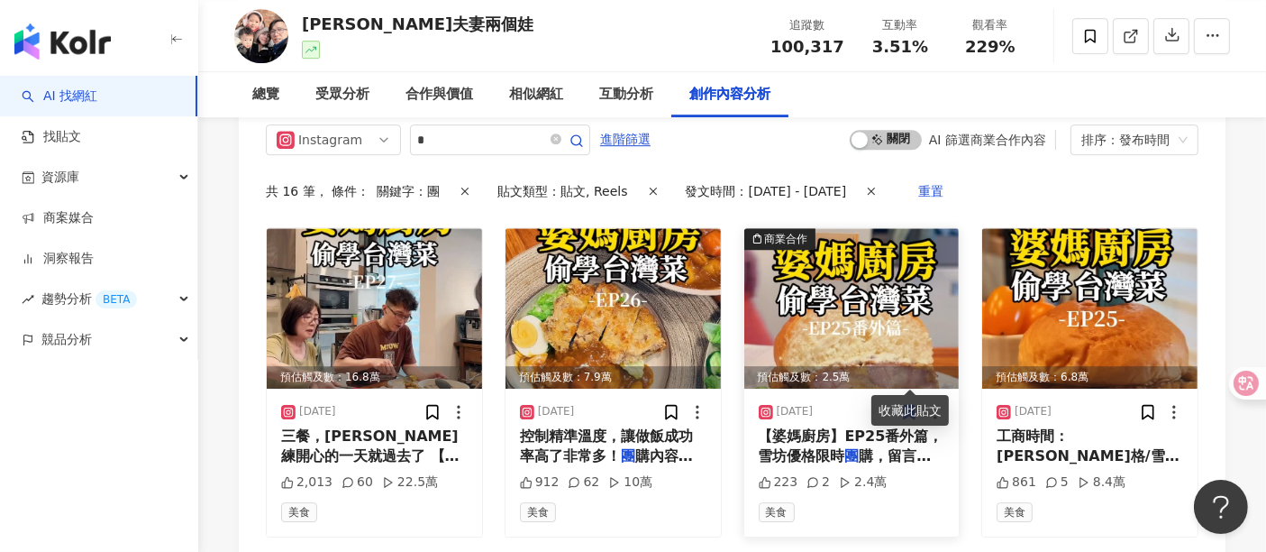
click at [870, 288] on img at bounding box center [851, 308] width 215 height 160
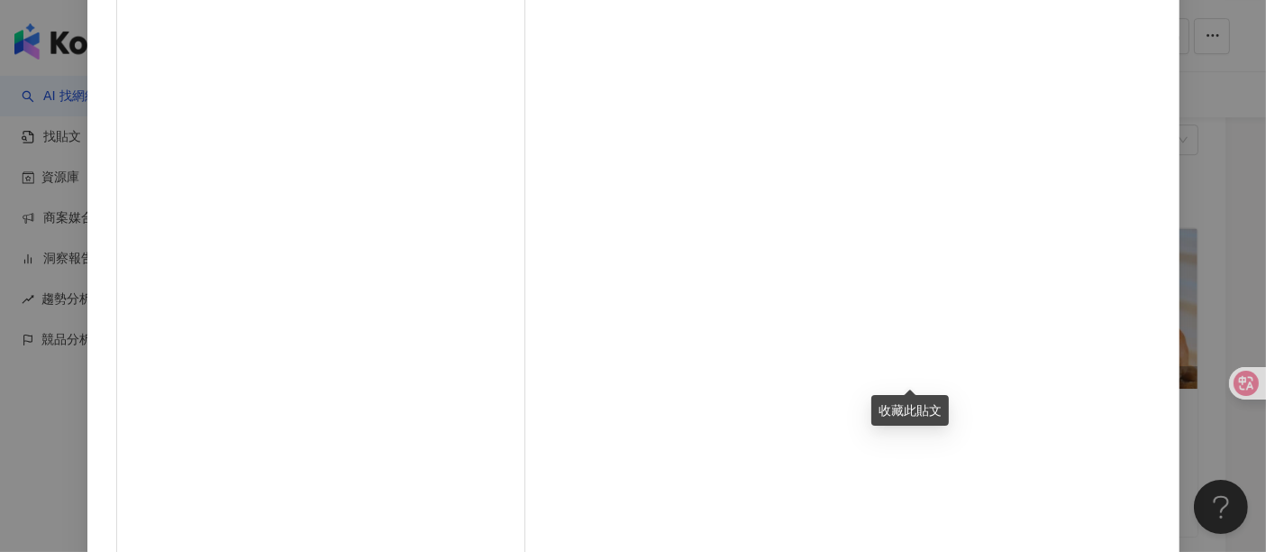
scroll to position [6011, 0]
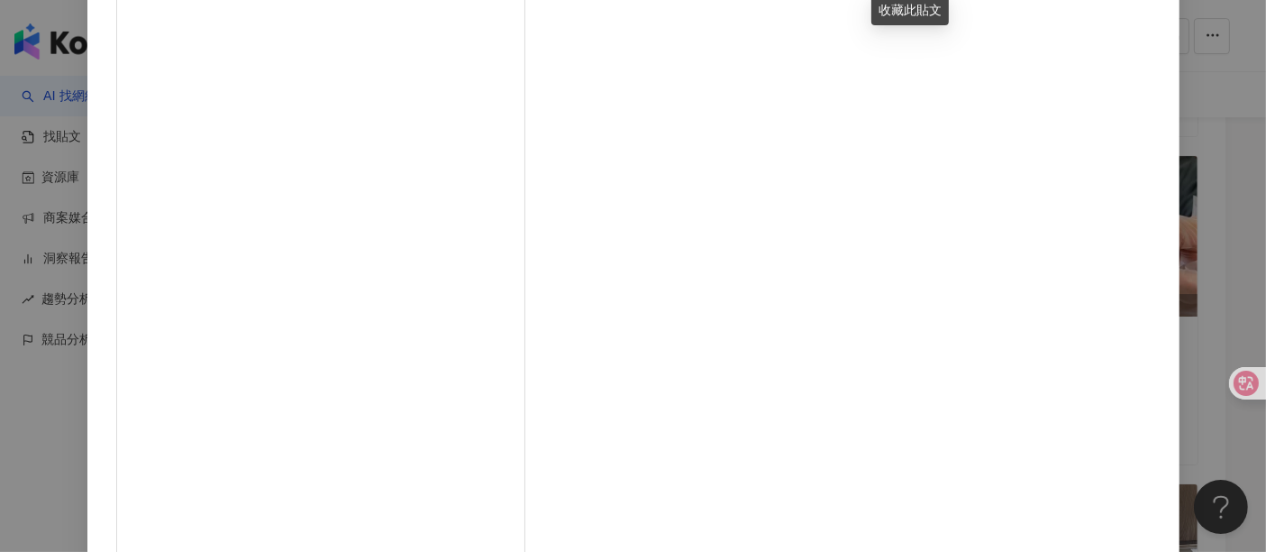
click at [1139, 352] on div at bounding box center [1238, 341] width 41 height 50
click at [1139, 359] on div "[PERSON_NAME]夫妻兩個娃 [DATE] 【婆媽廚房】EP25番外篇，雪坊優格限時團購，留言任意表情就傳連結給您🔗 優格別只拿來單吃，加入料理裡健康…" at bounding box center [633, 276] width 1266 height 552
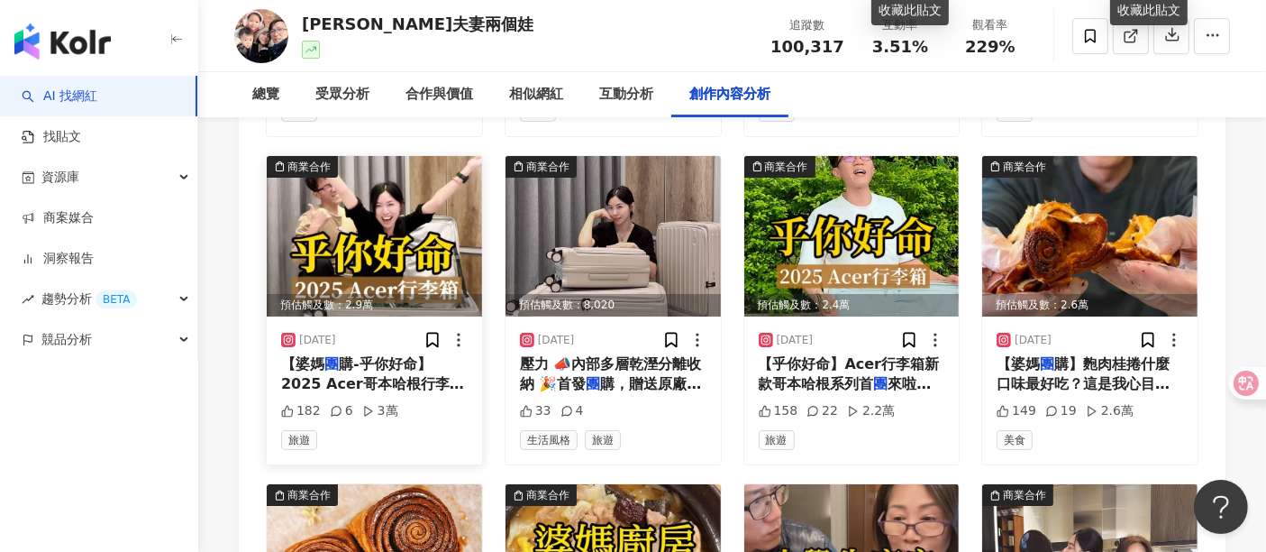
click at [386, 209] on img at bounding box center [374, 236] width 215 height 160
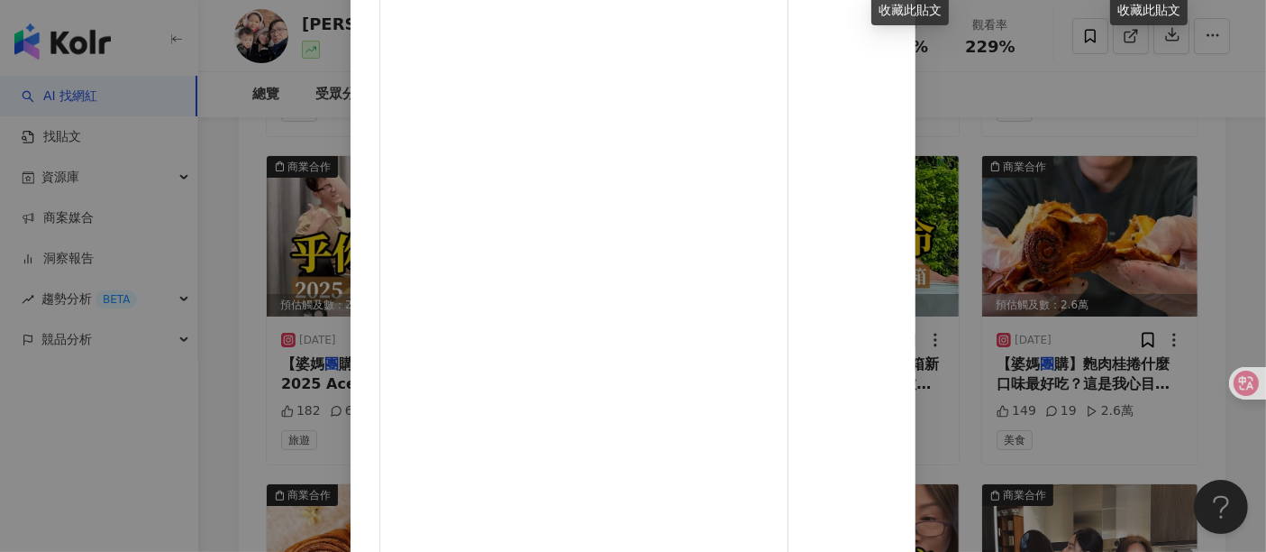
scroll to position [0, 0]
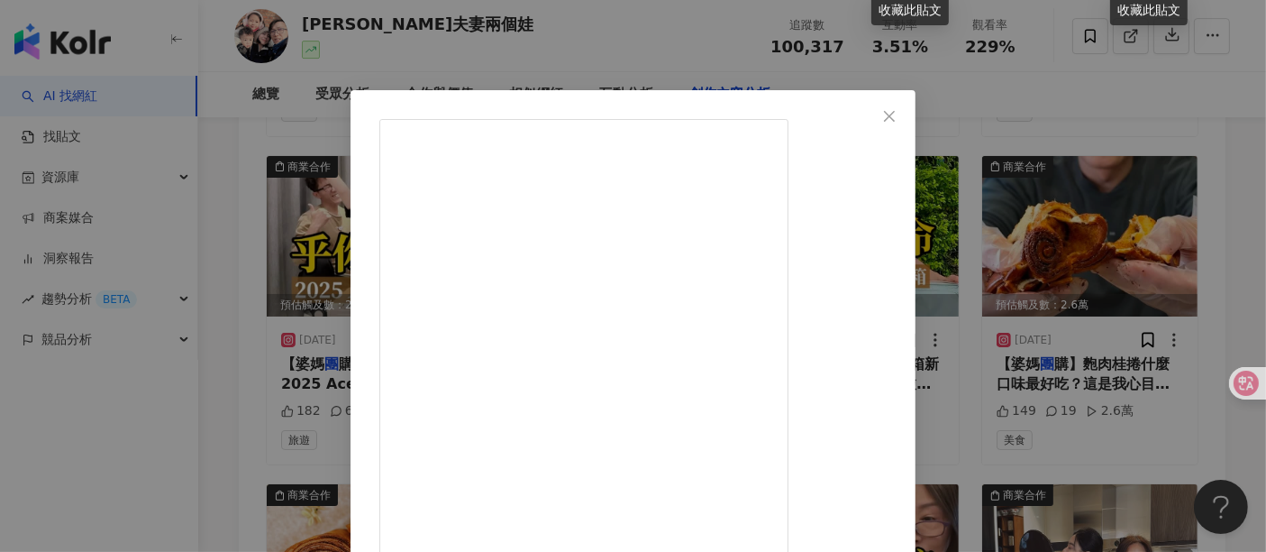
click at [1139, 242] on div "[PERSON_NAME]夫妻兩個娃 [DATE] 【婆媽團購-乎你好命】2025 Acer哥本哈根行李箱全新上市 親子旅遊推薦28吋 輕鬆出行推薦25吋 商…" at bounding box center [633, 276] width 1266 height 552
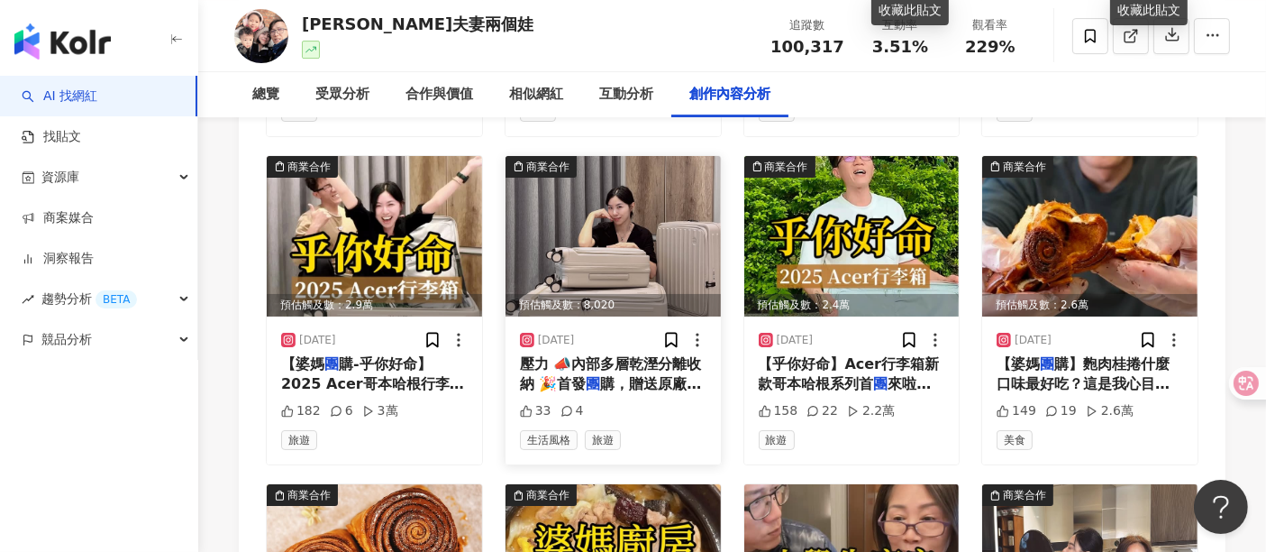
click at [528, 196] on img at bounding box center [613, 236] width 215 height 160
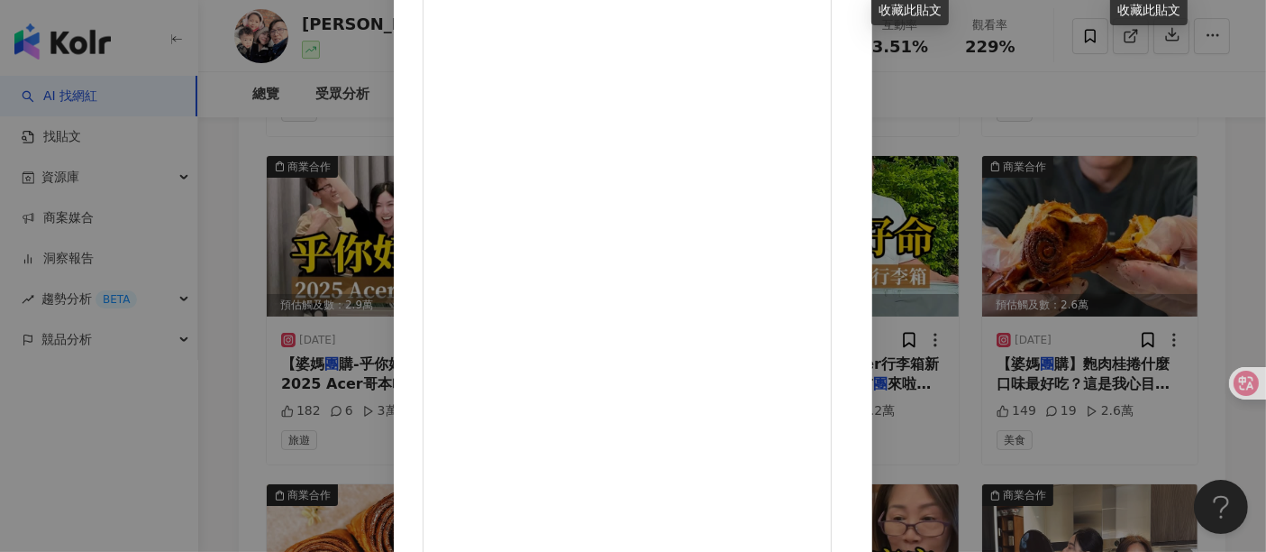
scroll to position [100, 0]
drag, startPoint x: 726, startPoint y: 96, endPoint x: 761, endPoint y: 89, distance: 34.8
copy div "Acer行李箱"
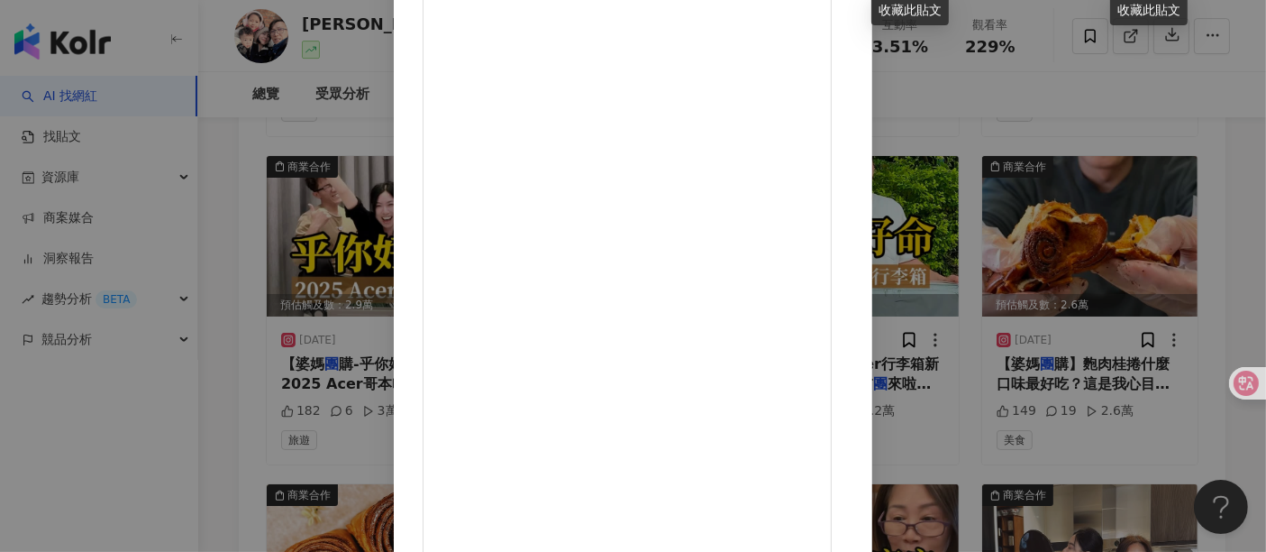
click at [1139, 248] on div "[PERSON_NAME]夫妻兩個娃 [DATE] 33 4 查看原始貼文" at bounding box center [633, 276] width 1266 height 552
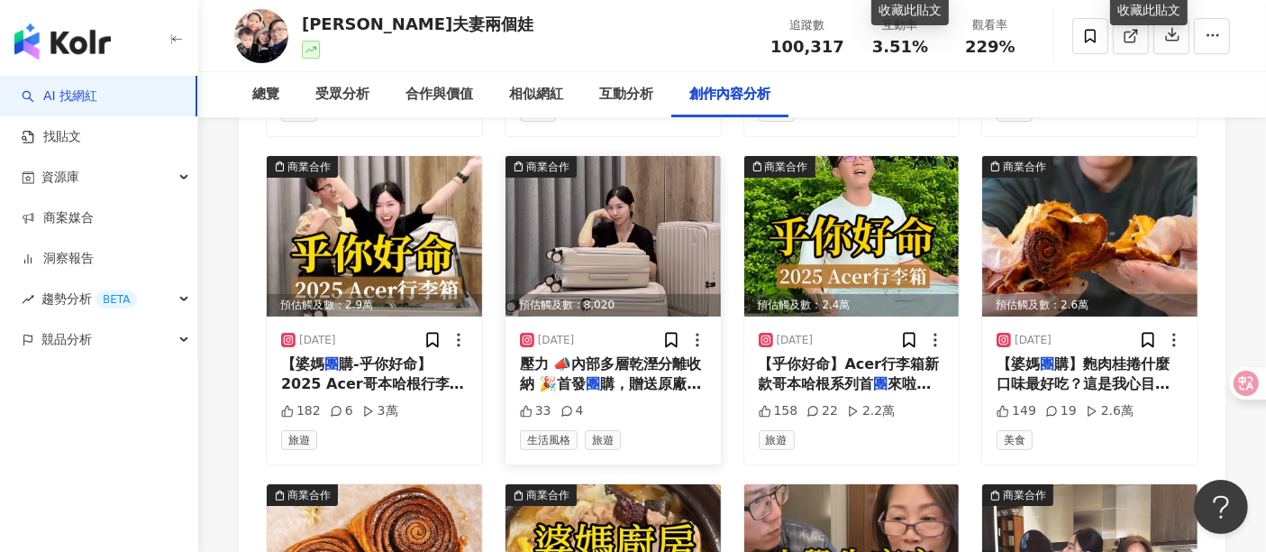
click at [569, 245] on img at bounding box center [613, 236] width 215 height 160
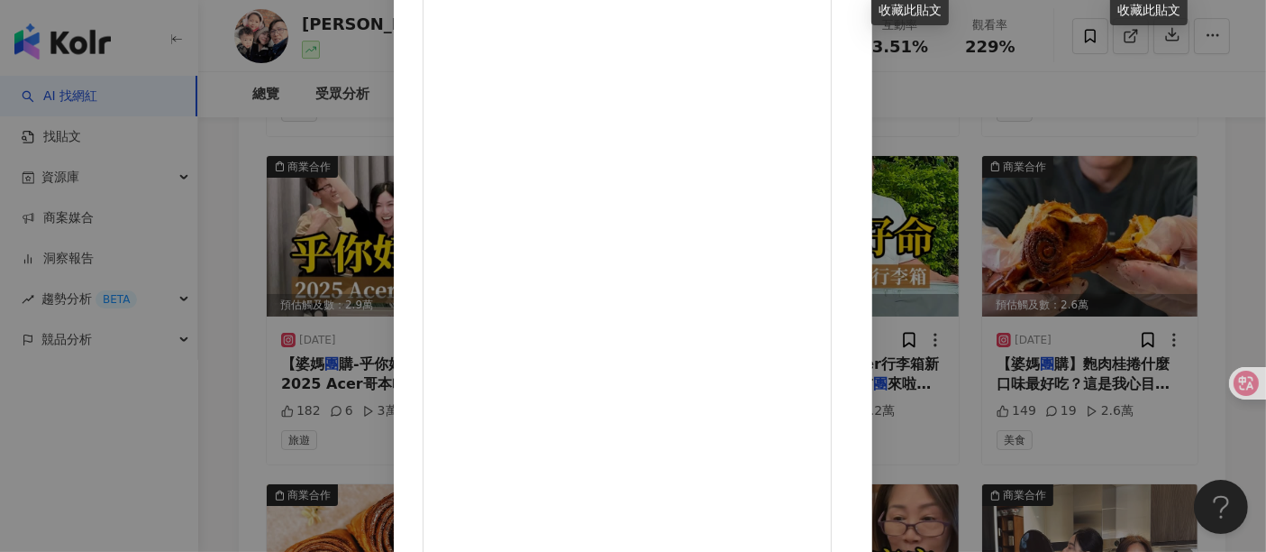
scroll to position [6311, 0]
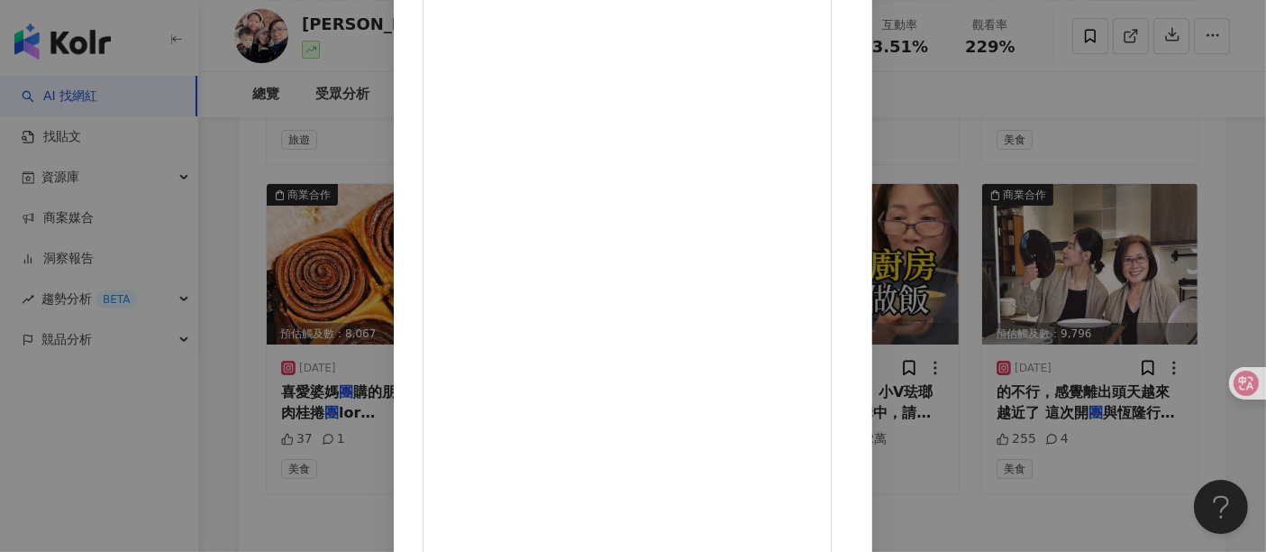
click at [1139, 170] on div "[PERSON_NAME]夫妻兩個娃 [DATE] 33 4 查看原始貼文" at bounding box center [633, 276] width 1266 height 552
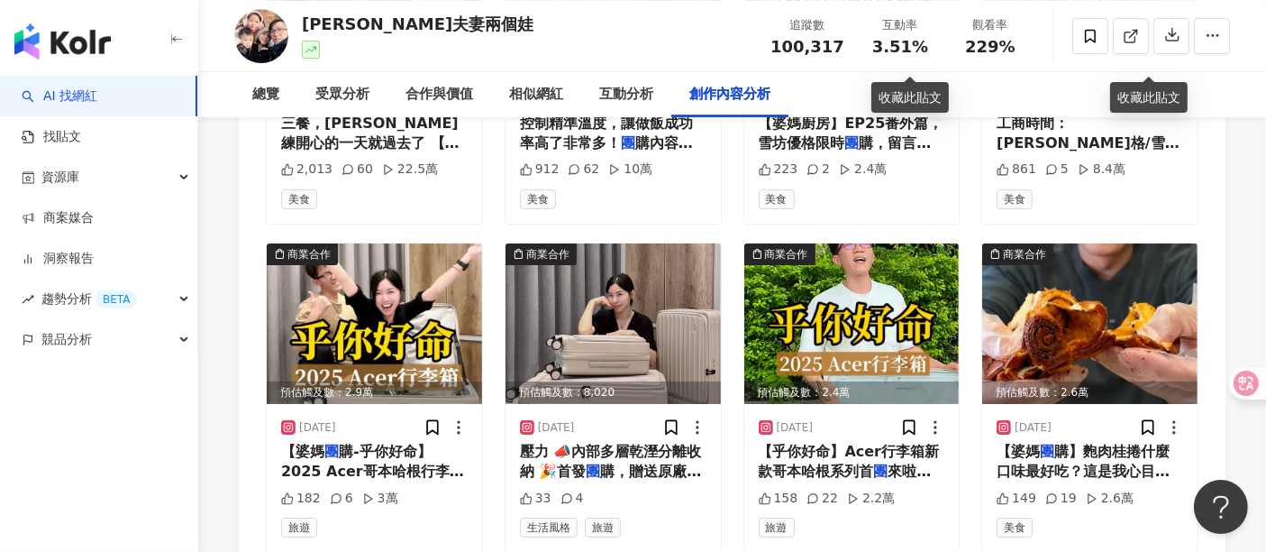
scroll to position [5911, 0]
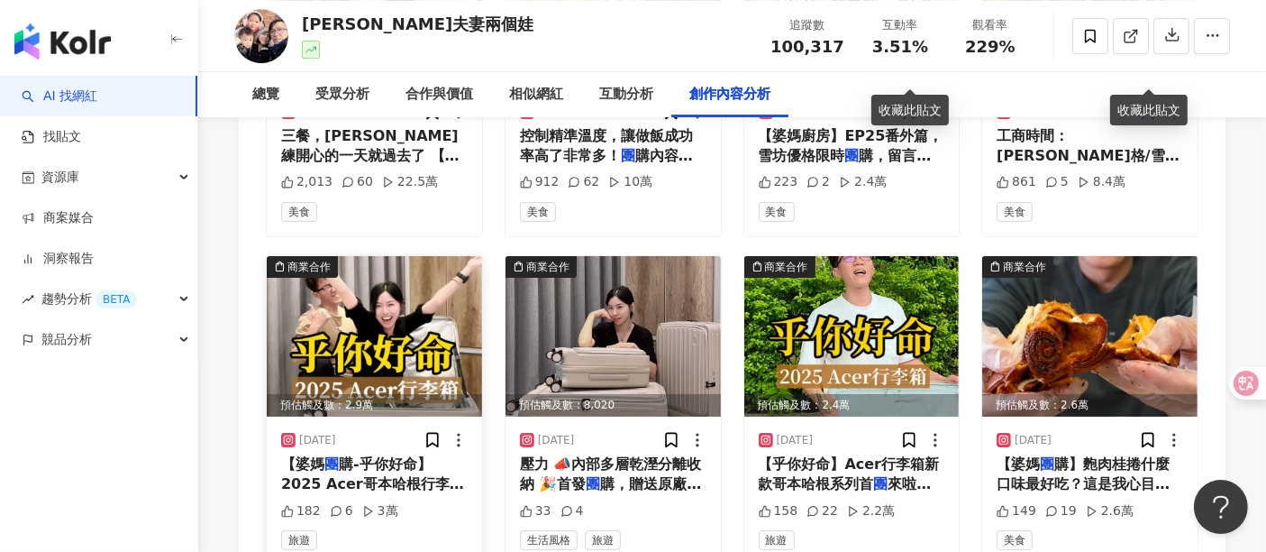
click at [406, 292] on img at bounding box center [374, 336] width 215 height 160
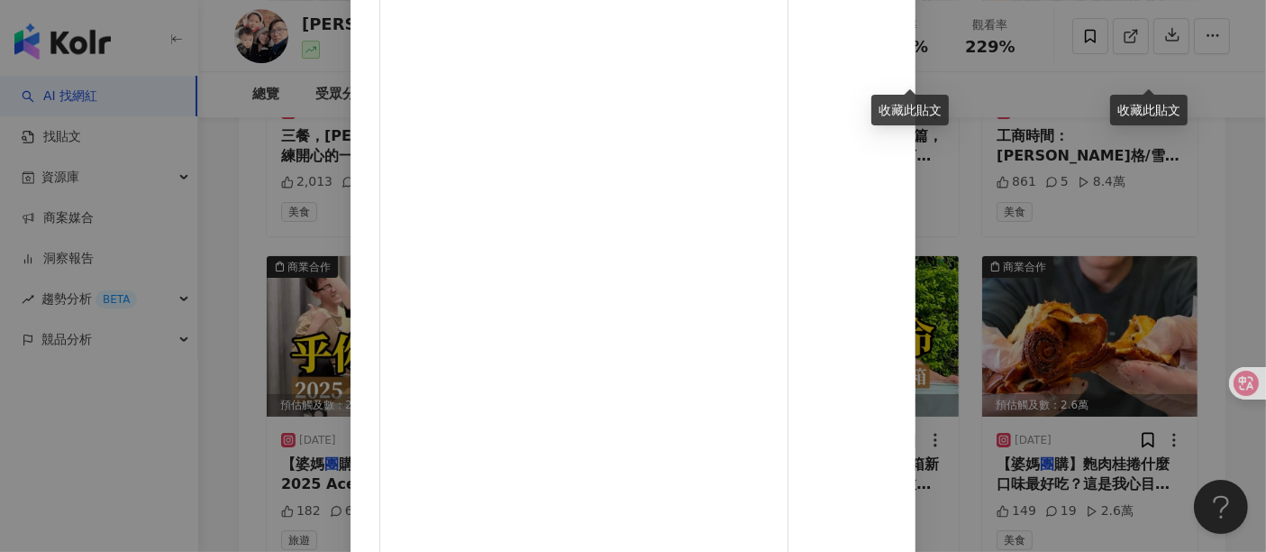
scroll to position [256, 0]
click at [1139, 201] on div "[PERSON_NAME]夫妻兩個娃 [DATE] 【婆媽團購-乎你好命】2025 Acer哥本哈根行李箱全新上市 親子旅遊推薦28吋 輕鬆出行推薦25吋 商…" at bounding box center [633, 276] width 1266 height 552
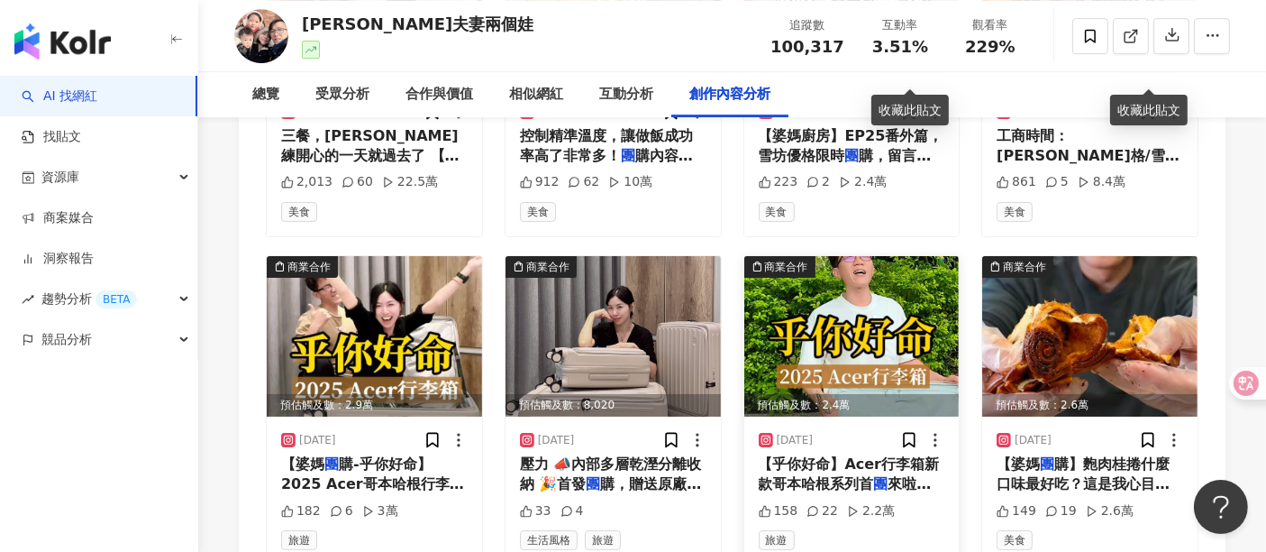
click at [863, 280] on img at bounding box center [851, 336] width 215 height 160
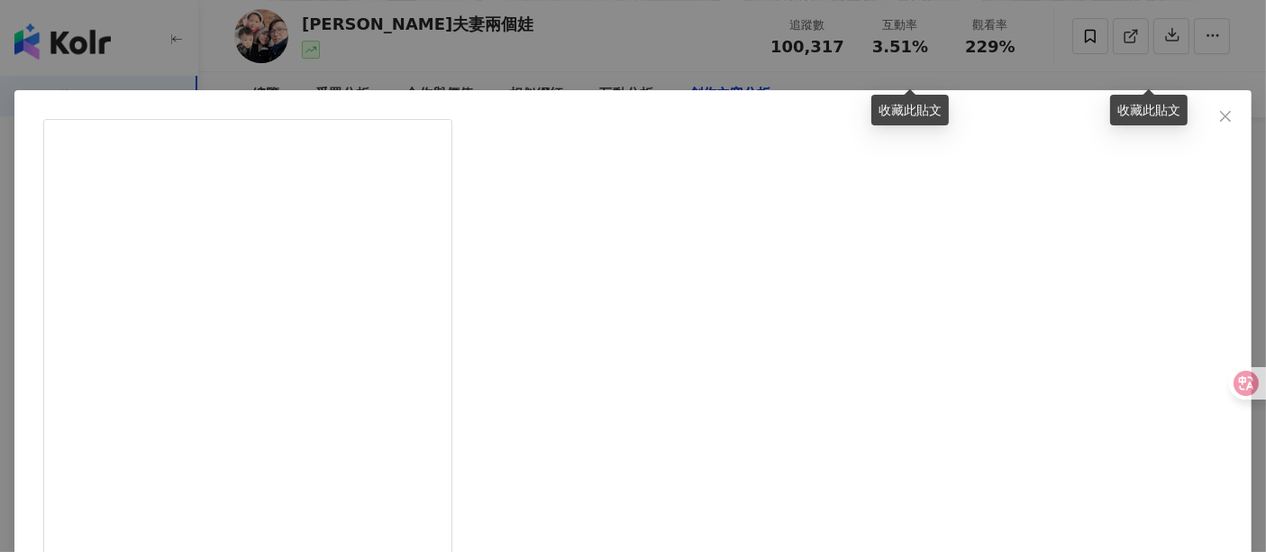
drag, startPoint x: 753, startPoint y: 314, endPoint x: 937, endPoint y: 325, distance: 185.1
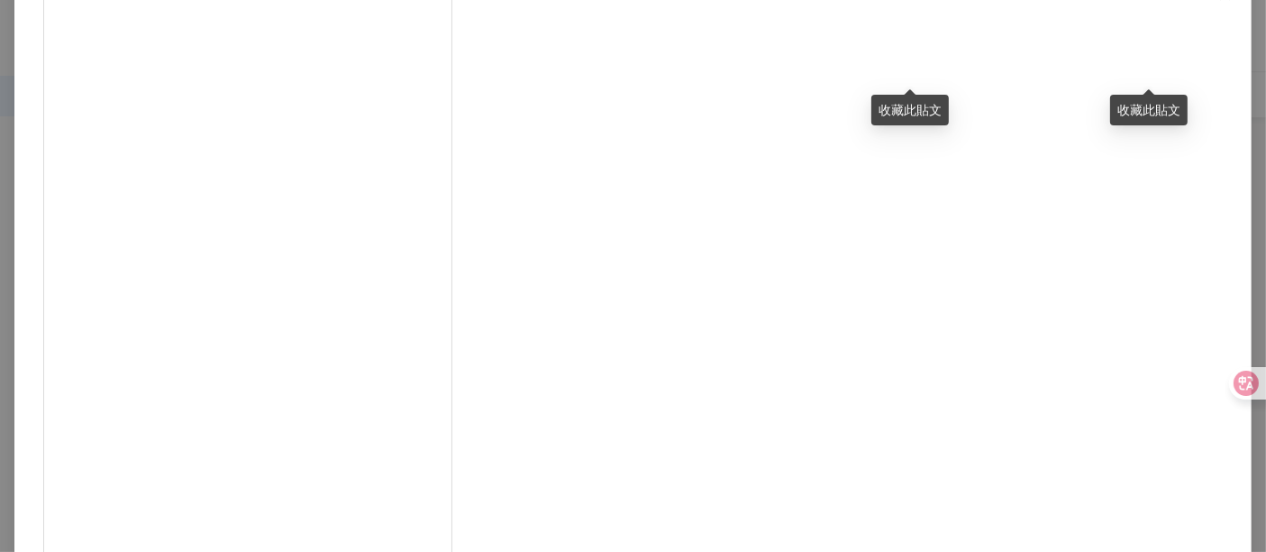
scroll to position [256, 0]
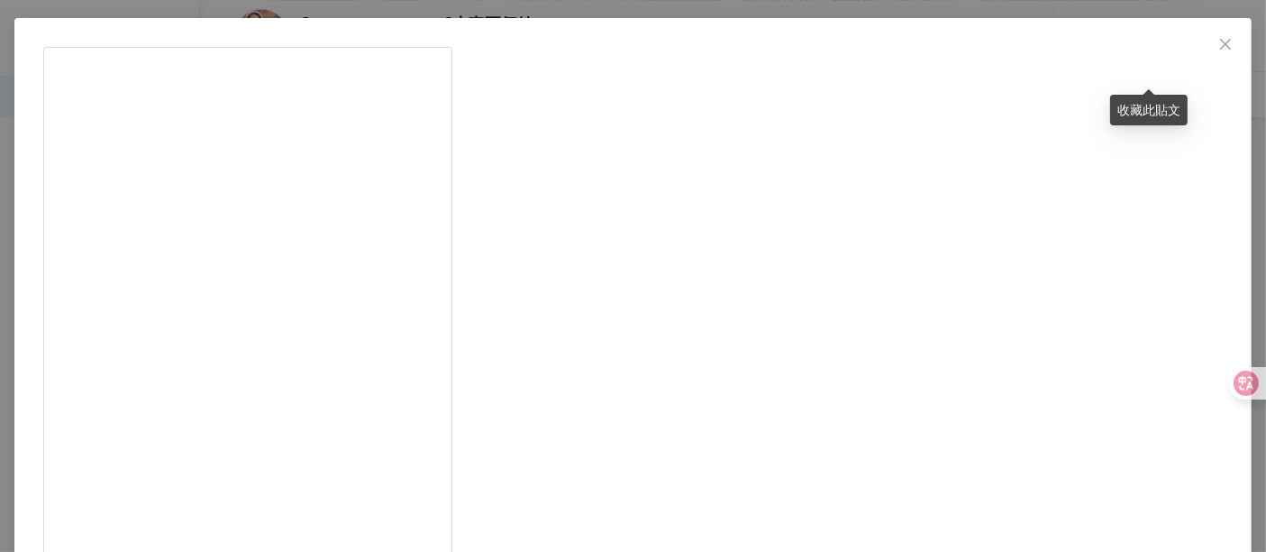
scroll to position [56, 0]
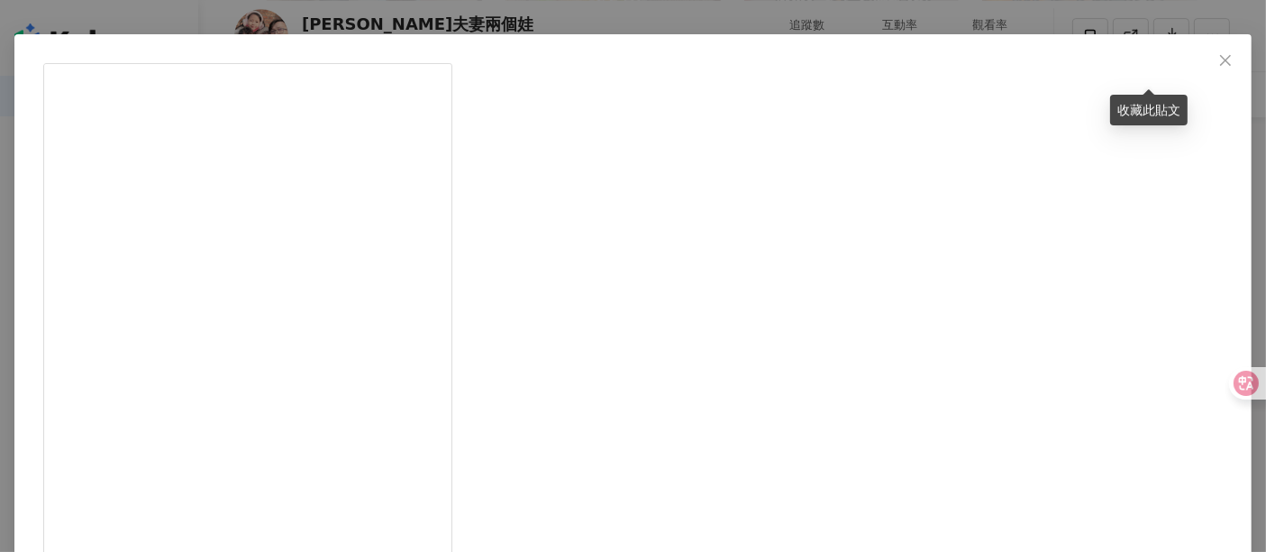
click at [1139, 167] on div "[PERSON_NAME]夫妻兩個娃 [DATE] 【乎你好命】Acer行李箱新款哥本哈根系列首團來啦！注意注意⚠️本團是新系列首發～是一咖擁有前開側開隨意開…" at bounding box center [633, 276] width 1266 height 552
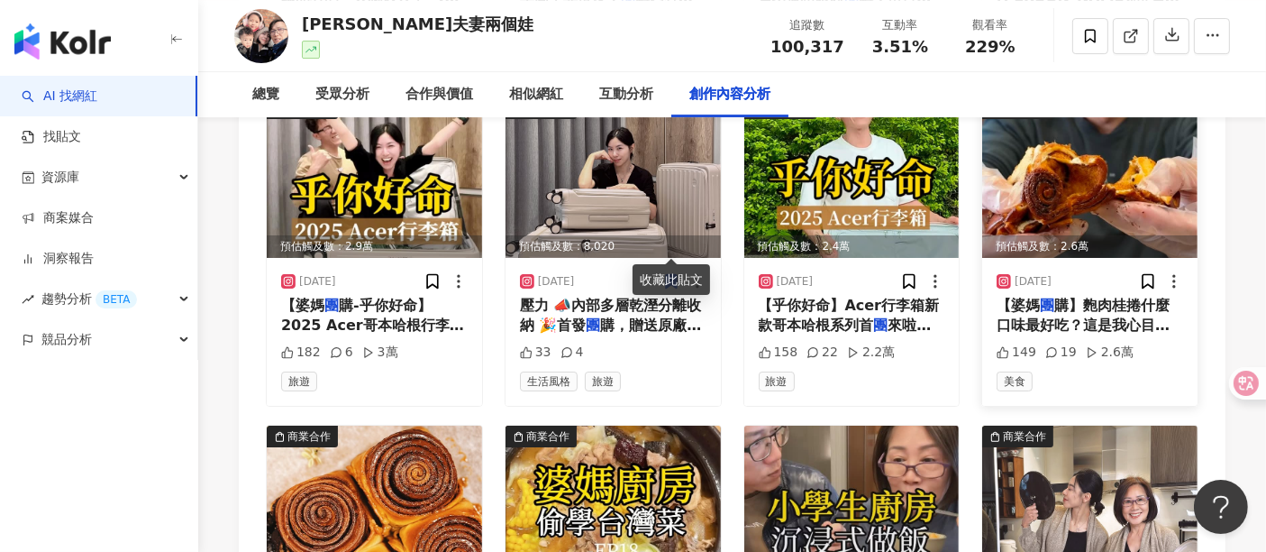
scroll to position [6211, 0]
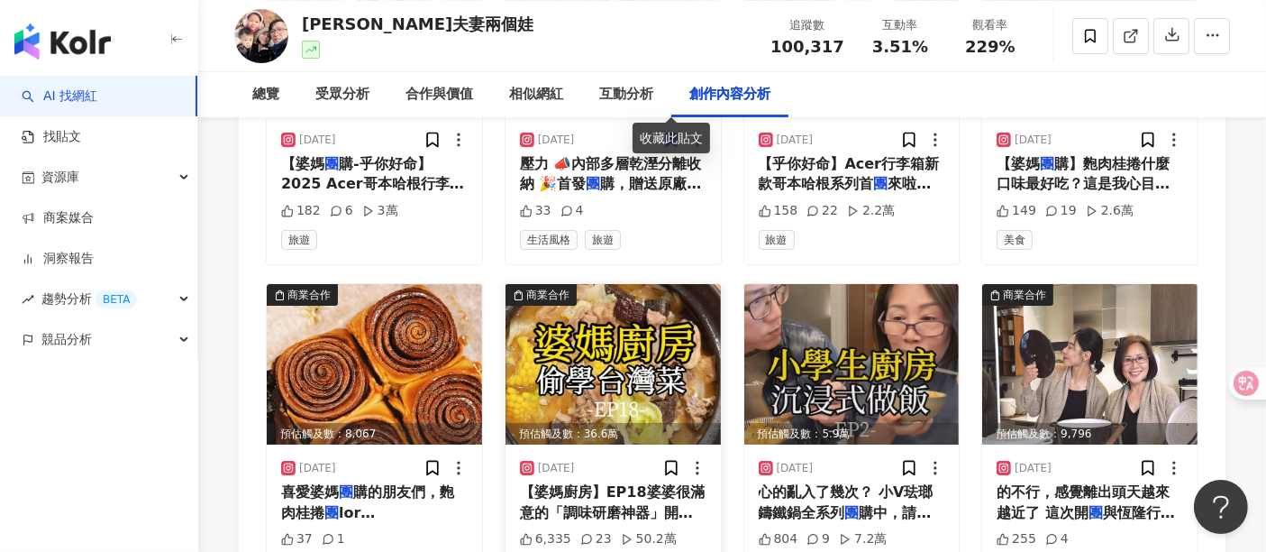
click at [653, 307] on img at bounding box center [613, 364] width 215 height 160
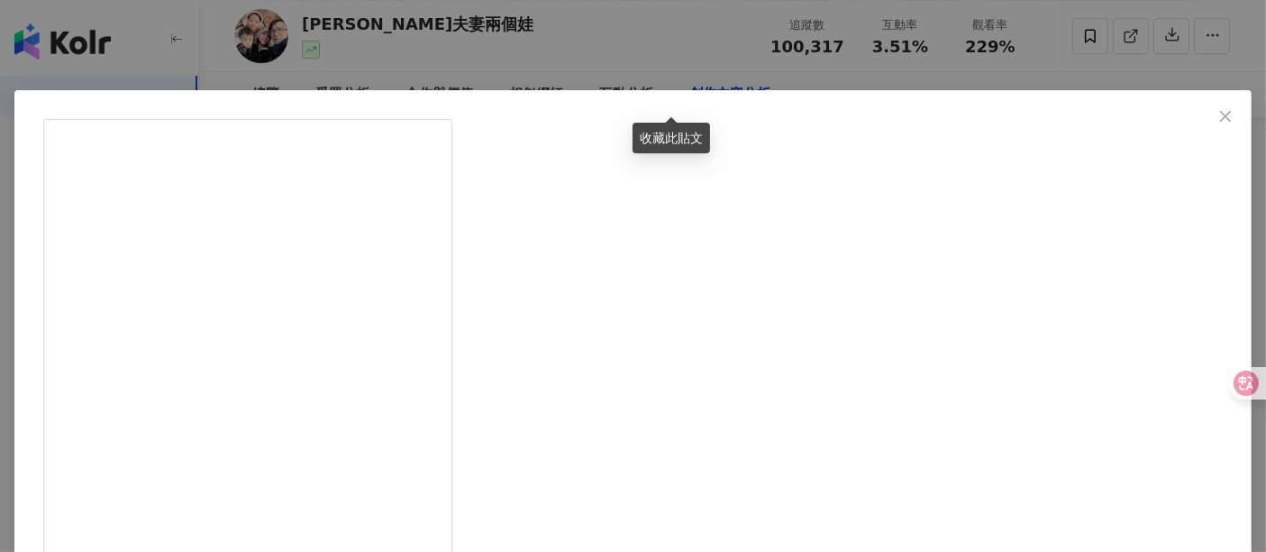
drag, startPoint x: 854, startPoint y: 197, endPoint x: 927, endPoint y: 197, distance: 72.1
copy div "調味研磨神器"
click at [1139, 205] on div "[PERSON_NAME]夫妻兩個娃 [DATE] 【婆媽廚房】EP18婆婆很滿意的「調味研磨神器」開團啦～連結請點主頁簡介！ 來自全[GEOGRAPHIC_…" at bounding box center [633, 276] width 1266 height 552
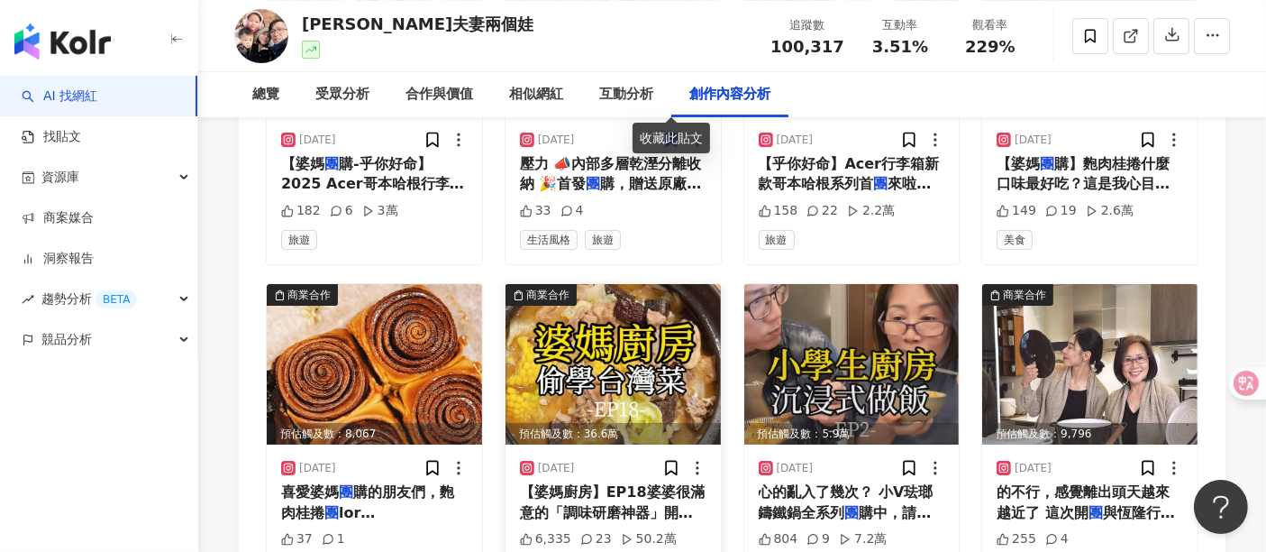
click at [607, 310] on img at bounding box center [613, 364] width 215 height 160
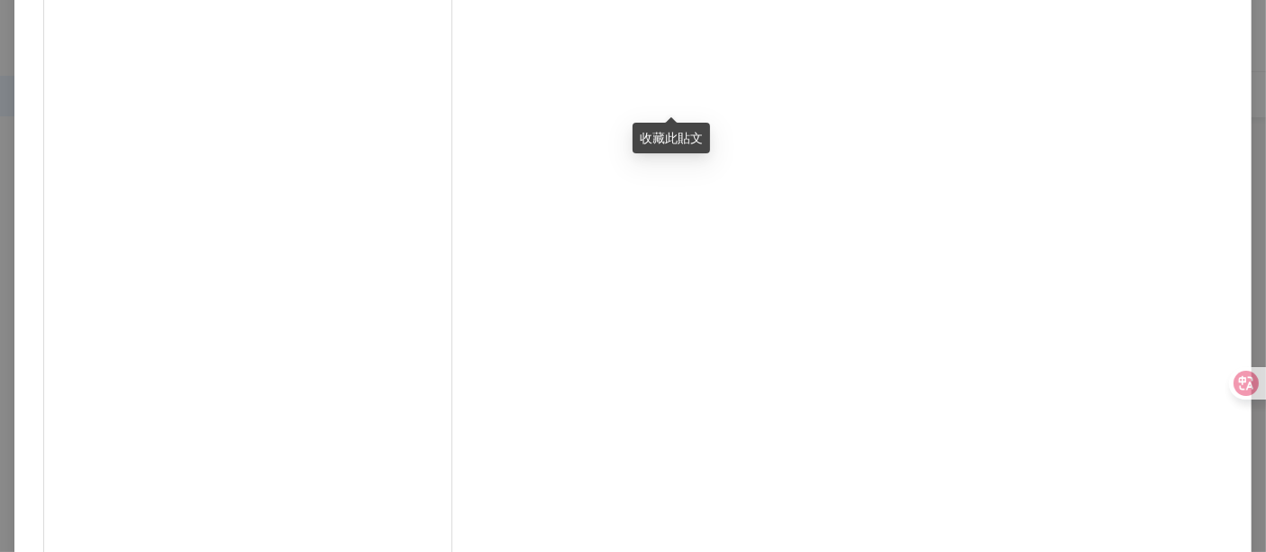
scroll to position [256, 0]
drag, startPoint x: 886, startPoint y: 266, endPoint x: 773, endPoint y: 228, distance: 118.9
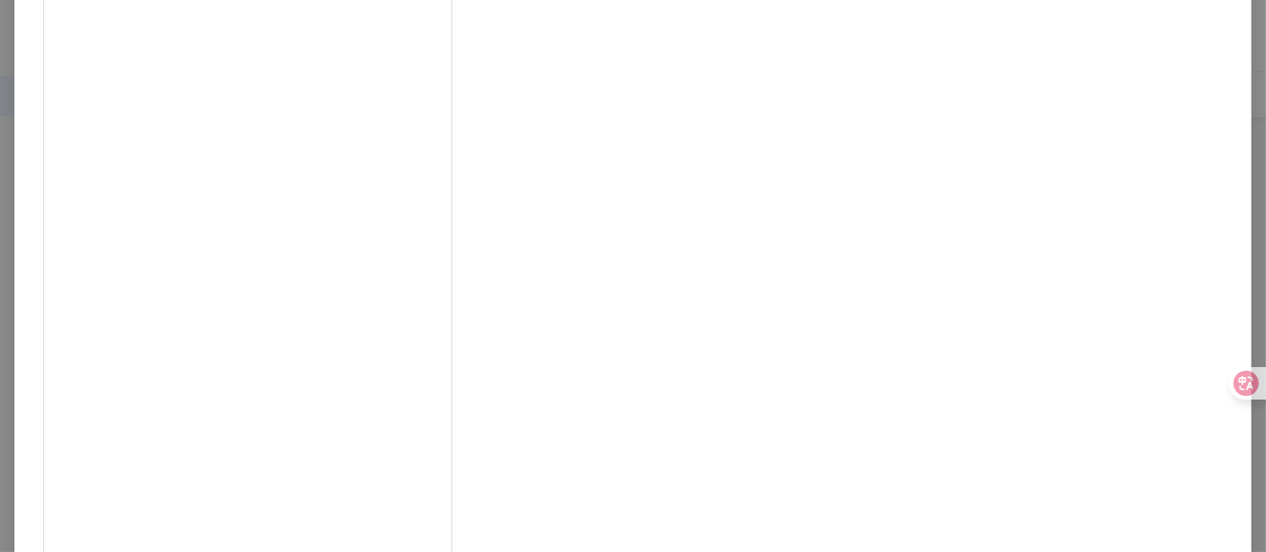
click at [1135, 190] on div "[PERSON_NAME]夫妻兩個娃 [DATE] 【婆媽廚房】EP18婆婆很滿意的「調味研磨神器」開團啦～連結請點主頁簡介！ 來自全[GEOGRAPHIC_…" at bounding box center [633, 276] width 1266 height 552
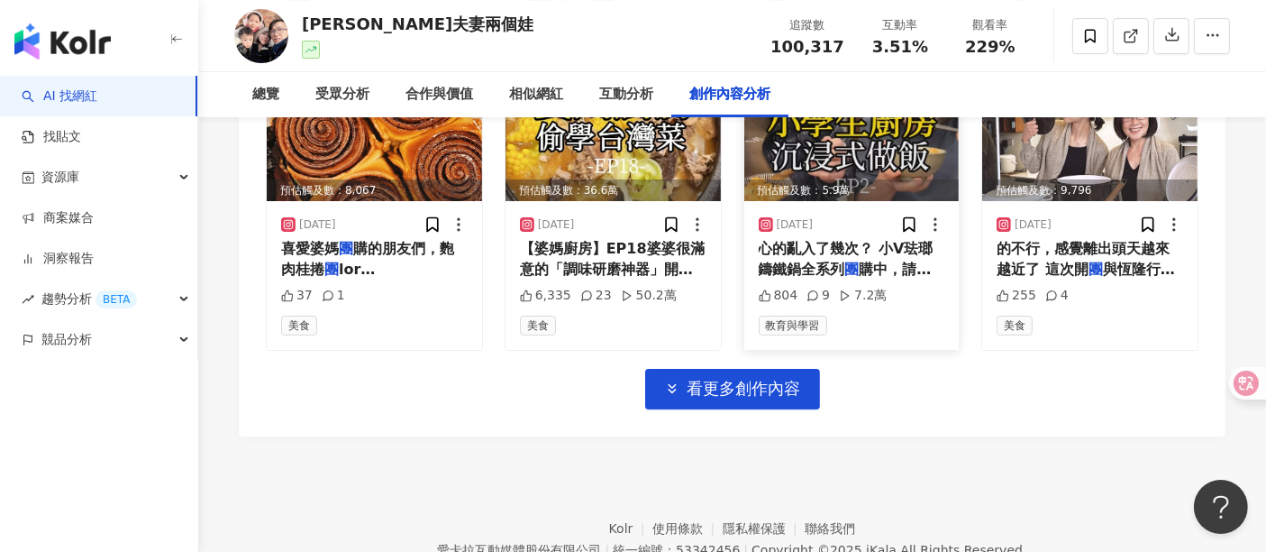
scroll to position [6499, 0]
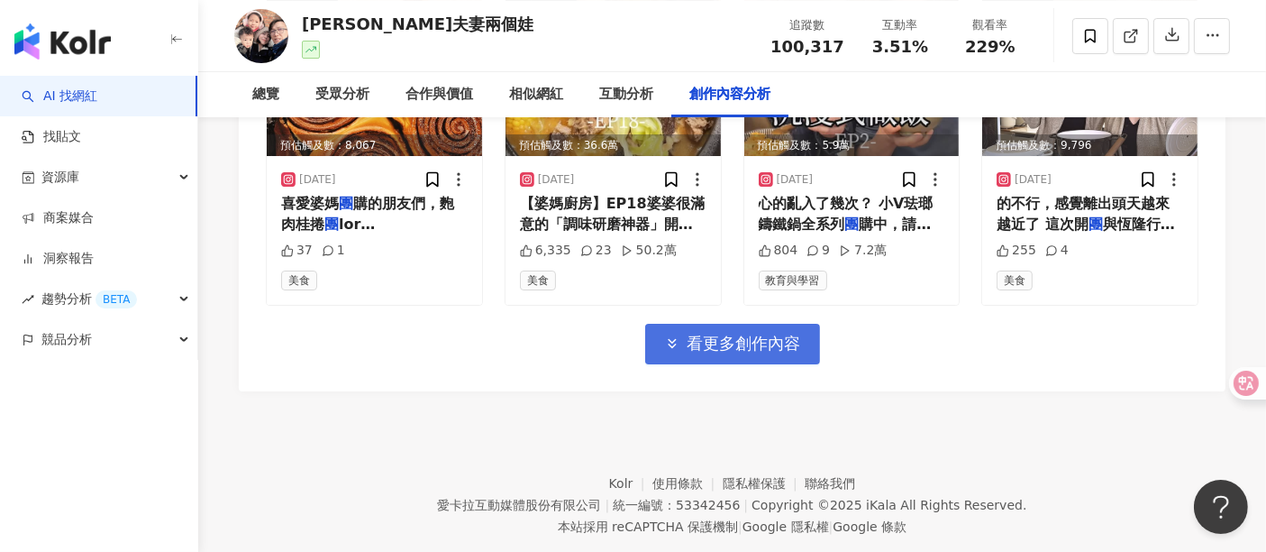
click at [741, 333] on span "看更多創作內容" at bounding box center [745, 343] width 114 height 20
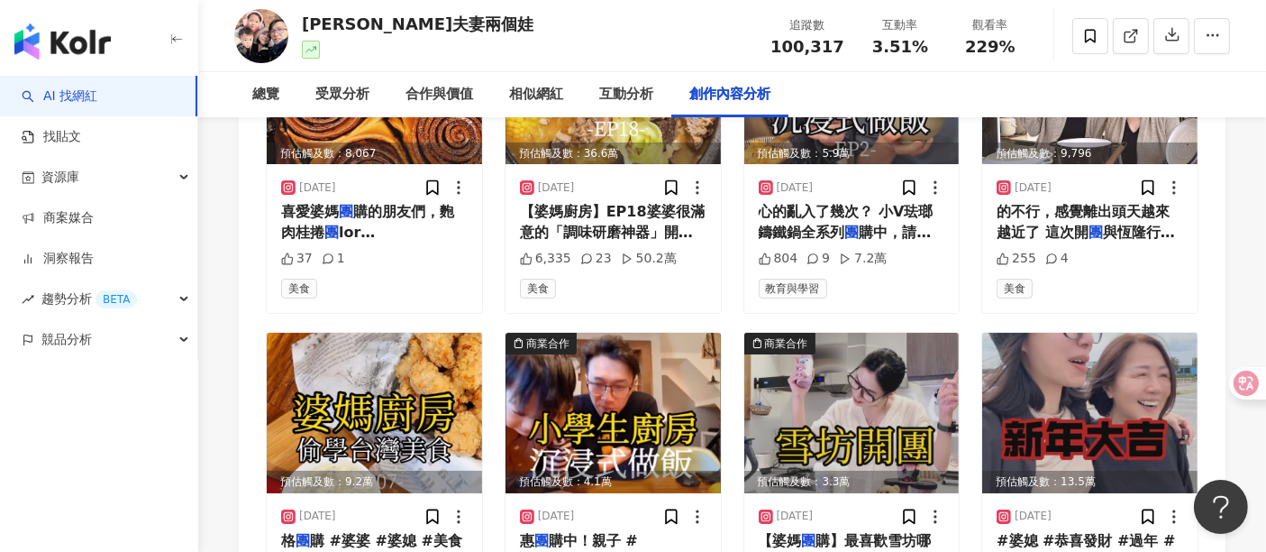
scroll to position [6367, 0]
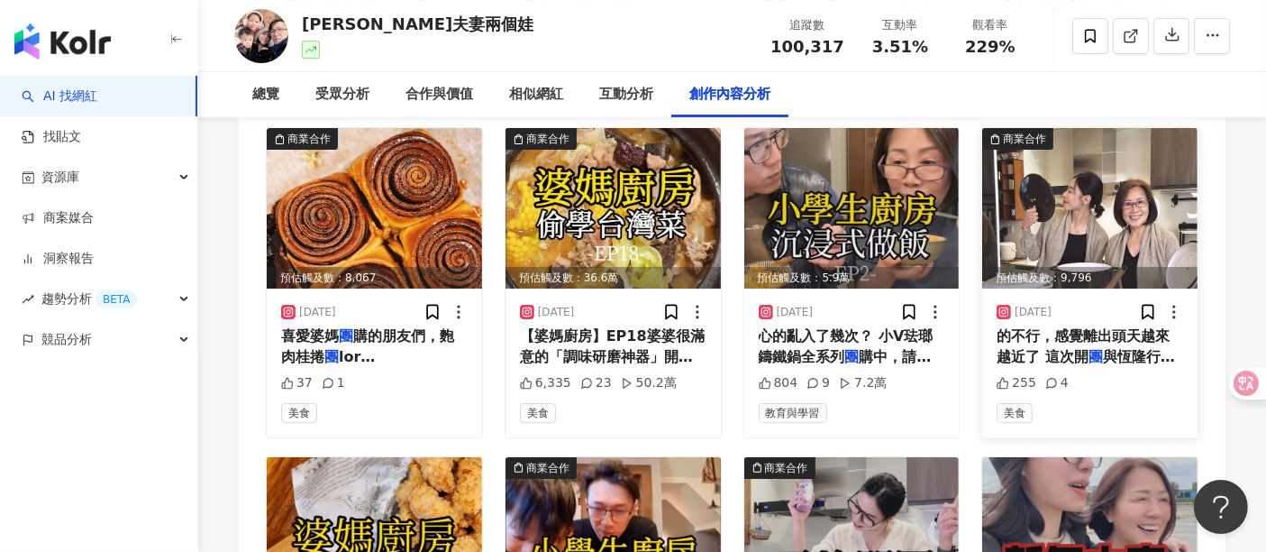
click at [1101, 191] on img at bounding box center [1089, 208] width 215 height 160
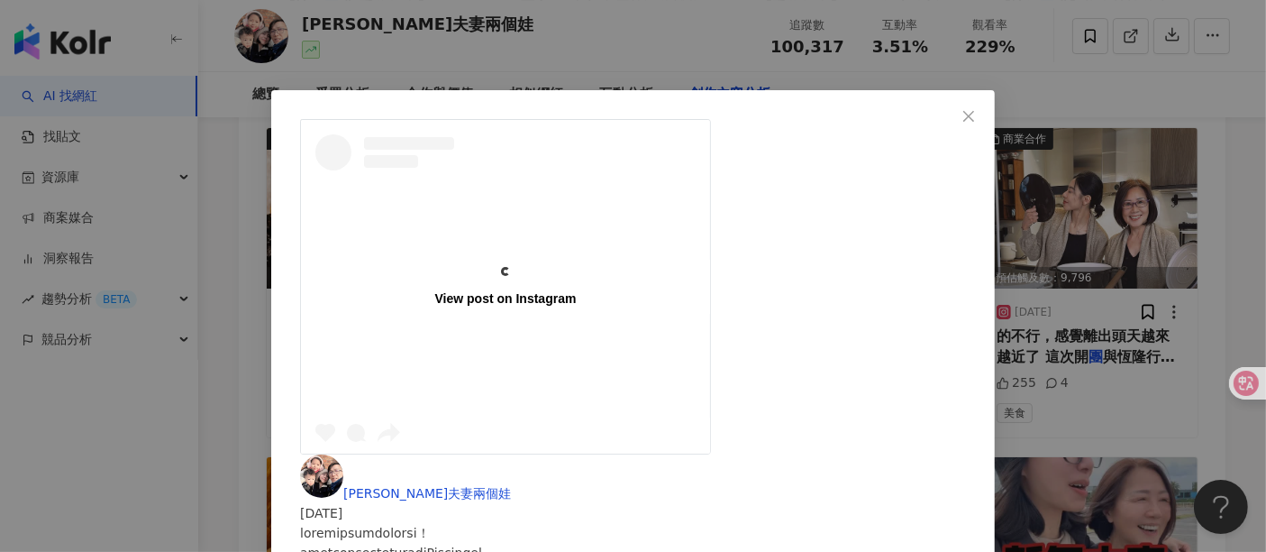
scroll to position [100, 0]
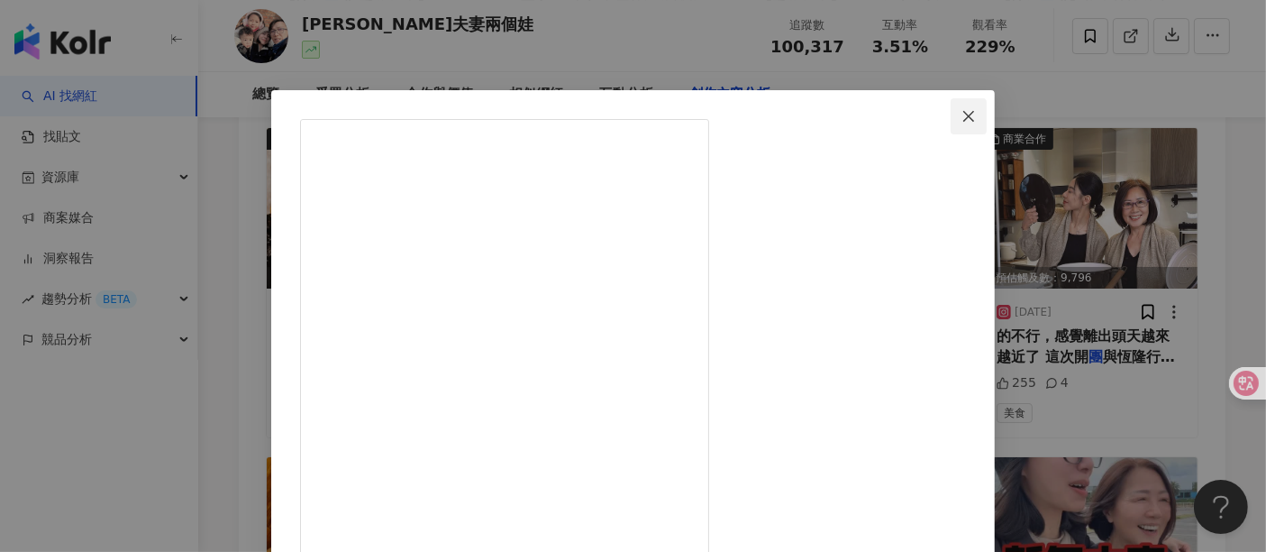
click at [976, 109] on icon "close" at bounding box center [969, 116] width 14 height 14
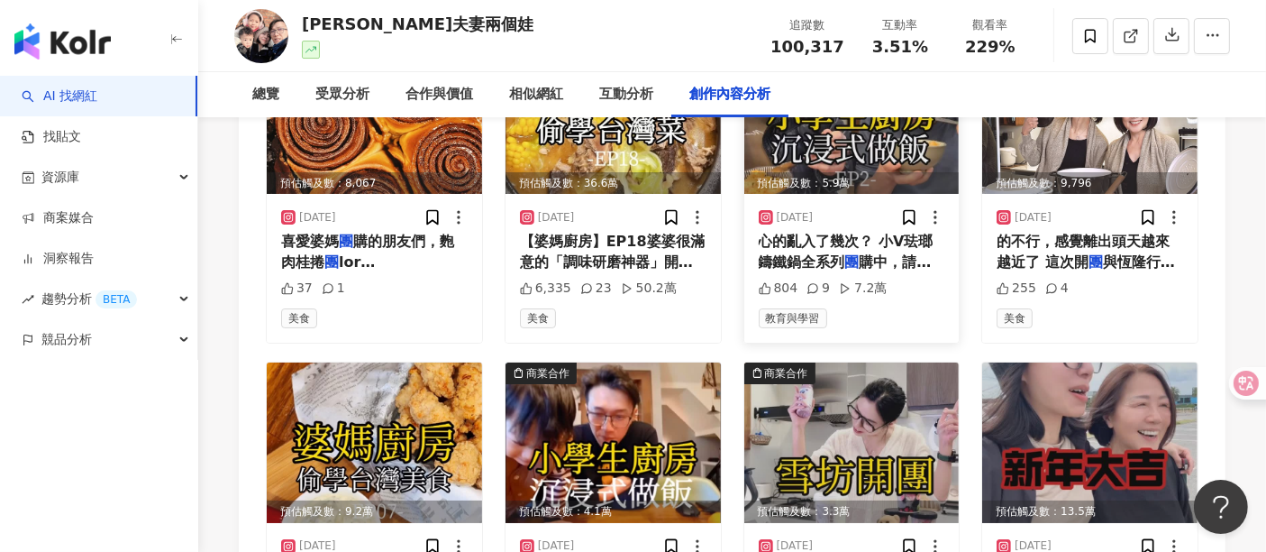
scroll to position [6667, 0]
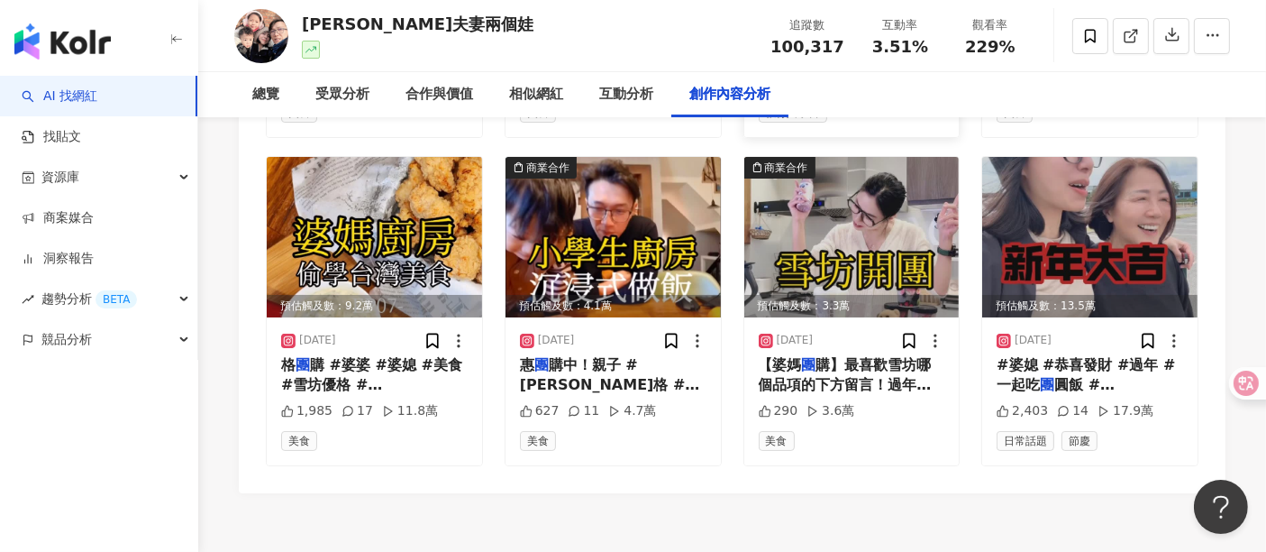
click at [855, 199] on img at bounding box center [851, 237] width 215 height 160
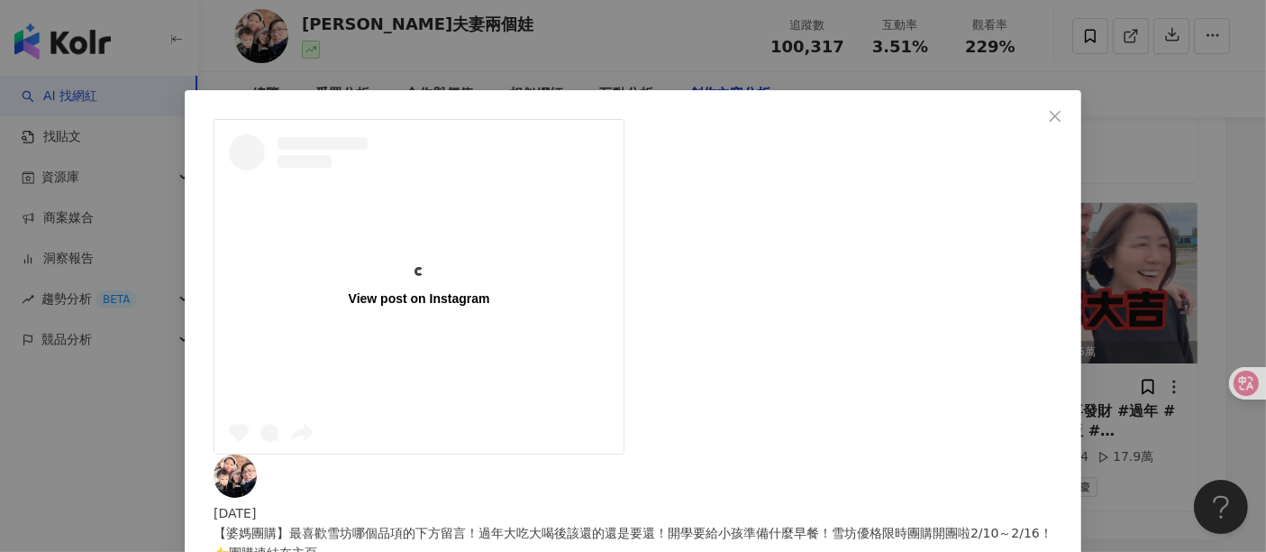
scroll to position [6467, 0]
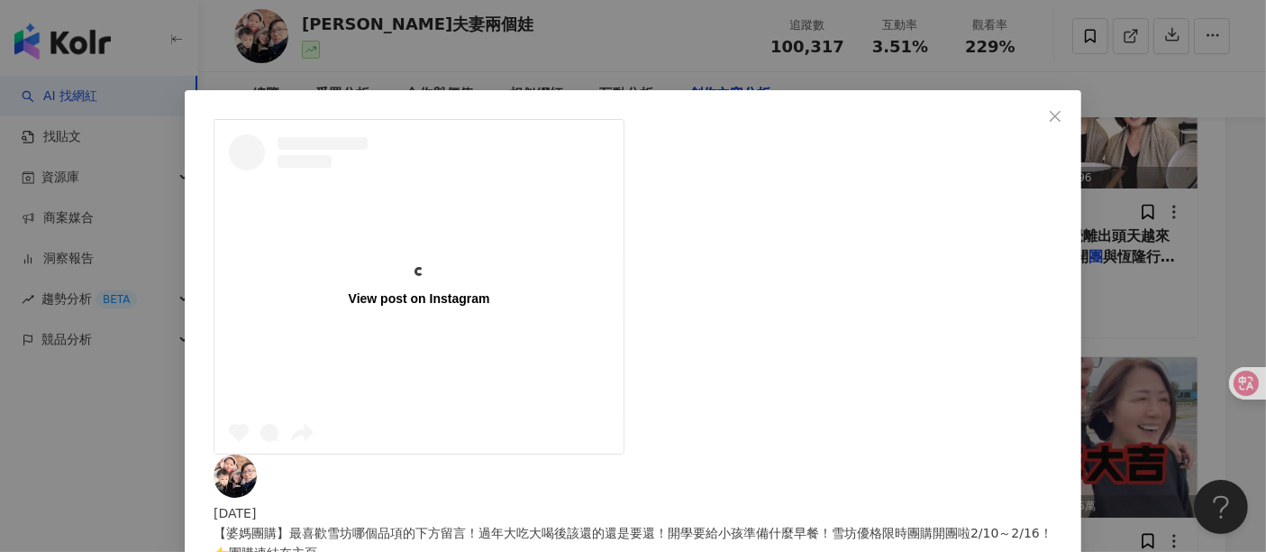
click at [1139, 294] on div "View post on Instagram [DATE] 【婆媽團購】最喜歡雪坊哪個品項的下方留言！過年大吃大喝後該還的還是要還！開學要給小孩準備什麼早餐！…" at bounding box center [633, 276] width 1266 height 552
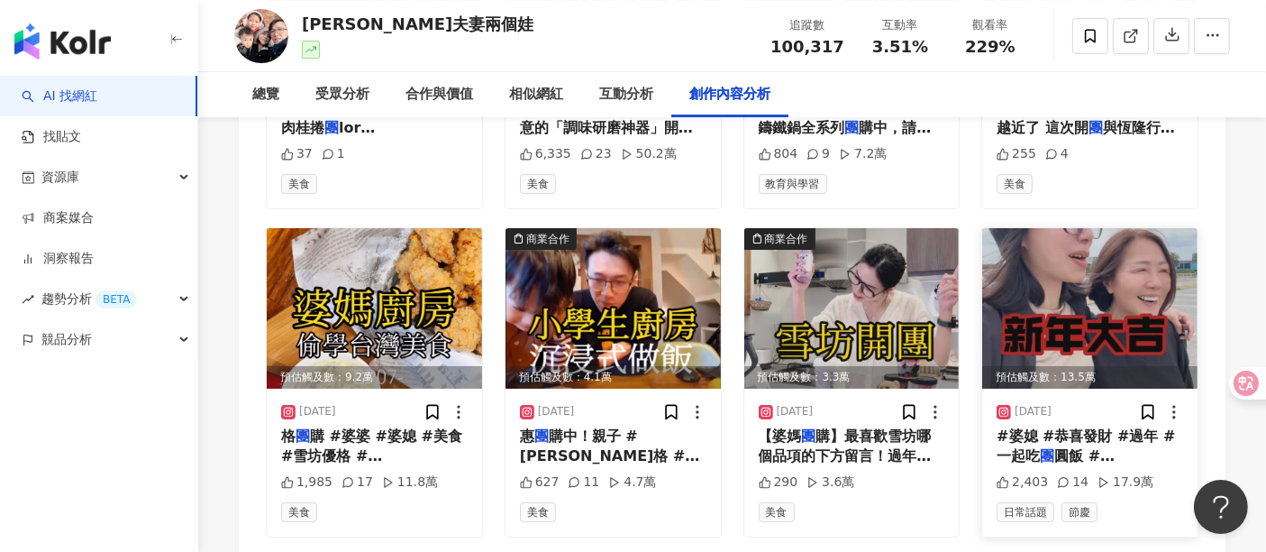
scroll to position [6667, 0]
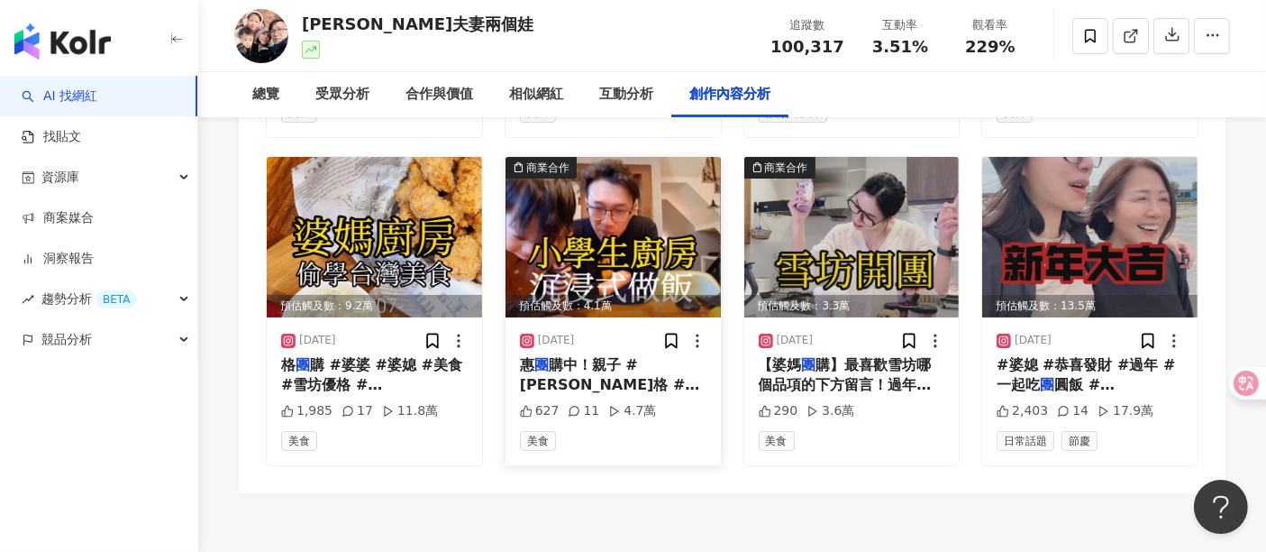
click at [629, 228] on img at bounding box center [613, 237] width 215 height 160
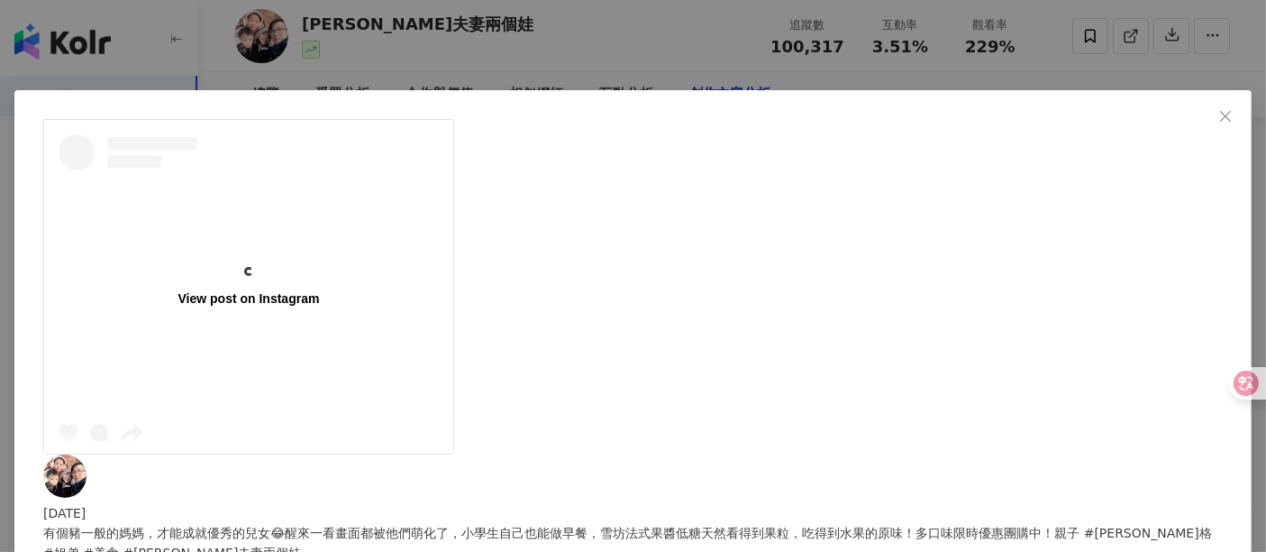
click at [857, 454] on div "[DATE] 有個豬一般的媽媽，才能成就優秀的兒女😂醒來一看畫面都被他們萌化了，小學生自己也能做早餐，雪坊法式果醬低糖天然看得到果粒，吃得到水果的原味！多口味…" at bounding box center [633, 528] width 1180 height 148
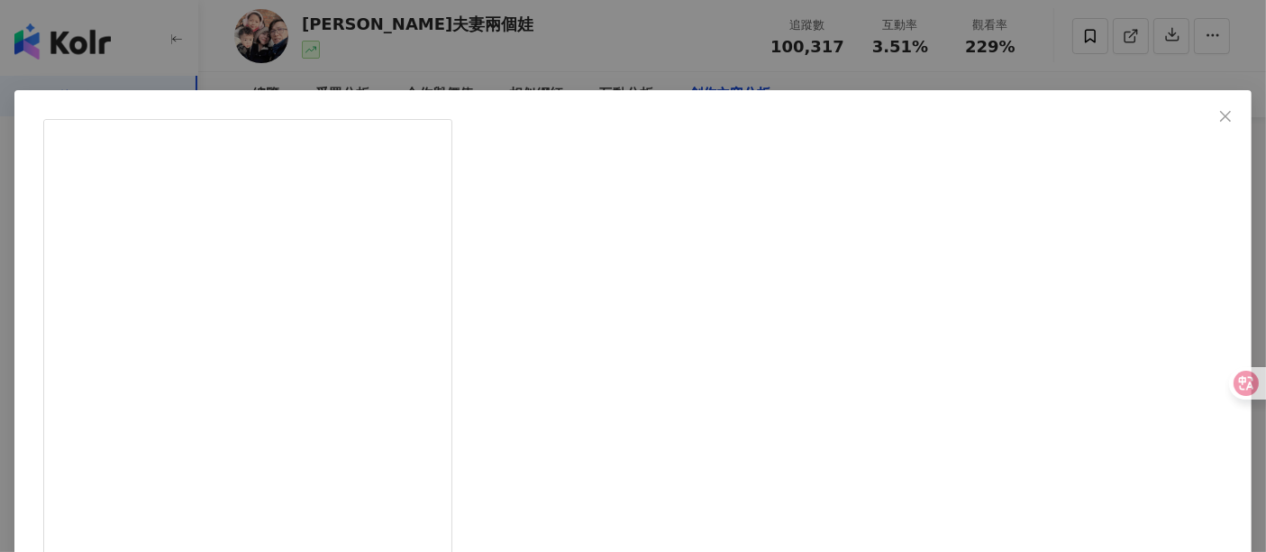
scroll to position [256, 0]
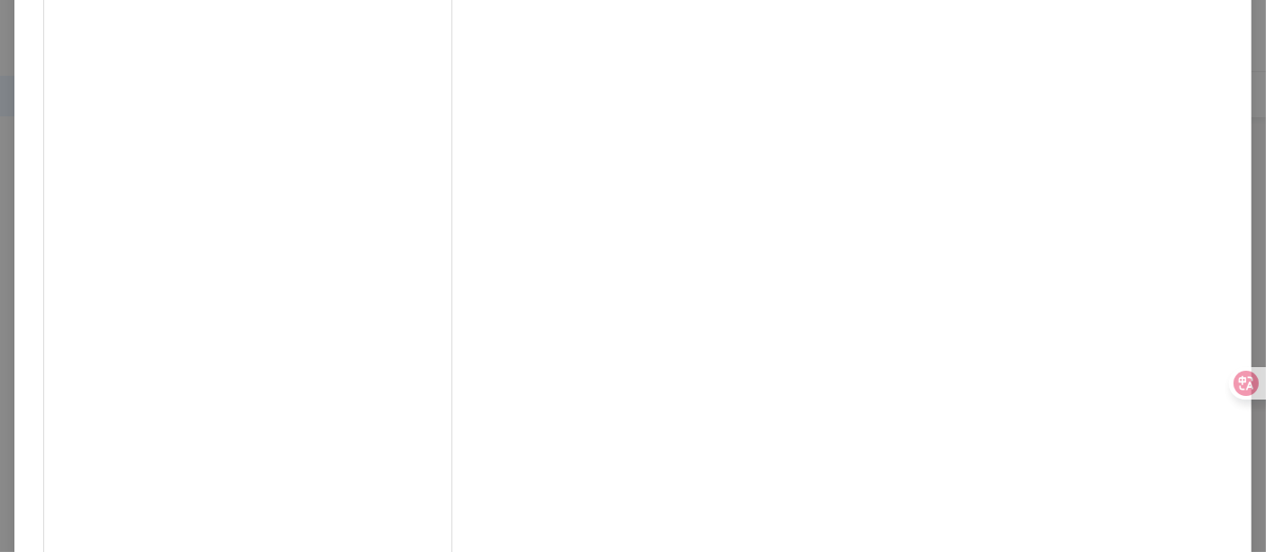
click at [1125, 310] on div "[DATE] 有個豬一般的媽媽，才能成就優秀的兒女😂醒來一看畫面都被他們萌化了，小學生自己也能做早餐，雪坊法式果醬低糖天然看得到果粒，吃得到水果的原味！多口味…" at bounding box center [633, 276] width 1266 height 552
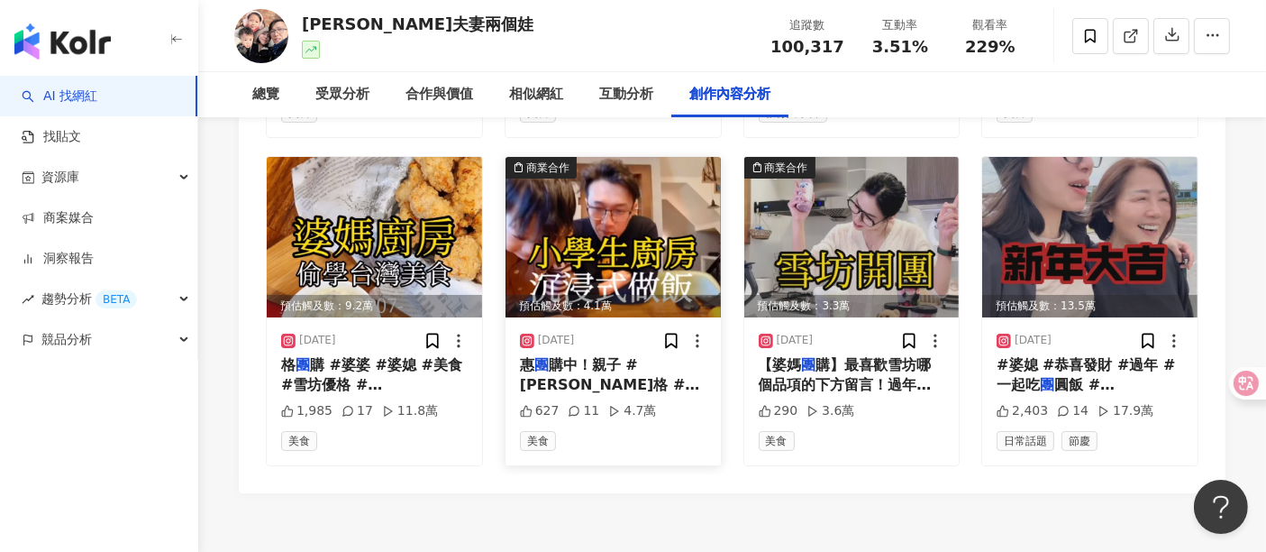
click at [535, 243] on img at bounding box center [613, 237] width 215 height 160
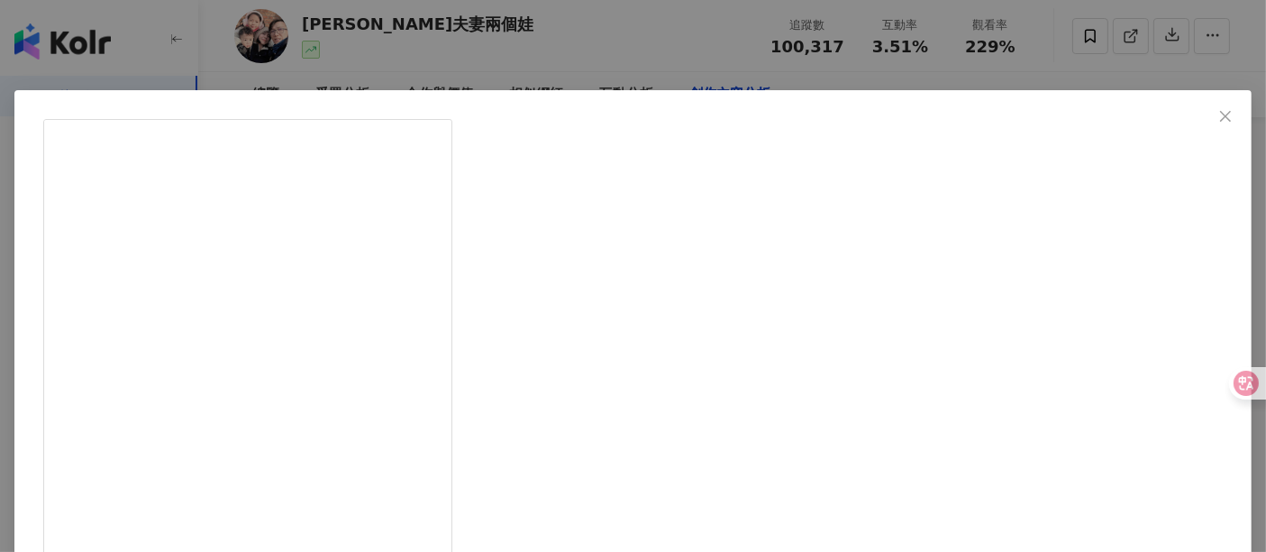
drag, startPoint x: 1064, startPoint y: 245, endPoint x: 644, endPoint y: 237, distance: 420.1
click at [1065, 245] on div "[DATE] 有個豬一般的媽媽，才能成就優秀的兒女😂醒來一看畫面都被他們萌化了，小學生自己也能做早餐，雪坊法式果醬低糖天然看得到果粒，吃得到水果的原味！多口味…" at bounding box center [633, 276] width 1266 height 552
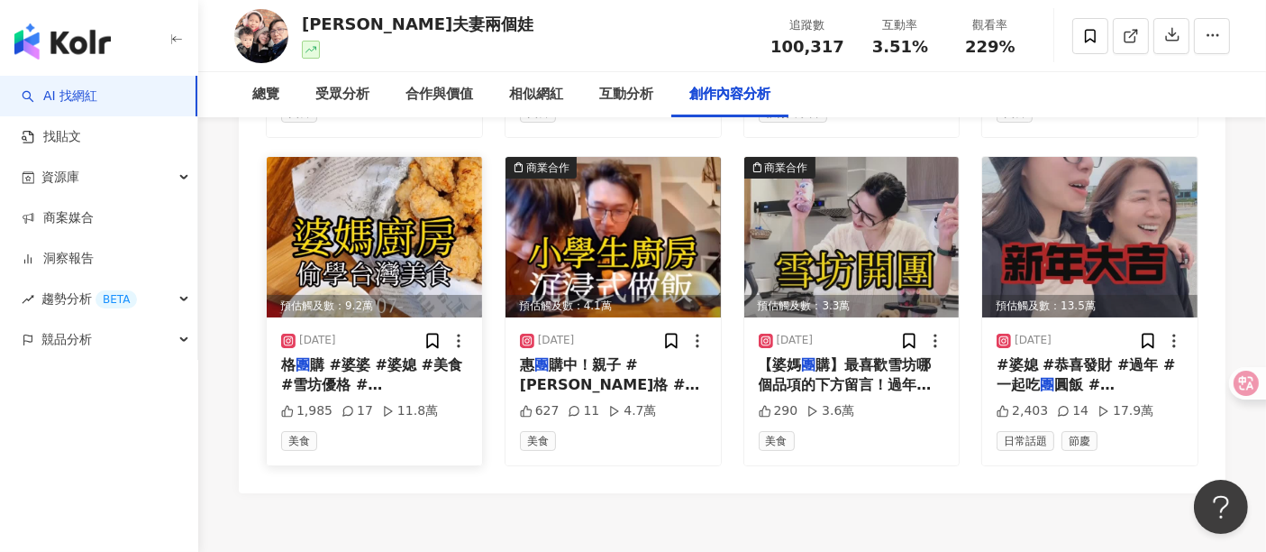
click at [313, 223] on img at bounding box center [374, 237] width 215 height 160
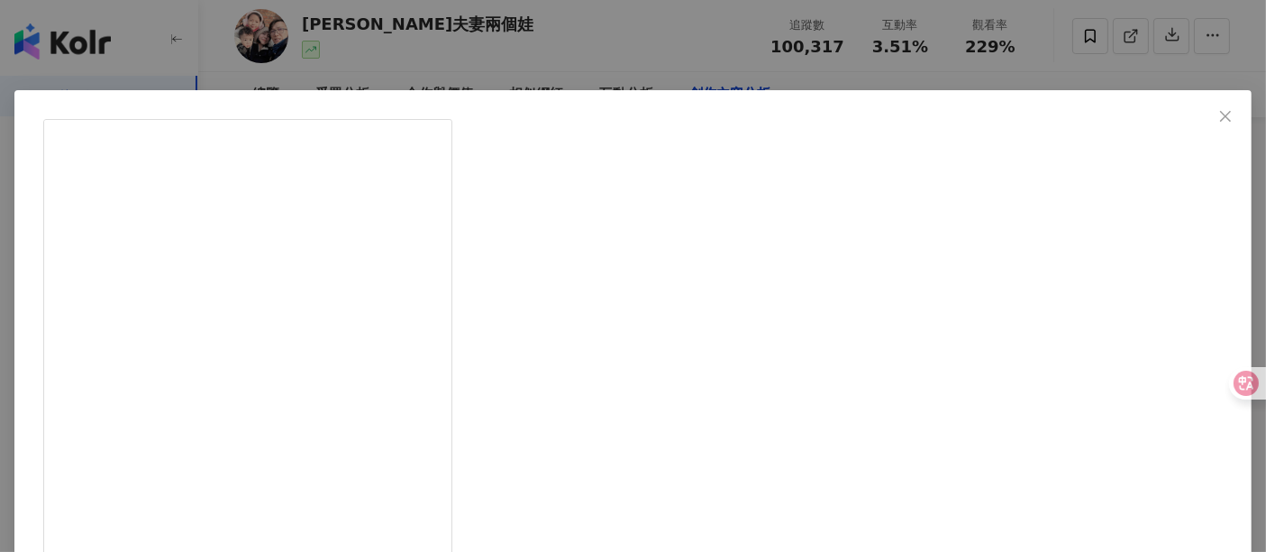
scroll to position [100, 0]
